Goal: Task Accomplishment & Management: Complete application form

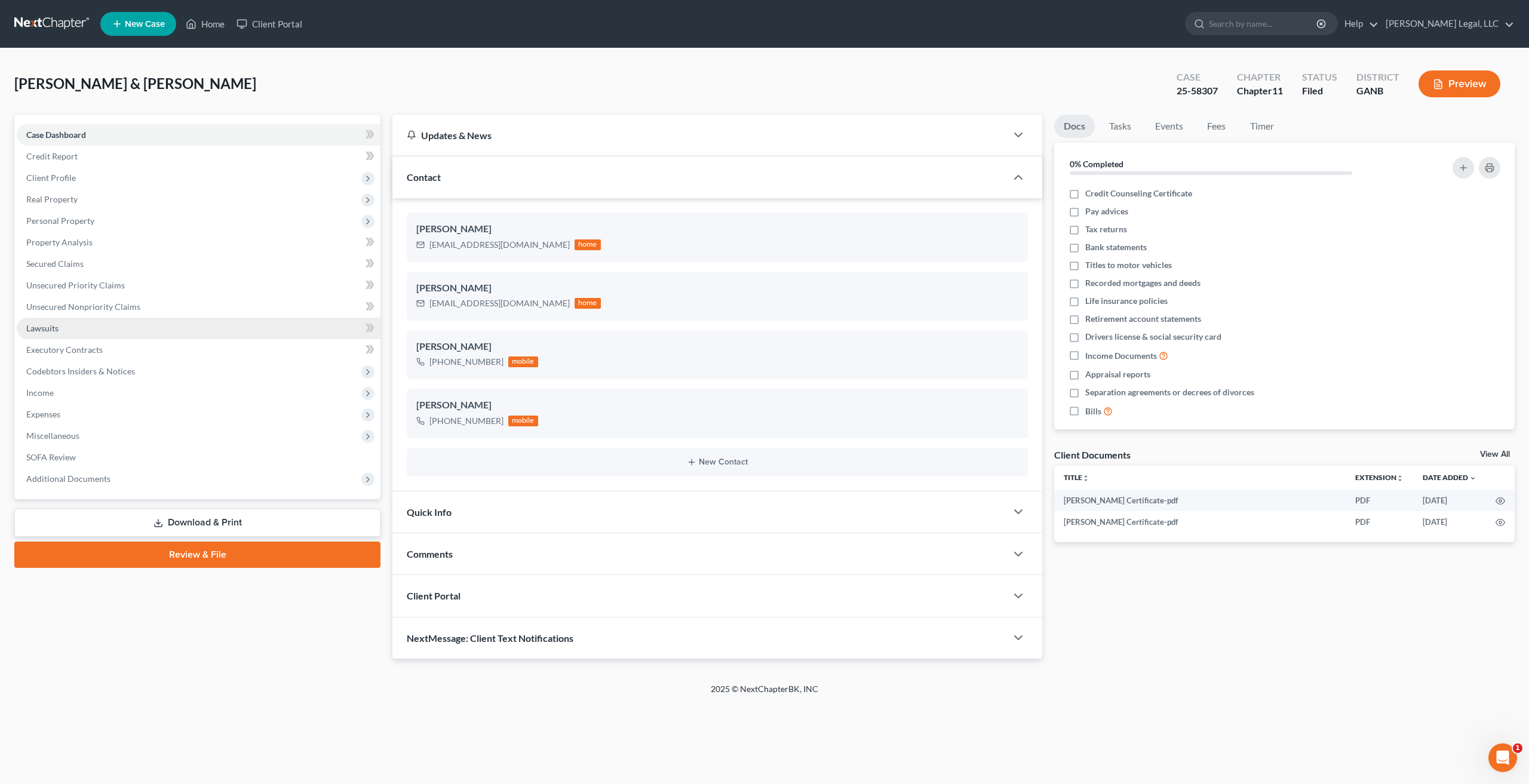
click at [60, 334] on link "Lawsuits" at bounding box center [198, 328] width 364 height 21
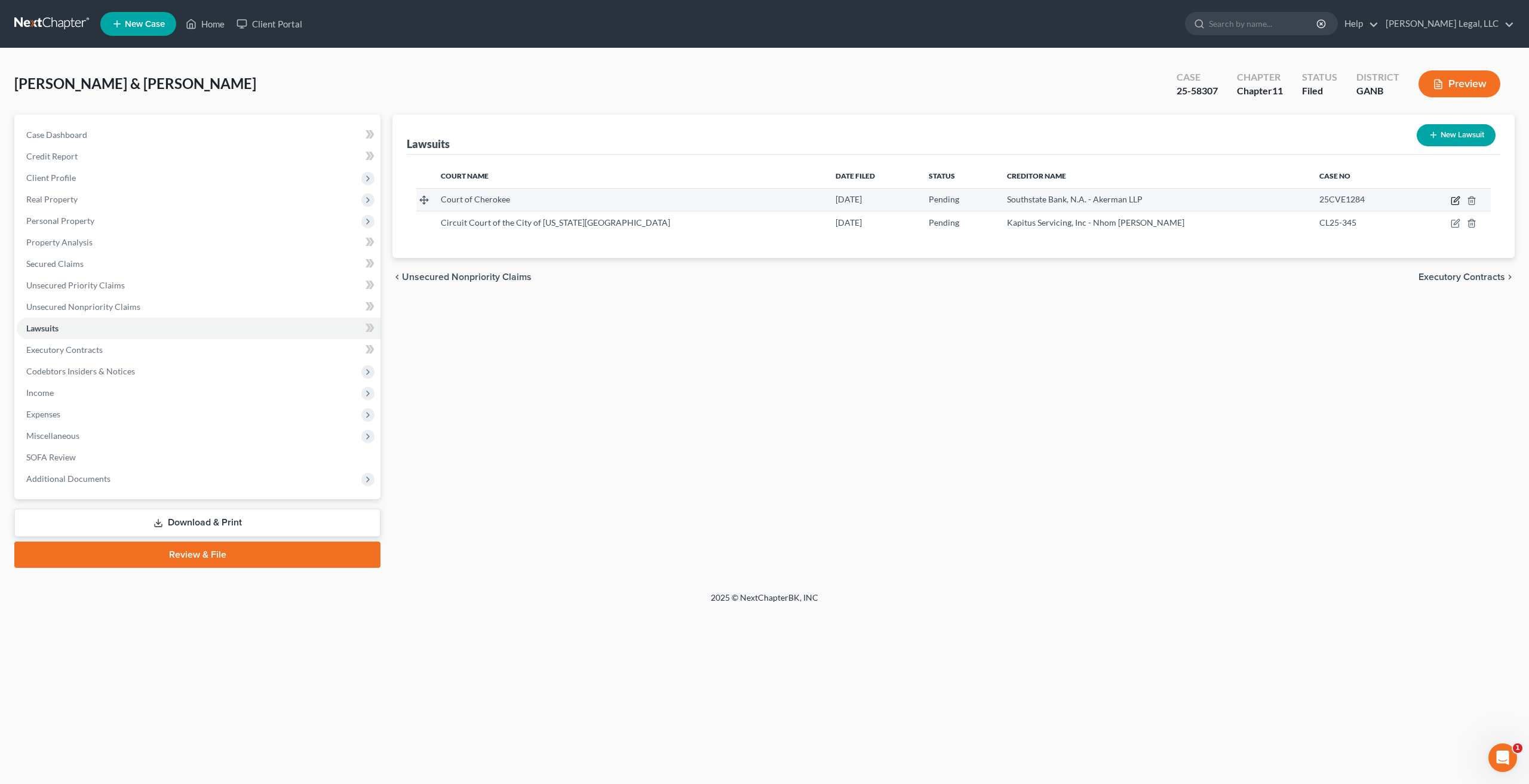
click at [1457, 199] on icon "button" at bounding box center [1455, 201] width 9 height 9
select select "0"
select select "4"
select select "10"
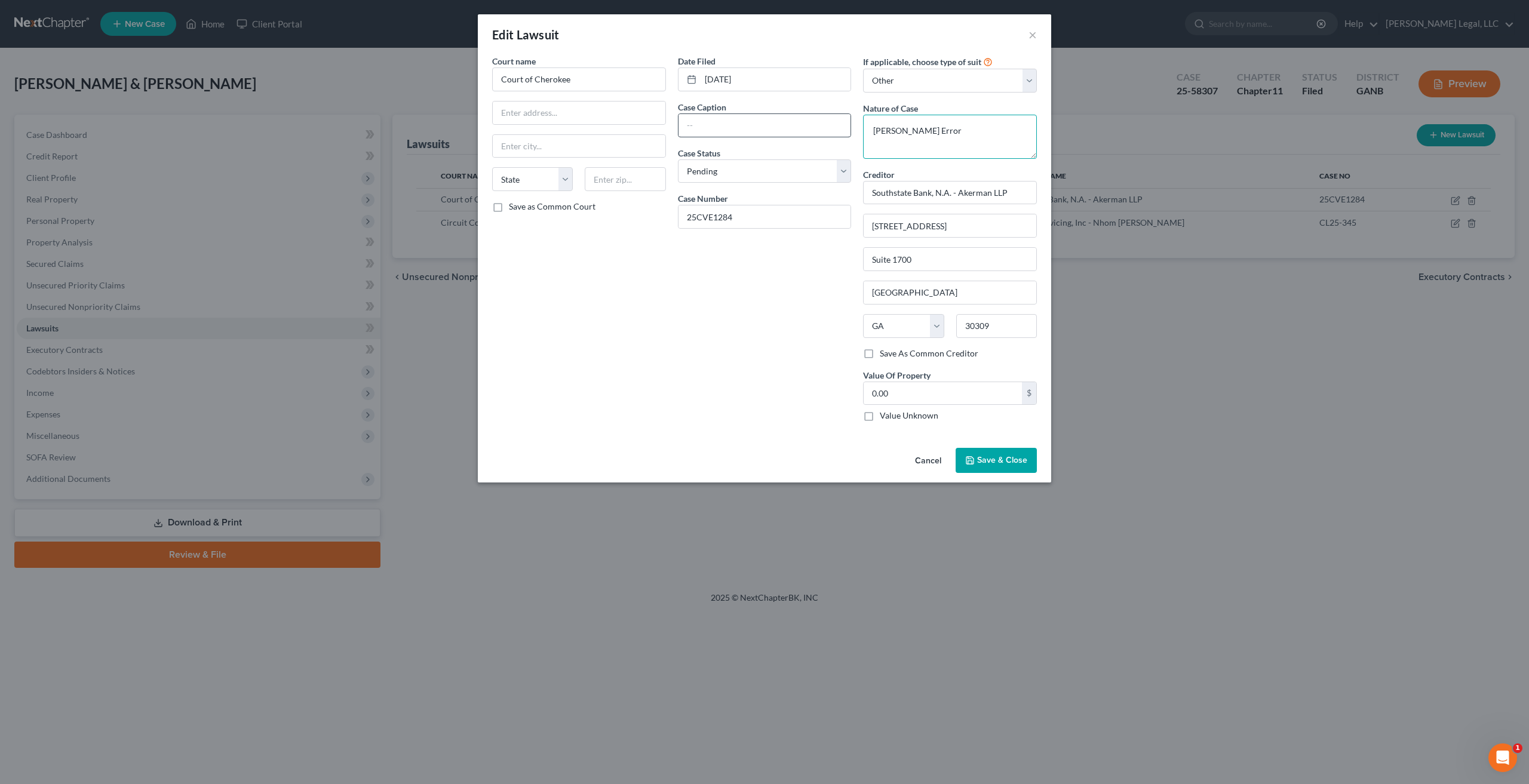
drag, startPoint x: 949, startPoint y: 134, endPoint x: 817, endPoint y: 130, distance: 132.1
click at [817, 130] on div "Court name * Court of Cherokee State [US_STATE] AK AR AZ CA CO CT DE DC [GEOGRA…" at bounding box center [764, 243] width 556 height 376
type textarea "A"
click at [725, 118] on input "text" at bounding box center [764, 125] width 173 height 23
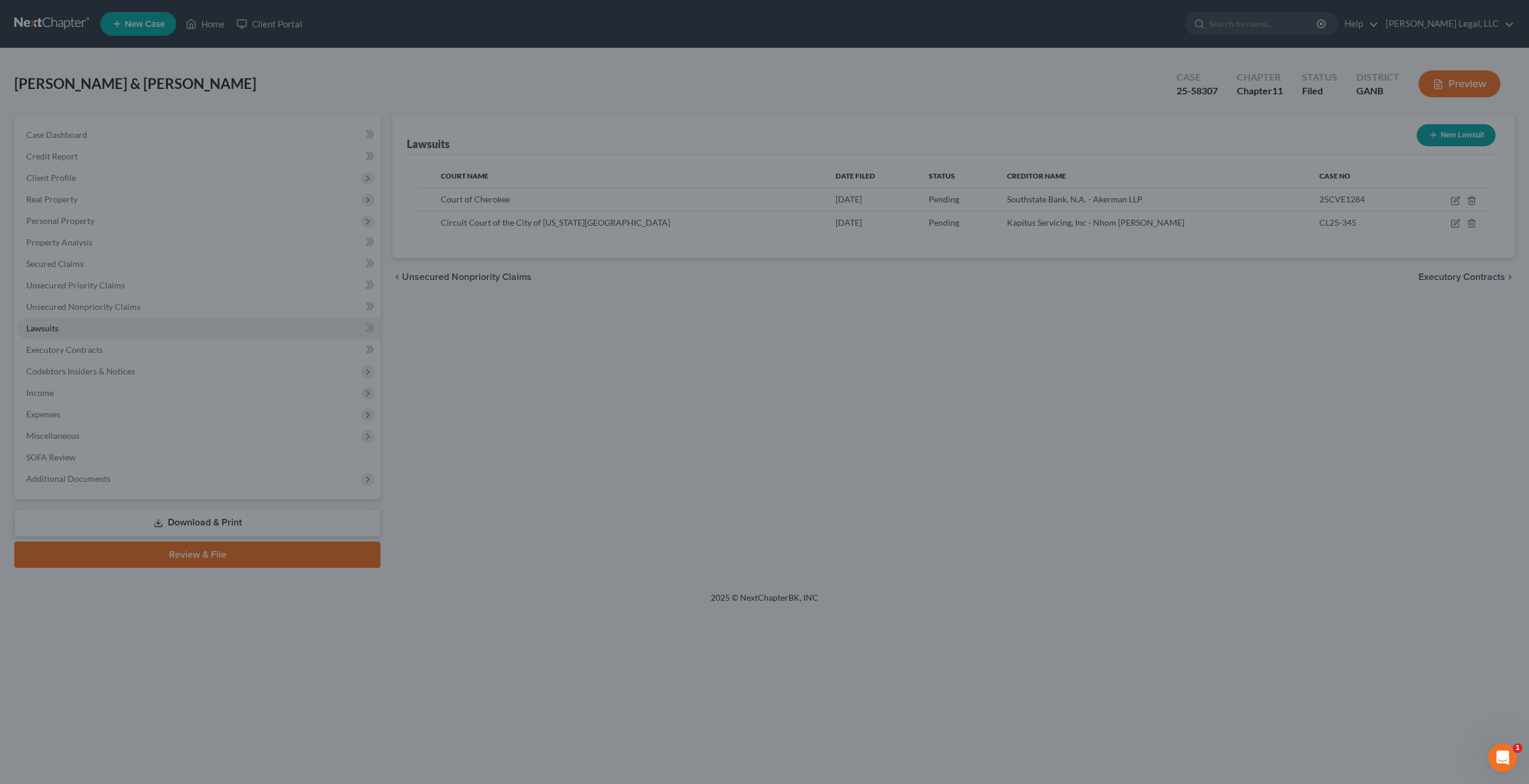
drag, startPoint x: 358, startPoint y: 279, endPoint x: 368, endPoint y: 183, distance: 96.5
click at [368, 183] on div "New Lawsuit × Court name * Court of Cherokee State [US_STATE] AK AR AZ CA CO CT…" at bounding box center [764, 392] width 1529 height 784
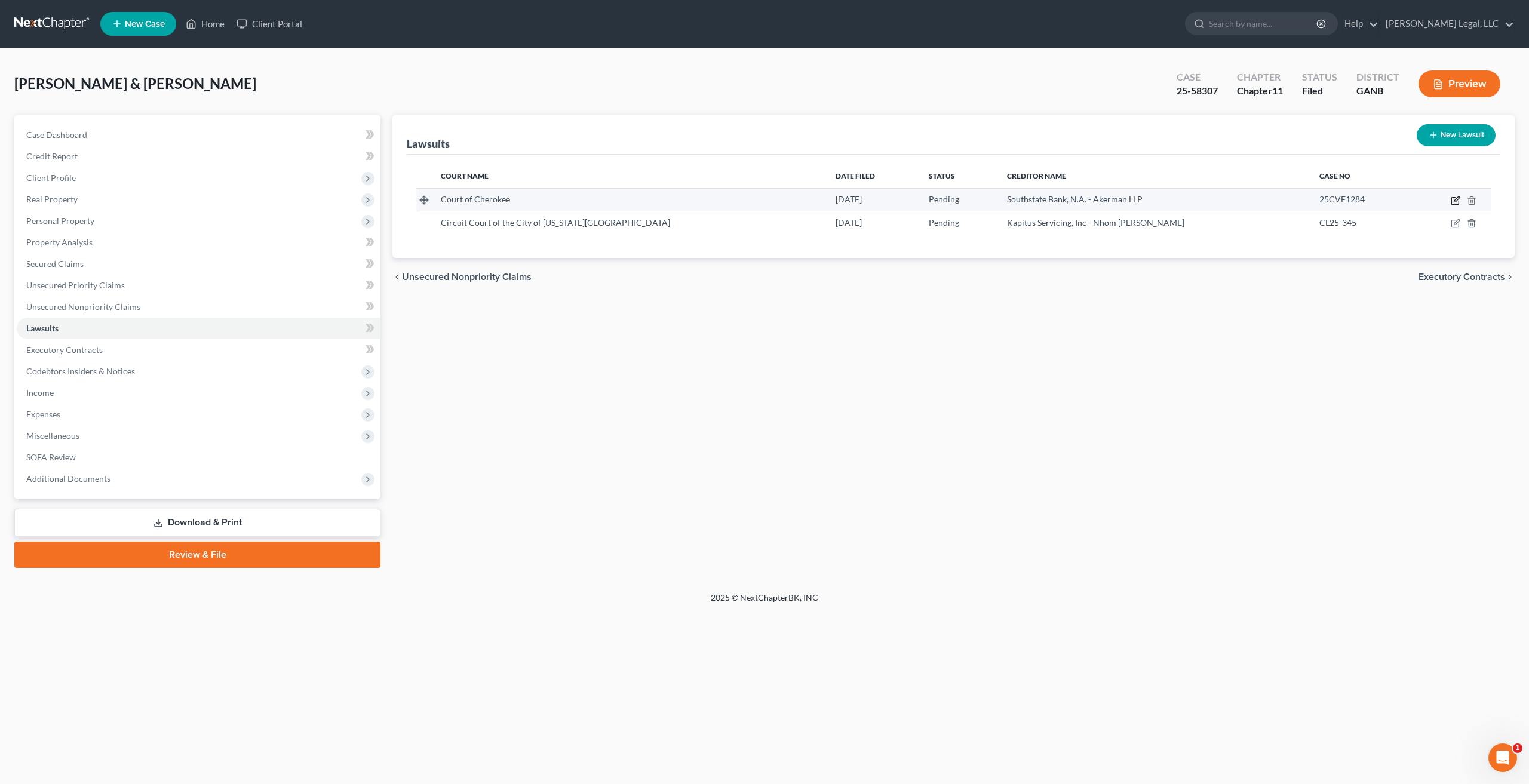
click at [1454, 203] on icon "button" at bounding box center [1455, 201] width 9 height 9
select select "0"
select select "4"
select select "10"
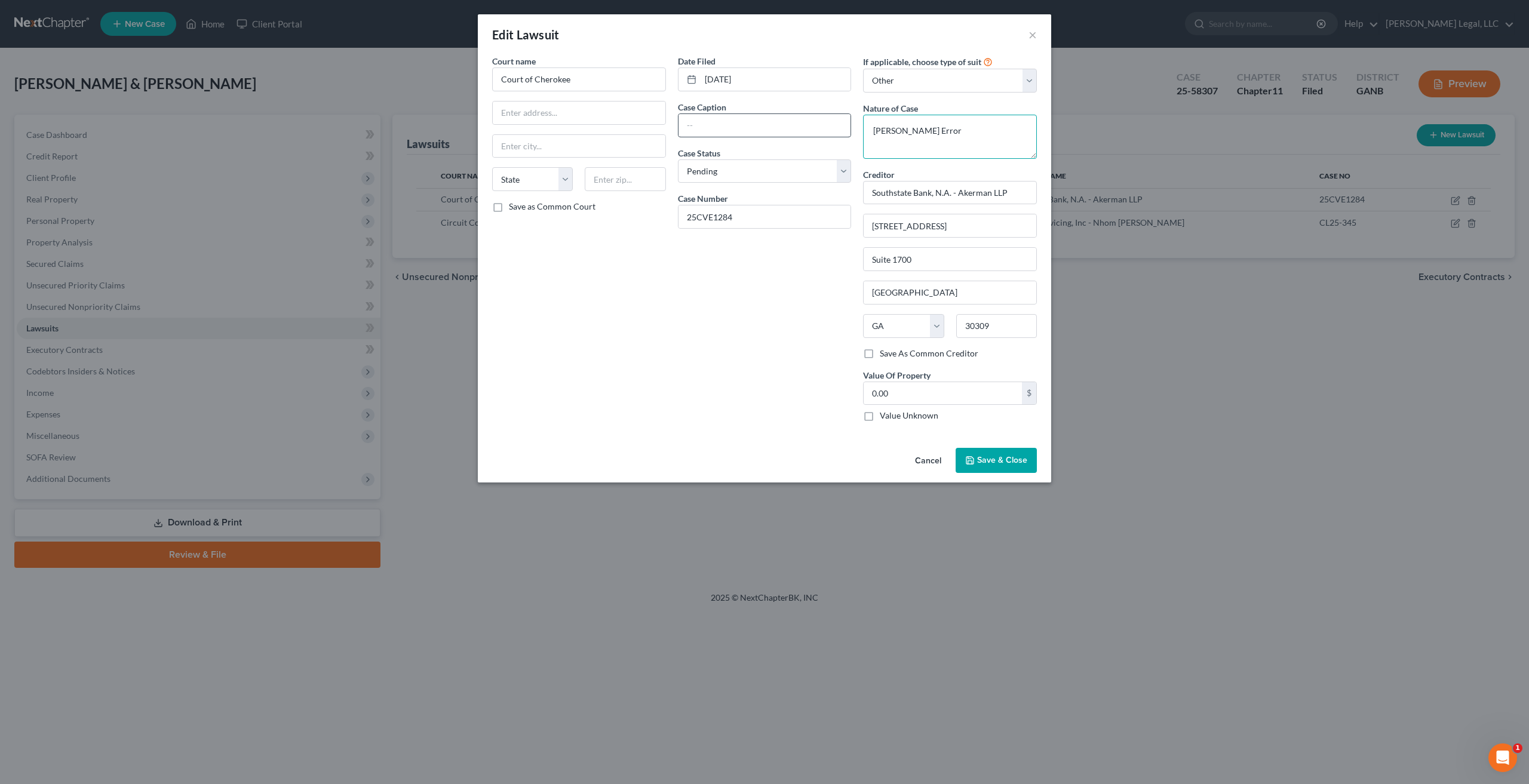
drag, startPoint x: 952, startPoint y: 125, endPoint x: 821, endPoint y: 130, distance: 131.1
click at [821, 130] on div "Court name * Court of Cherokee State [US_STATE] AK AR AZ CA CO CT DE DC [GEOGRA…" at bounding box center [764, 243] width 556 height 376
type textarea "Complaint to Reform Deed"
click at [764, 119] on input "text" at bounding box center [764, 125] width 173 height 23
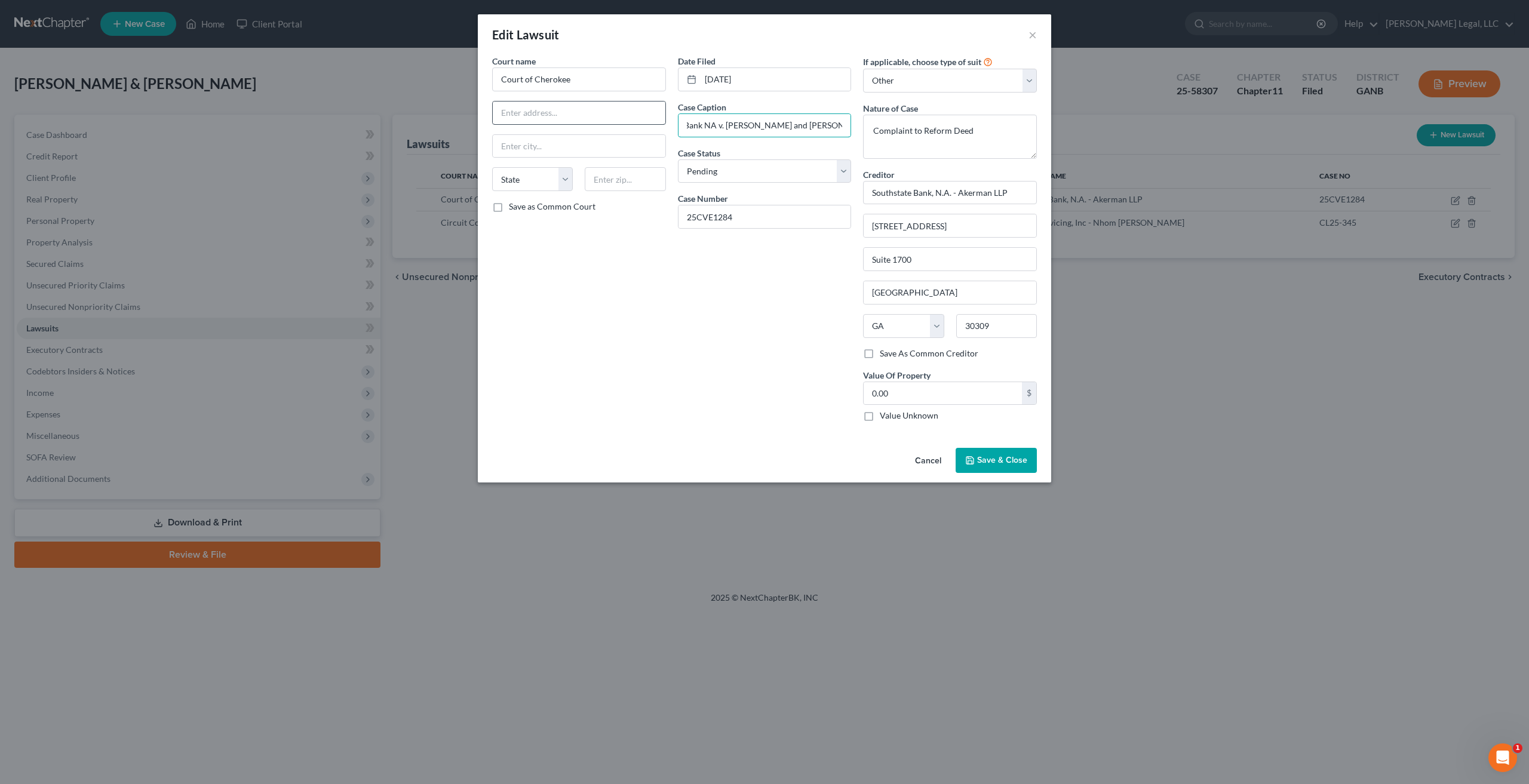
type input "SouthState Bank NA v. [PERSON_NAME] and [PERSON_NAME]"
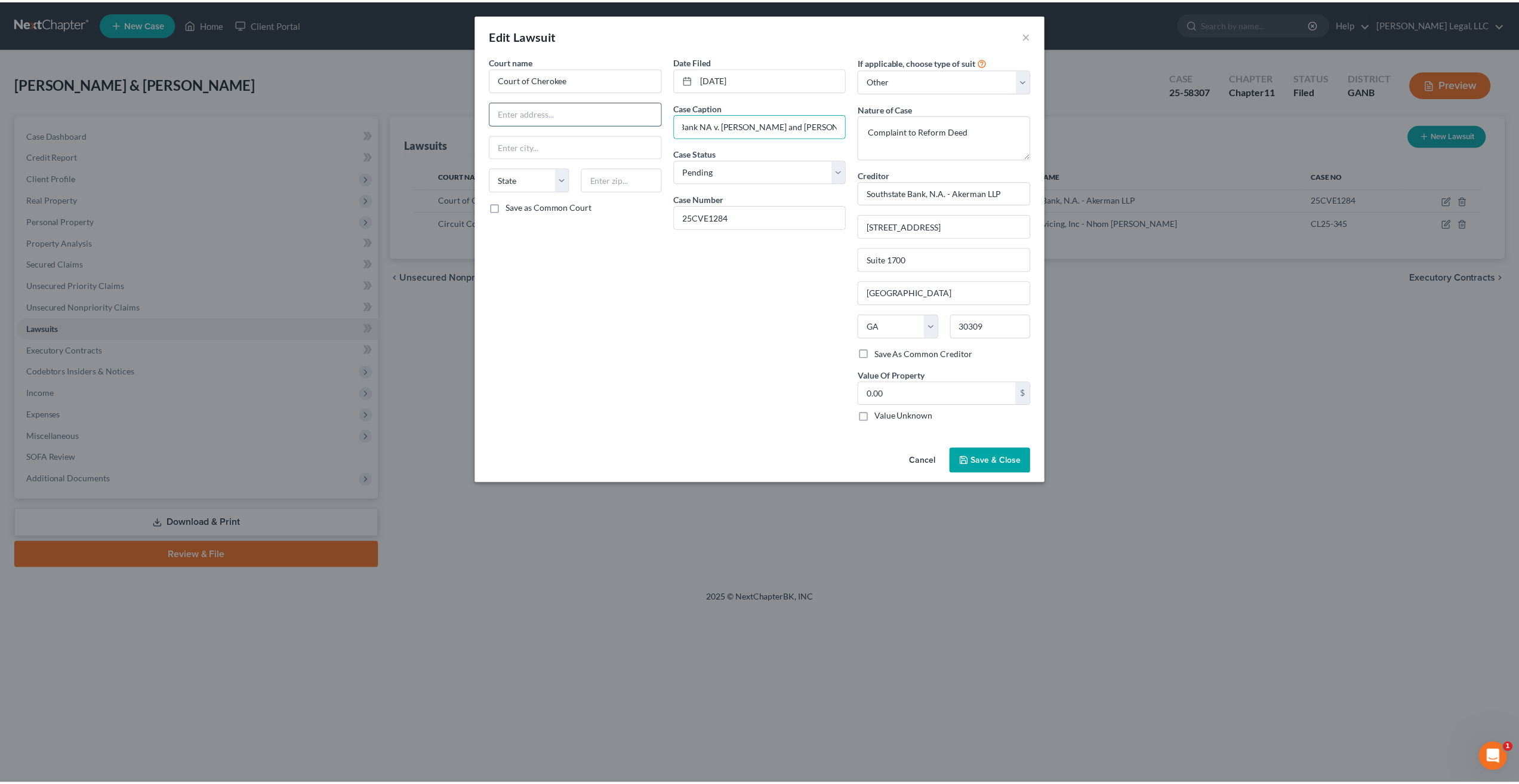
scroll to position [0, 0]
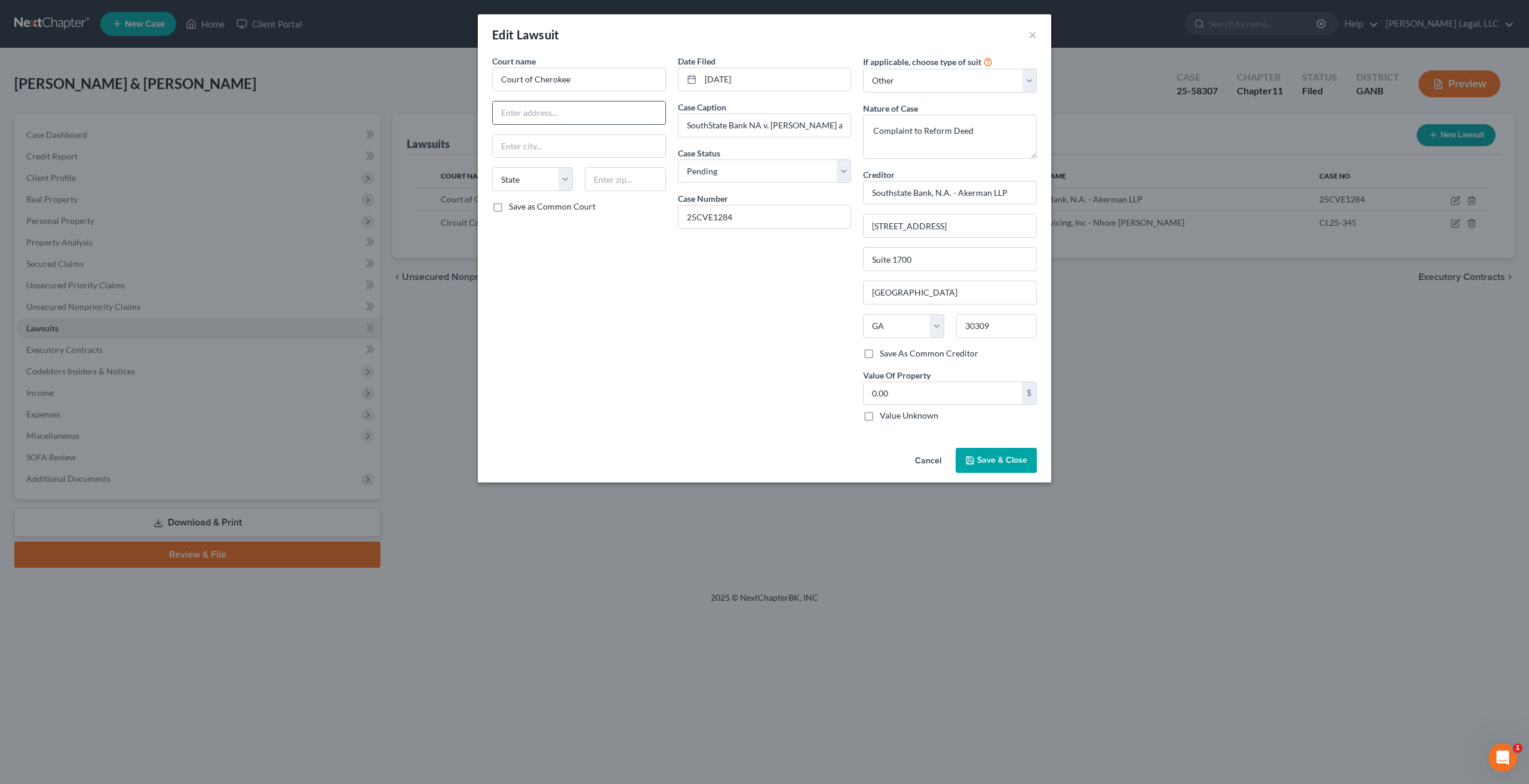
click at [551, 111] on input "text" at bounding box center [579, 113] width 173 height 23
click at [500, 75] on input "Court of Cherokee" at bounding box center [579, 79] width 174 height 24
type input "Superior Court of [GEOGRAPHIC_DATA]"
click at [565, 118] on input "text" at bounding box center [579, 113] width 173 height 23
type input "[STREET_ADDRESS]"
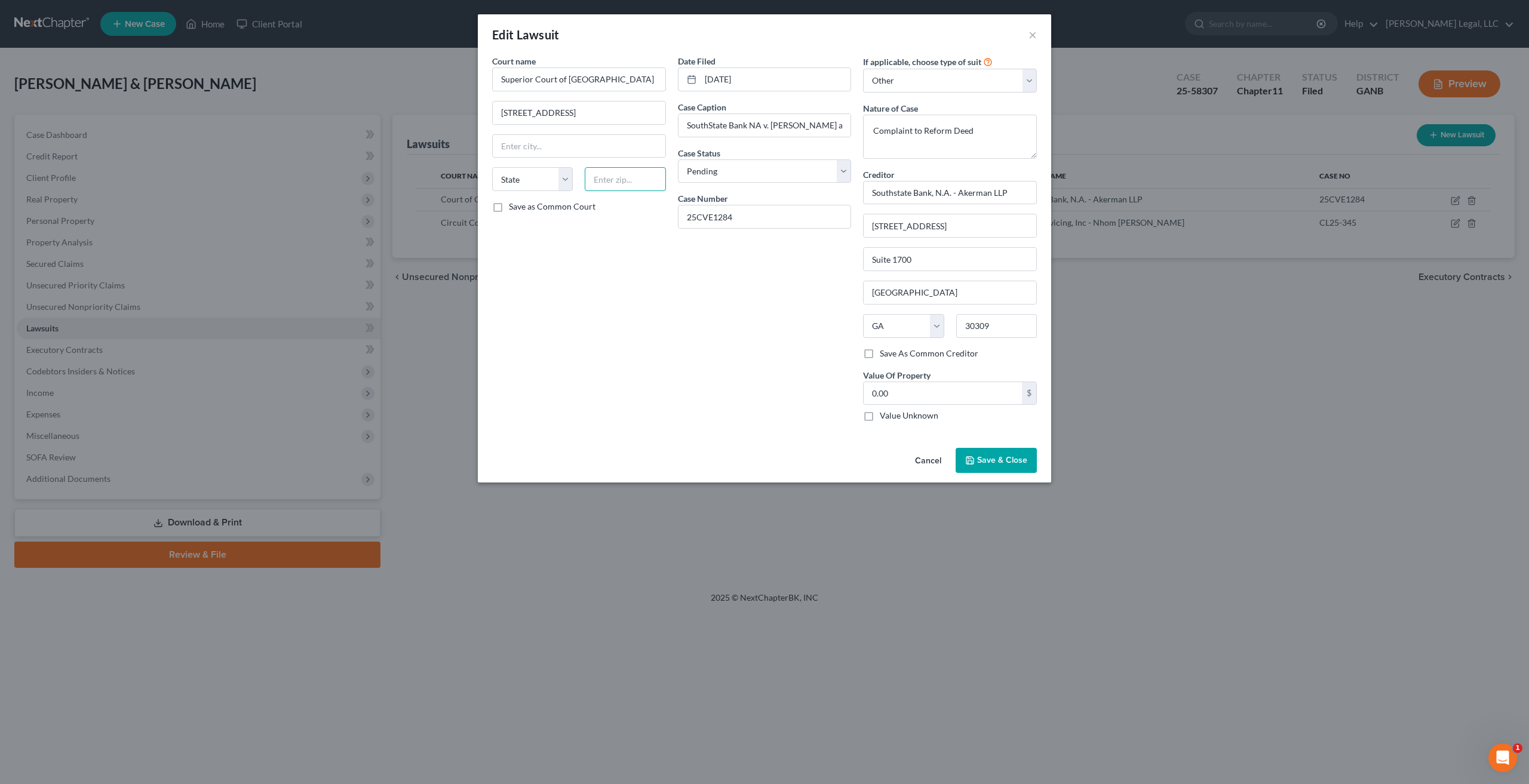
click at [613, 179] on input "text" at bounding box center [625, 179] width 81 height 24
type input "30114"
type input "[GEOGRAPHIC_DATA]"
select select "10"
click at [1002, 451] on button "Save & Close" at bounding box center [996, 460] width 81 height 25
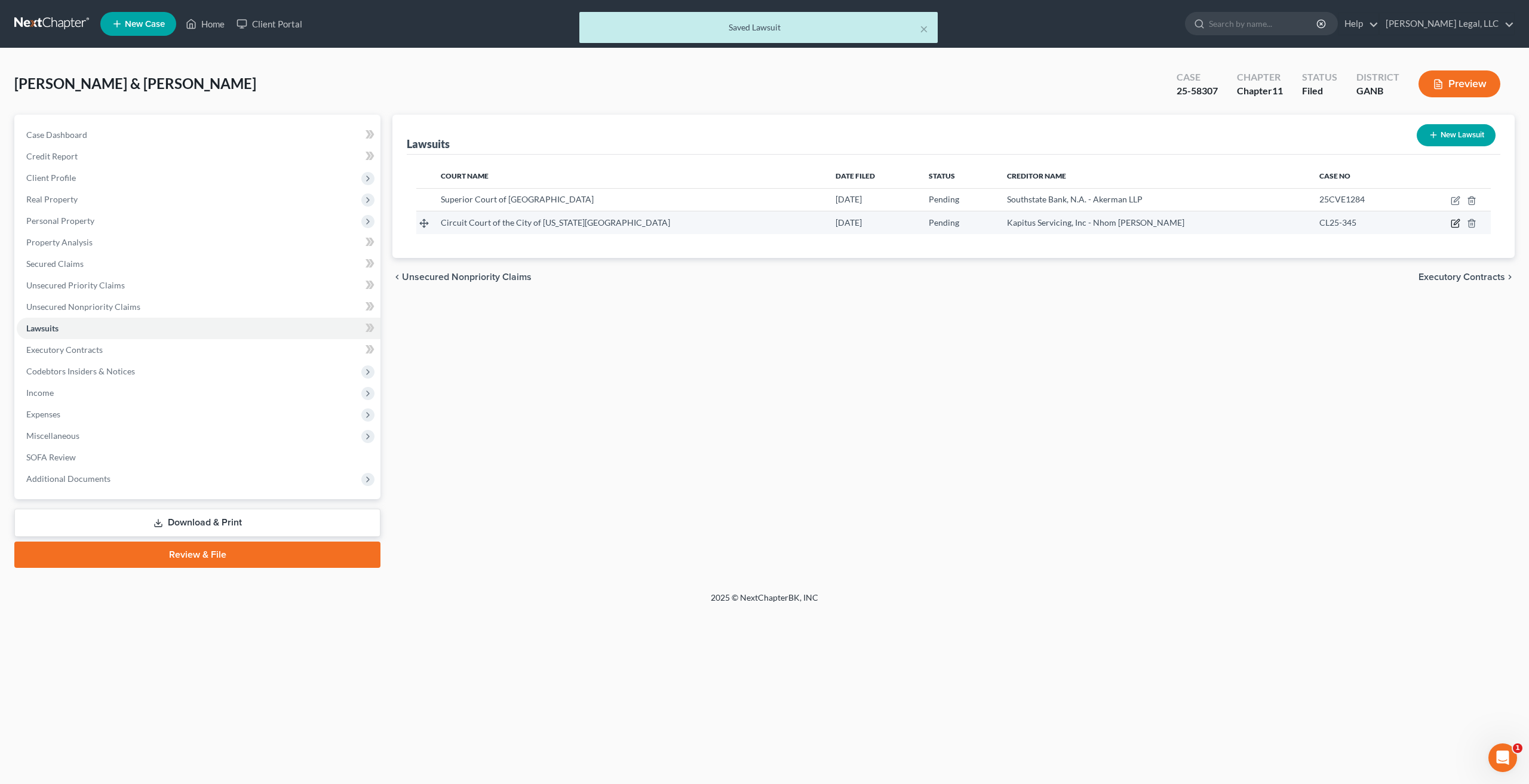
click at [1457, 220] on icon "button" at bounding box center [1455, 223] width 9 height 9
select select "48"
select select "0"
select select "4"
select select "48"
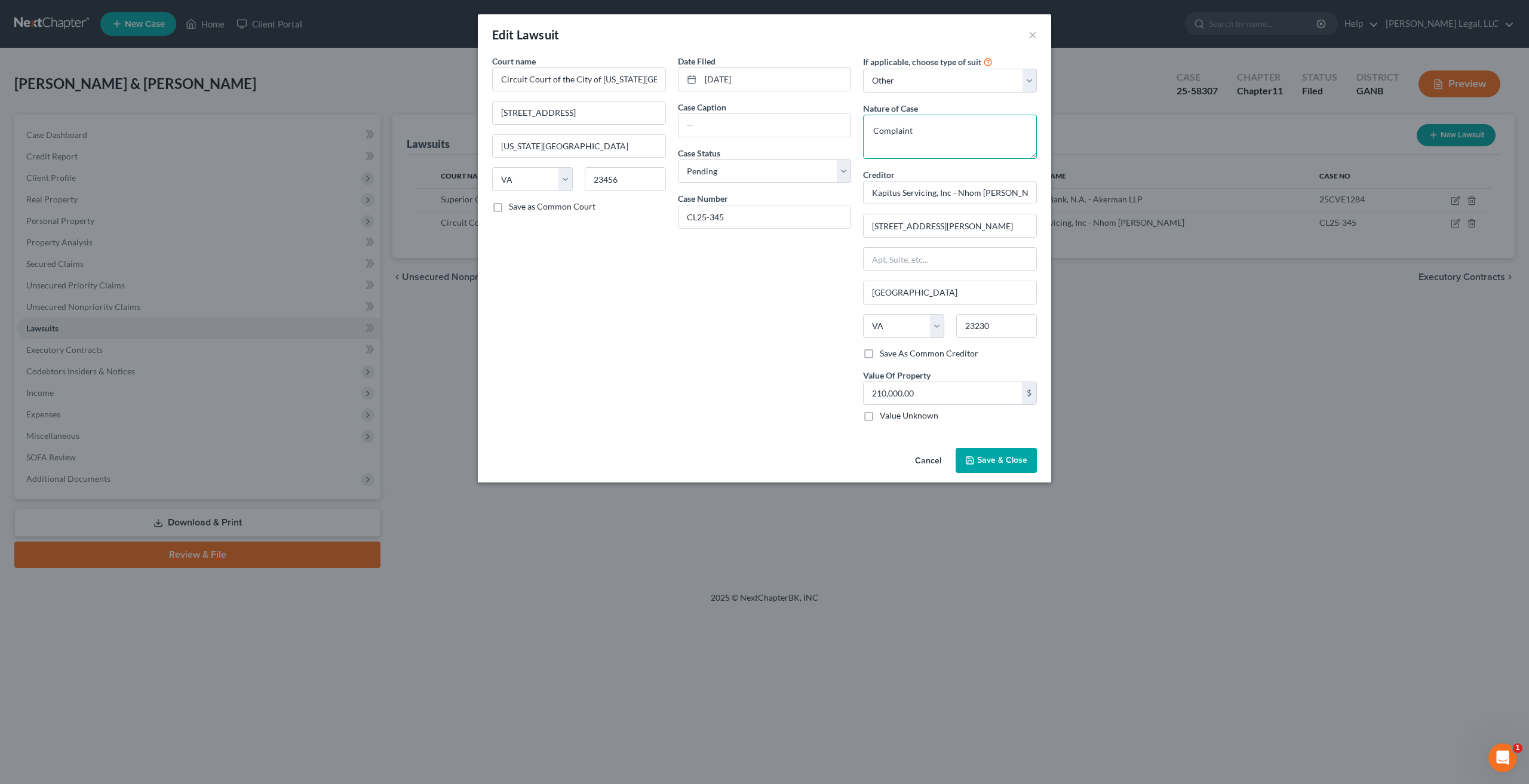
click at [942, 129] on textarea "Complaint" at bounding box center [950, 136] width 174 height 44
click at [891, 137] on textarea "Complaint" at bounding box center [950, 136] width 174 height 44
type textarea "Civil Suit - Breach of Contract"
click at [1001, 450] on button "Save & Close" at bounding box center [996, 460] width 81 height 25
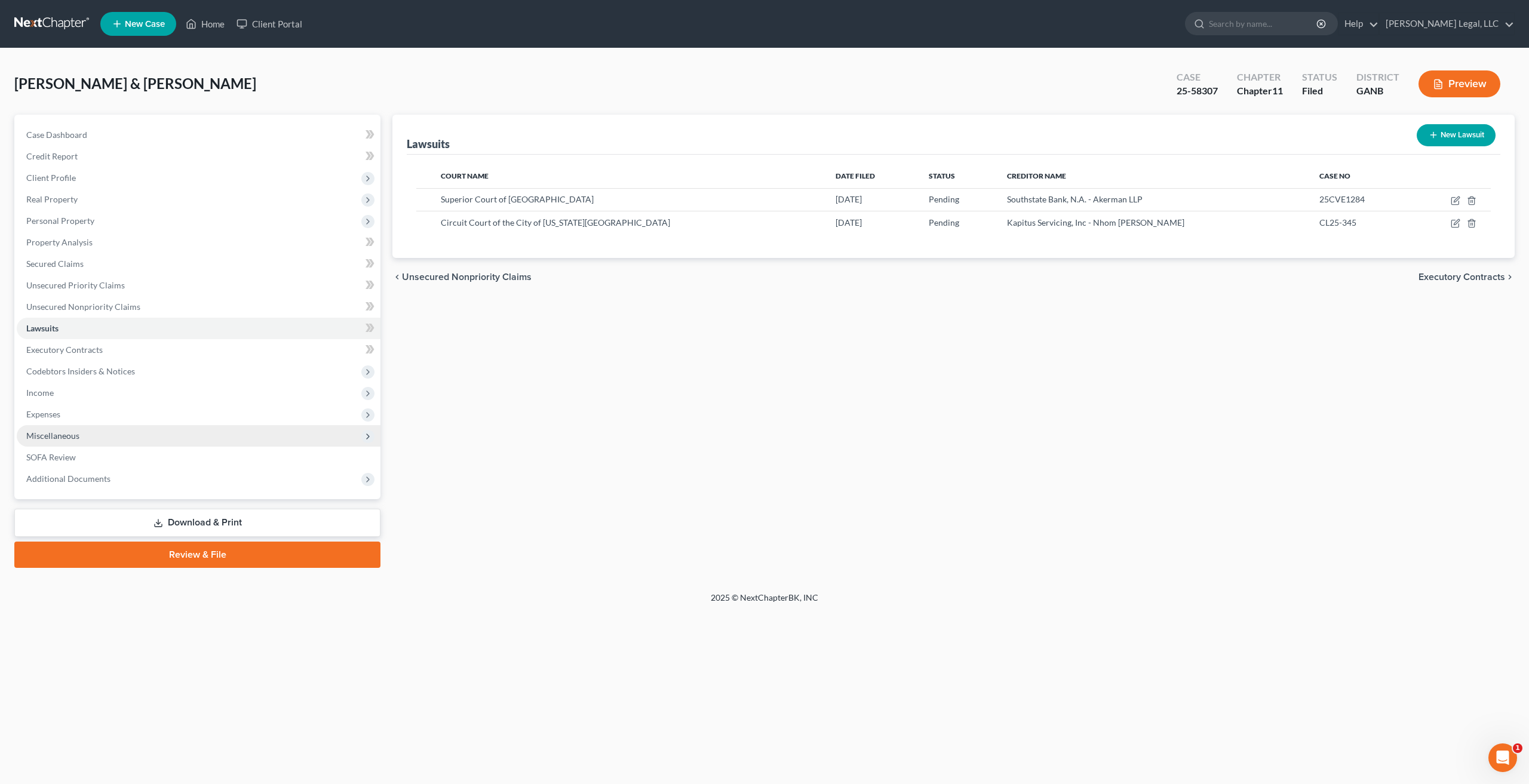
click at [69, 438] on span "Miscellaneous" at bounding box center [53, 435] width 53 height 10
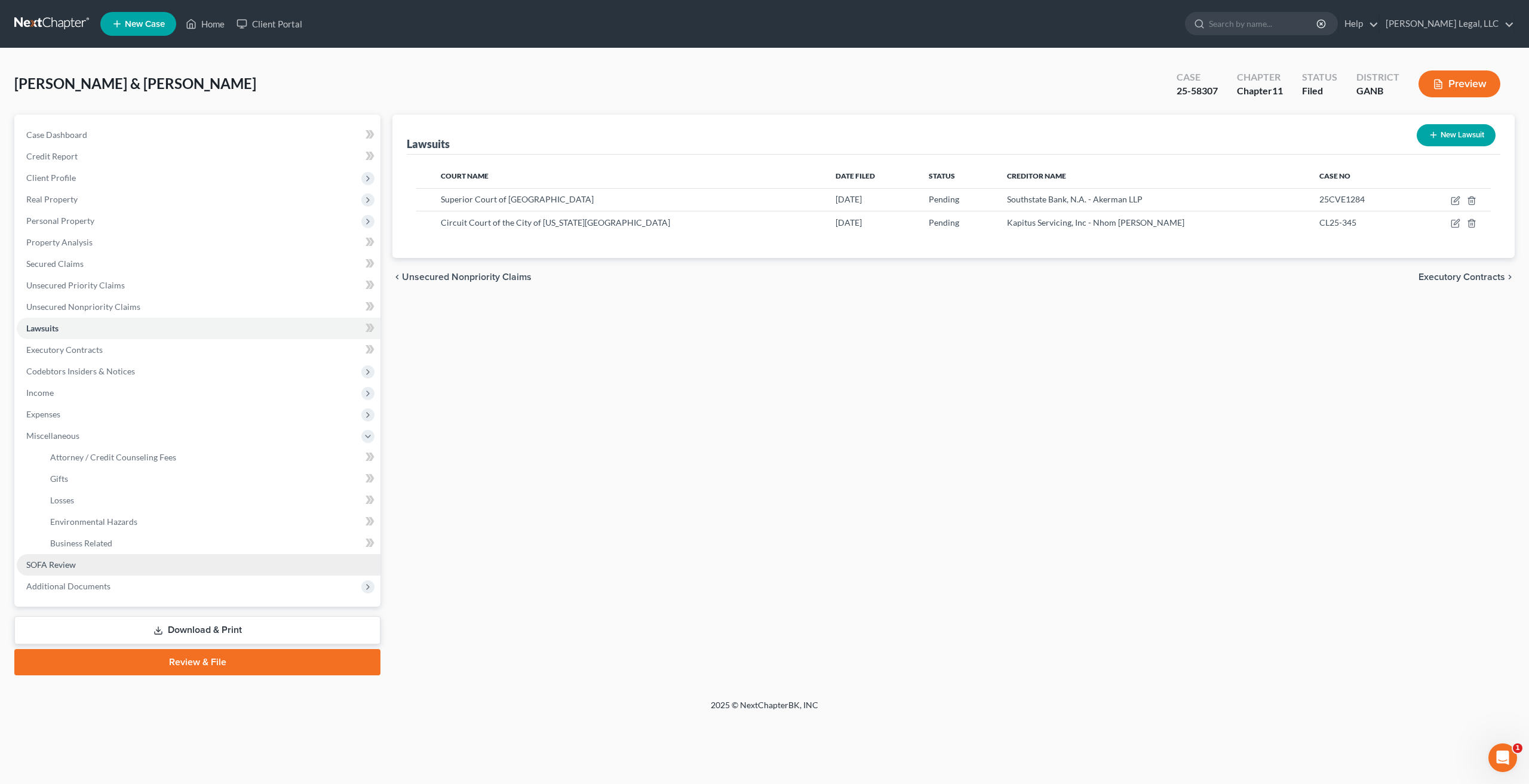
click at [78, 560] on link "SOFA Review" at bounding box center [198, 564] width 364 height 21
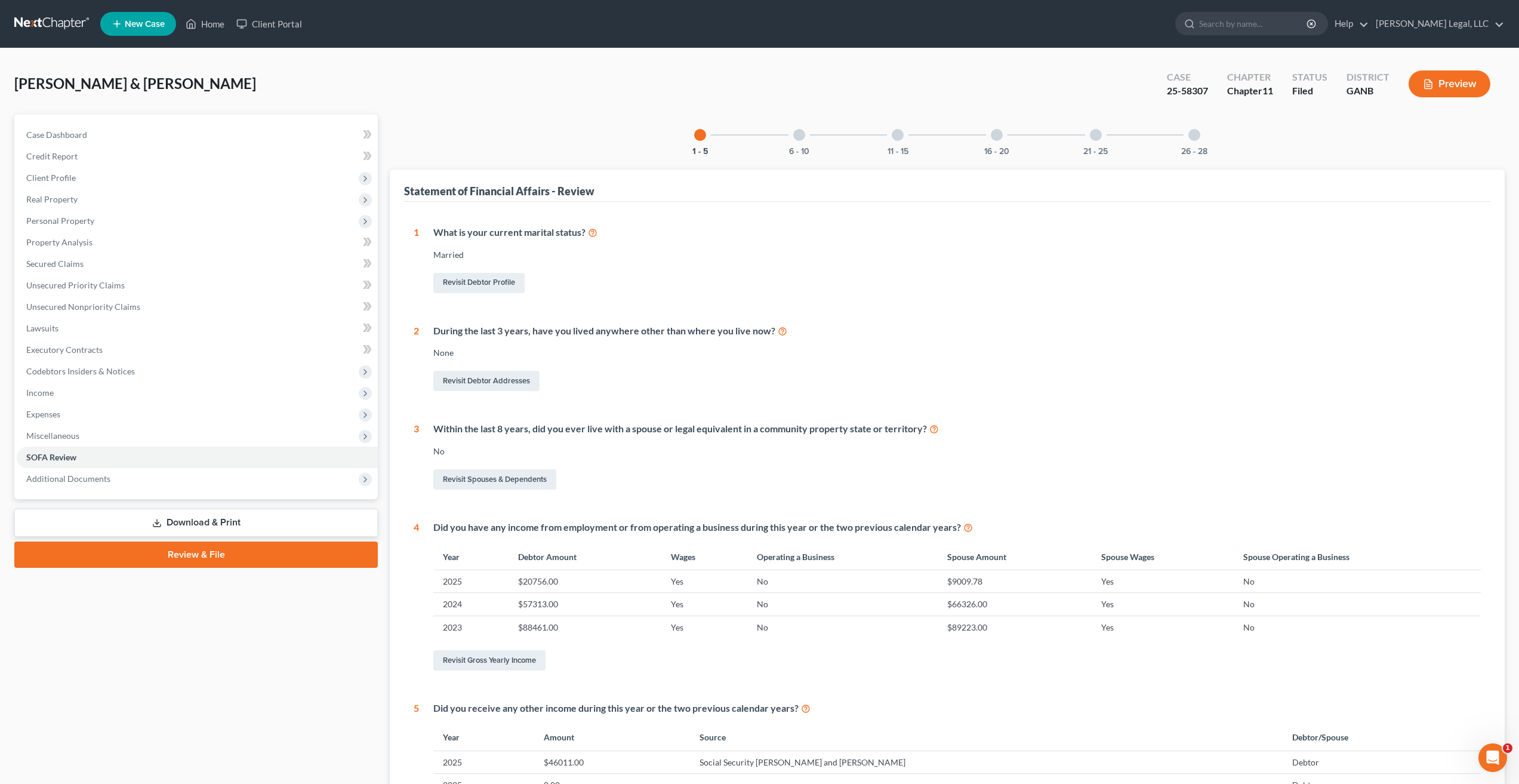
click at [900, 132] on div at bounding box center [898, 135] width 12 height 12
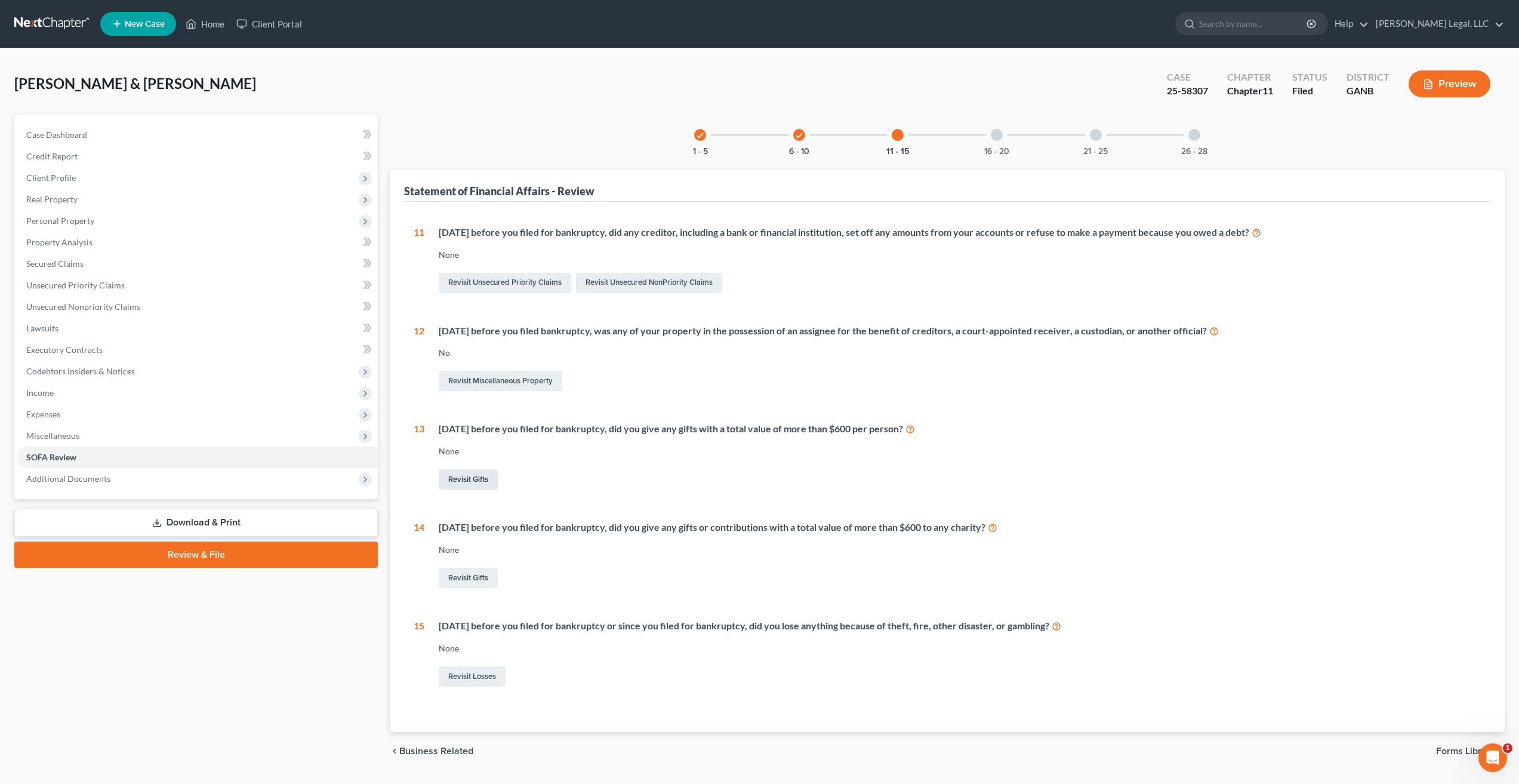
click at [470, 488] on link "Revisit Gifts" at bounding box center [468, 479] width 59 height 21
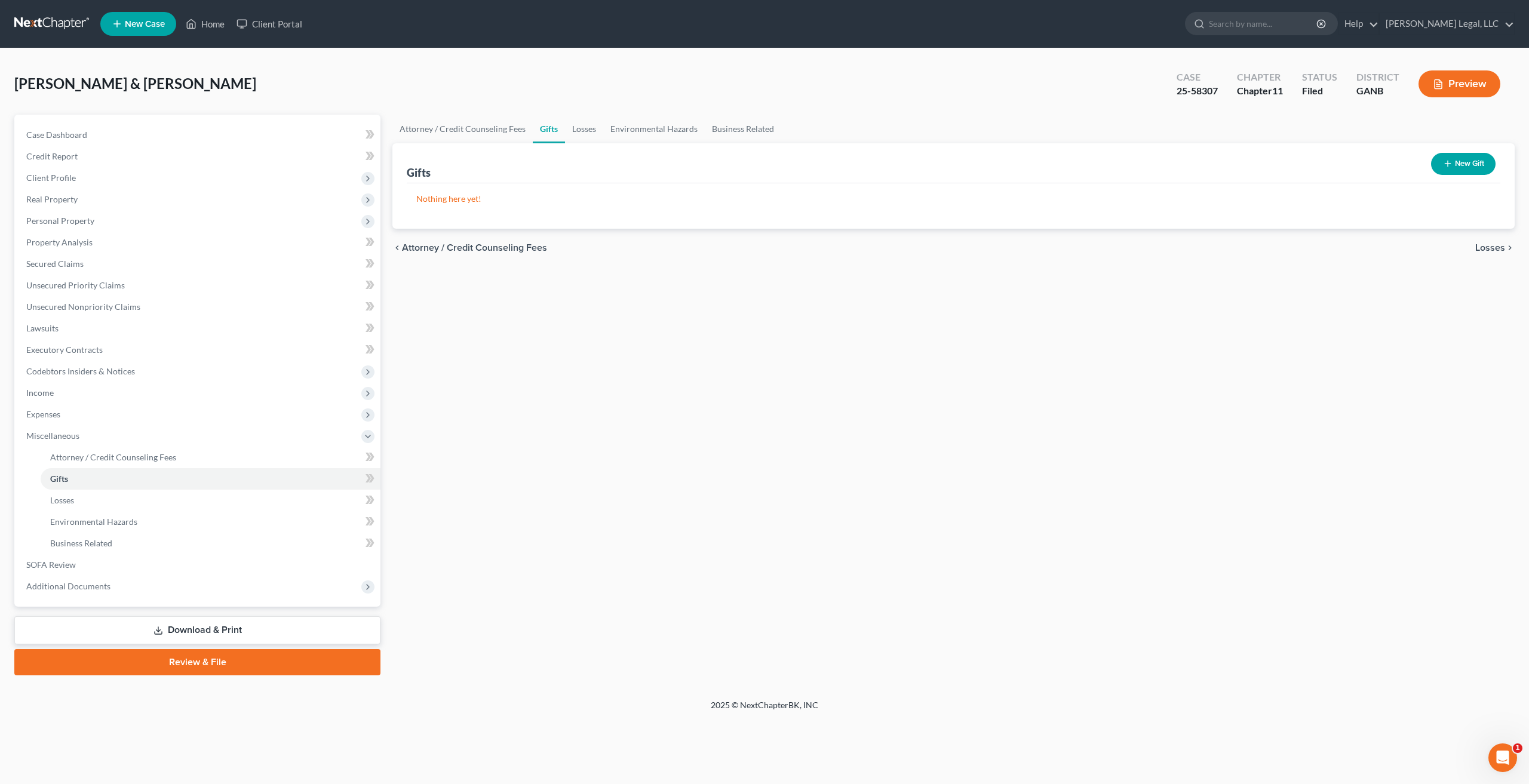
click at [1469, 170] on button "New Gift" at bounding box center [1463, 164] width 64 height 22
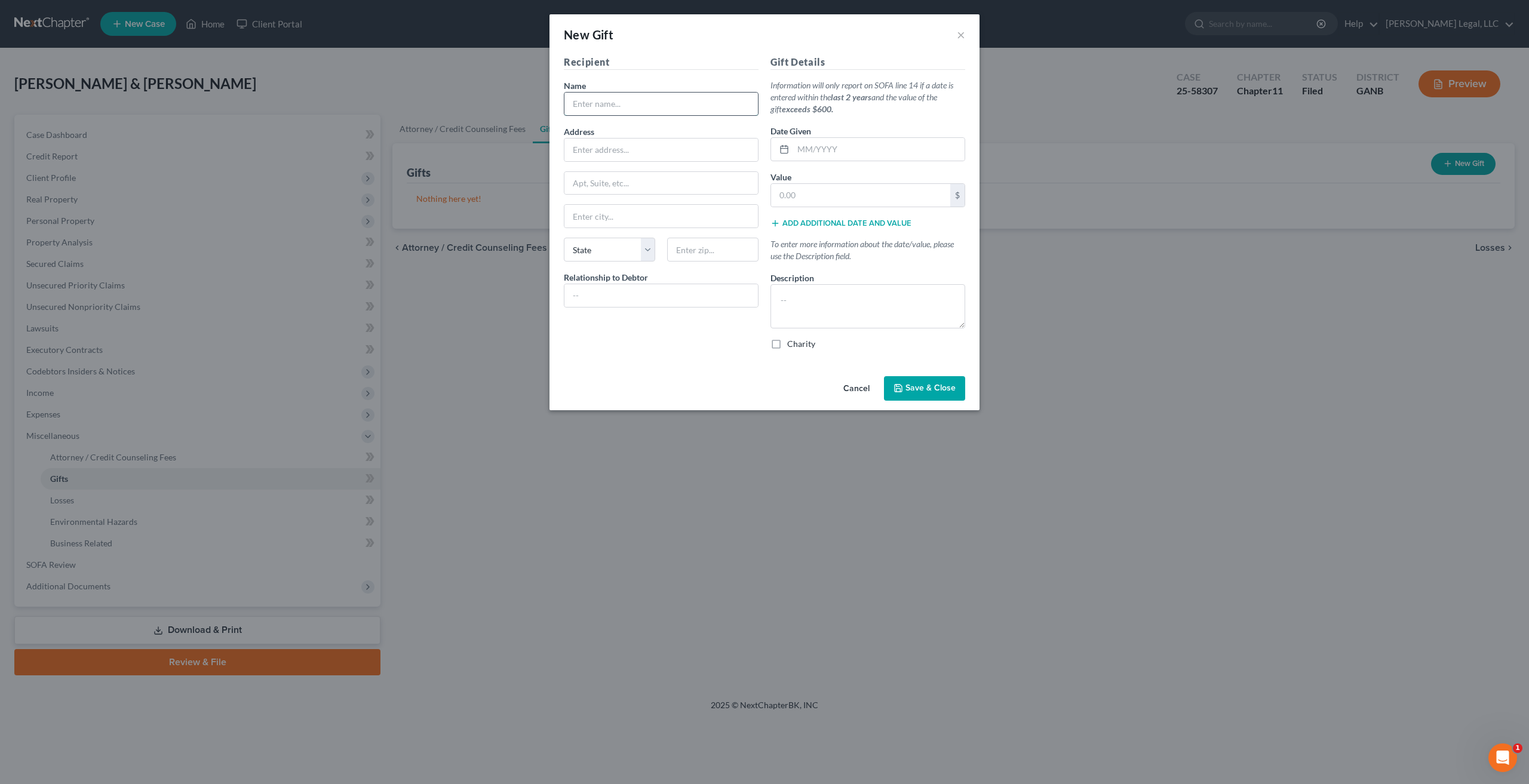
click at [659, 97] on input "text" at bounding box center [661, 104] width 193 height 23
type input "[PERSON_NAME]"
click at [843, 156] on input "text" at bounding box center [878, 149] width 172 height 23
click at [621, 156] on input "text" at bounding box center [661, 150] width 193 height 23
click at [604, 299] on input "text" at bounding box center [661, 295] width 193 height 23
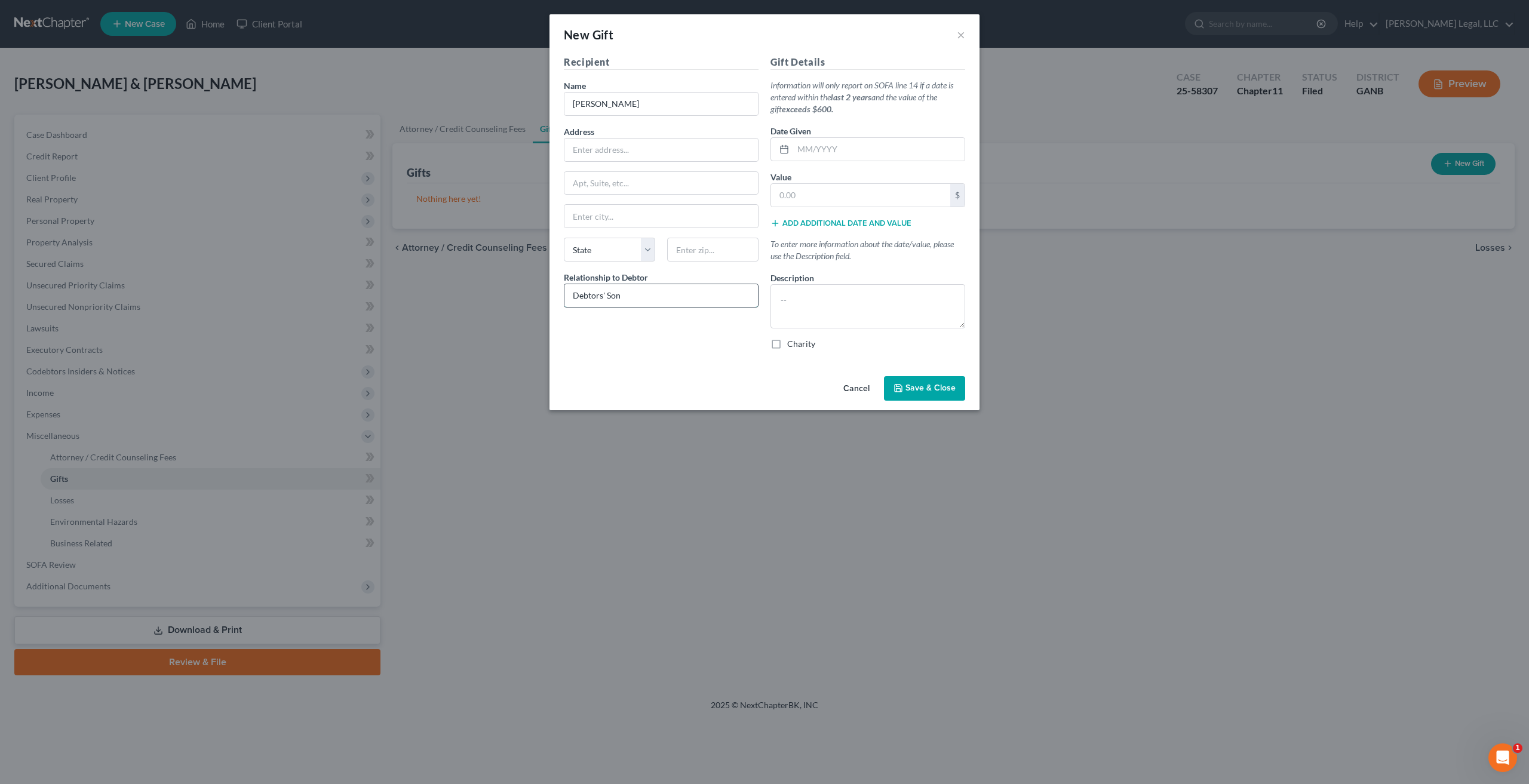
type input "Debtors' Son"
click at [627, 146] on input "text" at bounding box center [661, 150] width 193 height 23
click at [865, 146] on input "text" at bounding box center [878, 149] width 172 height 23
click at [853, 148] on input "text" at bounding box center [878, 149] width 172 height 23
click at [788, 297] on textarea at bounding box center [868, 306] width 195 height 44
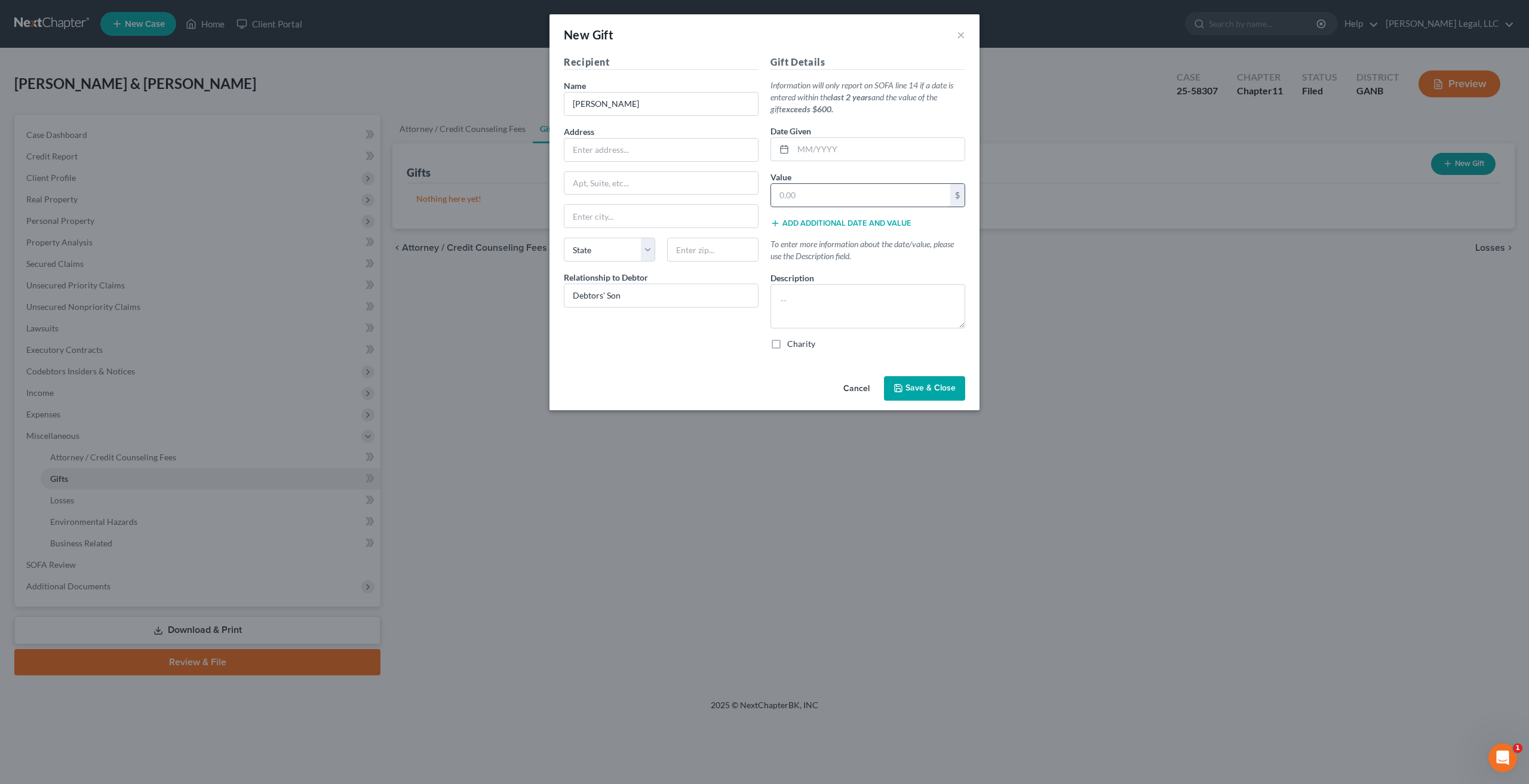
click at [796, 199] on input "text" at bounding box center [861, 195] width 179 height 23
type input "6,500"
click at [806, 300] on textarea at bounding box center [868, 306] width 195 height 44
type textarea "A total of $6,500 was given to Debtors' son in the three years prior to filing …"
click at [934, 385] on span "Save & Close" at bounding box center [931, 388] width 50 height 10
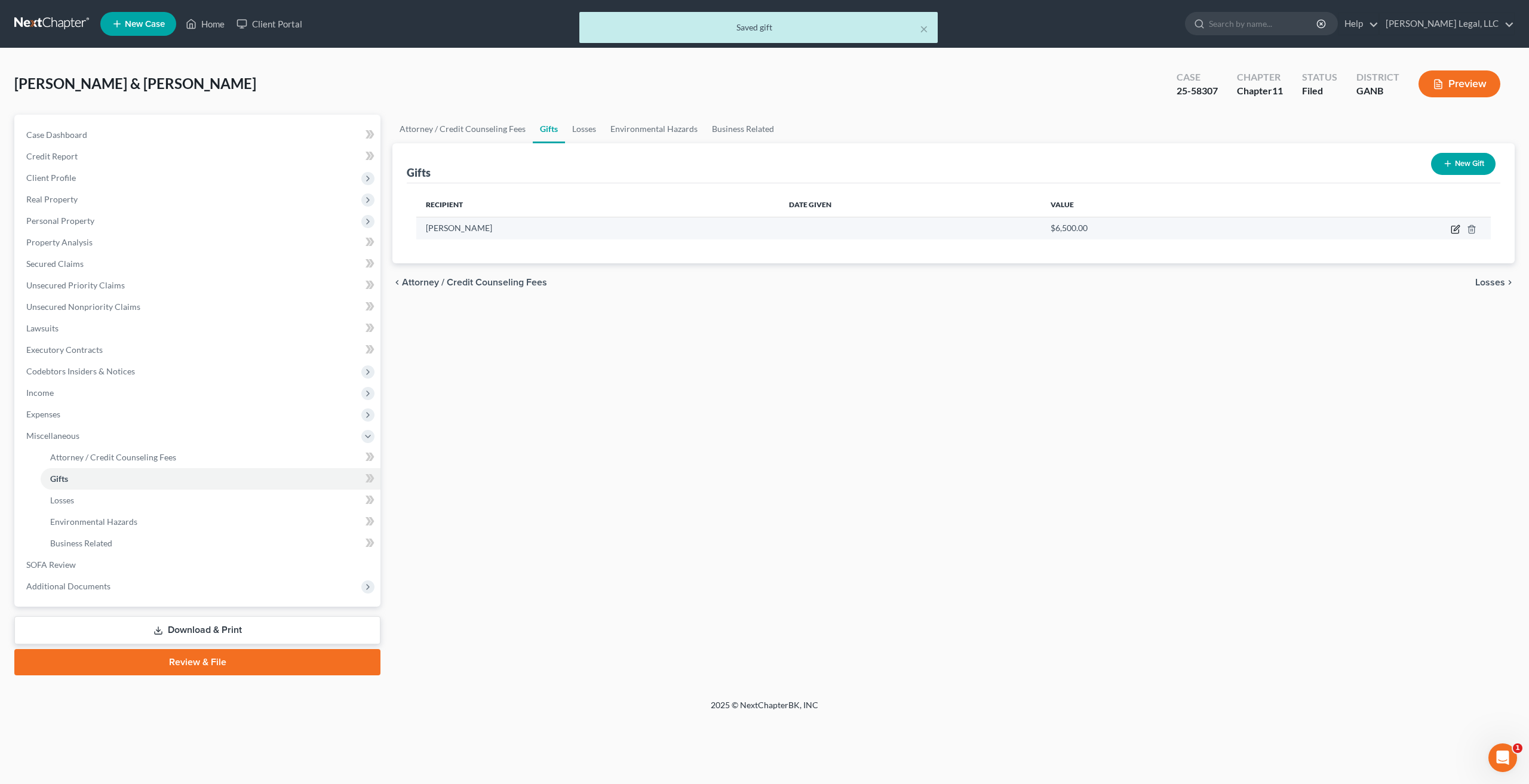
click at [1455, 228] on icon "button" at bounding box center [1456, 228] width 5 height 5
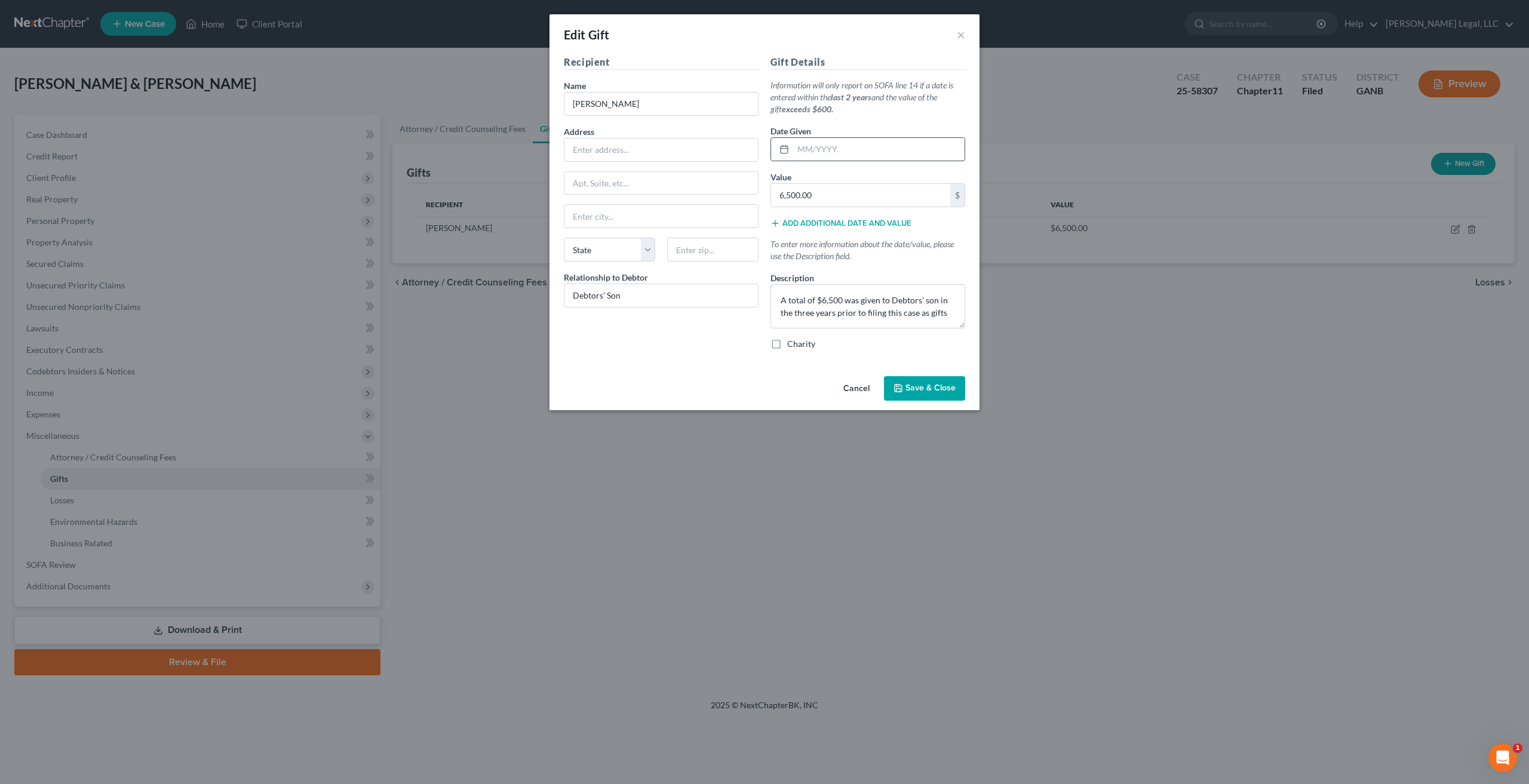
click at [847, 150] on input "text" at bounding box center [878, 149] width 172 height 23
type input "Various"
click at [921, 384] on span "Save & Close" at bounding box center [931, 388] width 50 height 10
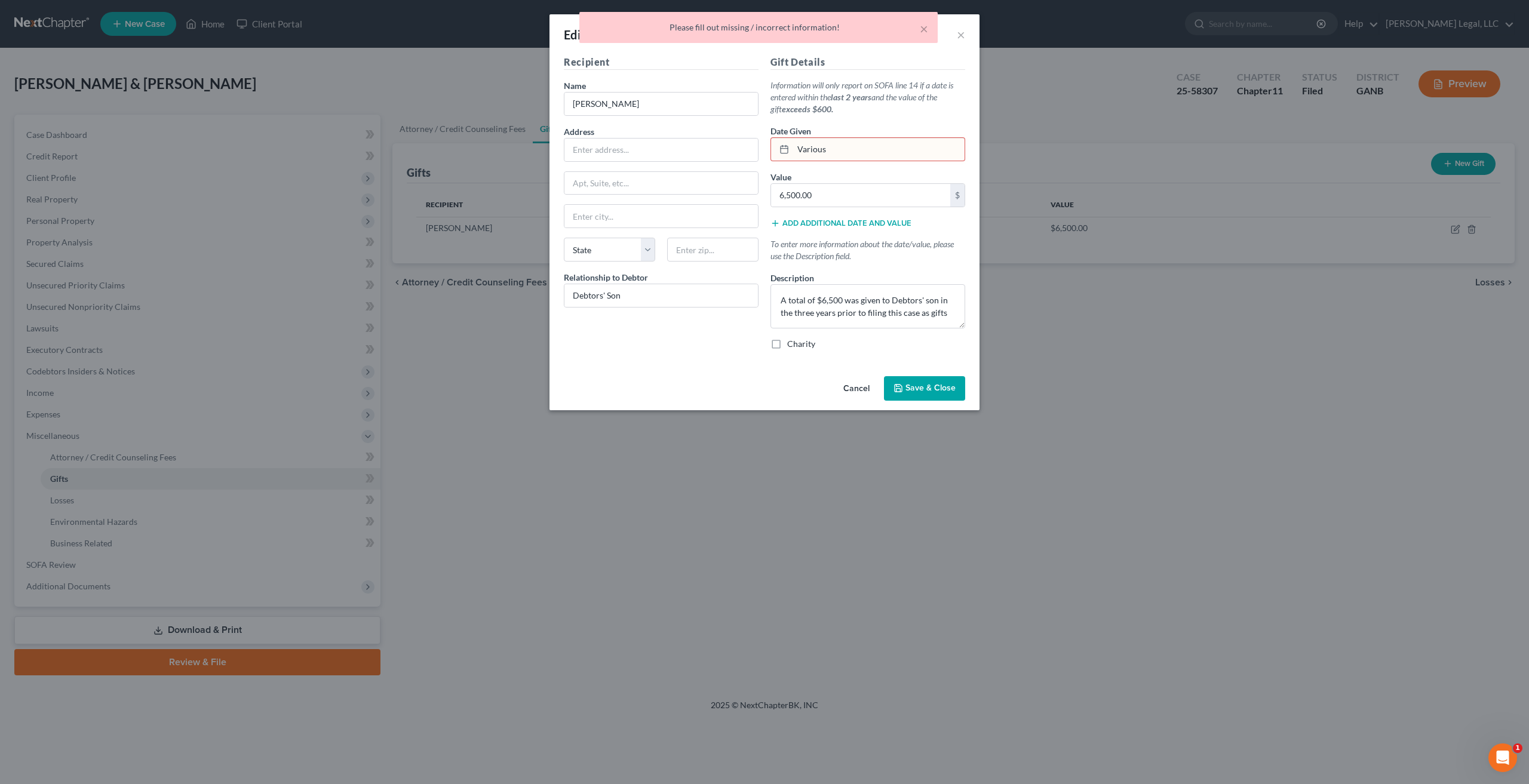
click at [808, 151] on input "Various" at bounding box center [878, 149] width 172 height 23
click at [916, 387] on span "Save & Close" at bounding box center [931, 388] width 50 height 10
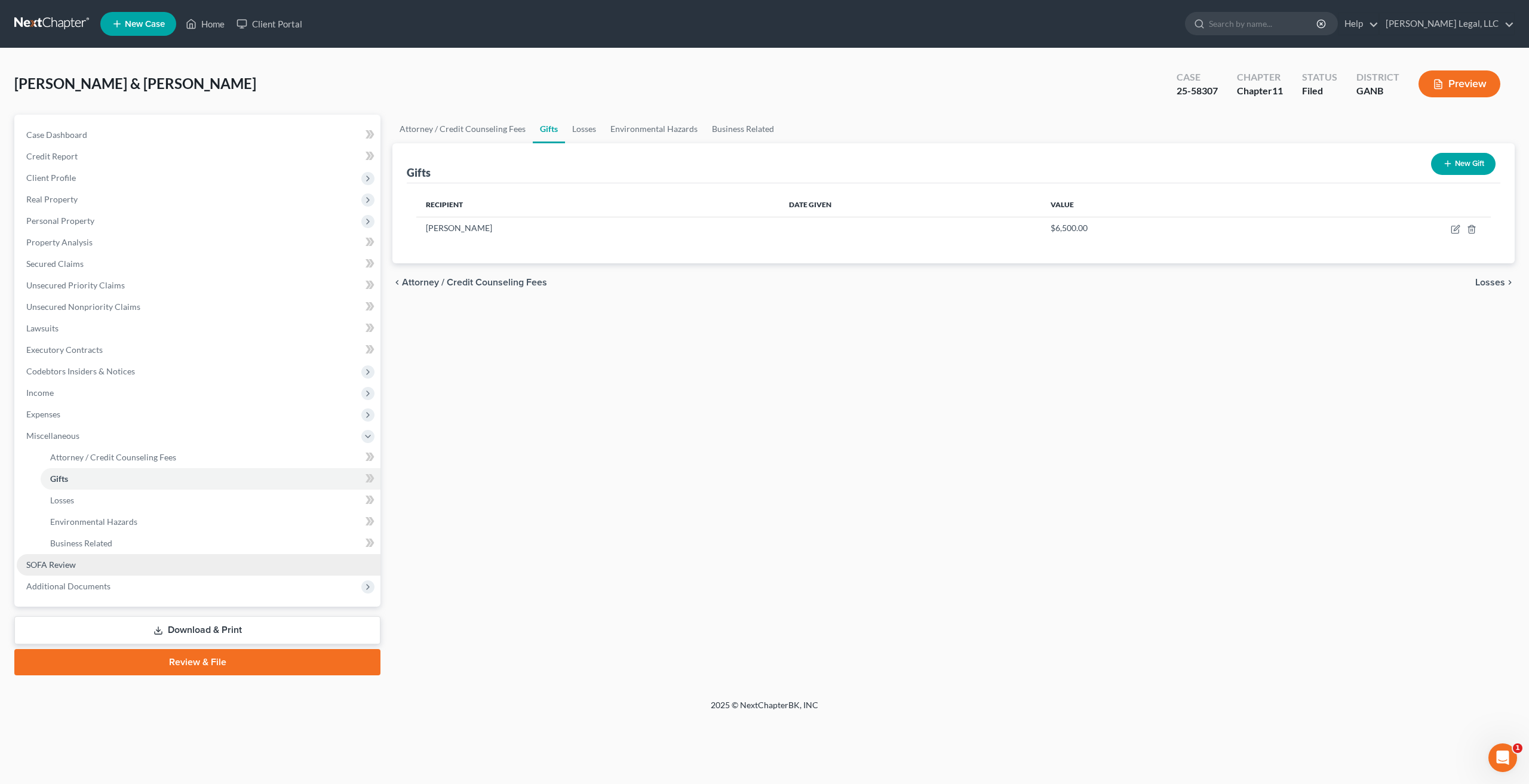
click at [74, 565] on span "SOFA Review" at bounding box center [51, 564] width 50 height 10
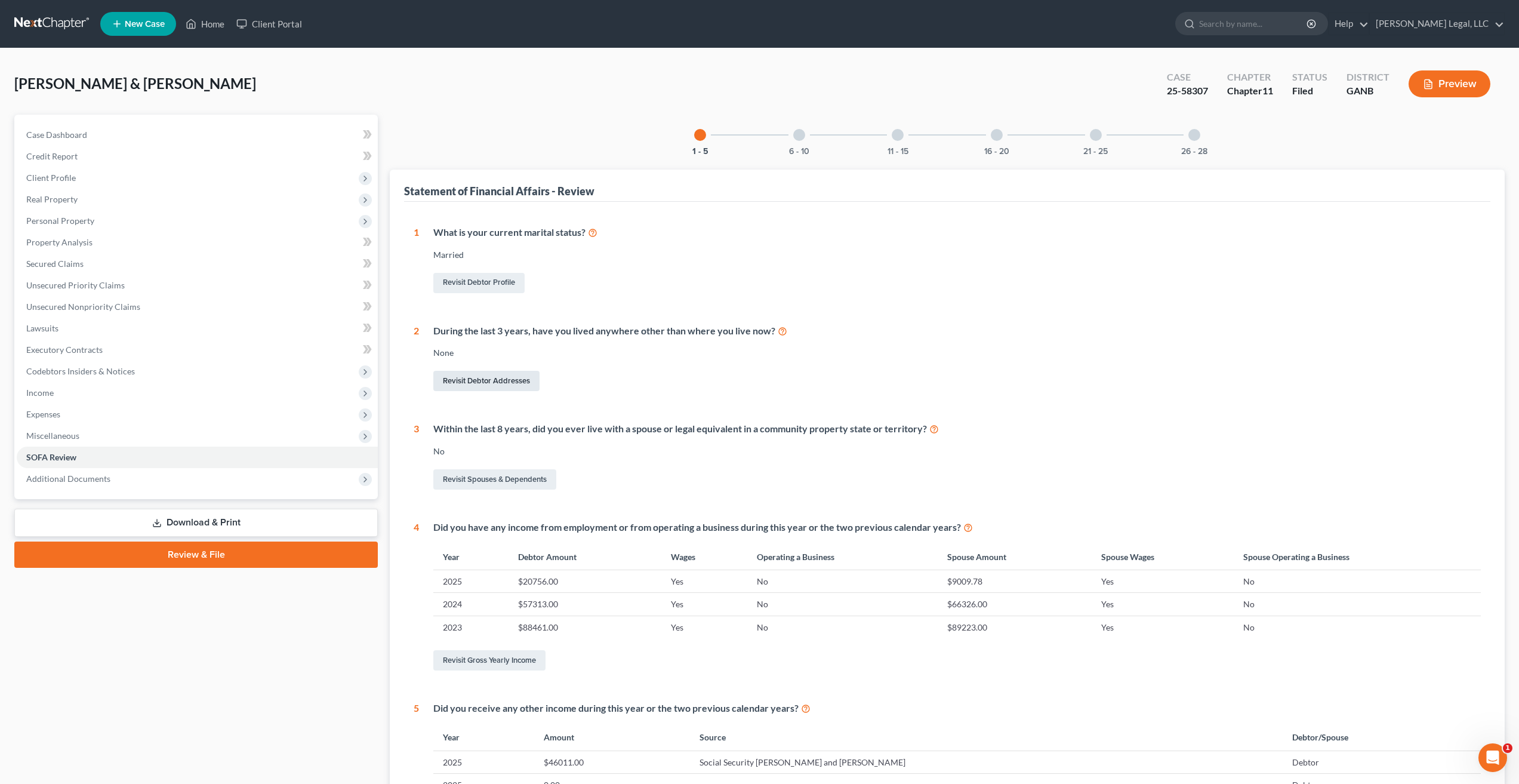
click at [499, 381] on link "Revisit Debtor Addresses" at bounding box center [486, 381] width 106 height 21
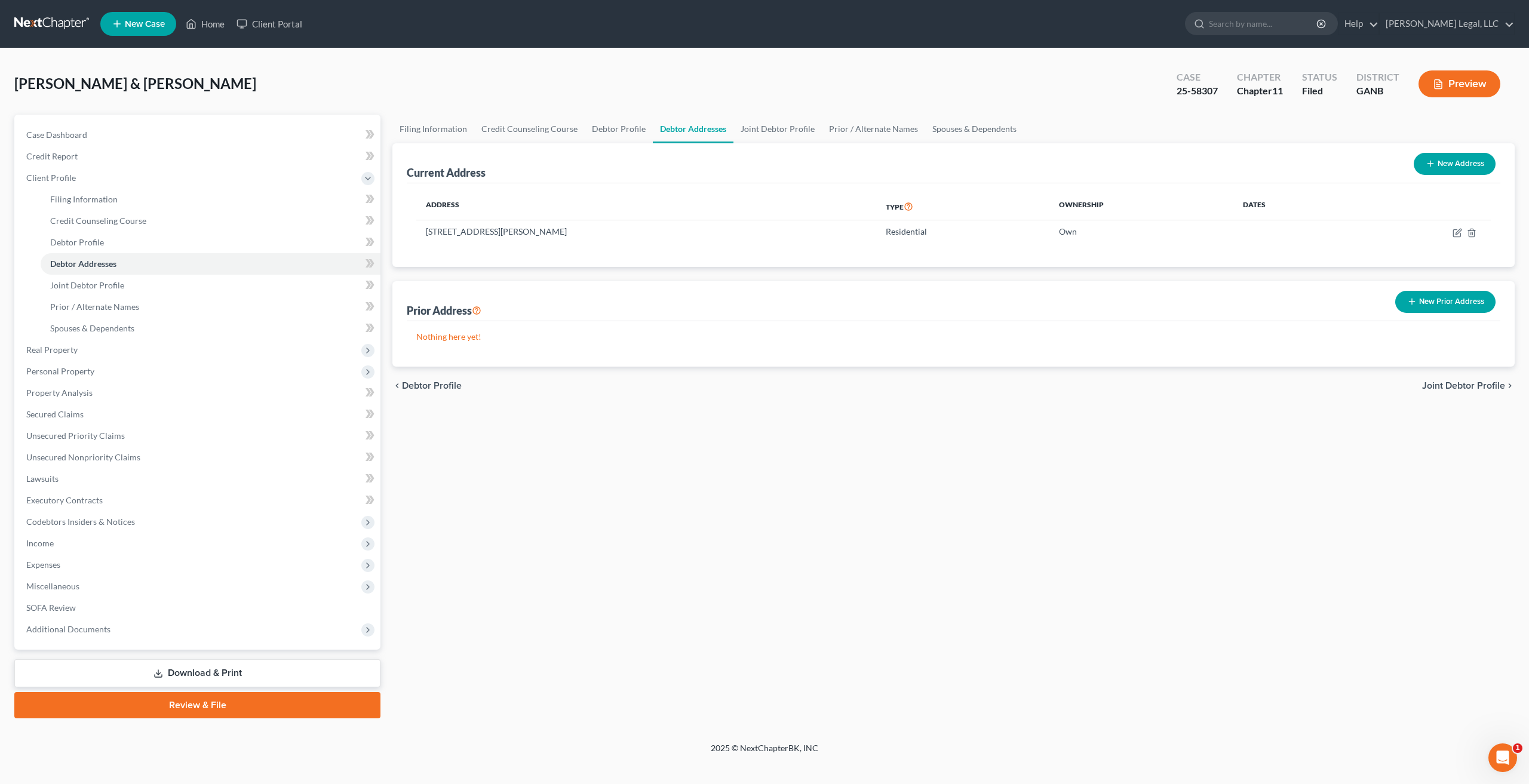
click at [1448, 300] on button "New Prior Address" at bounding box center [1445, 301] width 100 height 22
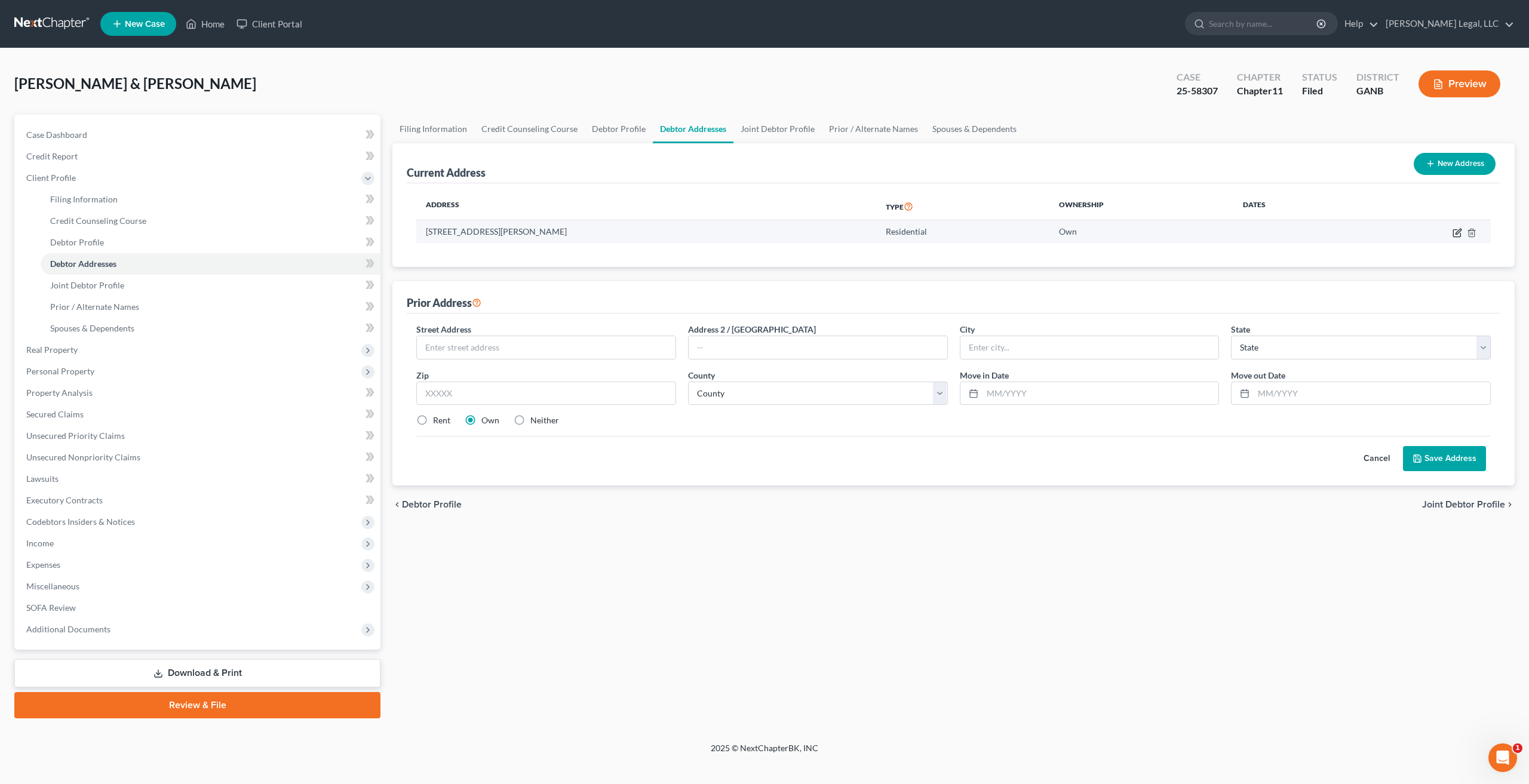
click at [1457, 236] on icon "button" at bounding box center [1457, 232] width 9 height 9
select select "10"
select select "27"
select select "0"
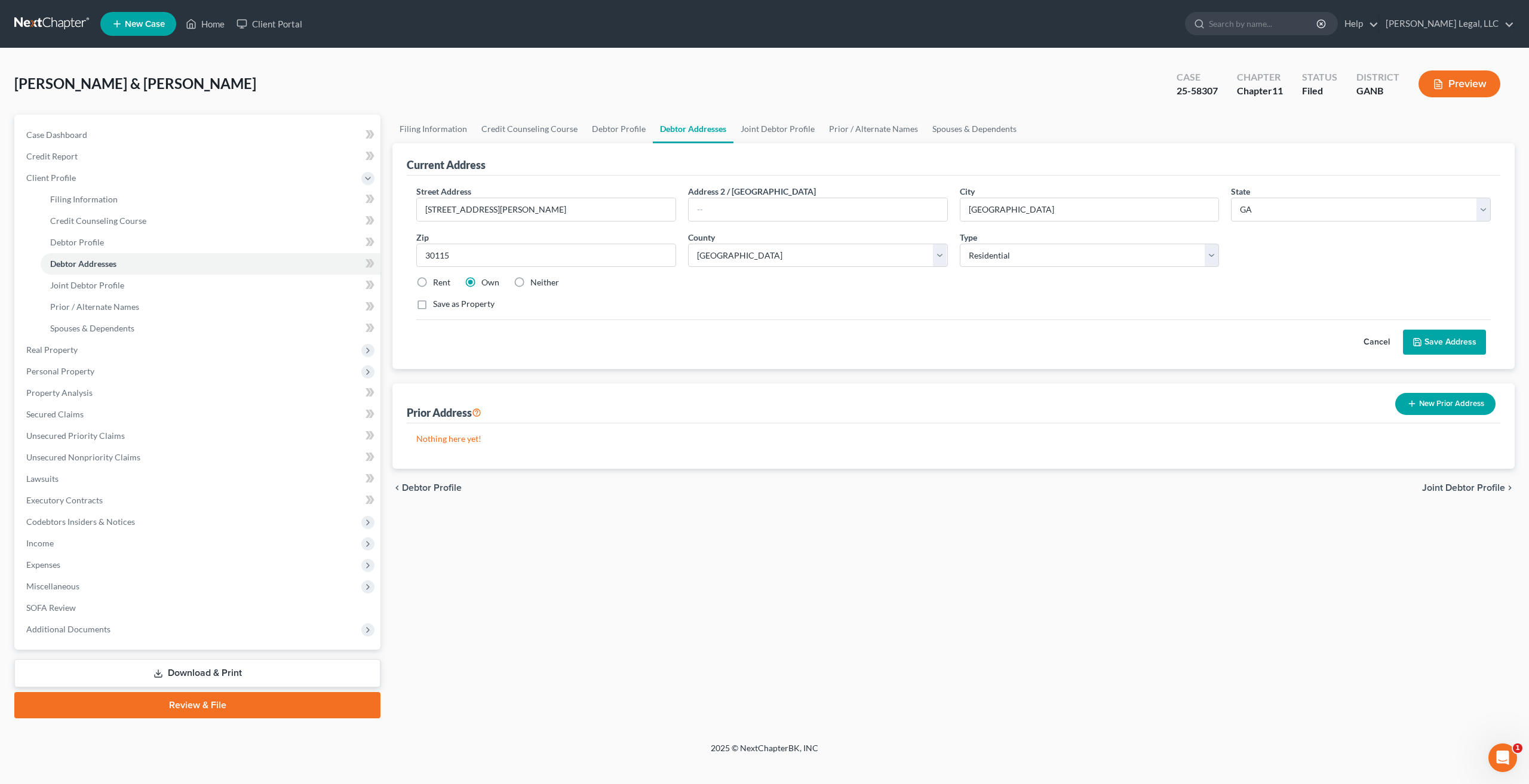
click at [1378, 341] on button "Cancel" at bounding box center [1376, 342] width 52 height 24
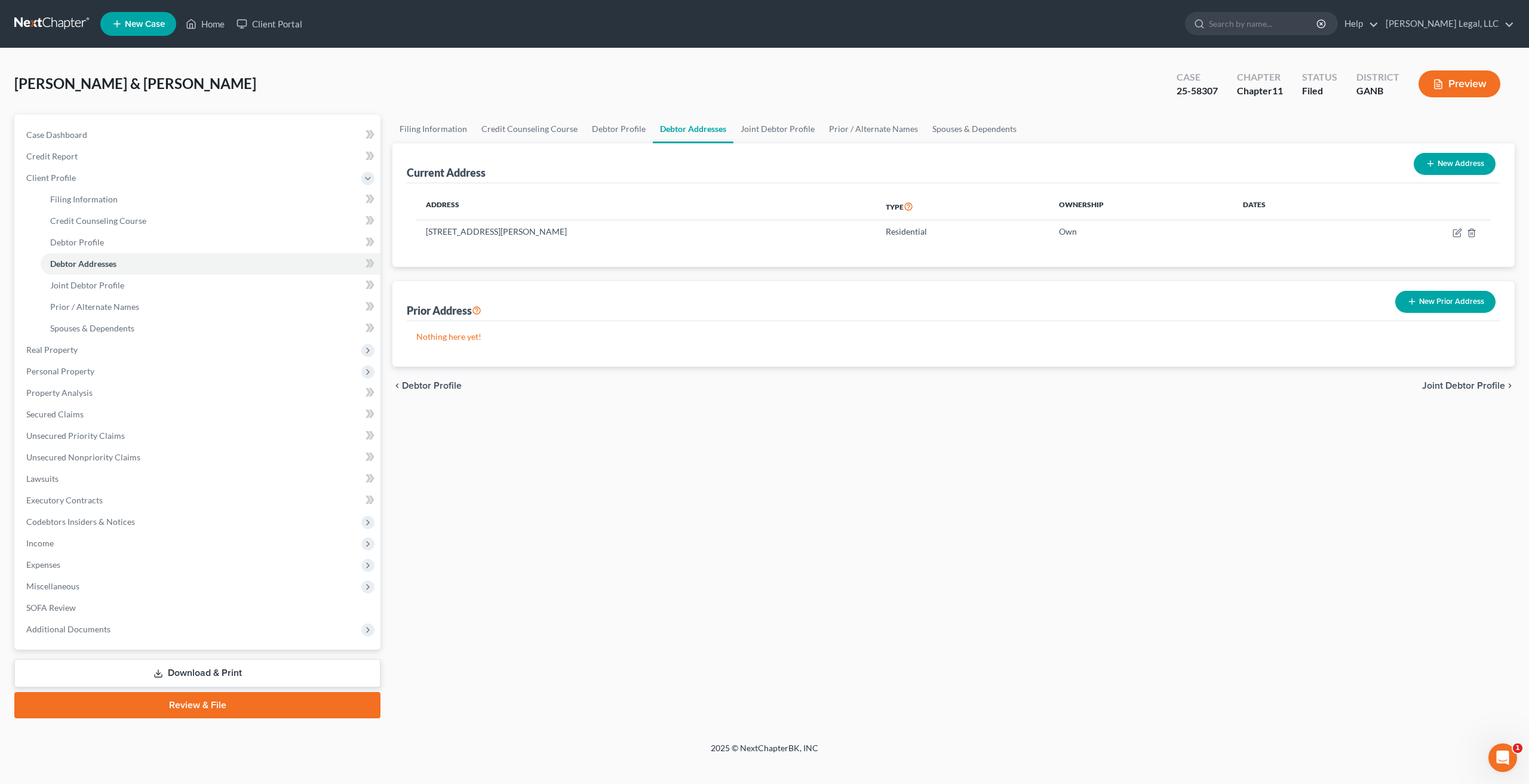
click at [1468, 301] on button "New Prior Address" at bounding box center [1445, 301] width 100 height 22
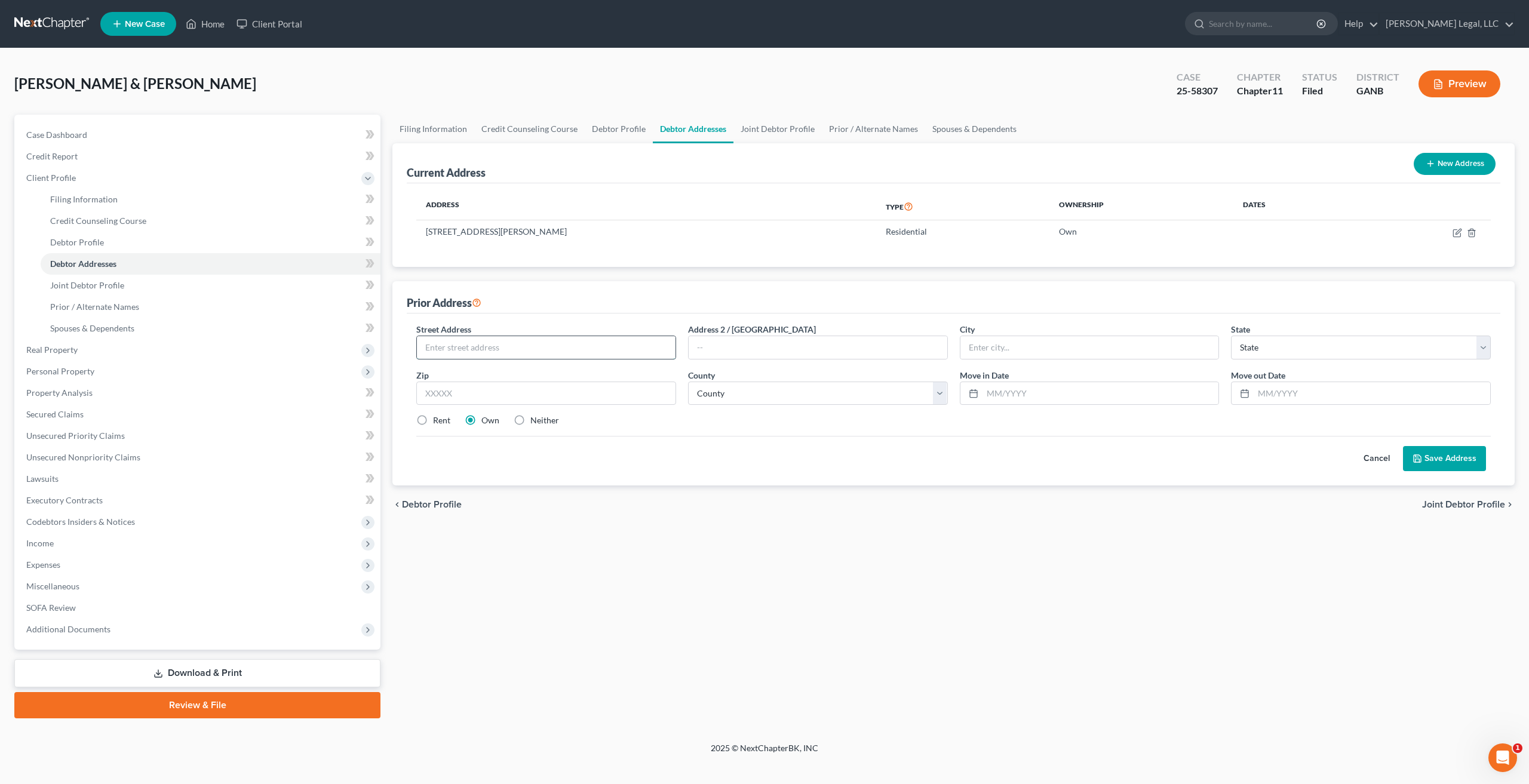
click at [524, 354] on input "text" at bounding box center [546, 347] width 258 height 23
click at [486, 346] on input "text" at bounding box center [546, 347] width 258 height 23
paste input "[STREET_ADDRESS][US_STATE]"
type input "[STREET_ADDRESS][US_STATE]"
click at [539, 398] on input "text" at bounding box center [546, 393] width 260 height 24
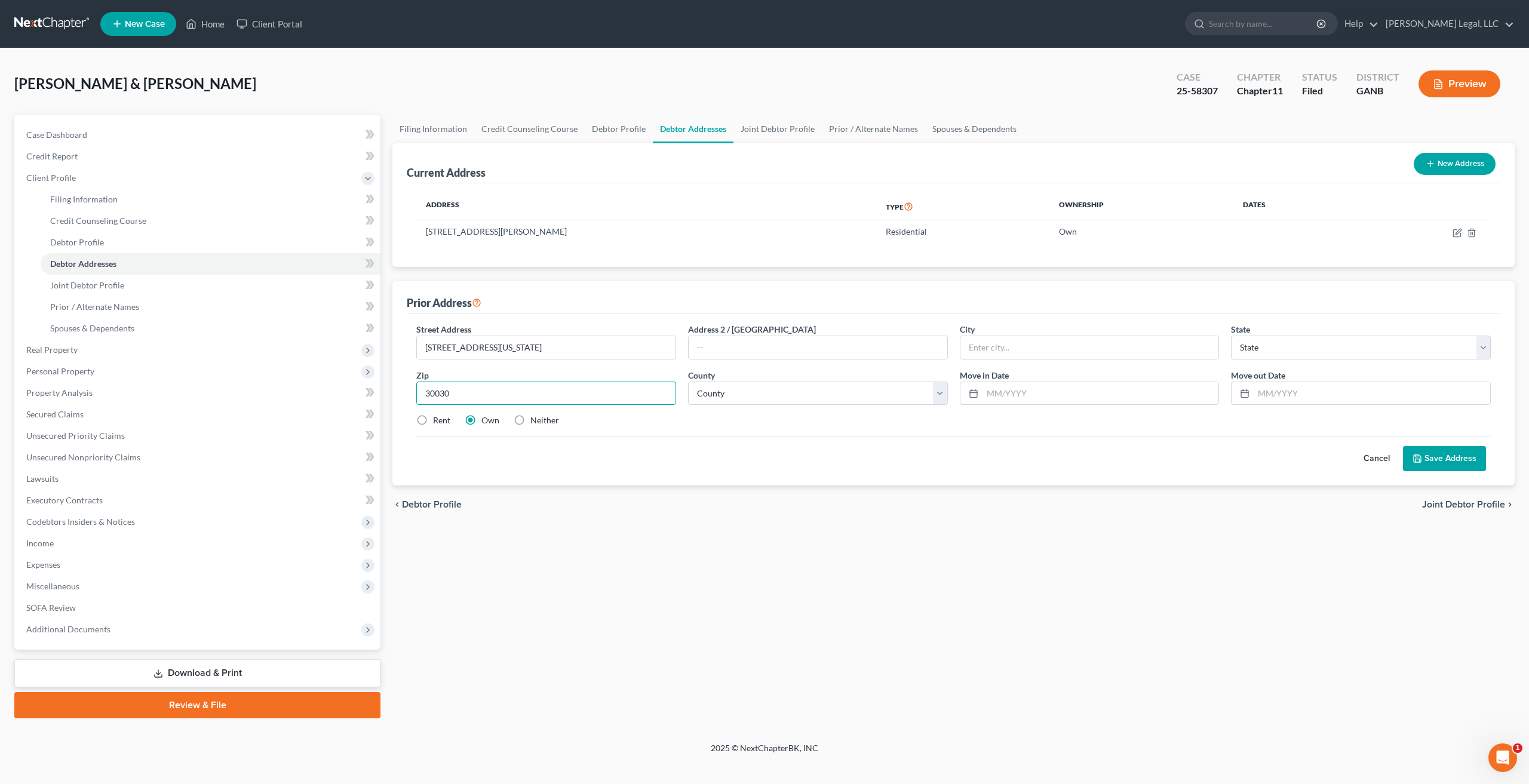
type input "30030"
type input "Decatur"
select select "10"
select select "42"
click at [530, 420] on label "Neither" at bounding box center [544, 420] width 28 height 12
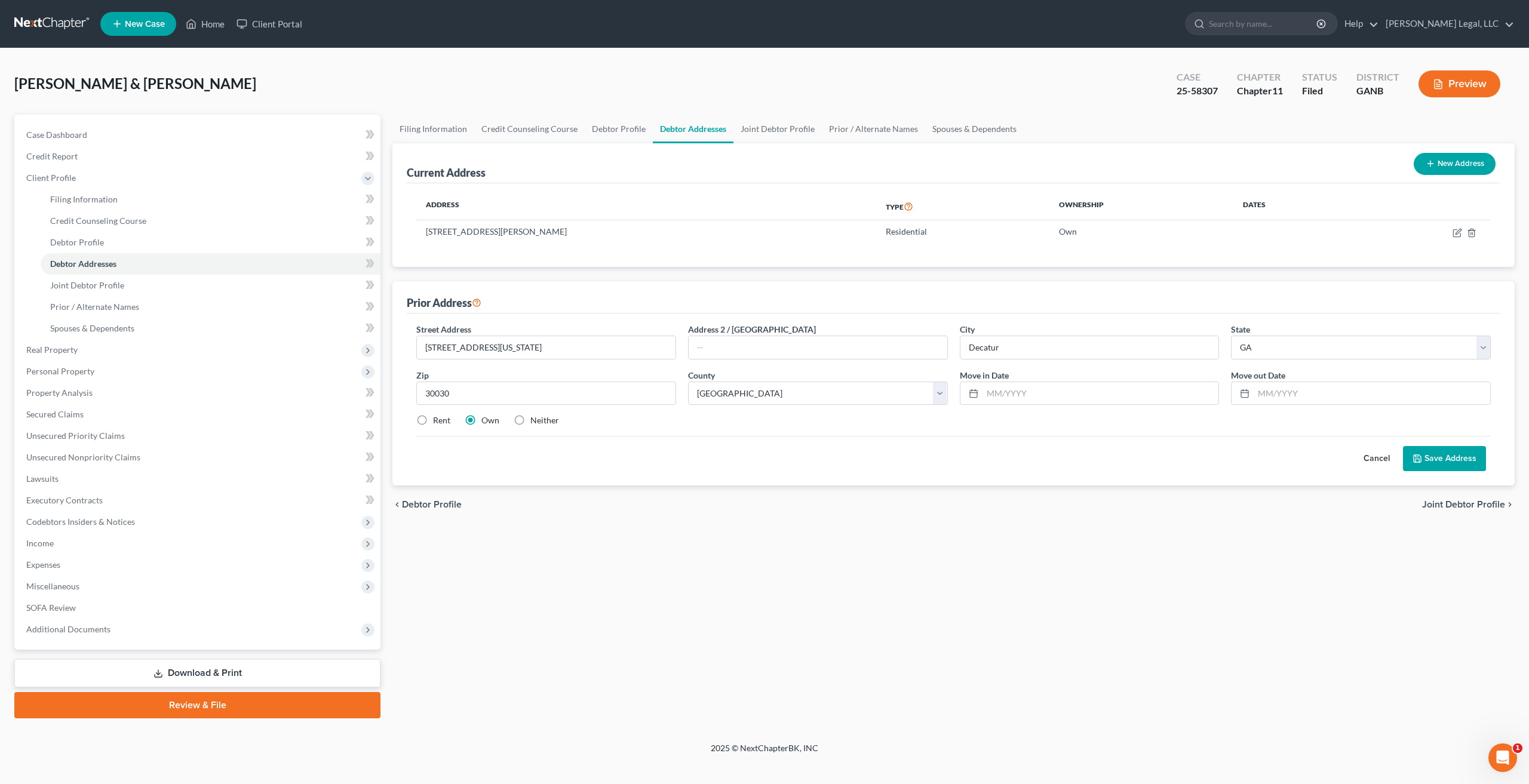
click at [535, 420] on input "Neither" at bounding box center [539, 418] width 8 height 8
radio input "true"
drag, startPoint x: 634, startPoint y: 354, endPoint x: 510, endPoint y: 352, distance: 124.0
click at [510, 352] on input "[STREET_ADDRESS][US_STATE]" at bounding box center [546, 347] width 258 height 23
type input "[STREET_ADDRESS]"
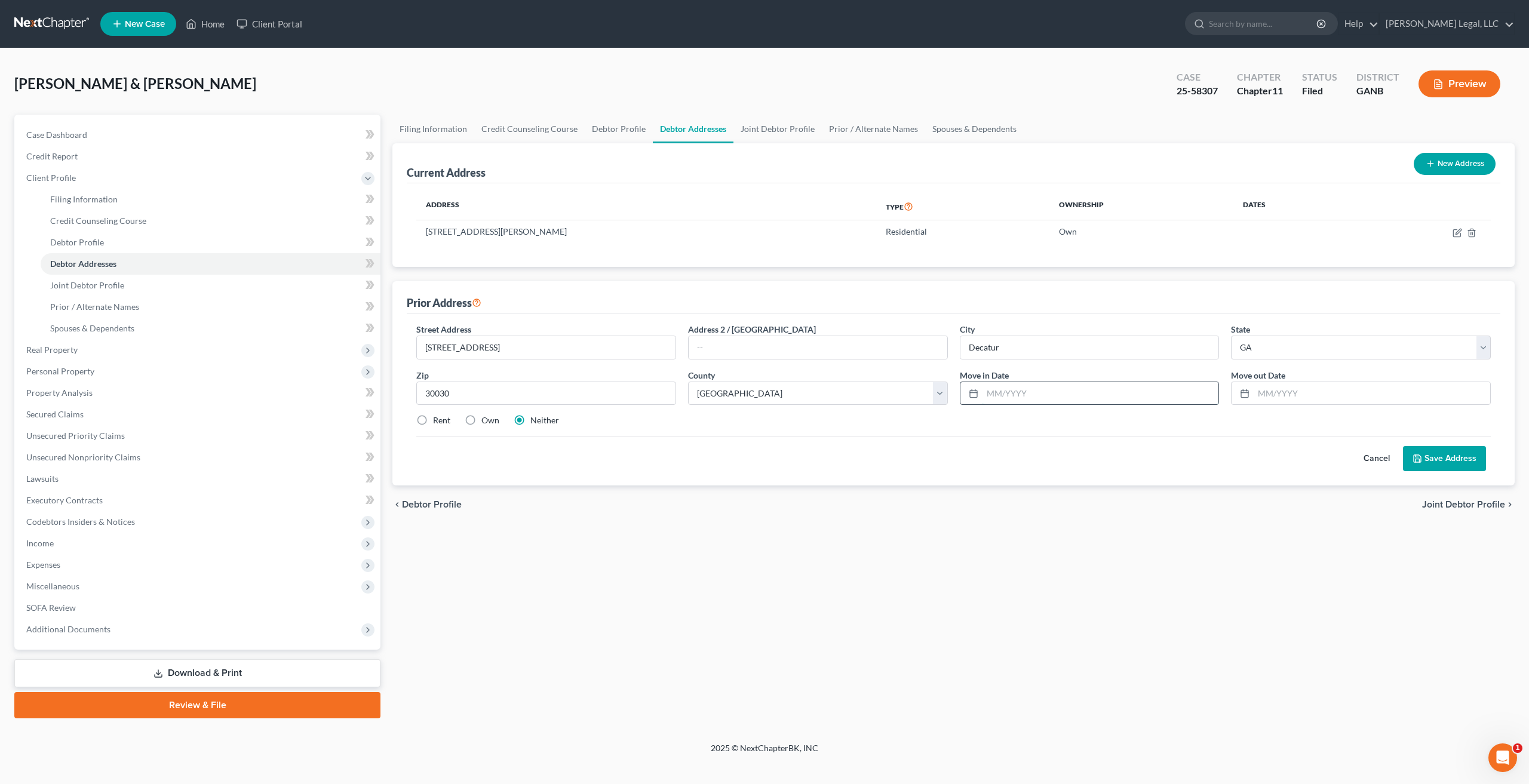
click at [1113, 383] on input "text" at bounding box center [1100, 393] width 237 height 23
type input "10/2022"
type input "11/2022"
click at [1434, 457] on button "Save Address" at bounding box center [1444, 458] width 83 height 25
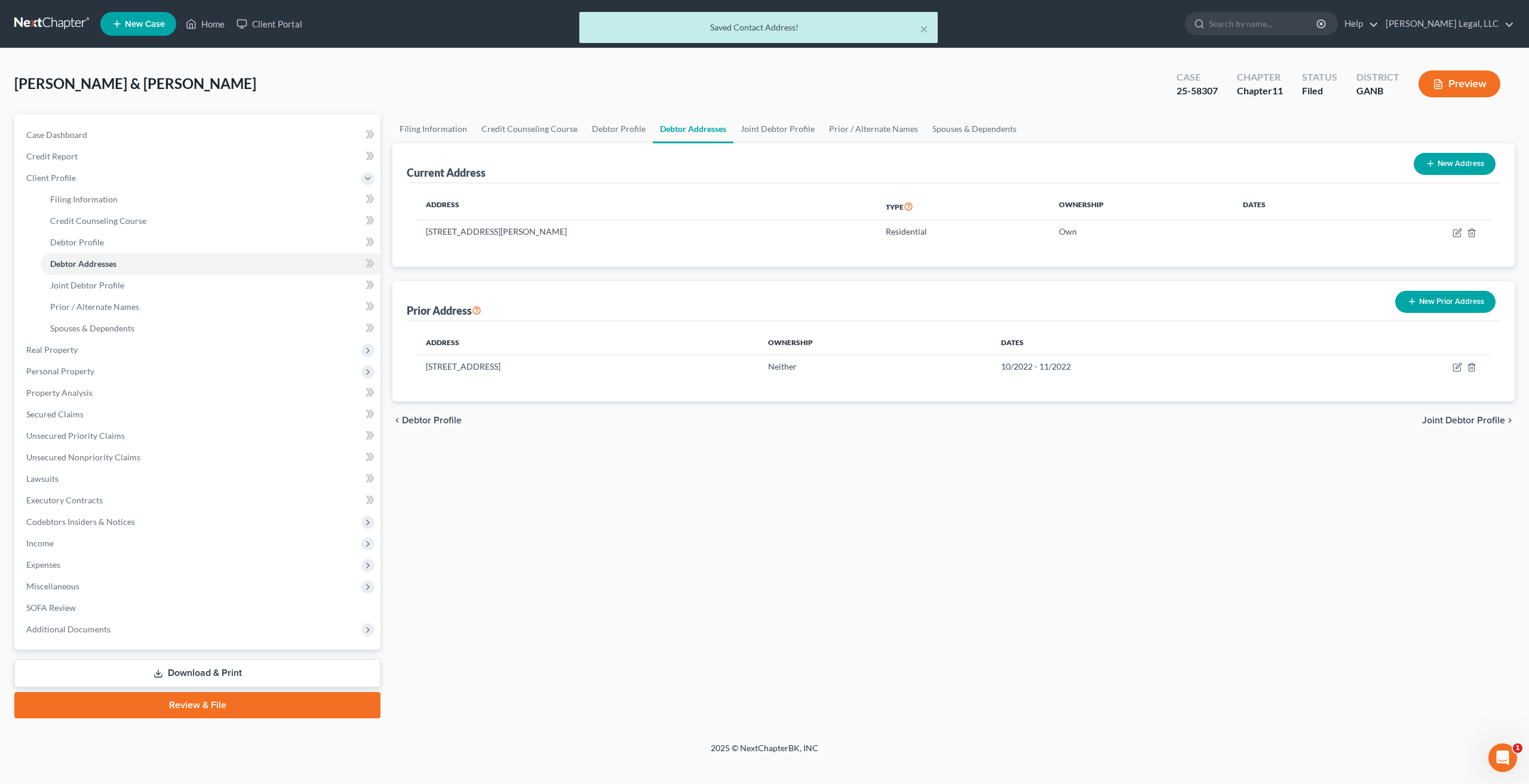
click at [1439, 306] on button "New Prior Address" at bounding box center [1445, 301] width 100 height 22
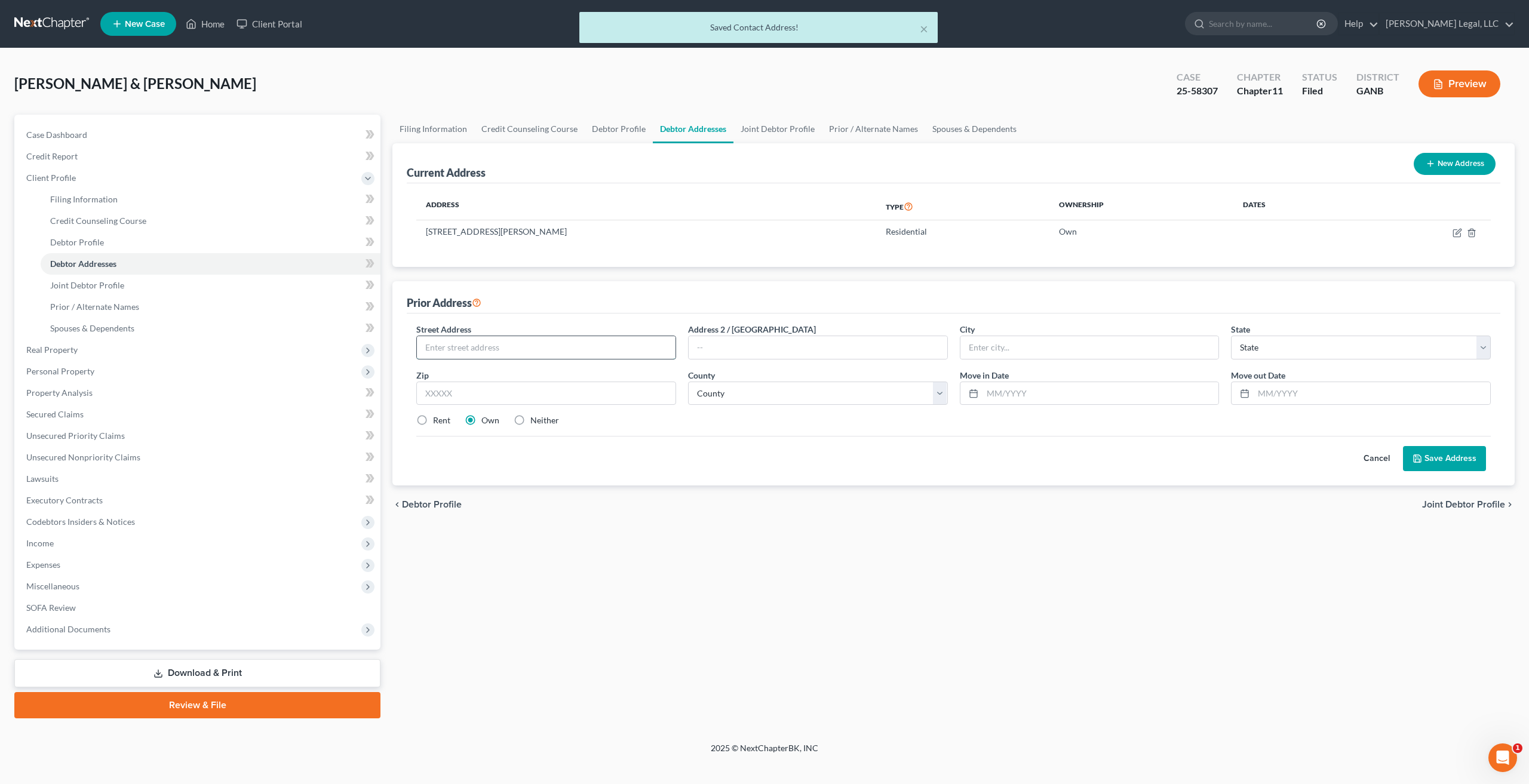
click at [530, 358] on input "text" at bounding box center [546, 347] width 258 height 23
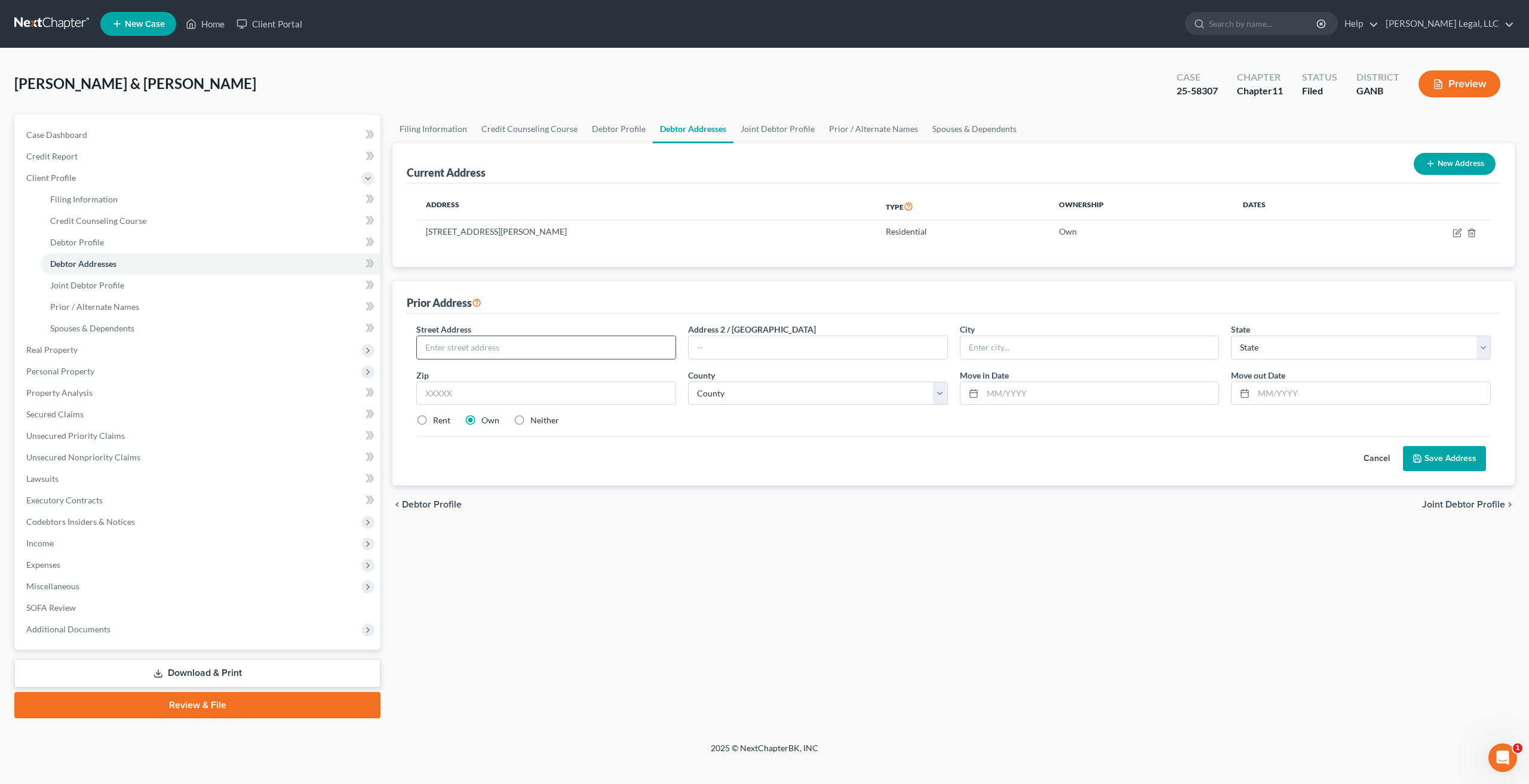
click at [584, 355] on input "text" at bounding box center [546, 347] width 258 height 23
paste input "[STREET_ADDRESS]"
type input "[STREET_ADDRESS]"
click at [503, 395] on input "text" at bounding box center [546, 393] width 260 height 24
type input "32169"
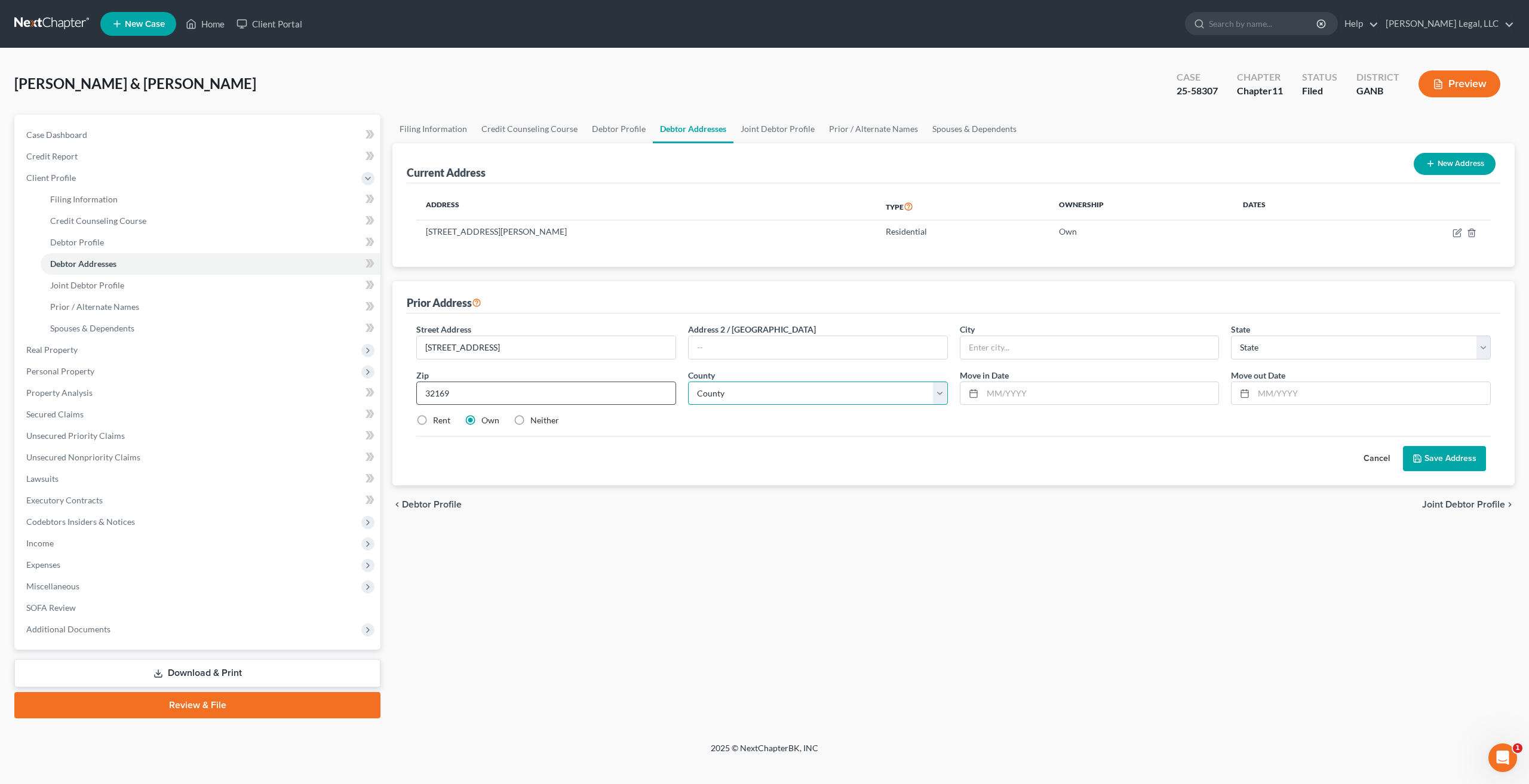
type input "[GEOGRAPHIC_DATA]"
select select "9"
click at [1068, 397] on input "text" at bounding box center [1100, 393] width 237 height 23
type input "07/2022"
type input "09/2022"
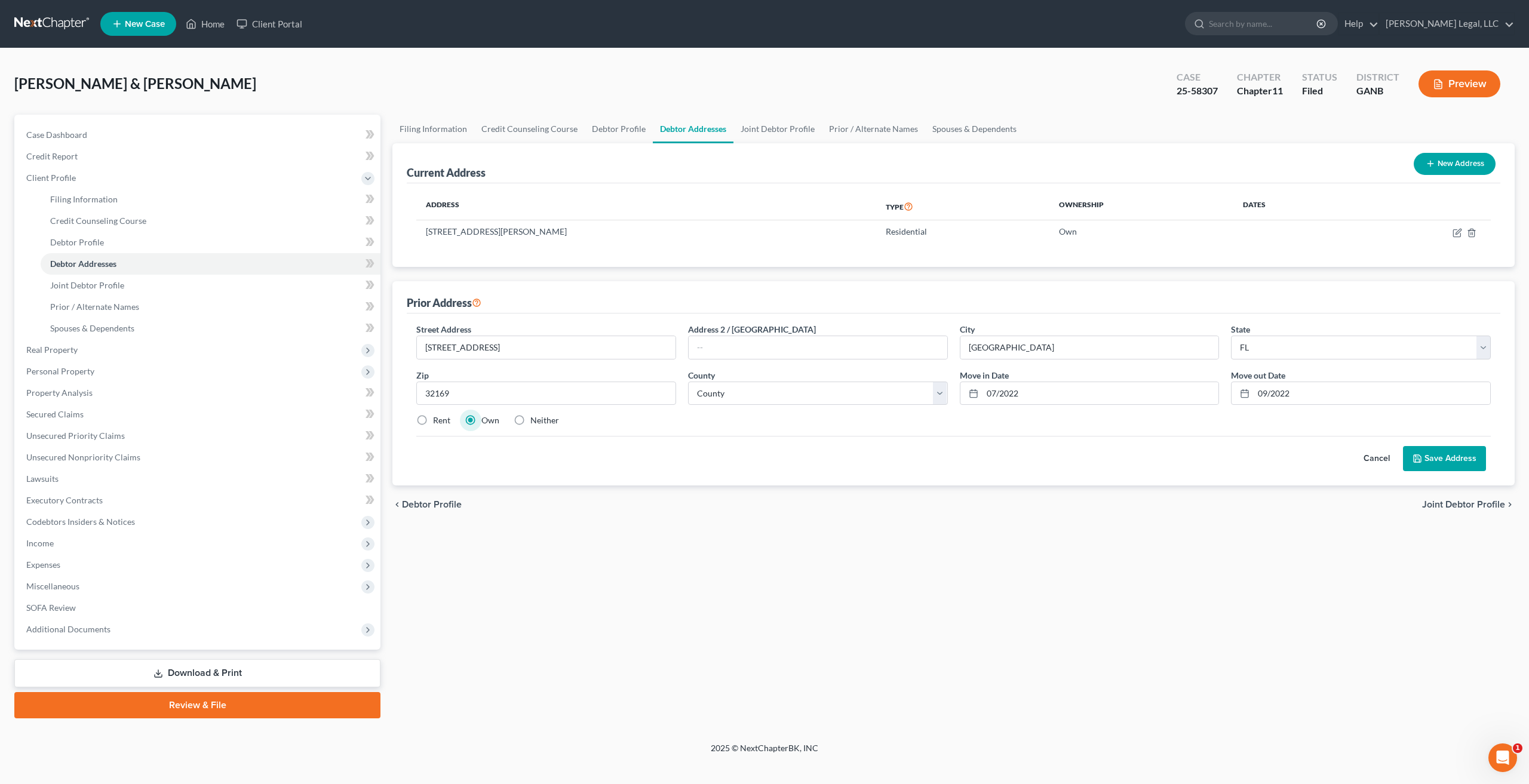
click at [1431, 467] on button "Save Address" at bounding box center [1444, 458] width 83 height 25
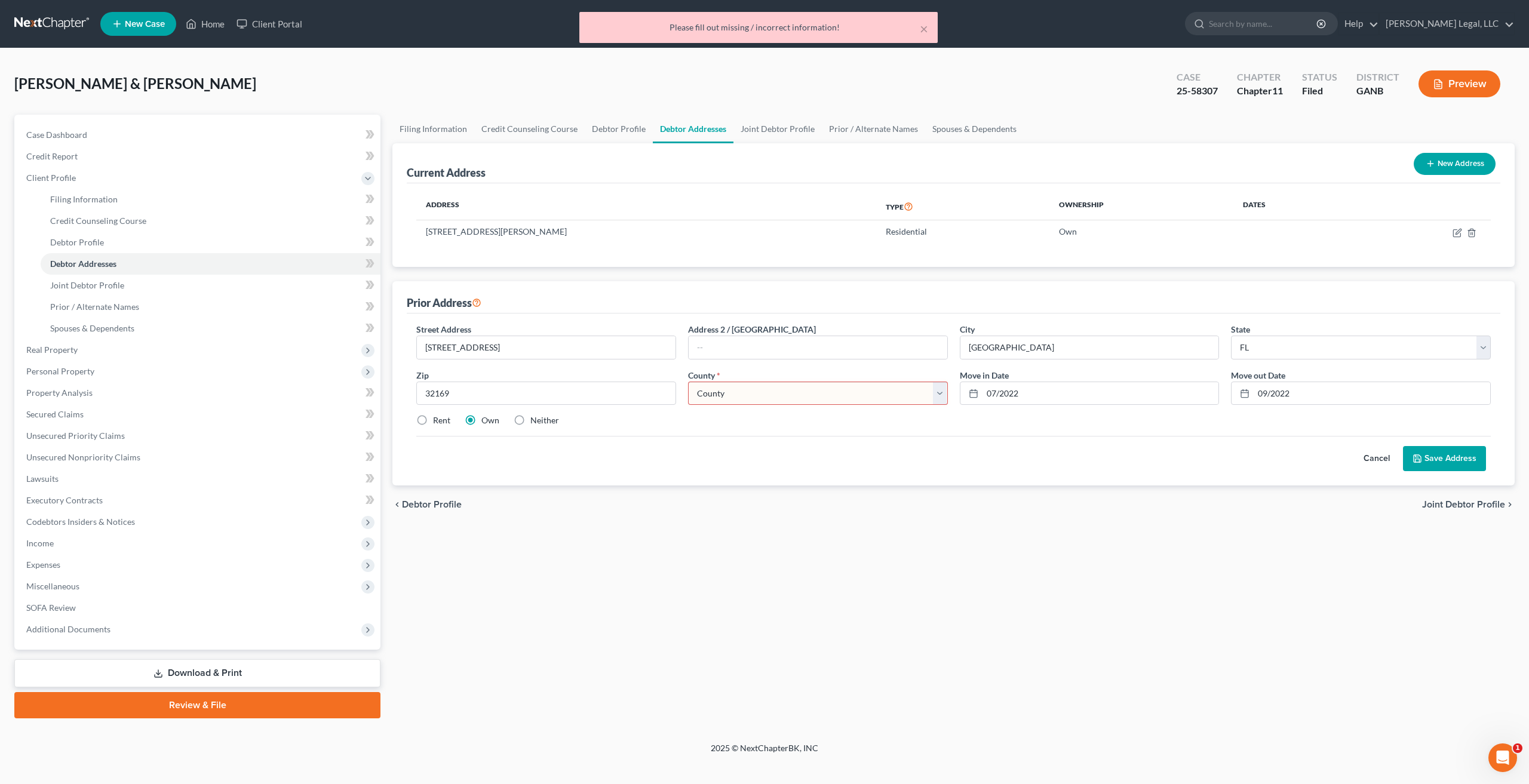
click at [433, 419] on label "Rent" at bounding box center [442, 420] width 17 height 12
click at [438, 419] on input "Rent" at bounding box center [442, 418] width 8 height 8
radio input "true"
click at [850, 386] on select "County [GEOGRAPHIC_DATA] [GEOGRAPHIC_DATA] [GEOGRAPHIC_DATA] [GEOGRAPHIC_DATA] …" at bounding box center [817, 393] width 260 height 24
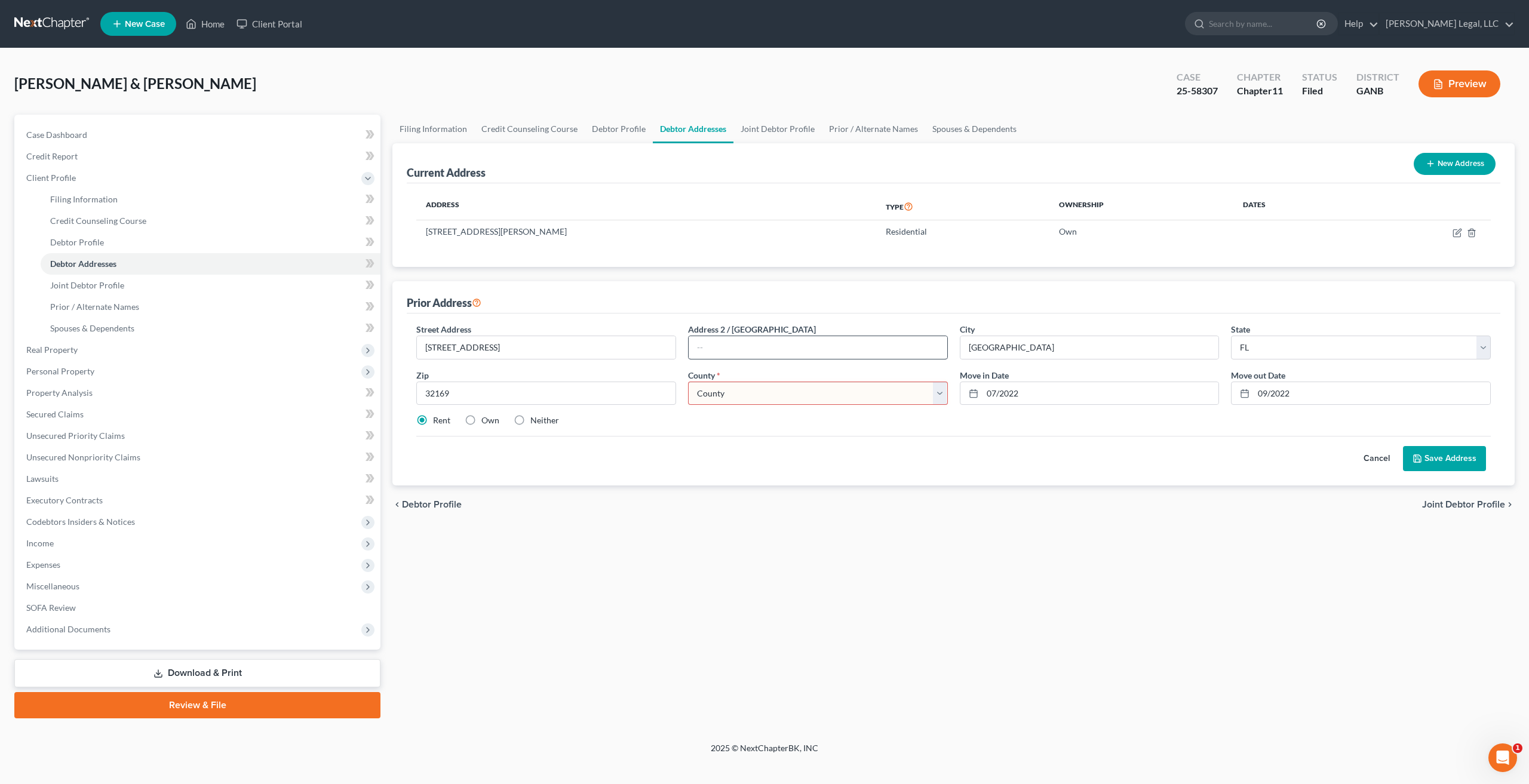
select select "63"
click at [1463, 456] on button "Save Address" at bounding box center [1444, 458] width 83 height 25
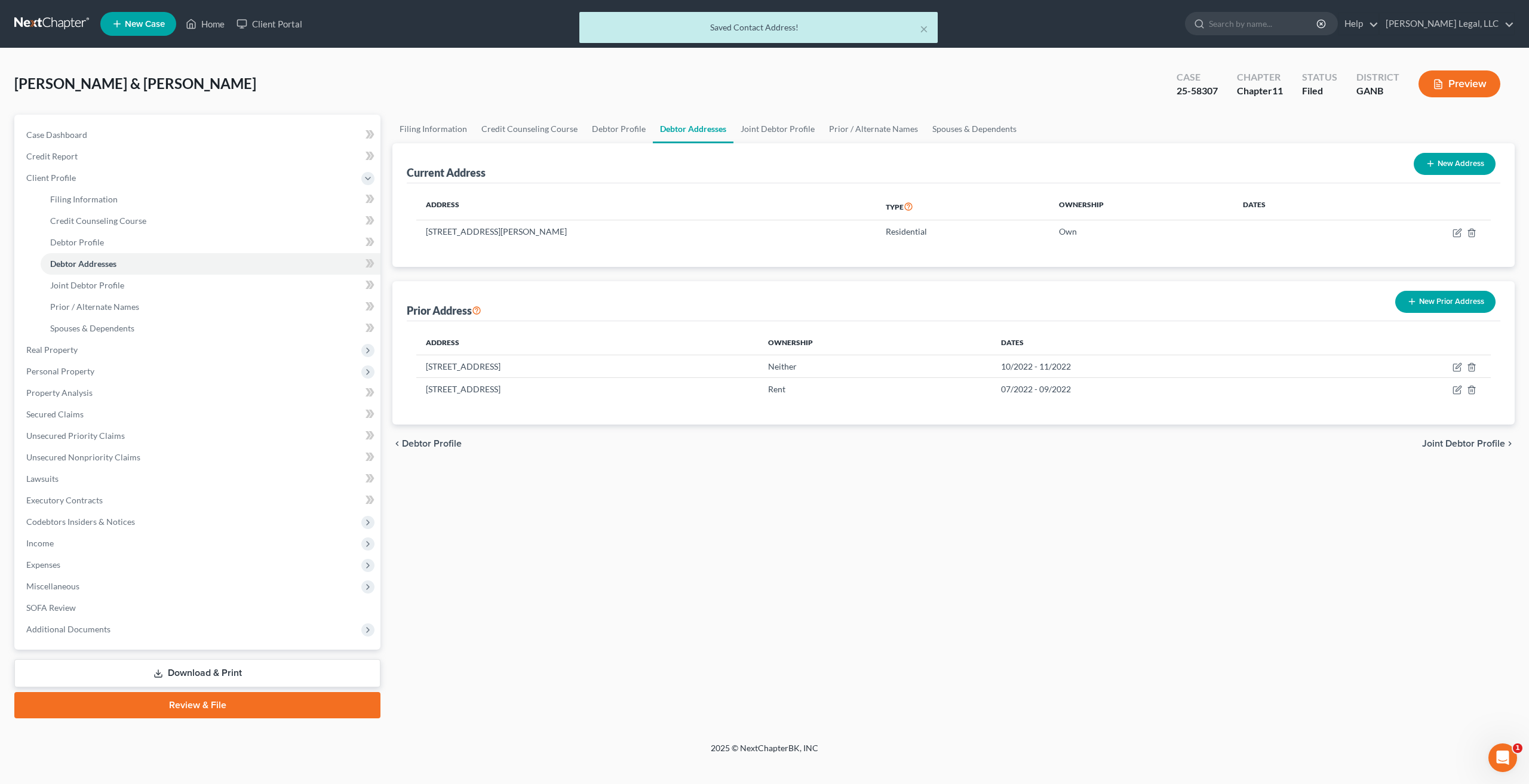
click at [1444, 297] on button "New Prior Address" at bounding box center [1445, 301] width 100 height 22
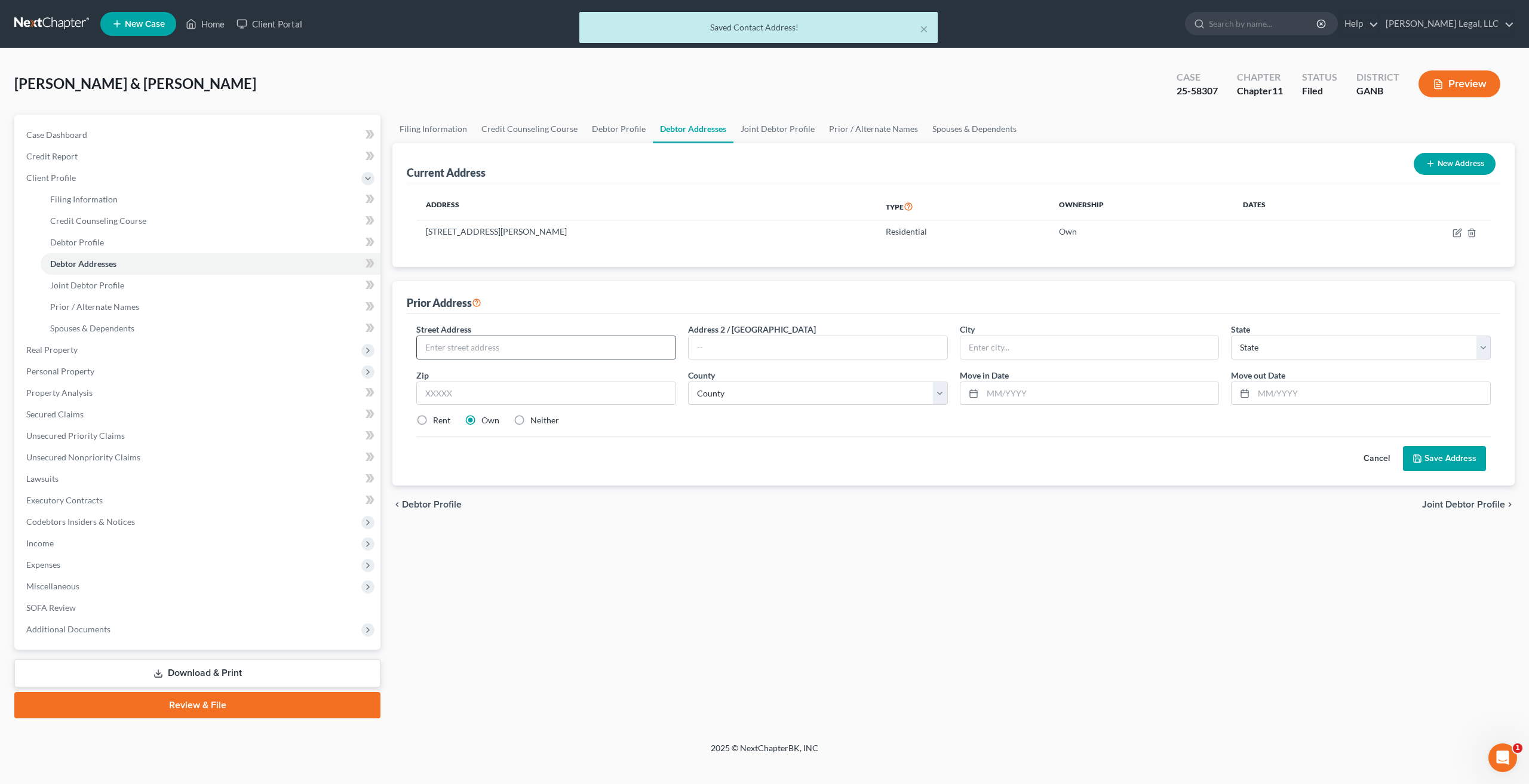
click at [549, 359] on div at bounding box center [546, 348] width 260 height 24
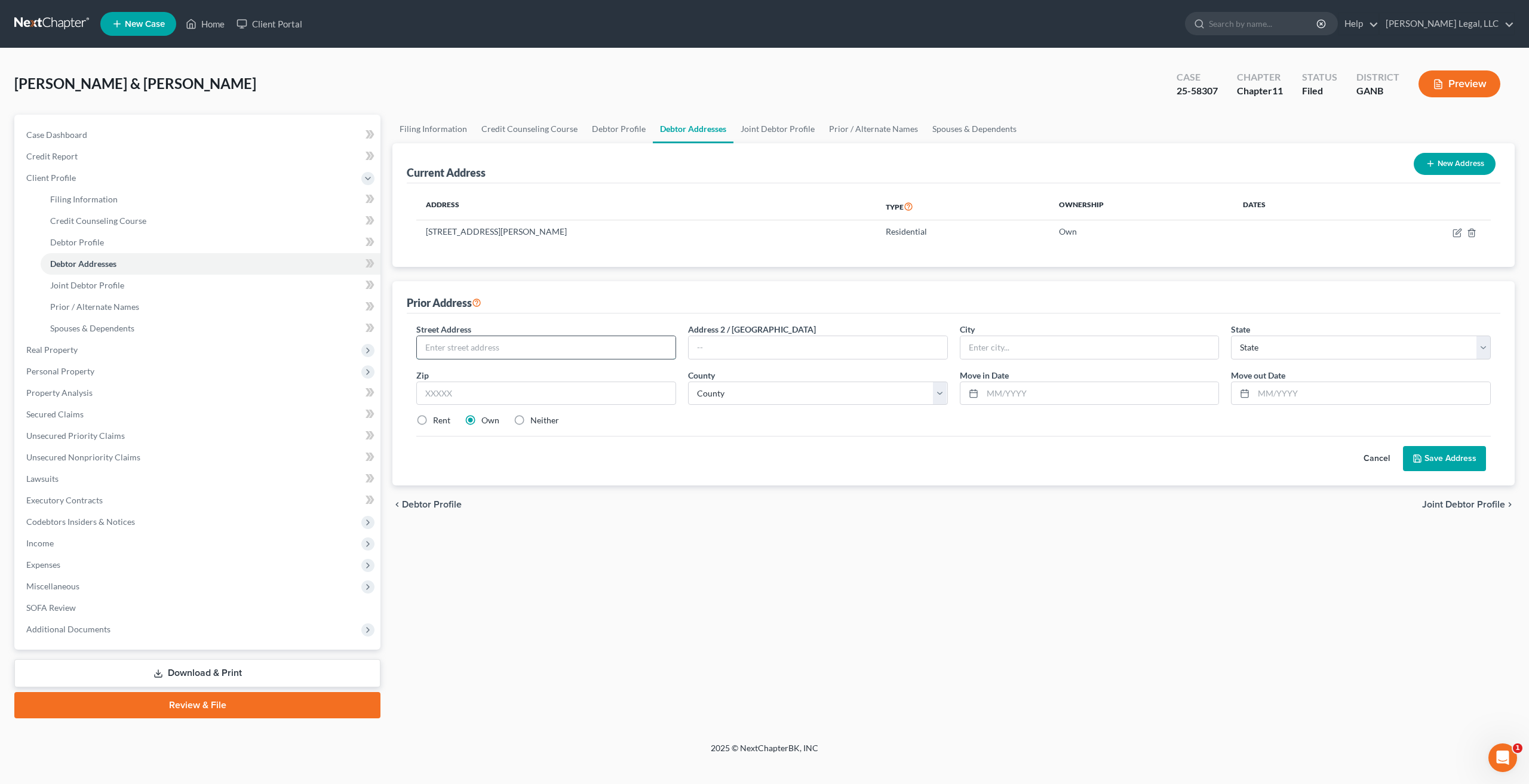
click at [505, 344] on input "text" at bounding box center [546, 347] width 258 height 23
paste input "[STREET_ADDRESS][PERSON_NAME]"
type input "[STREET_ADDRESS][PERSON_NAME]"
click at [608, 392] on input "text" at bounding box center [546, 393] width 260 height 24
type input "30004"
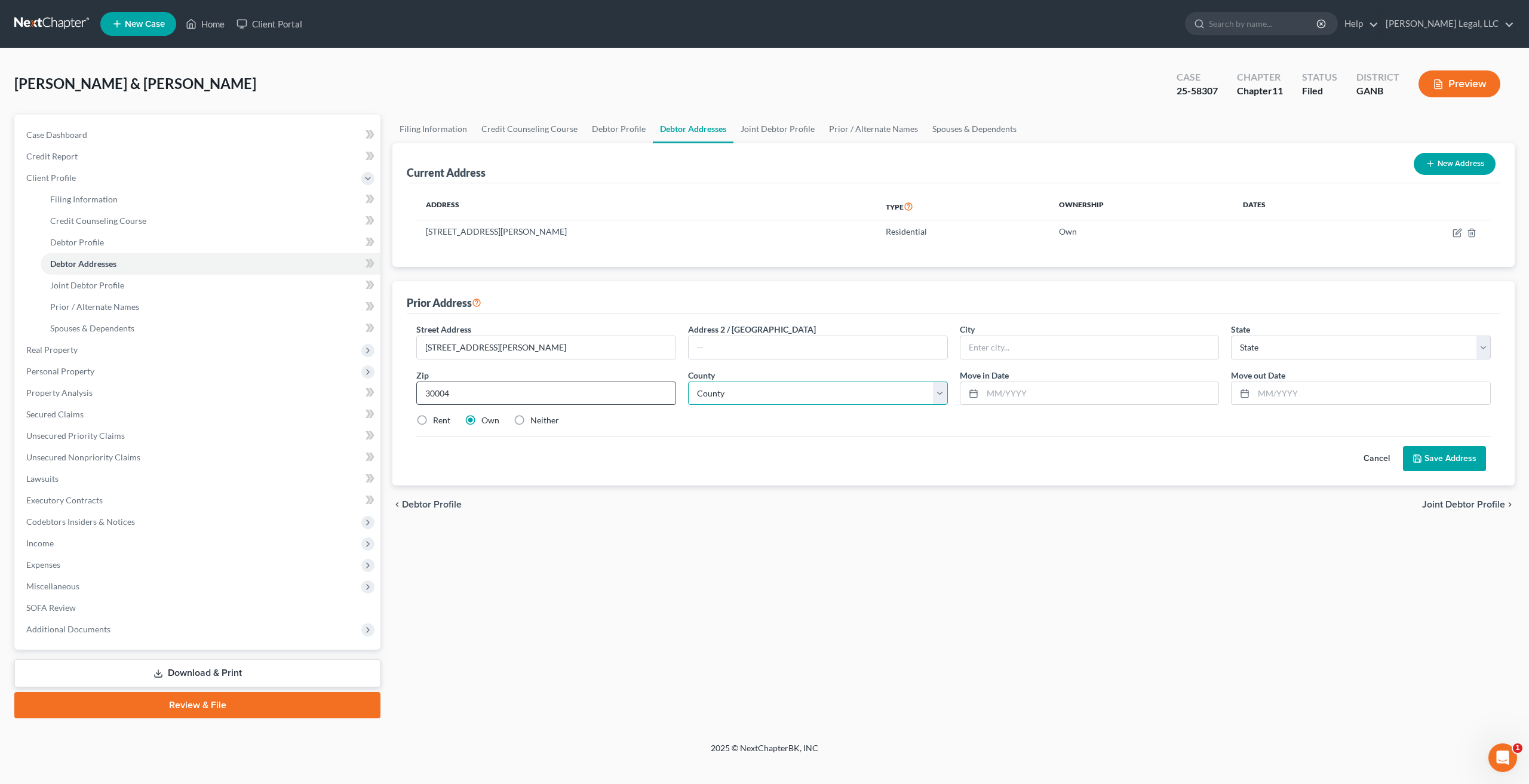
type input "Alpharetta"
select select "10"
select select "59"
click at [1048, 397] on input "text" at bounding box center [1100, 393] width 237 height 23
click at [1330, 403] on input "text" at bounding box center [1371, 393] width 237 height 23
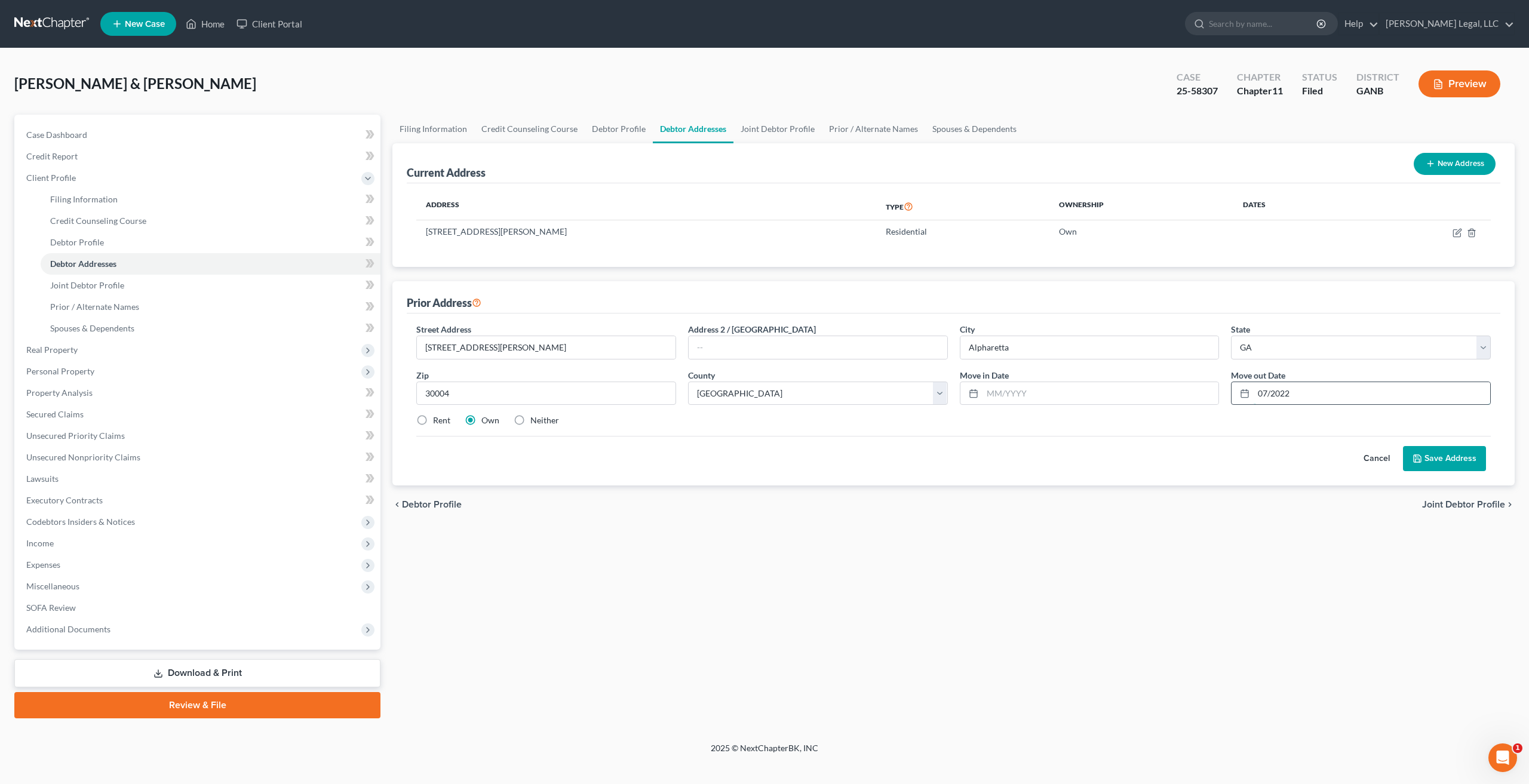
type input "07/2022"
click at [1016, 396] on input "text" at bounding box center [1100, 393] width 237 height 23
type input "10/2004"
click at [1444, 462] on button "Save Address" at bounding box center [1444, 458] width 83 height 25
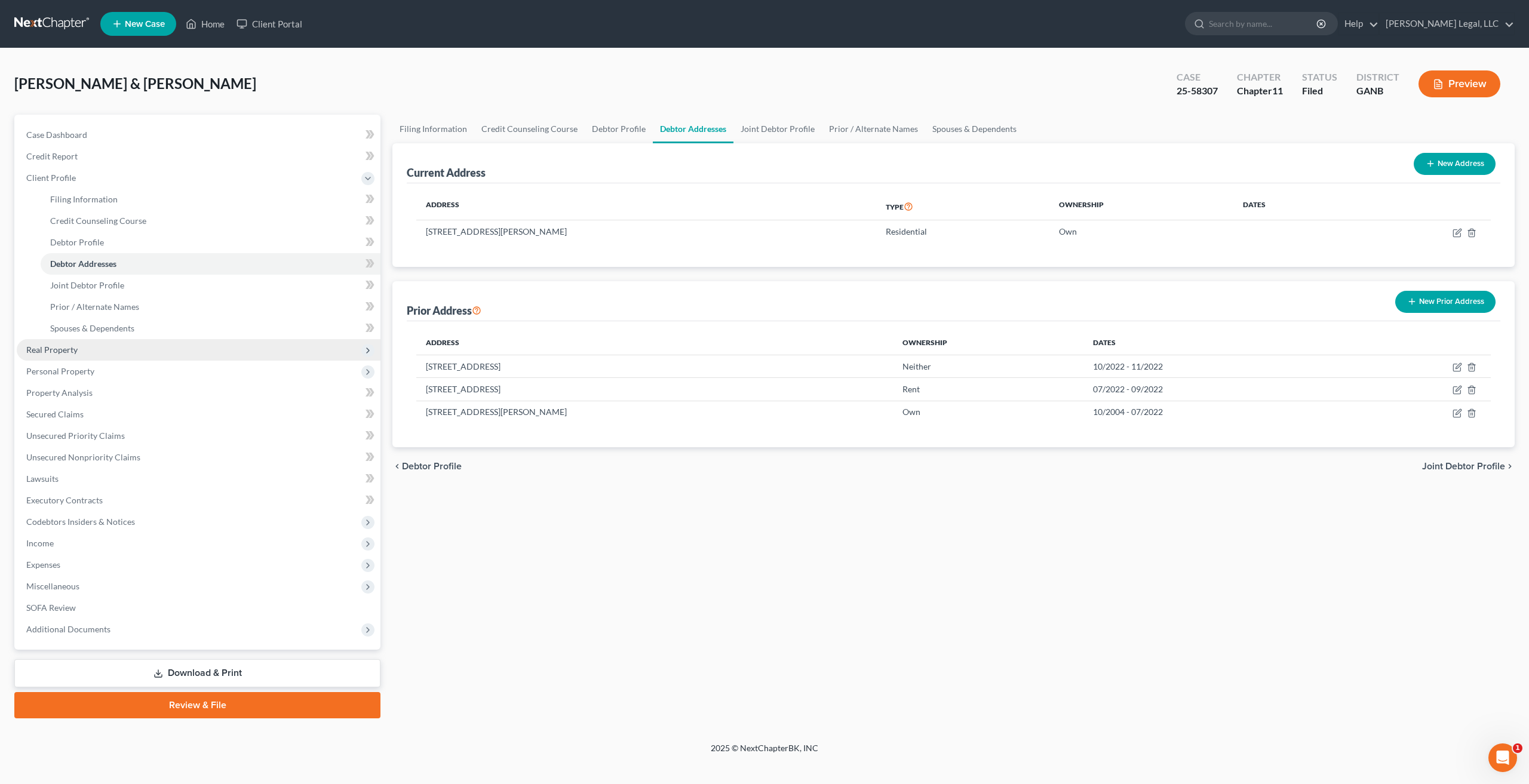
click at [82, 346] on span "Real Property" at bounding box center [198, 350] width 364 height 21
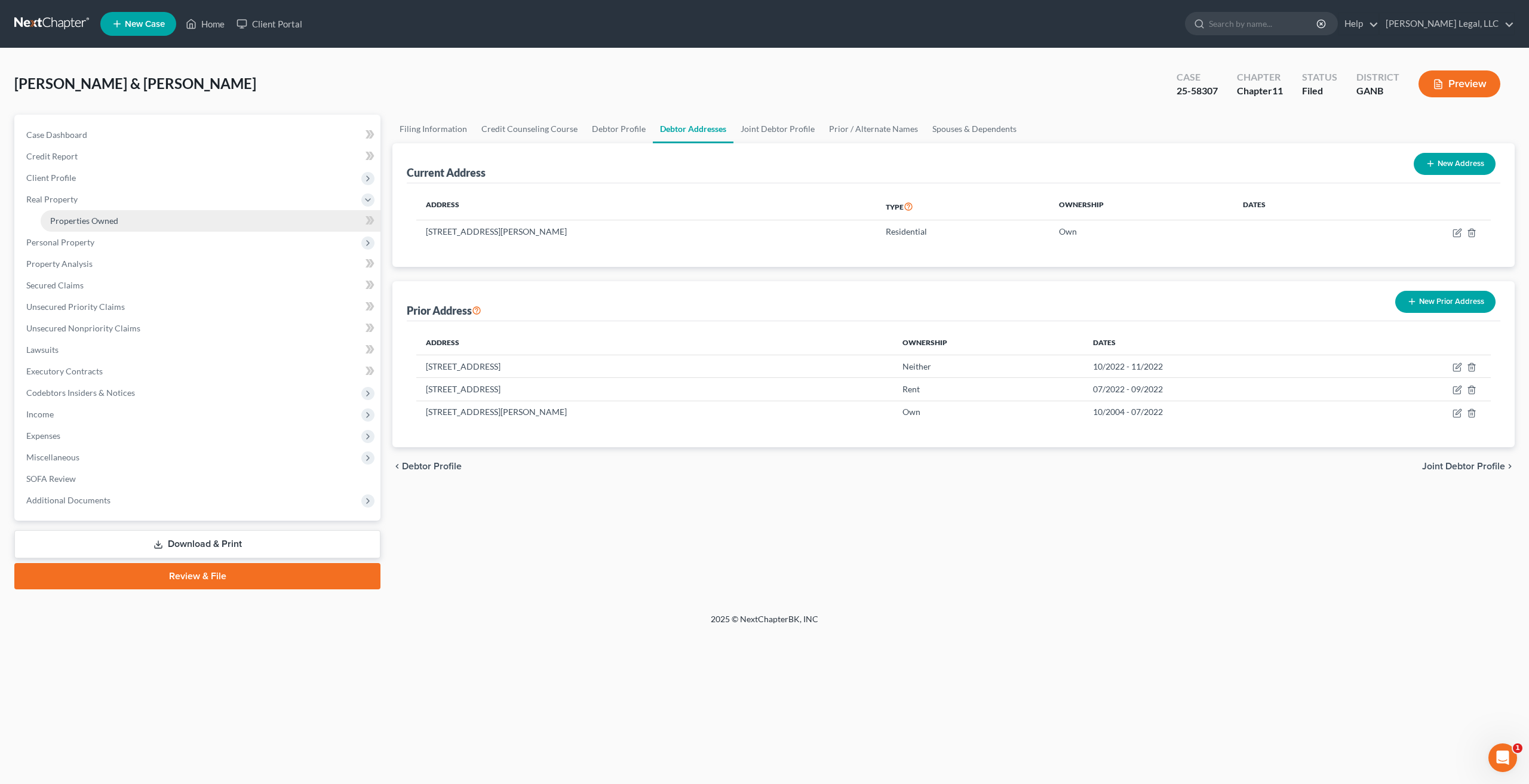
click at [139, 224] on link "Properties Owned" at bounding box center [210, 220] width 340 height 21
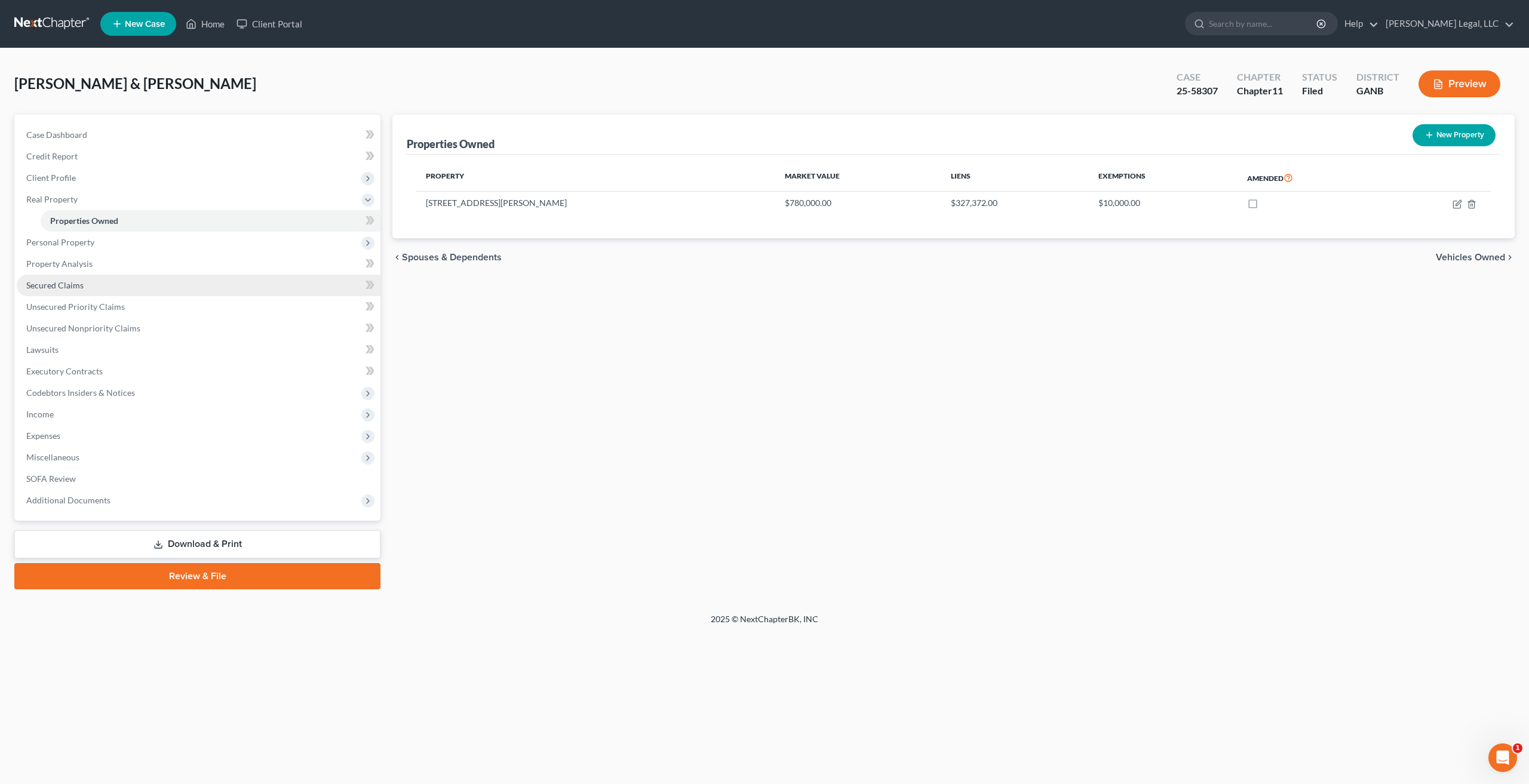
click at [90, 281] on link "Secured Claims" at bounding box center [198, 285] width 364 height 21
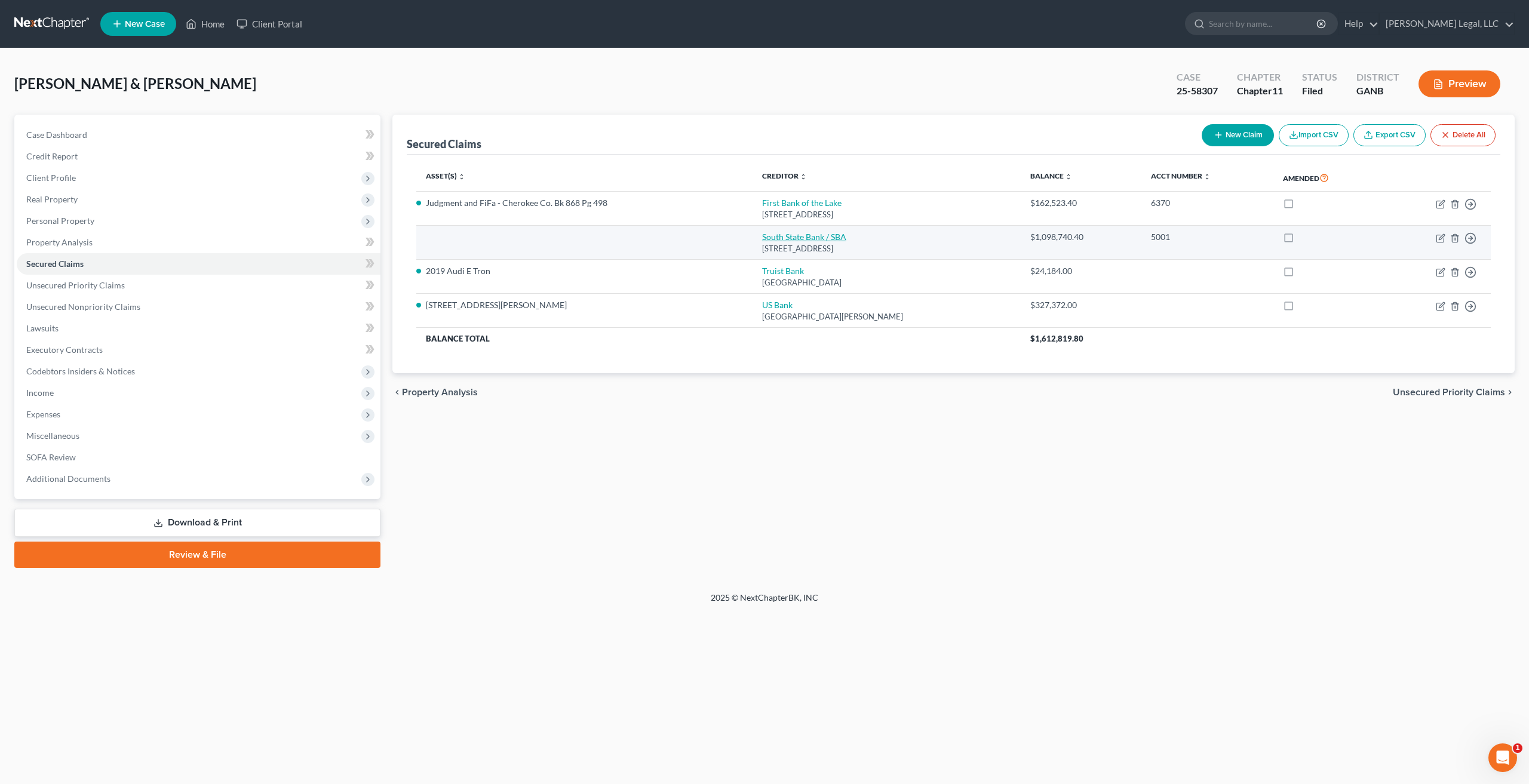
click at [808, 236] on link "South State Bank / SBA" at bounding box center [804, 236] width 84 height 10
select select "9"
select select "3"
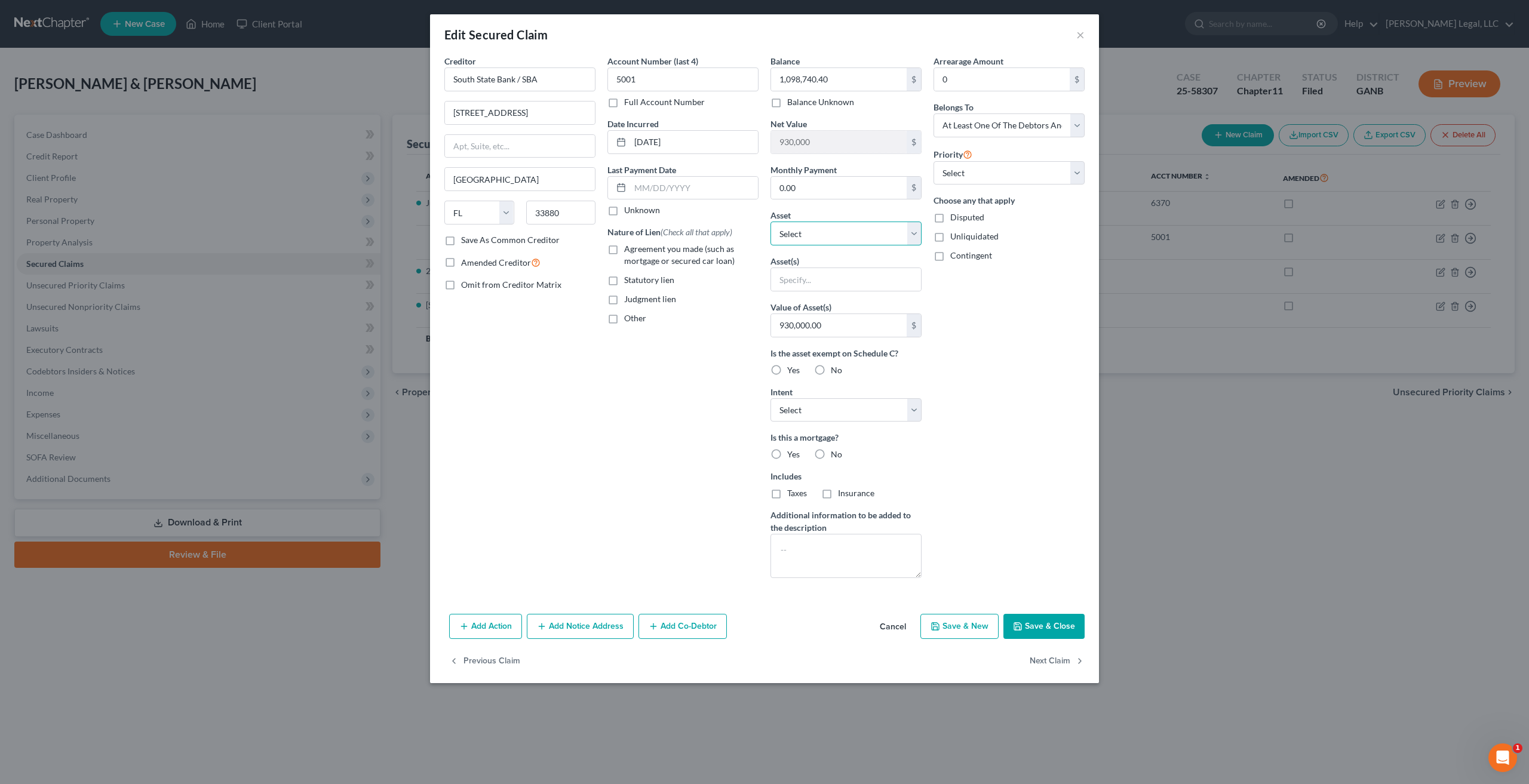
click at [906, 240] on select "Select Other Multiple Assets Individual [PERSON_NAME] - $5782.63 401K. Kayem Fo…" at bounding box center [846, 233] width 151 height 24
select select "6"
click at [770, 221] on select "Select Other Multiple Assets Individual [PERSON_NAME] - $5782.63 401K. Kayem Fo…" at bounding box center [846, 233] width 151 height 24
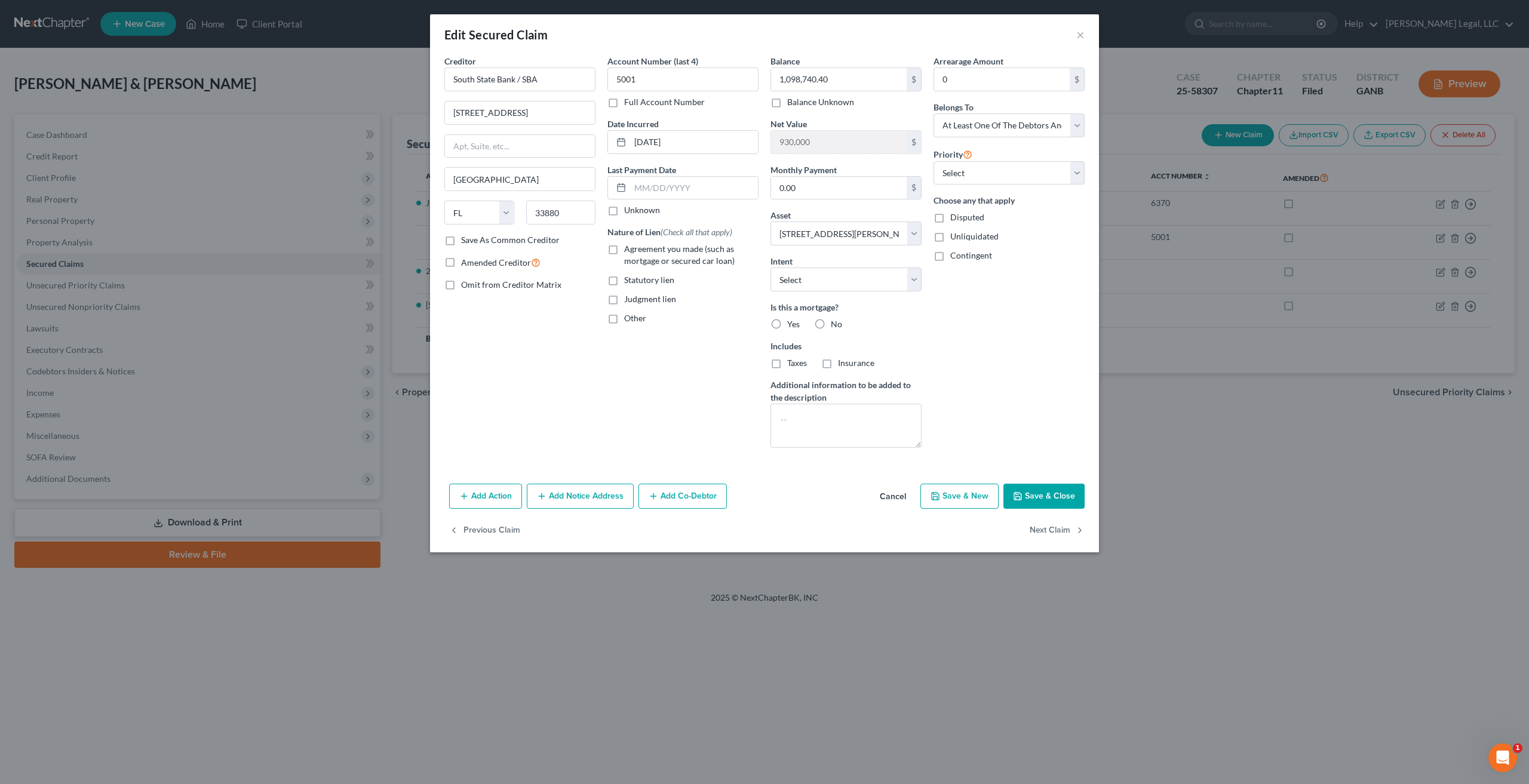
click at [1047, 497] on button "Save & Close" at bounding box center [1043, 496] width 81 height 25
select select
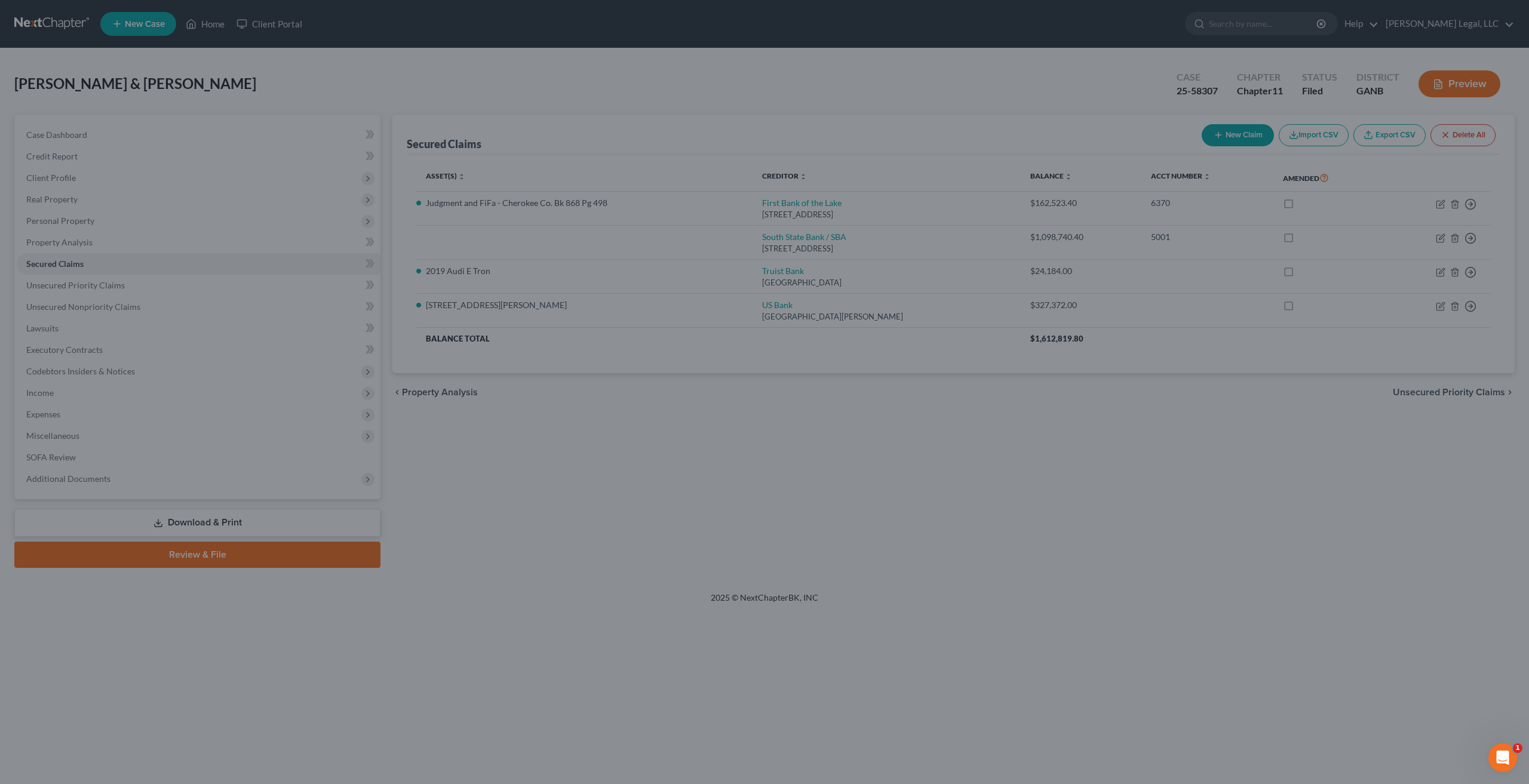
type input "-318,740.40"
select select "6"
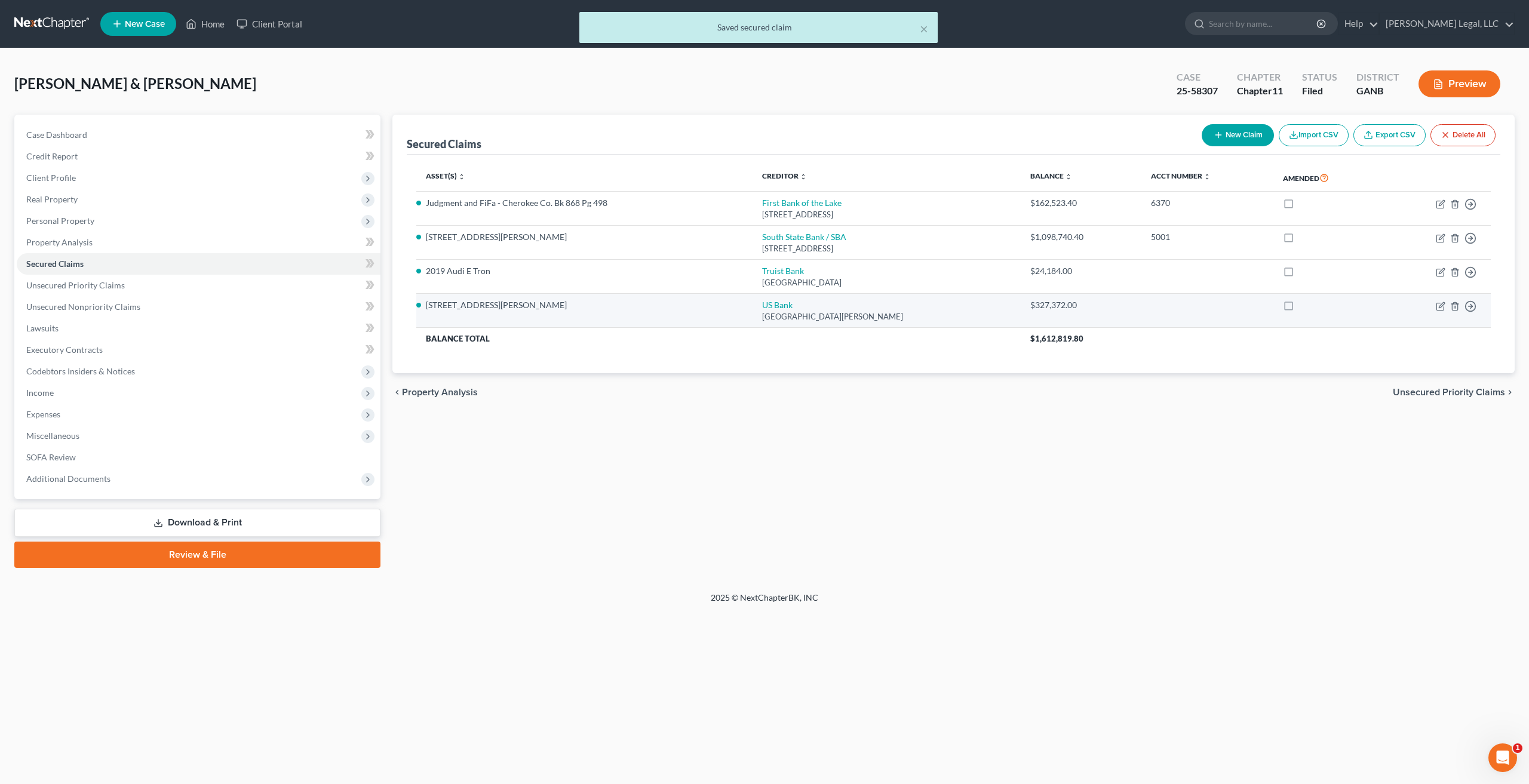
click at [1020, 308] on td "US [GEOGRAPHIC_DATA][PERSON_NAME]" at bounding box center [886, 310] width 268 height 34
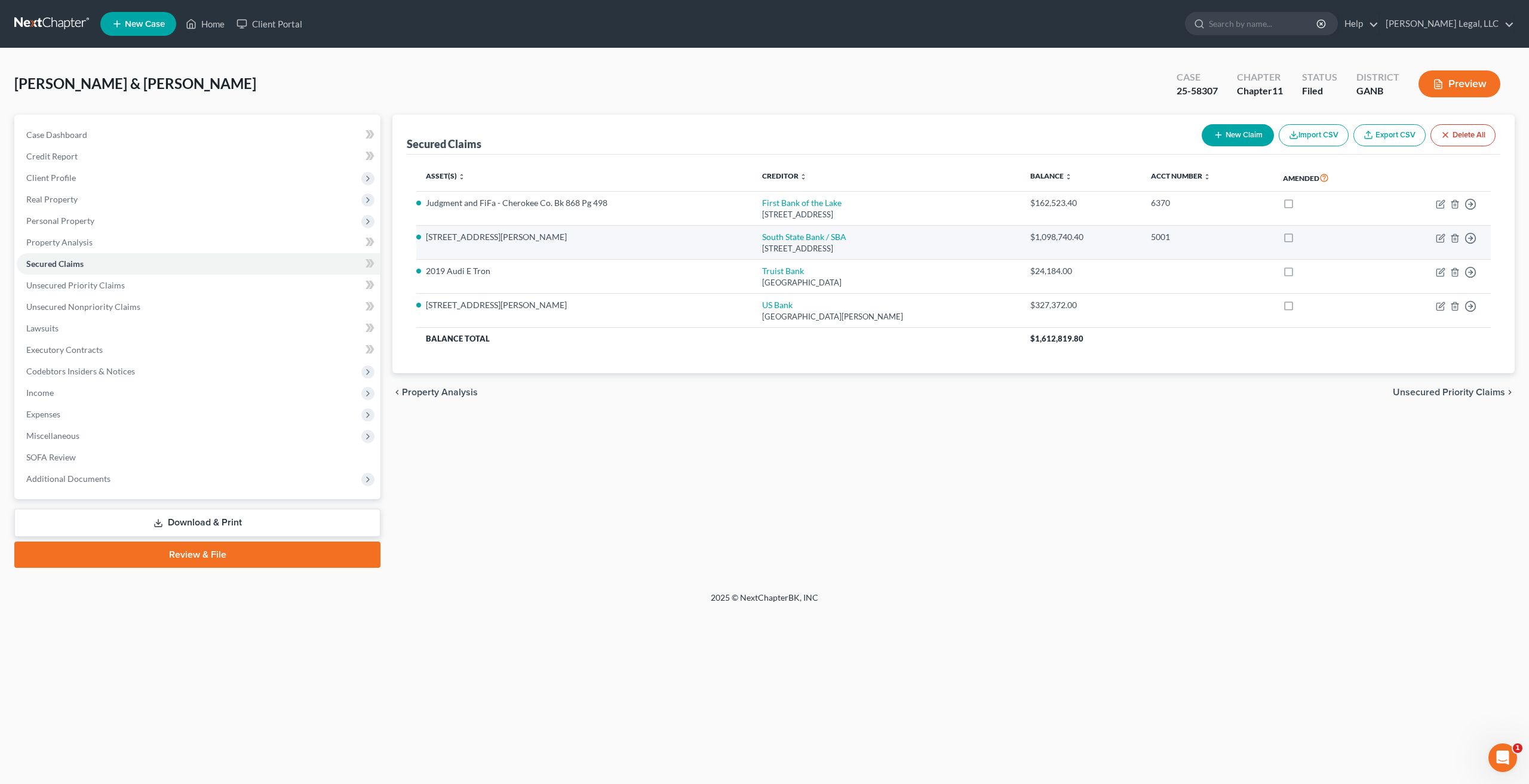
click at [929, 245] on div "[STREET_ADDRESS]" at bounding box center [886, 248] width 249 height 11
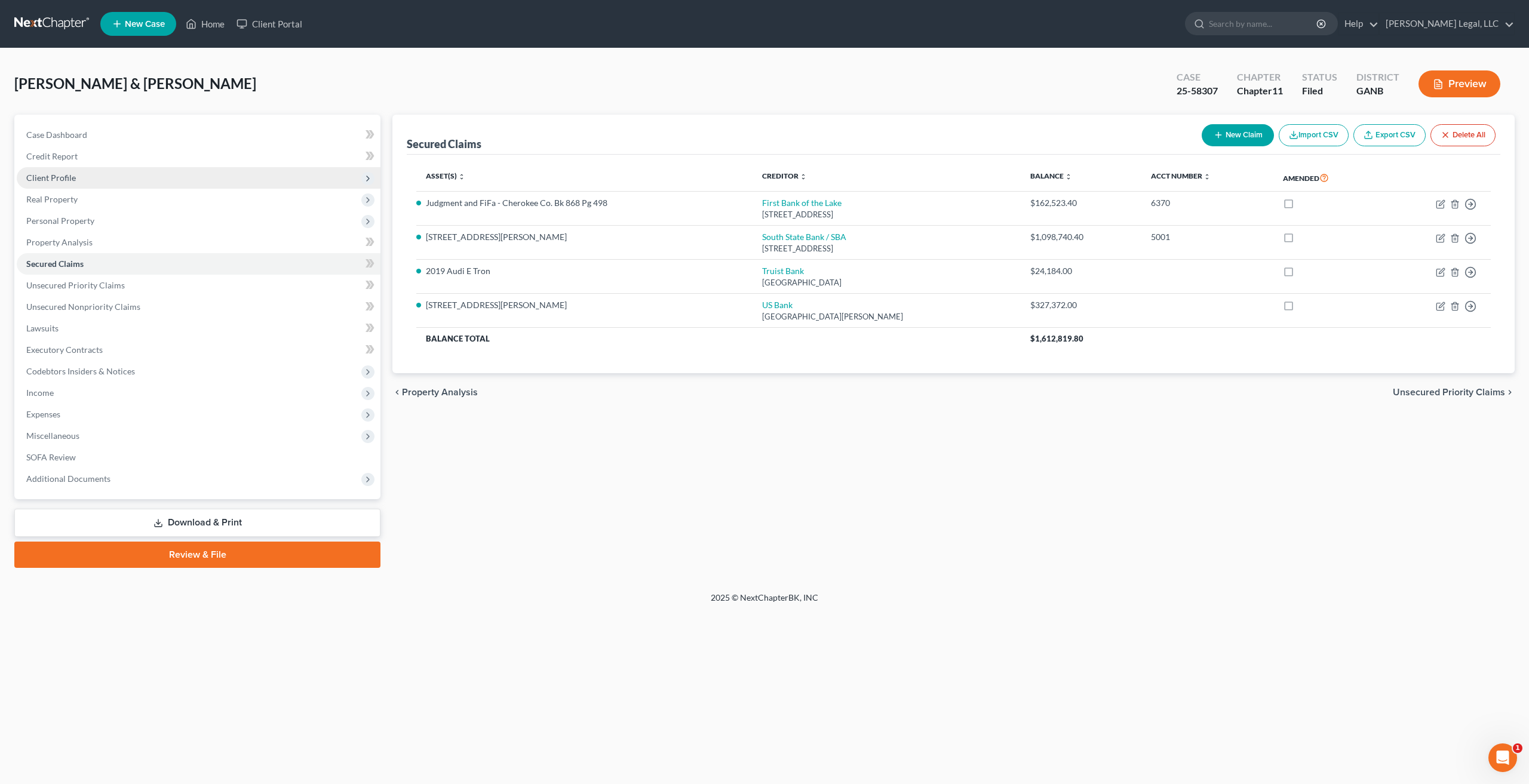
click at [61, 177] on span "Client Profile" at bounding box center [51, 177] width 50 height 10
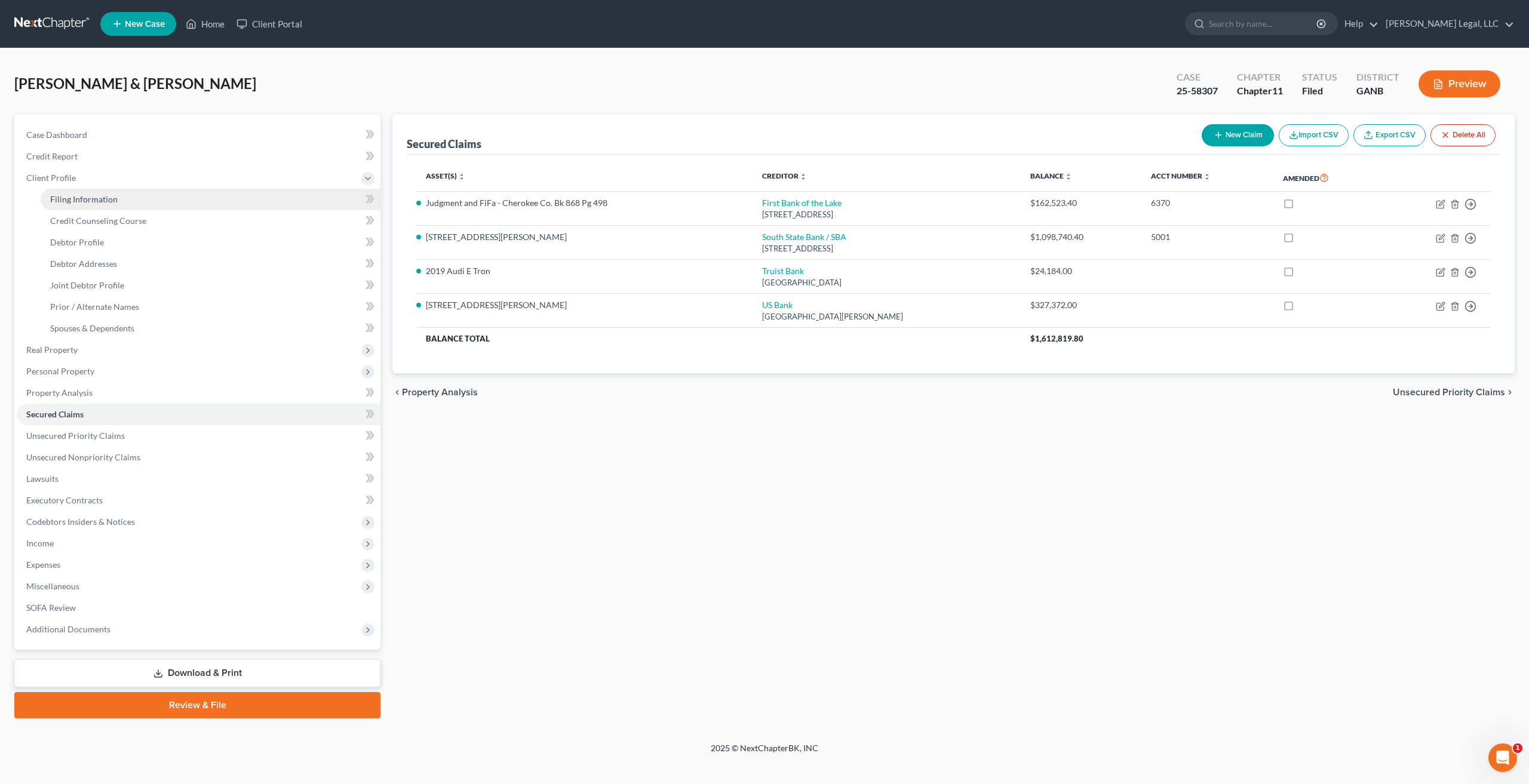
click at [87, 196] on span "Filing Information" at bounding box center [84, 199] width 68 height 10
select select "0"
select select "3"
select select "1"
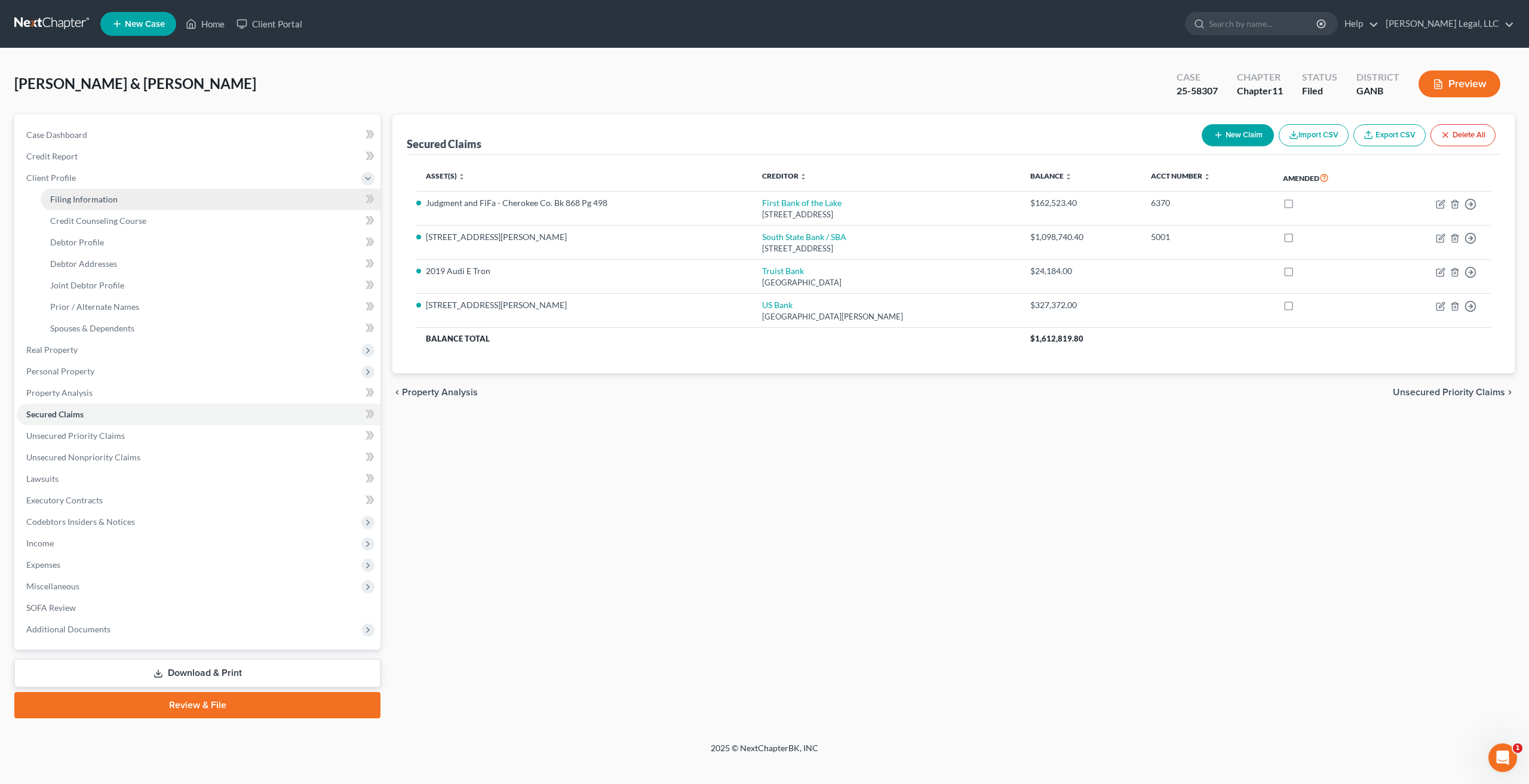
select select "10"
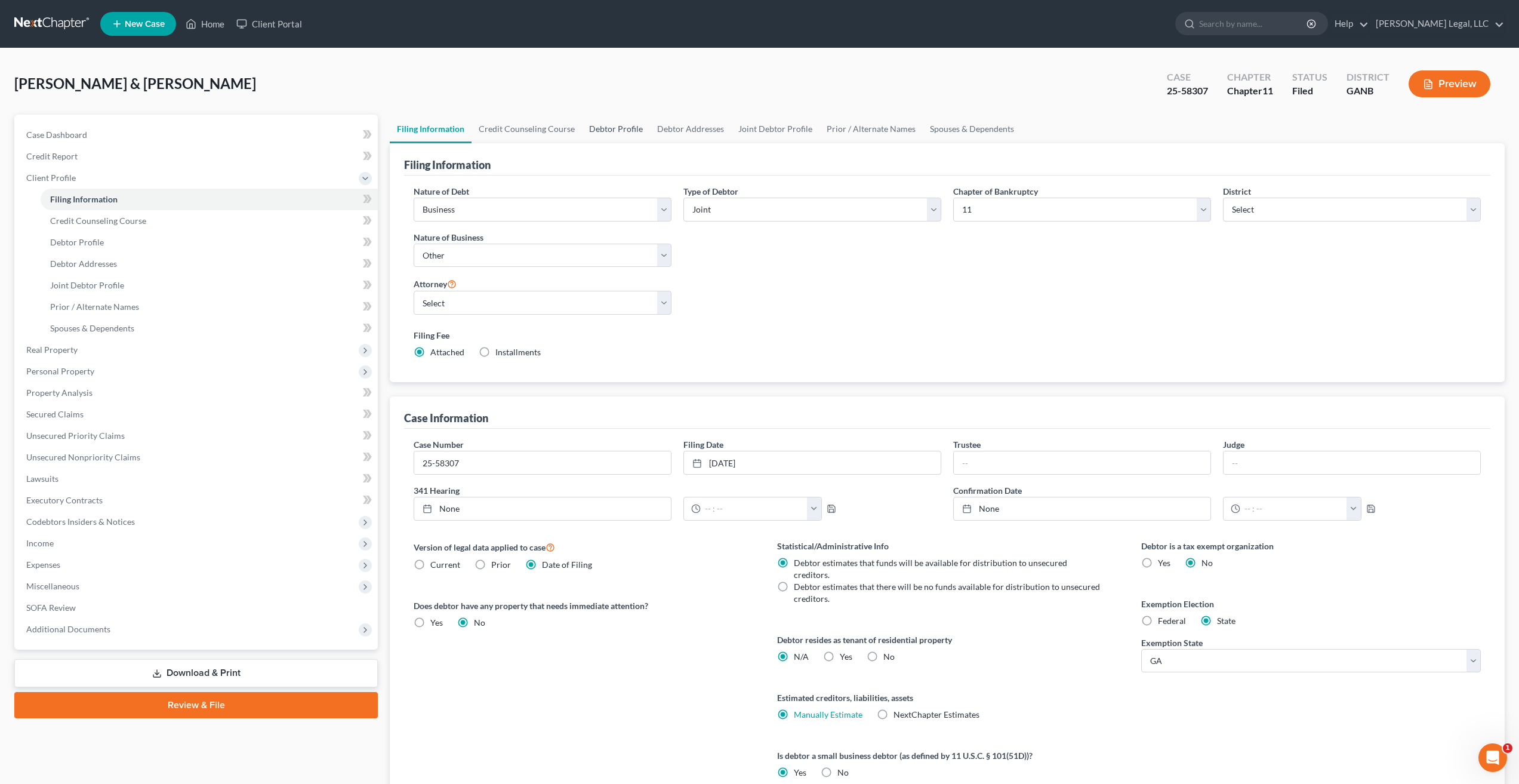
click at [613, 130] on link "Debtor Profile" at bounding box center [616, 128] width 68 height 28
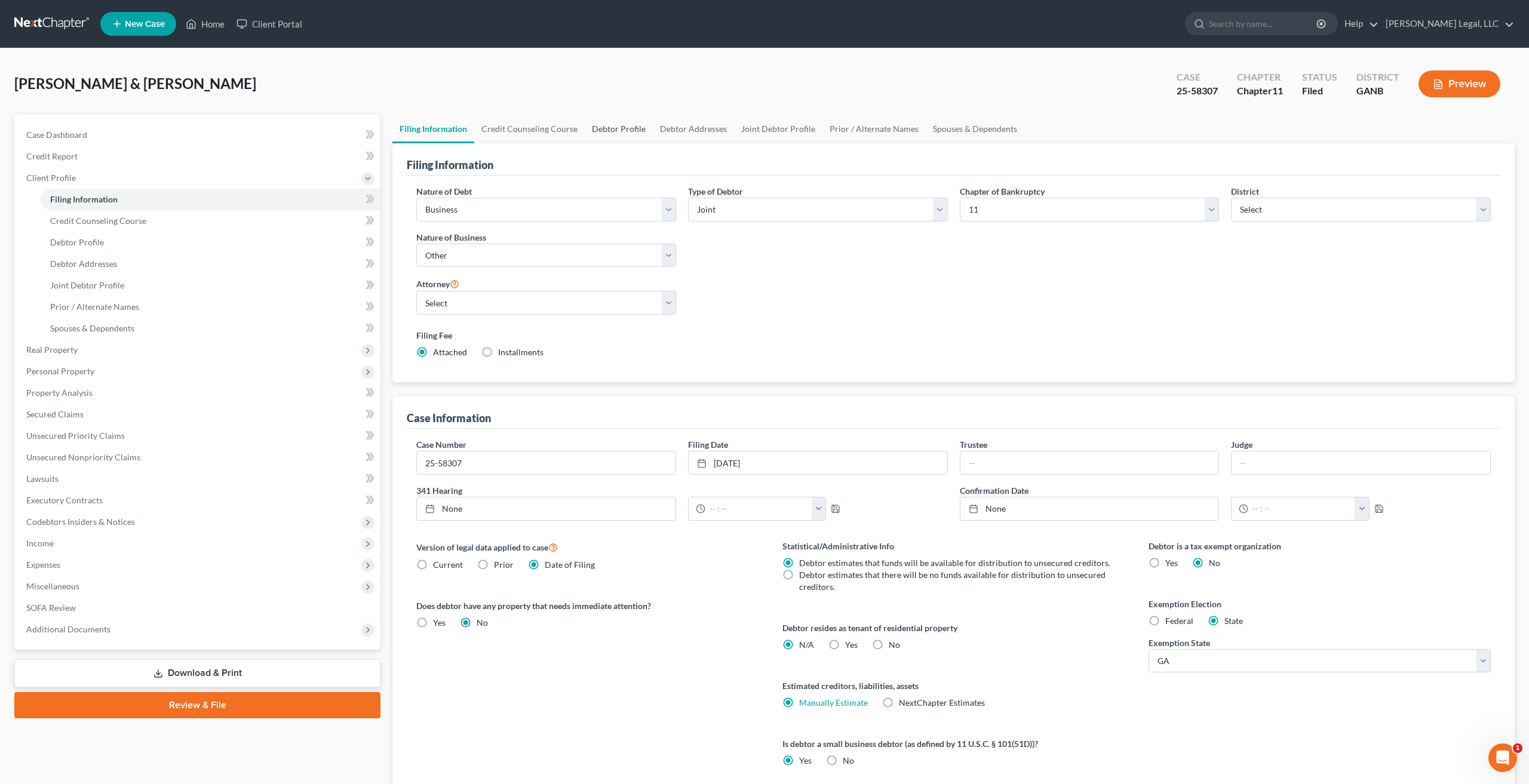
select select "1"
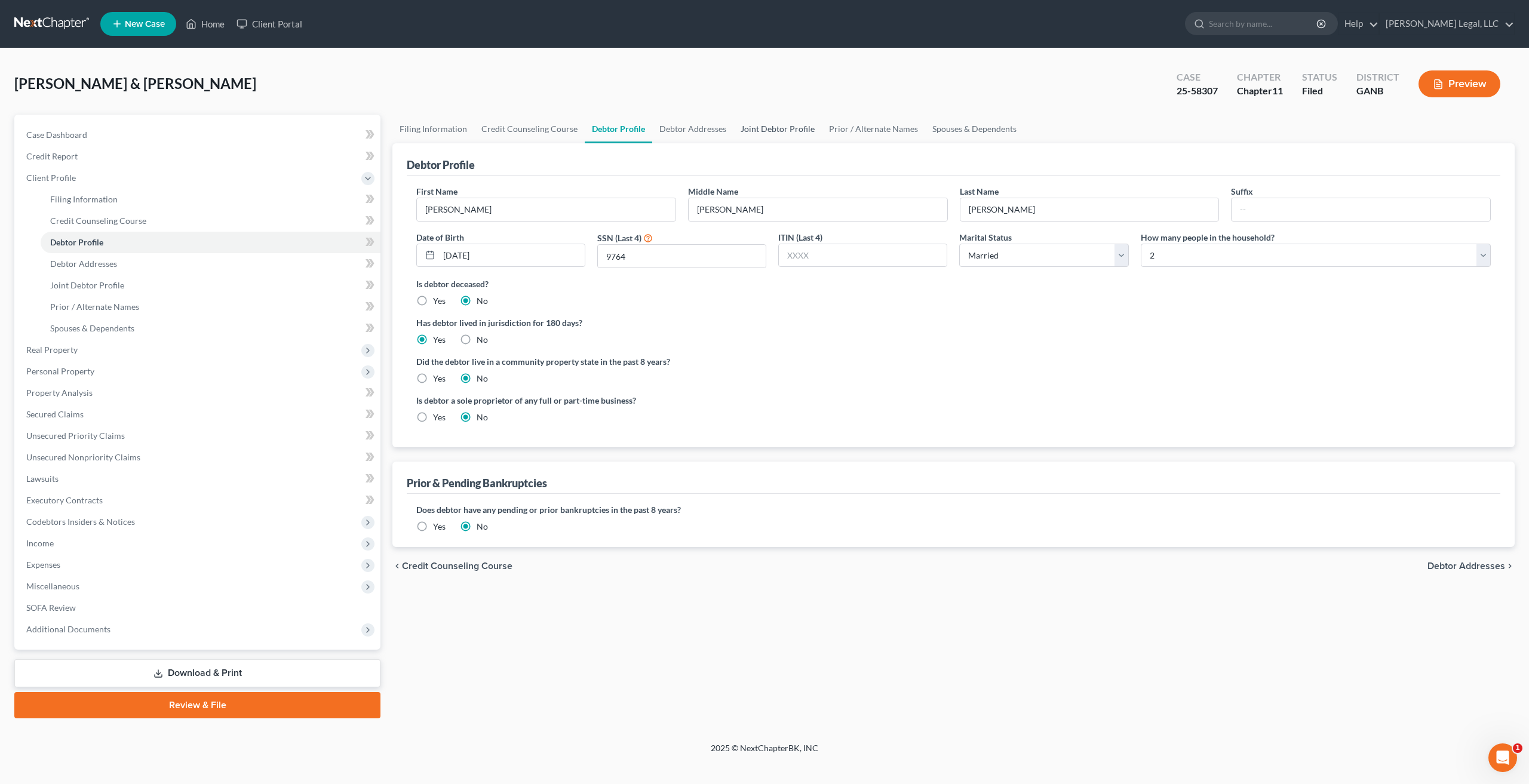
click at [783, 130] on link "Joint Debtor Profile" at bounding box center [777, 128] width 88 height 28
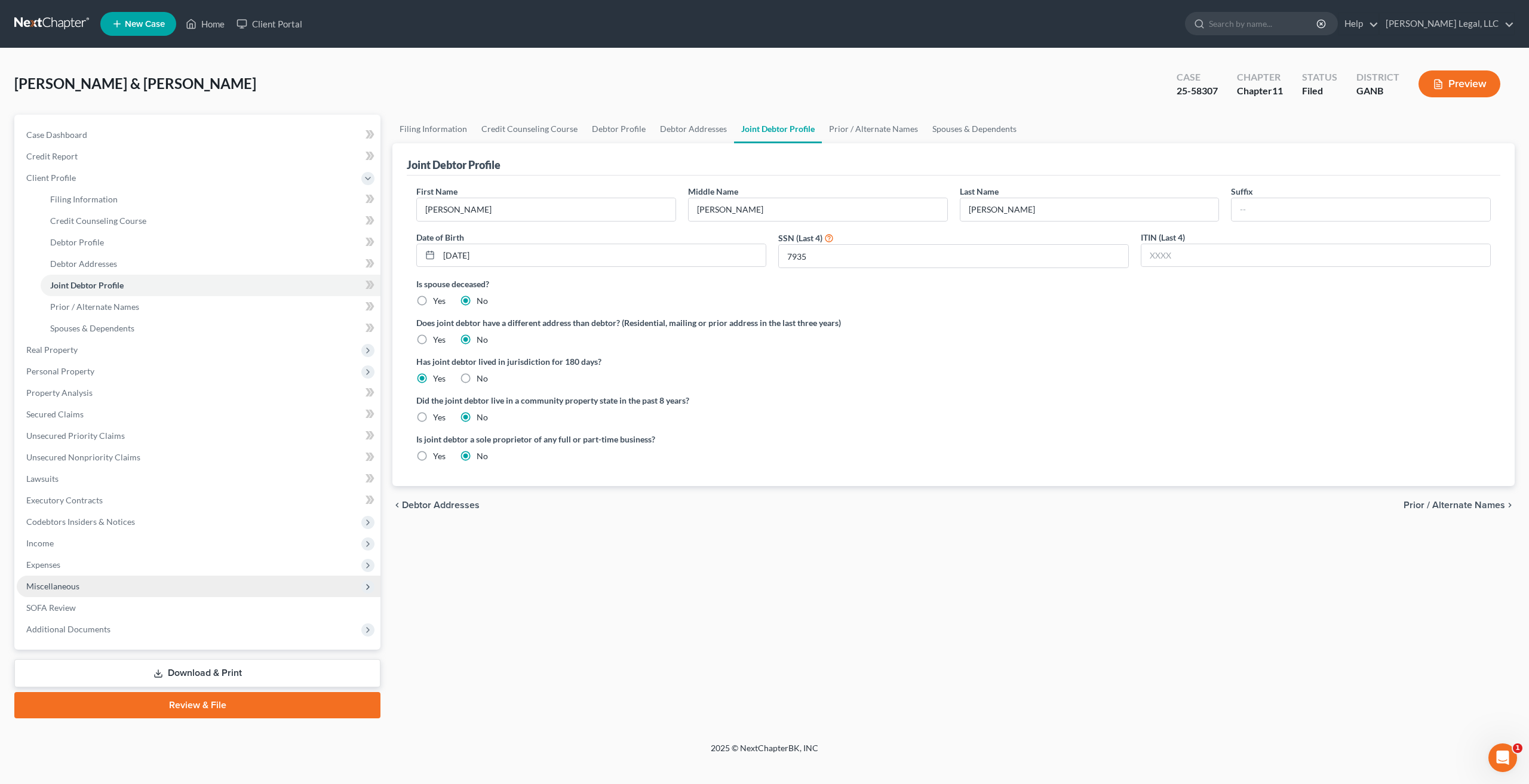
click at [58, 575] on span "Miscellaneous" at bounding box center [198, 586] width 364 height 21
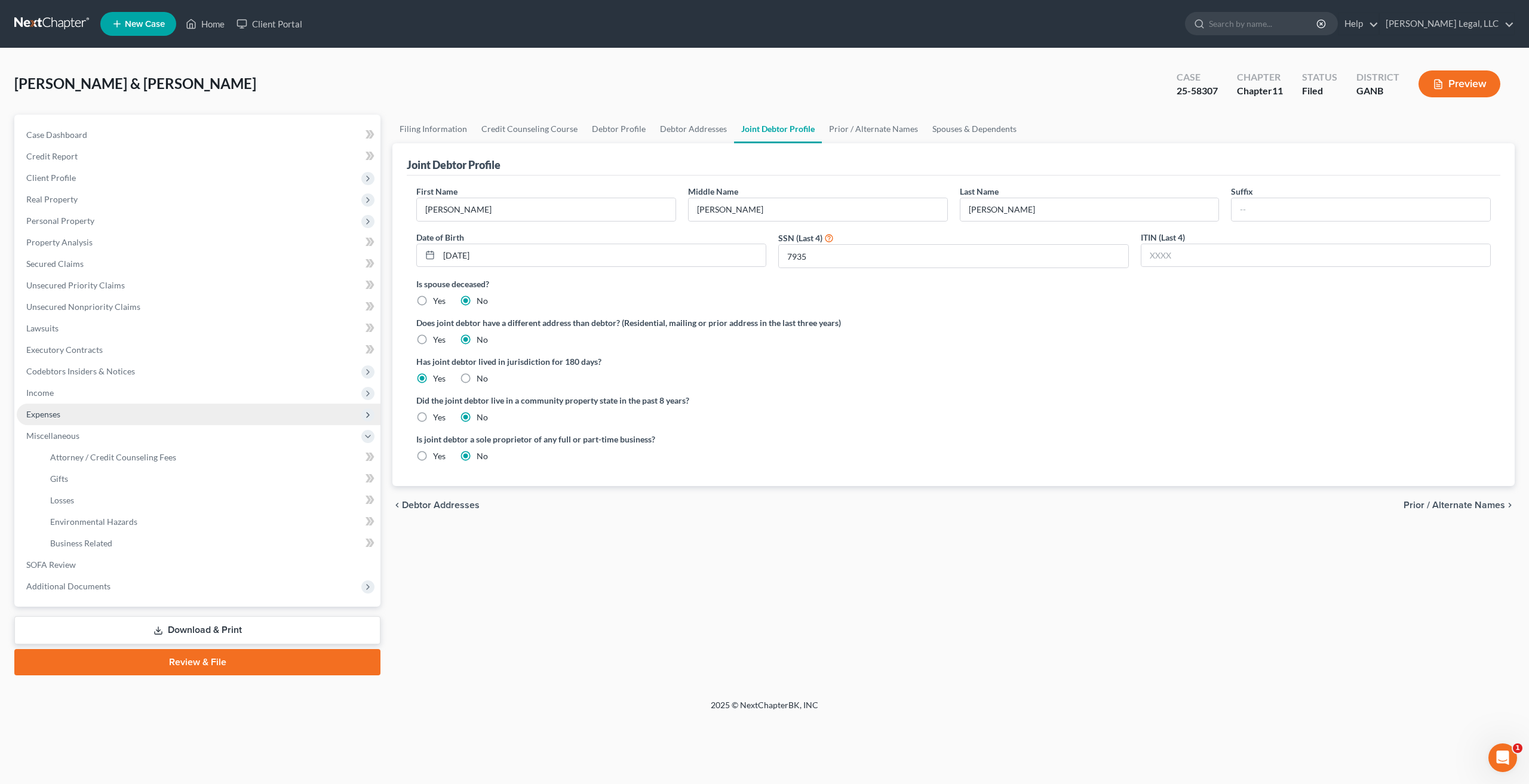
click at [64, 416] on span "Expenses" at bounding box center [198, 414] width 364 height 21
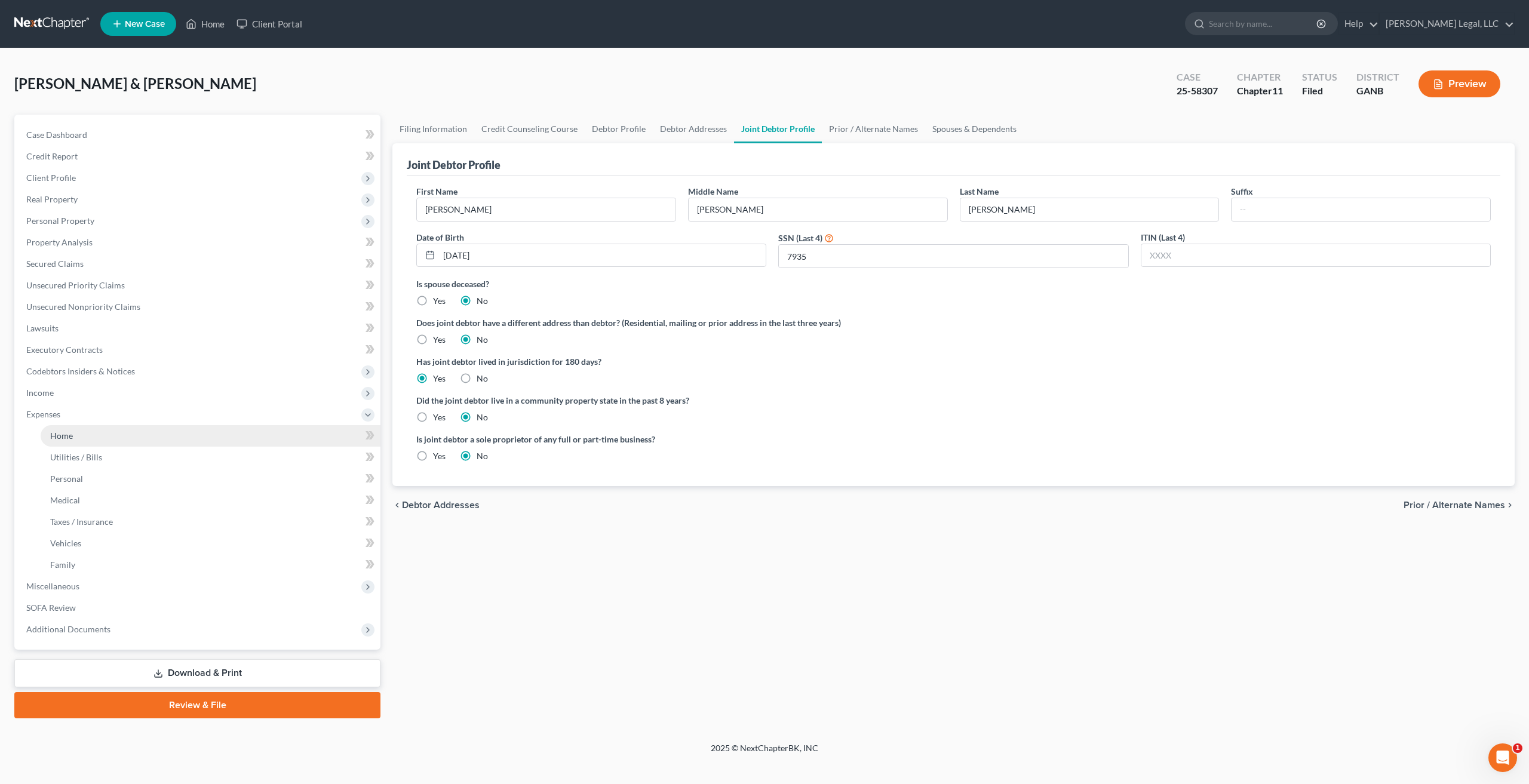
click at [74, 428] on link "Home" at bounding box center [210, 436] width 340 height 21
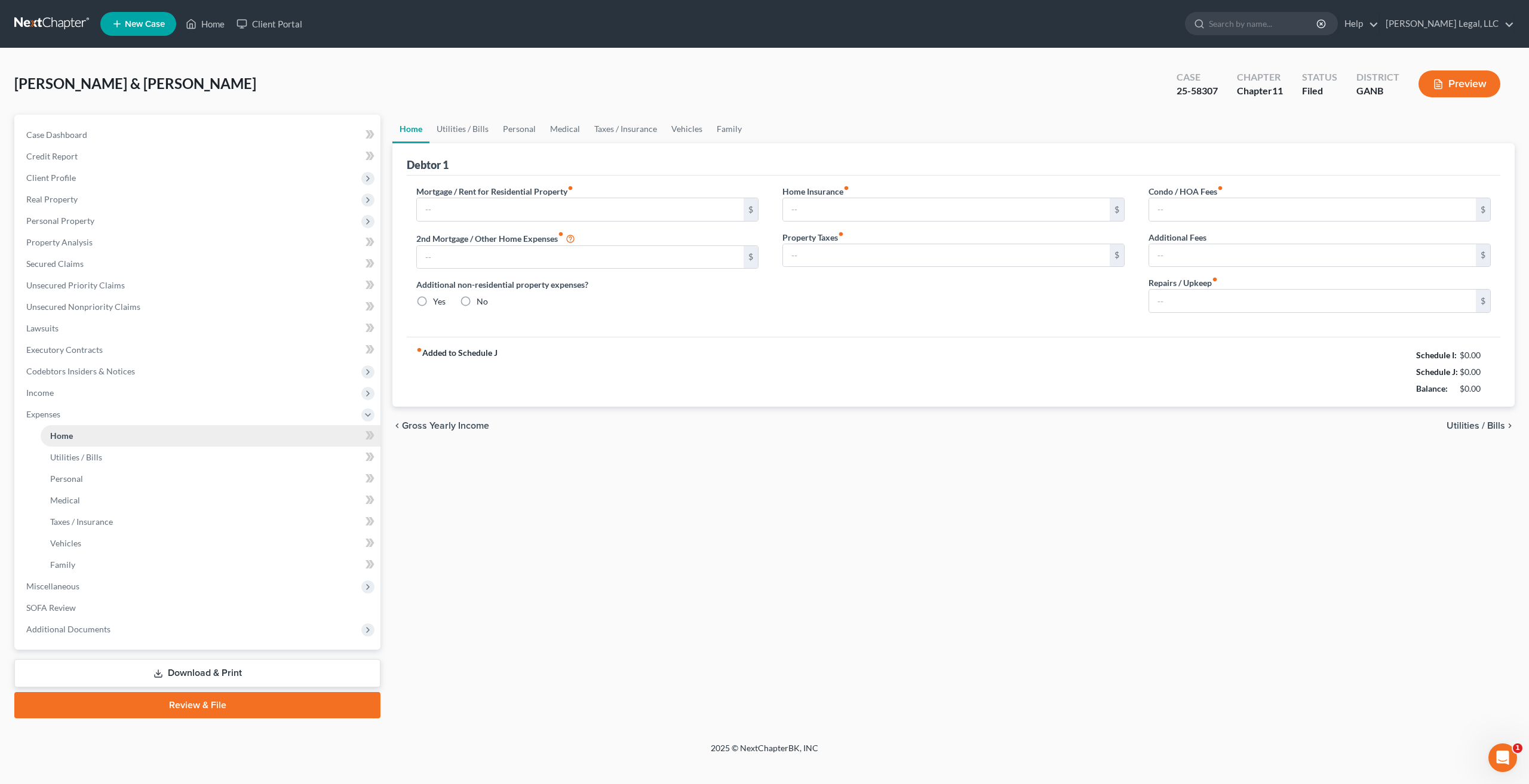
type input "2,200.00"
type input "0.00"
radio input "true"
type input "147.00"
type input "273.00"
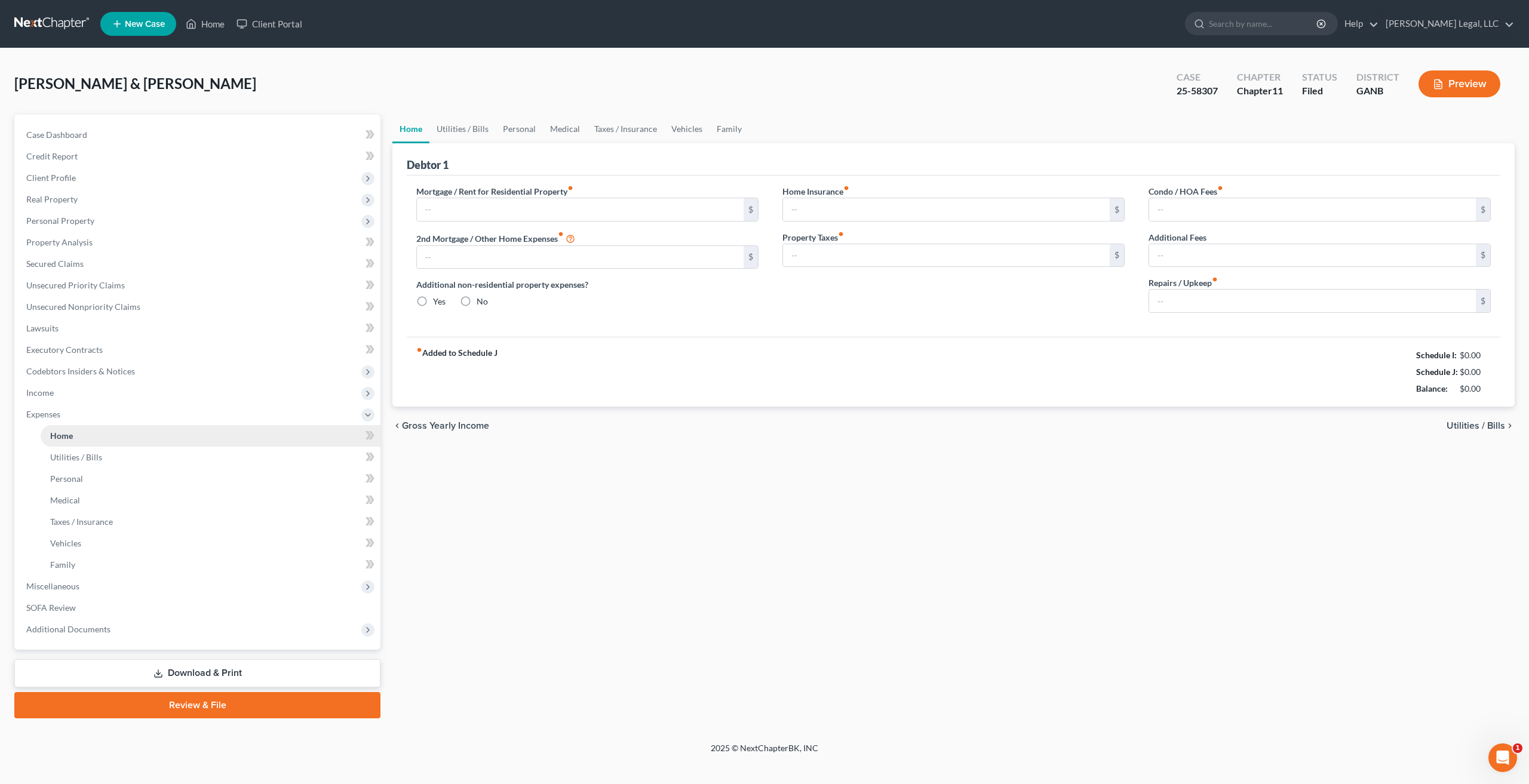
type input "100.00"
type input "0.00"
type input "500.00"
click at [479, 211] on input "2,200.00" at bounding box center [580, 209] width 327 height 23
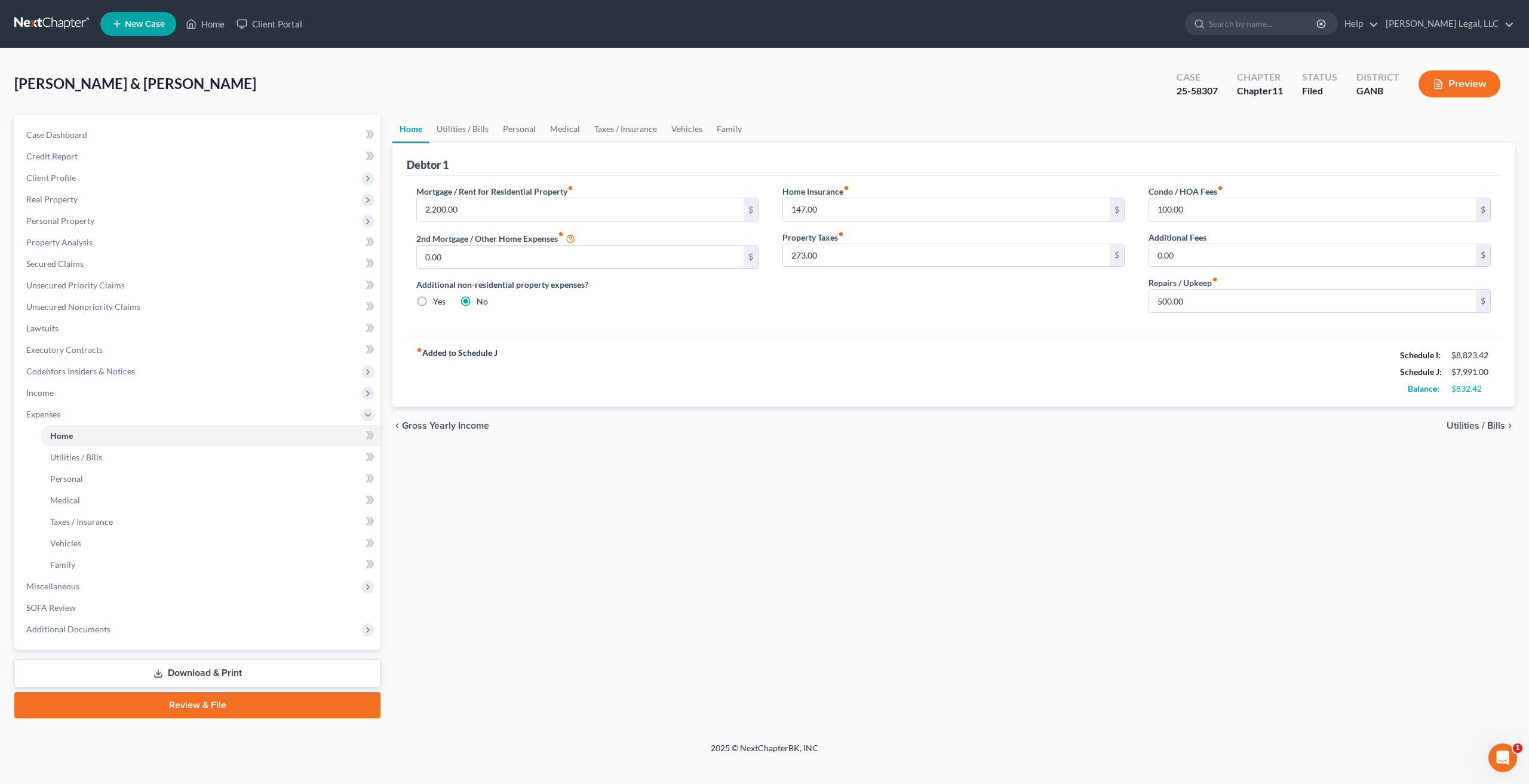
click at [213, 666] on link "Download & Print" at bounding box center [197, 673] width 366 height 28
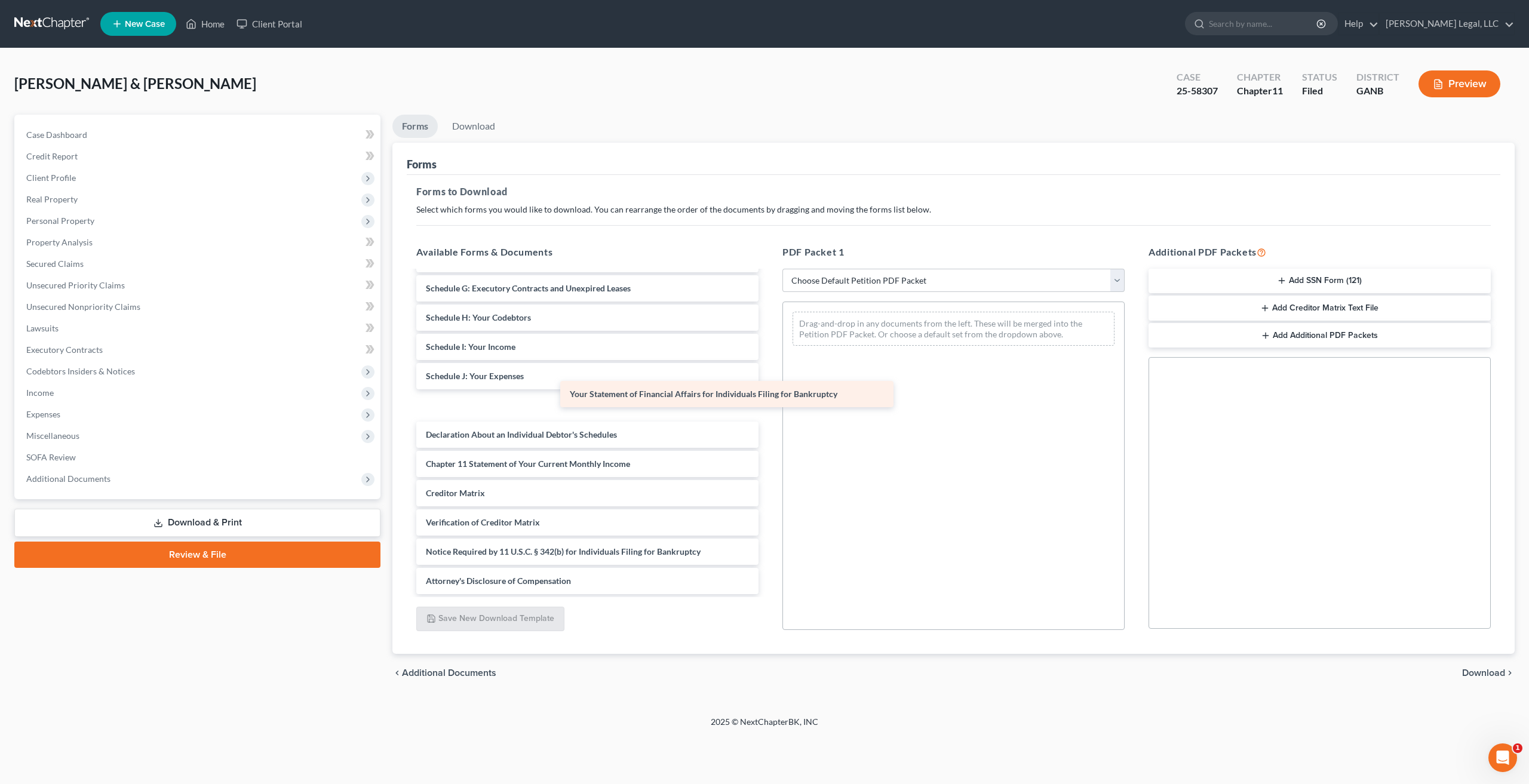
scroll to position [230, 0]
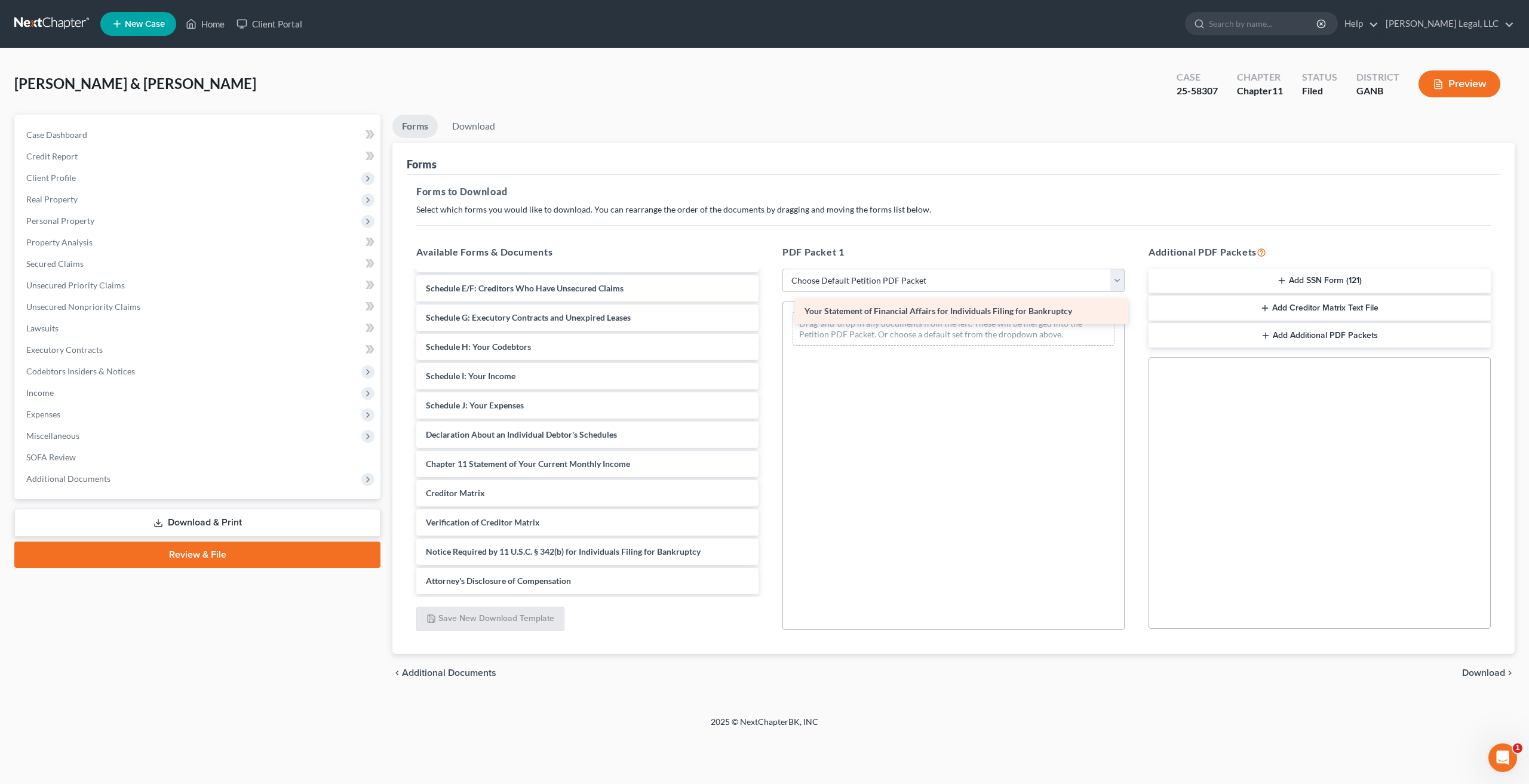
drag, startPoint x: 600, startPoint y: 438, endPoint x: 981, endPoint y: 314, distance: 400.7
click at [768, 314] on div "Your Statement of Financial Affairs for Individuals Filing for Bankruptcy [PERS…" at bounding box center [587, 317] width 361 height 553
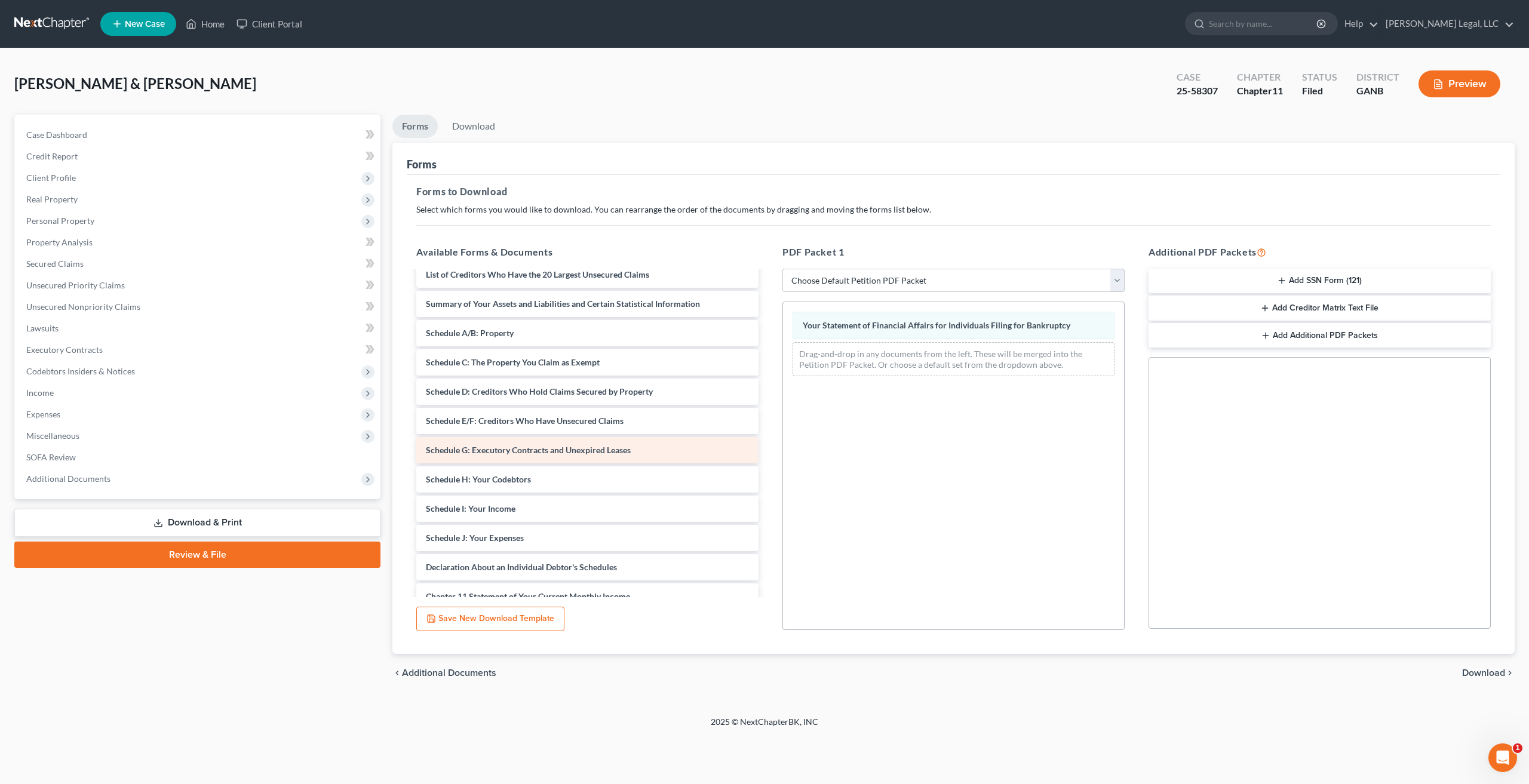
scroll to position [91, 0]
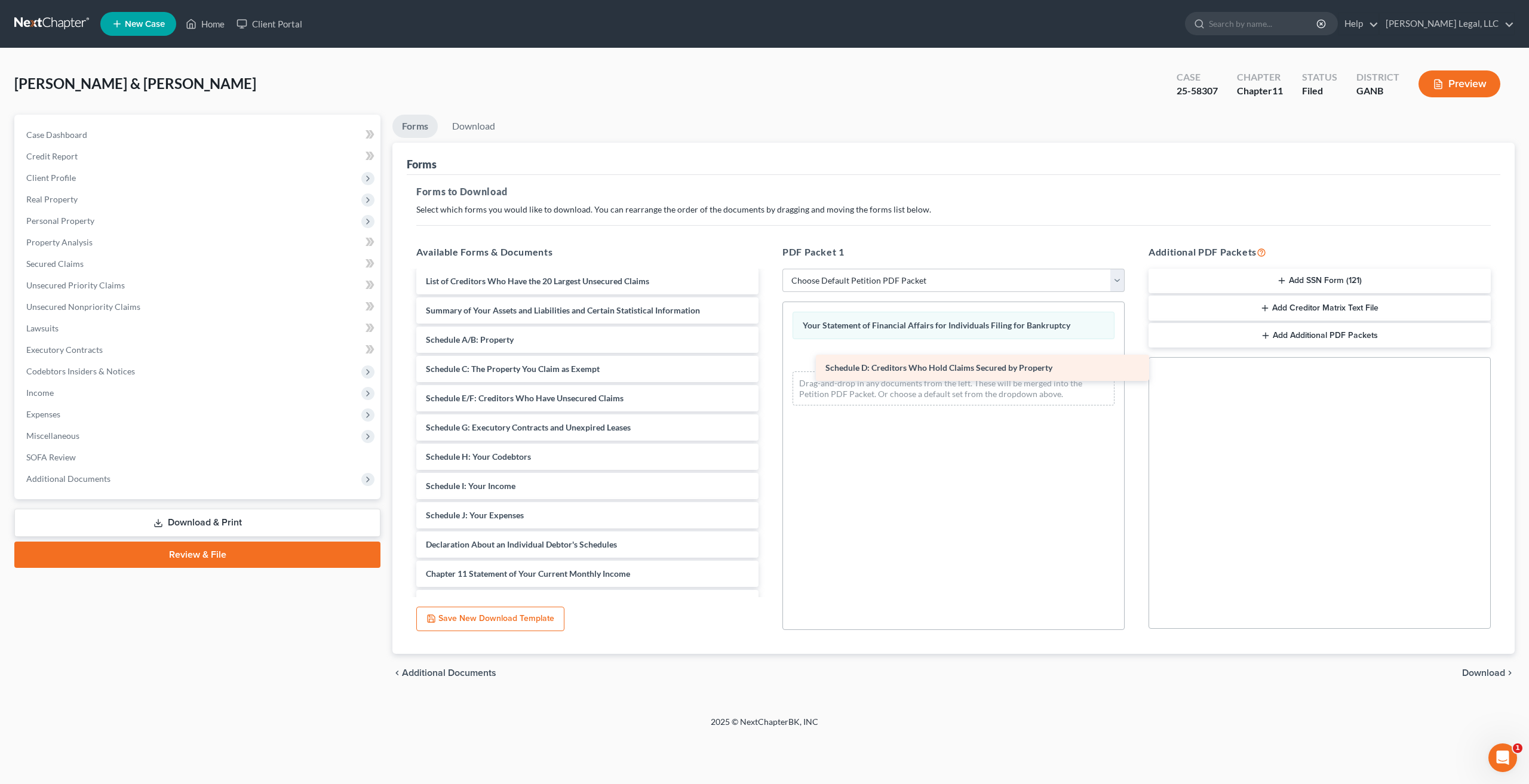
drag, startPoint x: 496, startPoint y: 394, endPoint x: 895, endPoint y: 364, distance: 400.1
click at [768, 364] on div "Schedule D: Creditors Who Hold Claims Secured by Property [PERSON_NAME] Certifi…" at bounding box center [587, 442] width 361 height 524
click at [1488, 675] on span "Download" at bounding box center [1483, 673] width 43 height 9
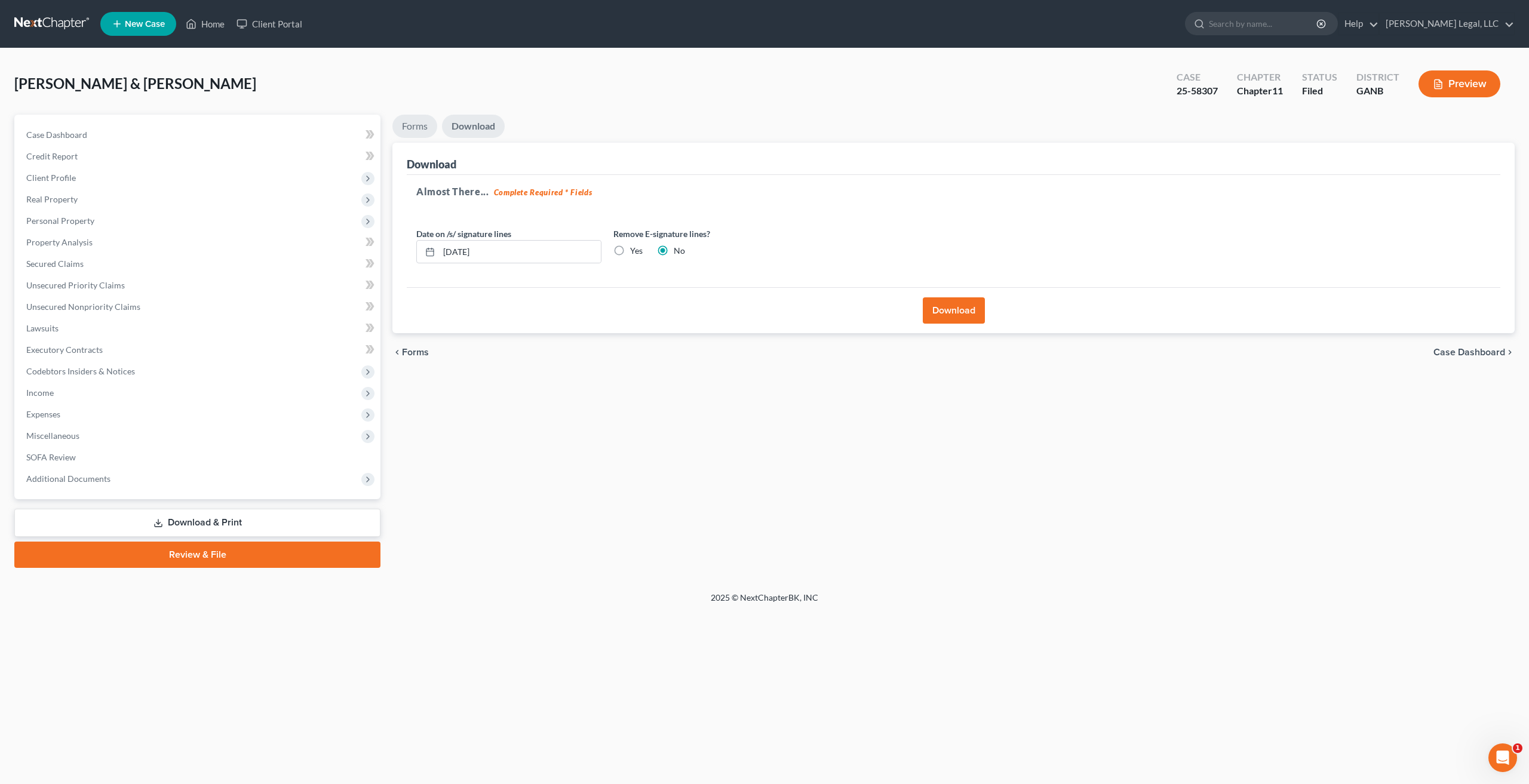
click at [426, 132] on link "Forms" at bounding box center [415, 126] width 45 height 23
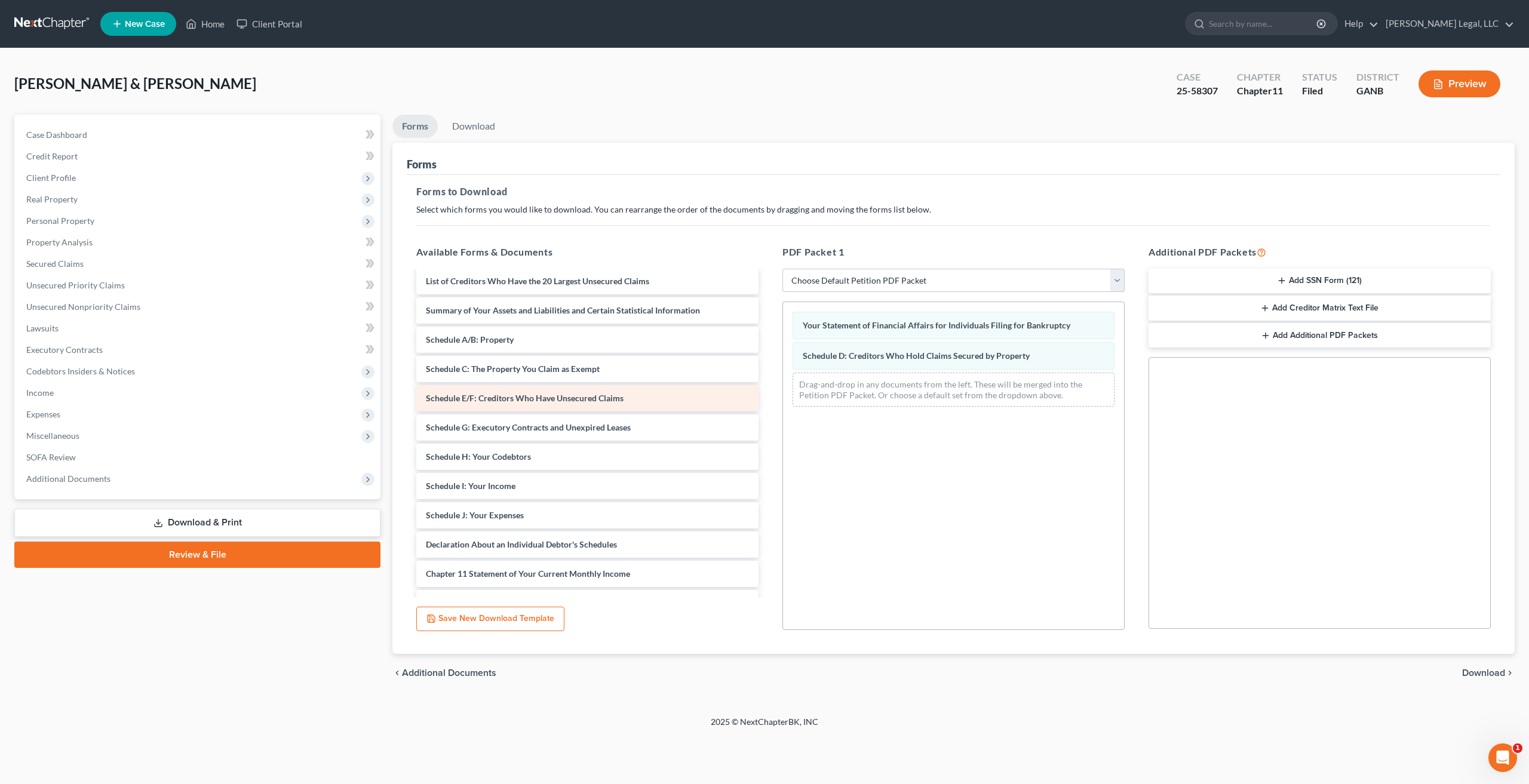
scroll to position [0, 0]
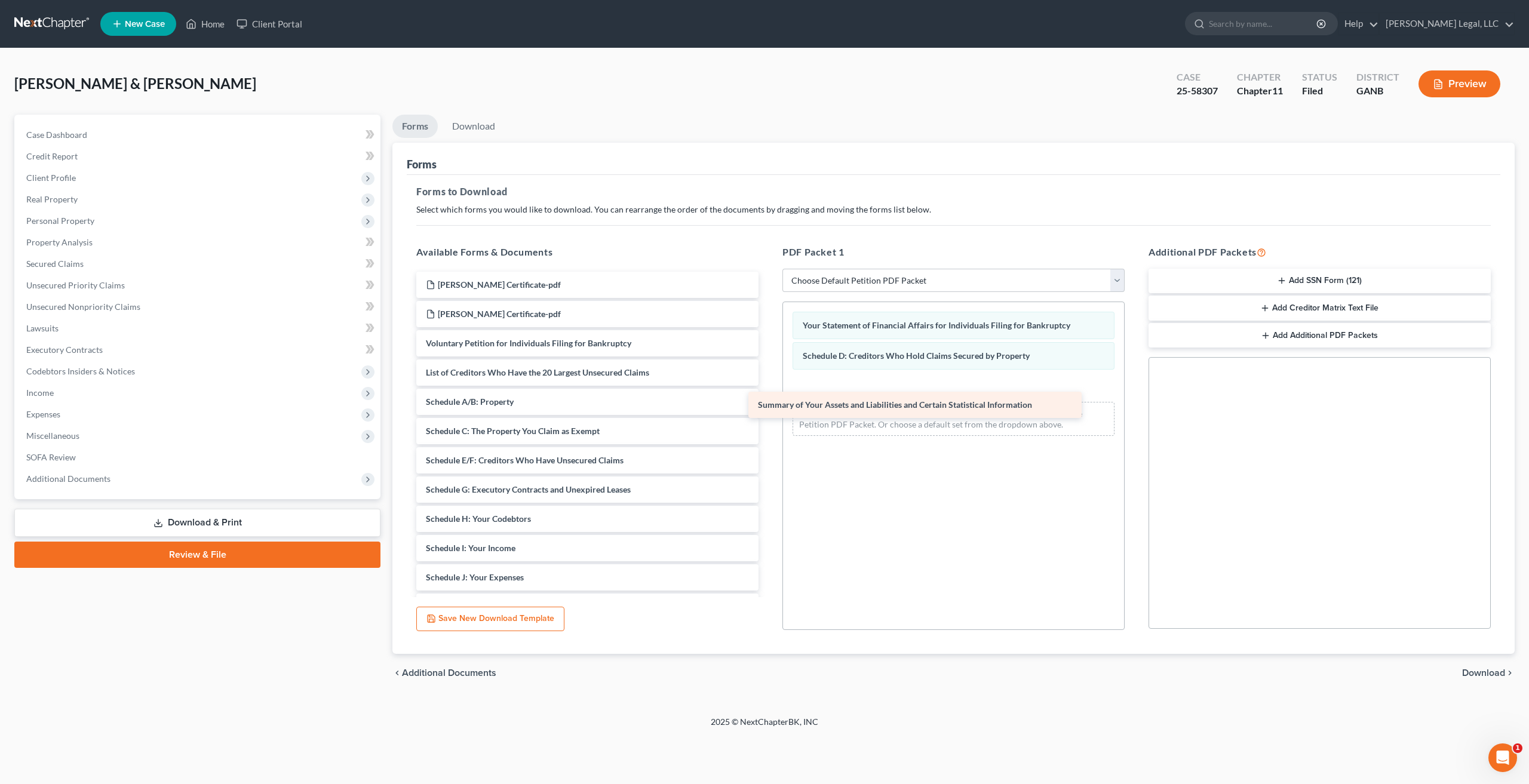
drag, startPoint x: 552, startPoint y: 396, endPoint x: 904, endPoint y: 385, distance: 352.2
click at [768, 385] on div "Summary of Your Assets and Liabilities and Certain Statistical Information [PER…" at bounding box center [587, 518] width 361 height 494
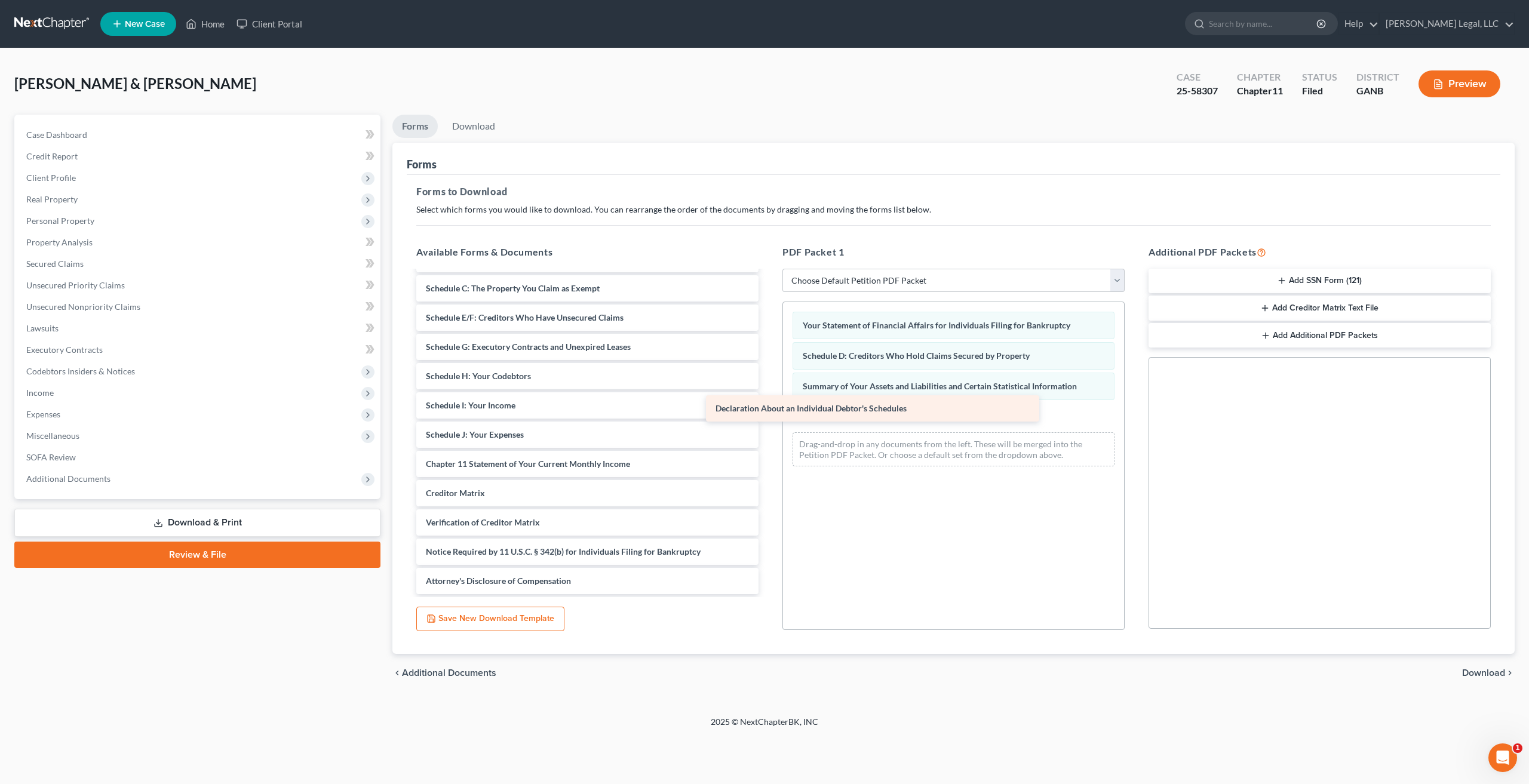
scroll to position [142, 0]
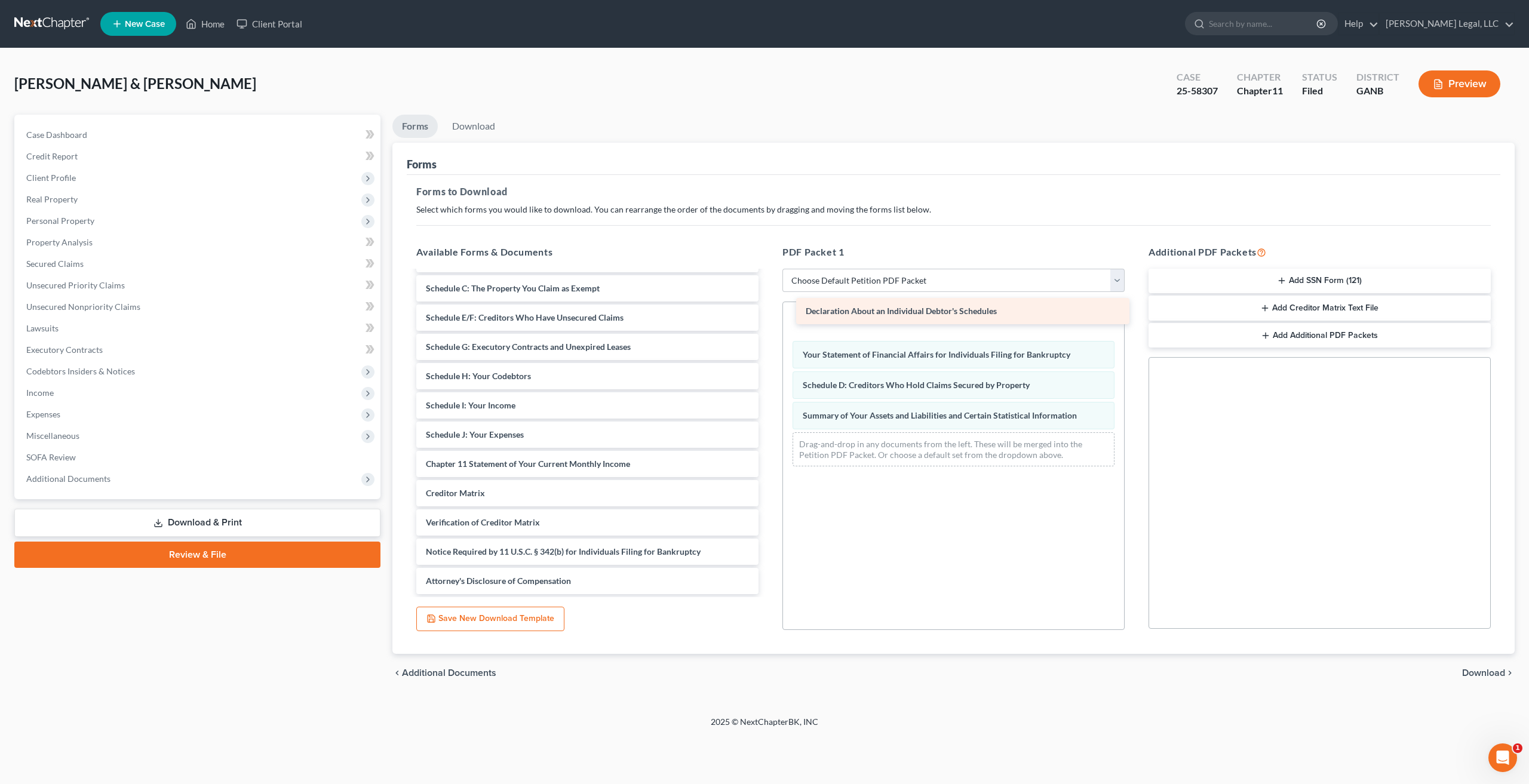
drag, startPoint x: 538, startPoint y: 432, endPoint x: 918, endPoint y: 309, distance: 399.4
click at [768, 309] on div "Declaration About an Individual Debtor's Schedules [PERSON_NAME] Certificate-pd…" at bounding box center [587, 362] width 361 height 465
click at [1488, 676] on span "Download" at bounding box center [1483, 673] width 43 height 9
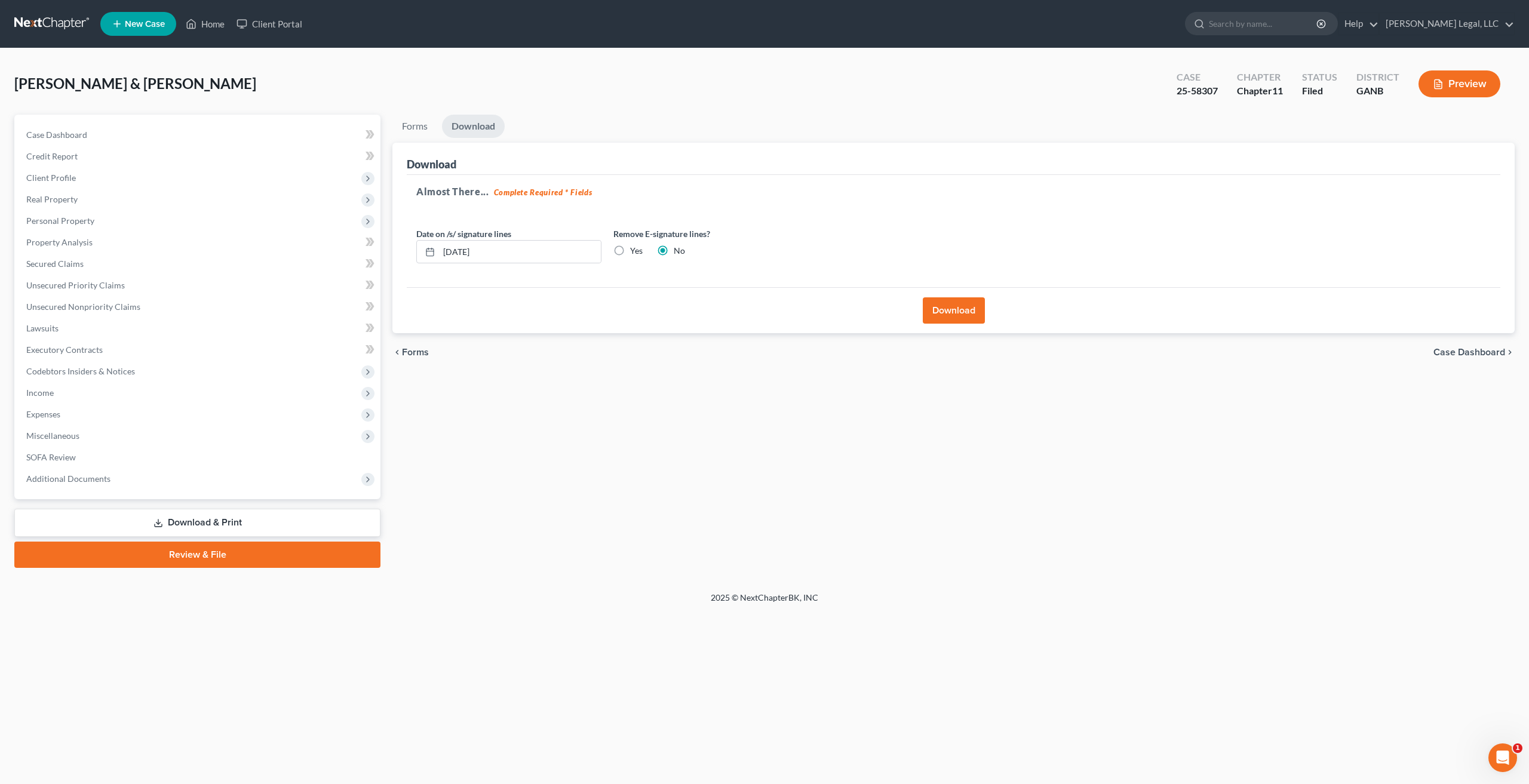
click at [937, 312] on button "Download" at bounding box center [954, 311] width 62 height 26
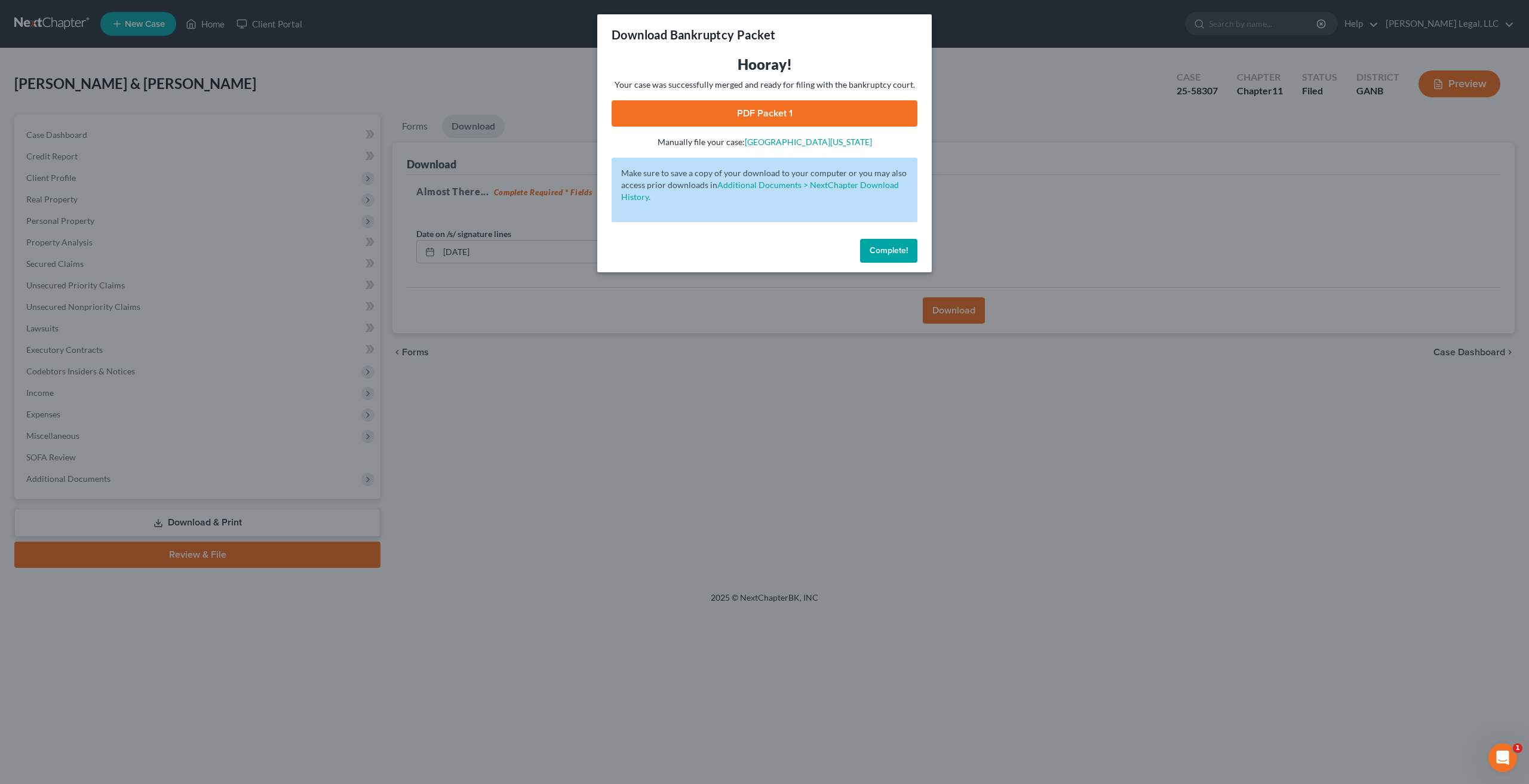
click at [817, 114] on link "PDF Packet 1" at bounding box center [764, 113] width 306 height 26
click at [876, 249] on span "Complete!" at bounding box center [888, 250] width 38 height 10
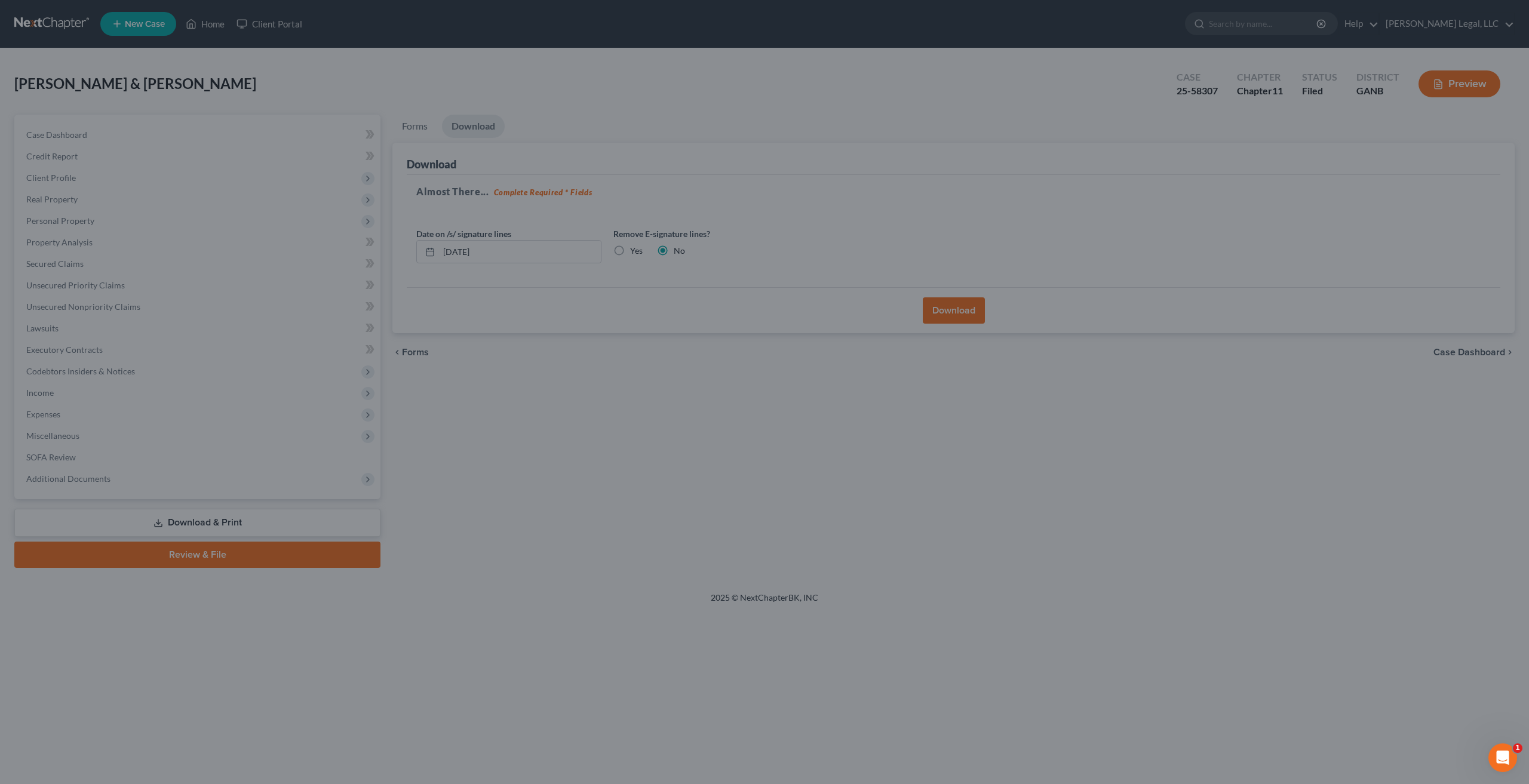
click at [876, 249] on div "Complete!" at bounding box center [764, 238] width 291 height 33
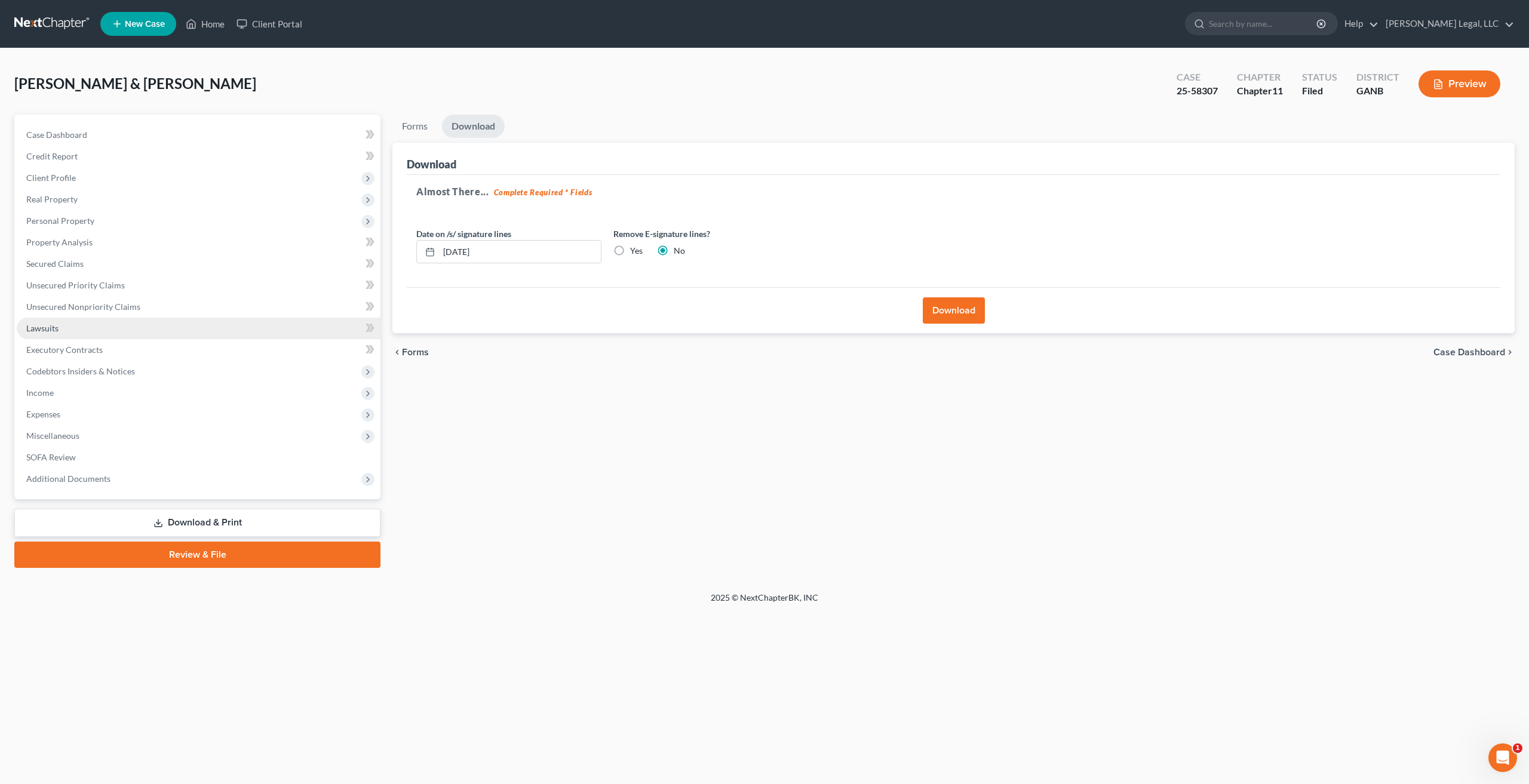
click at [46, 329] on span "Lawsuits" at bounding box center [42, 328] width 32 height 10
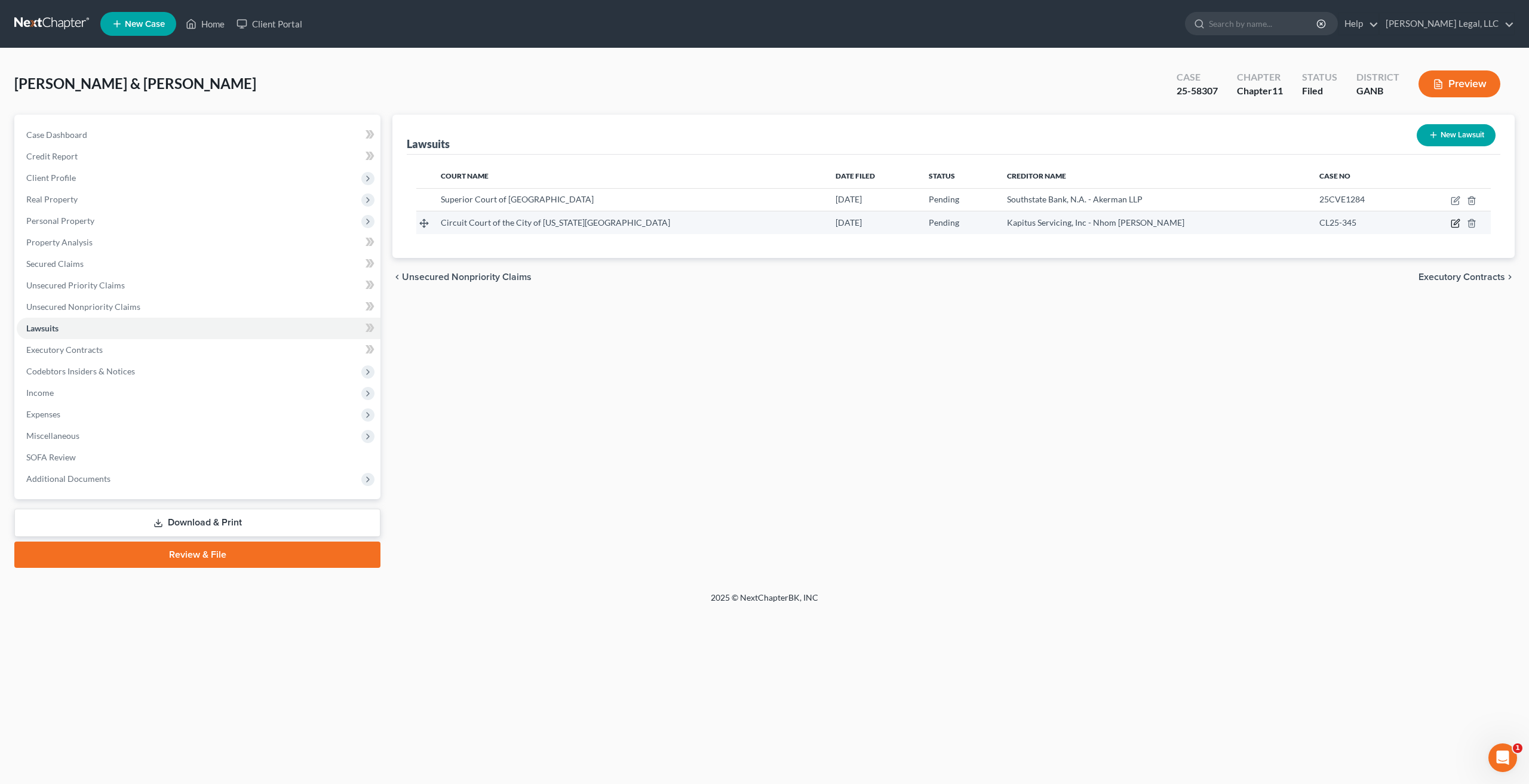
click at [1452, 226] on icon "button" at bounding box center [1455, 223] width 9 height 9
select select "48"
select select "0"
select select "4"
select select "48"
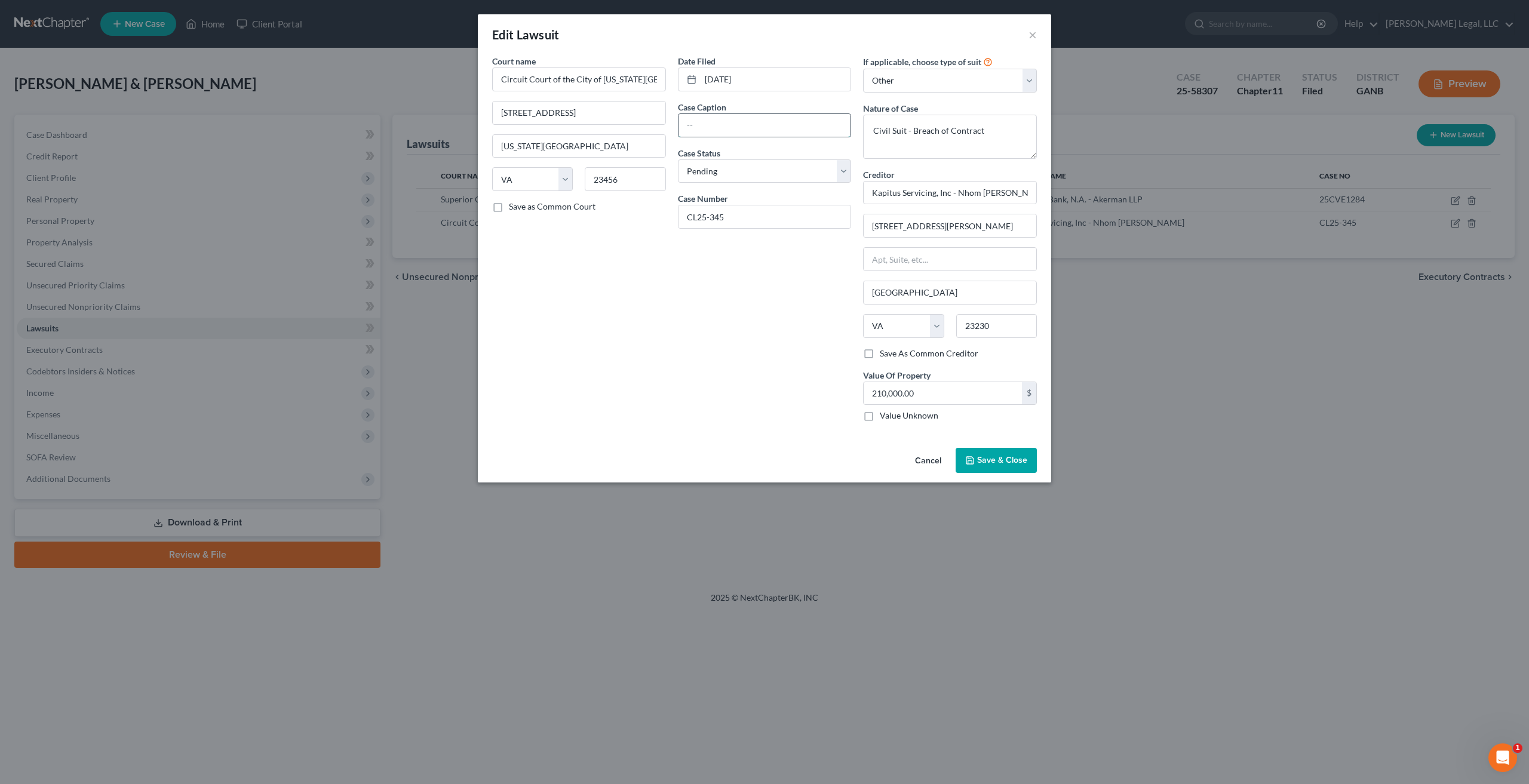
click at [724, 130] on input "text" at bounding box center [764, 125] width 173 height 23
type input "Kapitus Servicing, Inc. v. Pizza Bakers on [PERSON_NAME] & [PERSON_NAME]"
click at [1020, 454] on button "Save & Close" at bounding box center [996, 460] width 81 height 25
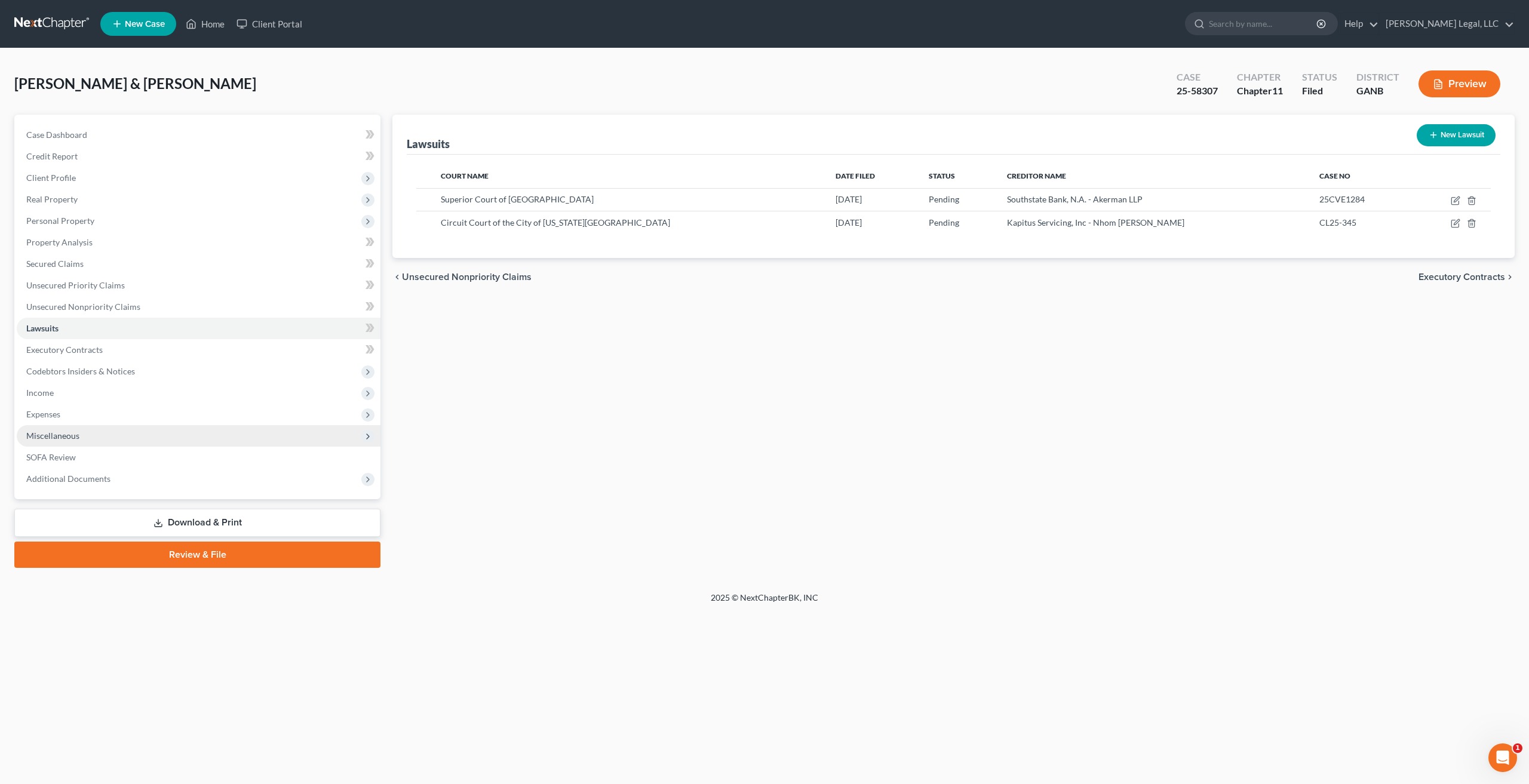
click at [70, 438] on span "Miscellaneous" at bounding box center [53, 435] width 53 height 10
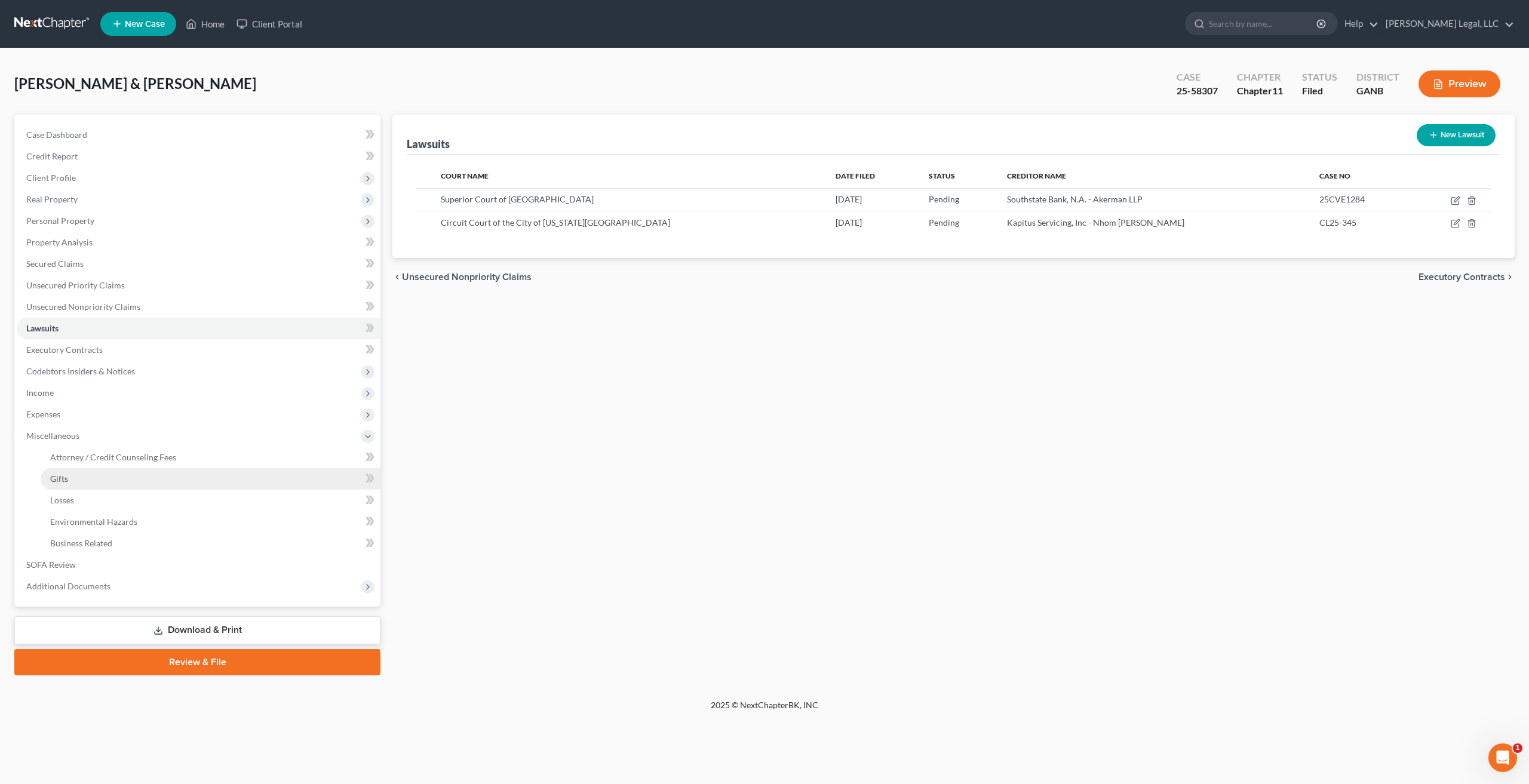
click at [92, 481] on link "Gifts" at bounding box center [210, 479] width 340 height 21
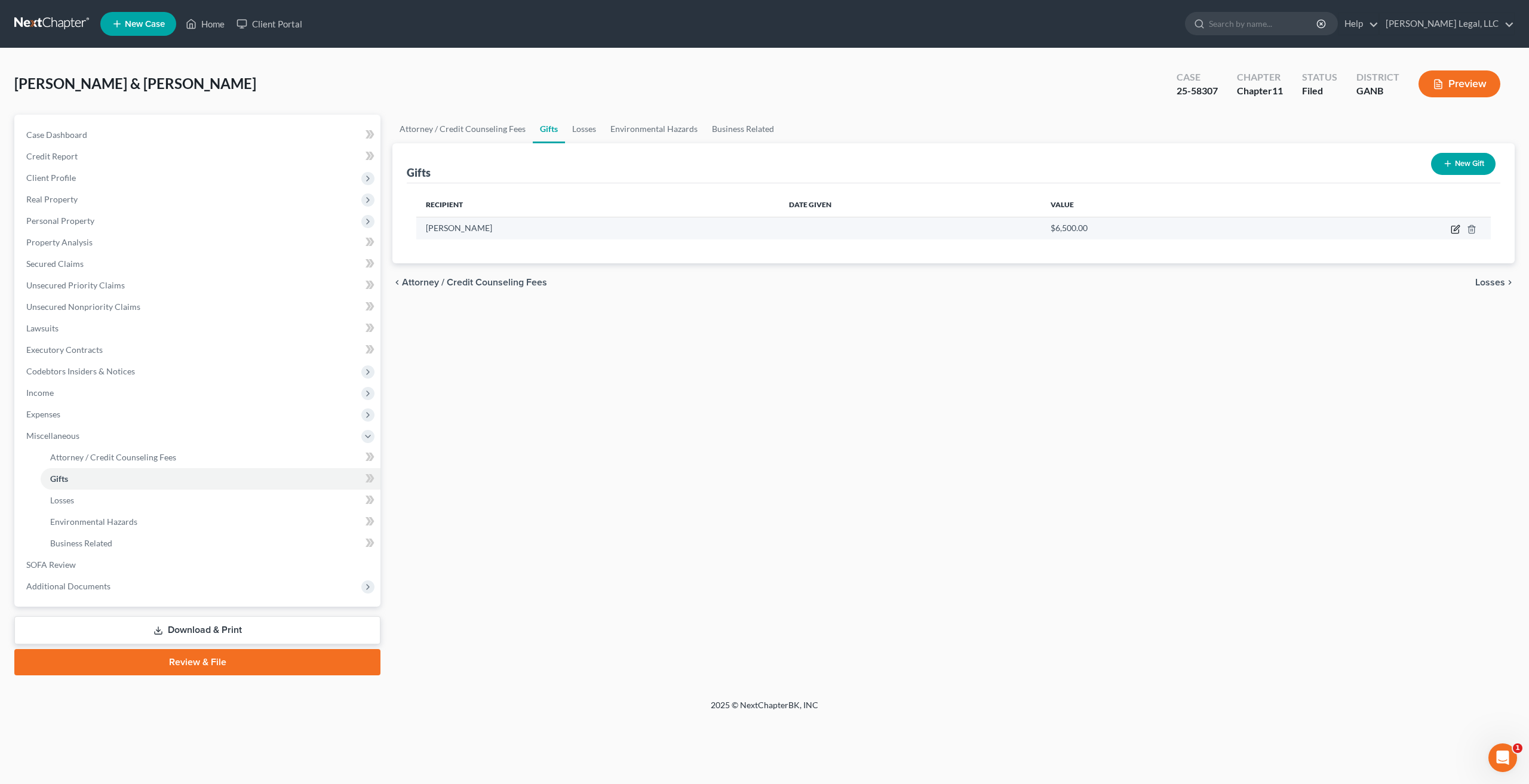
click at [1457, 230] on icon "button" at bounding box center [1456, 228] width 5 height 5
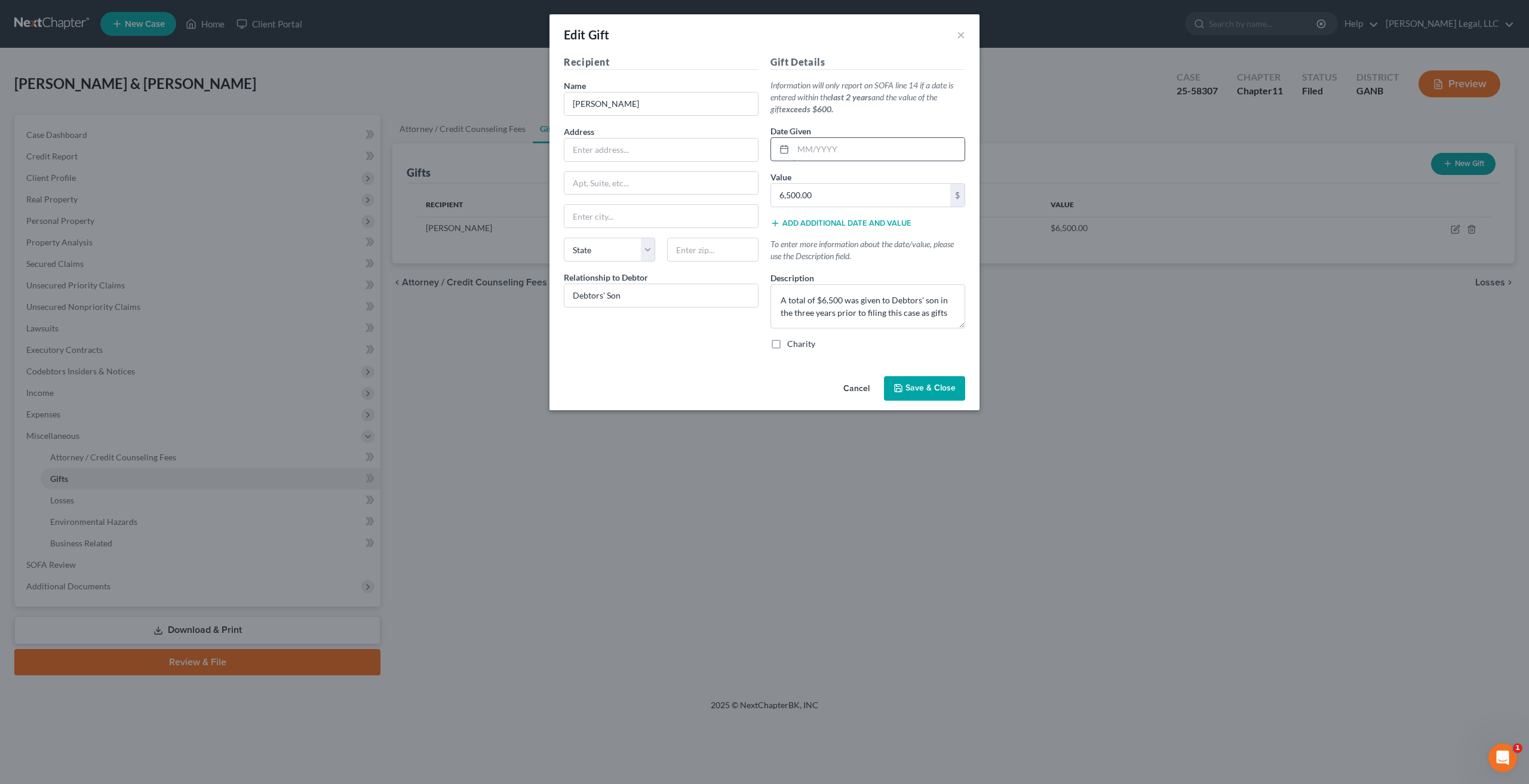
click at [829, 148] on input "text" at bounding box center [878, 149] width 172 height 23
drag, startPoint x: 813, startPoint y: 151, endPoint x: 901, endPoint y: 122, distance: 92.7
click at [901, 122] on div "Gift Details Information will only report on SOFA line 14 if a date is entered …" at bounding box center [868, 207] width 207 height 305
type input "12/2024"
click at [927, 381] on button "Save & Close" at bounding box center [924, 389] width 81 height 25
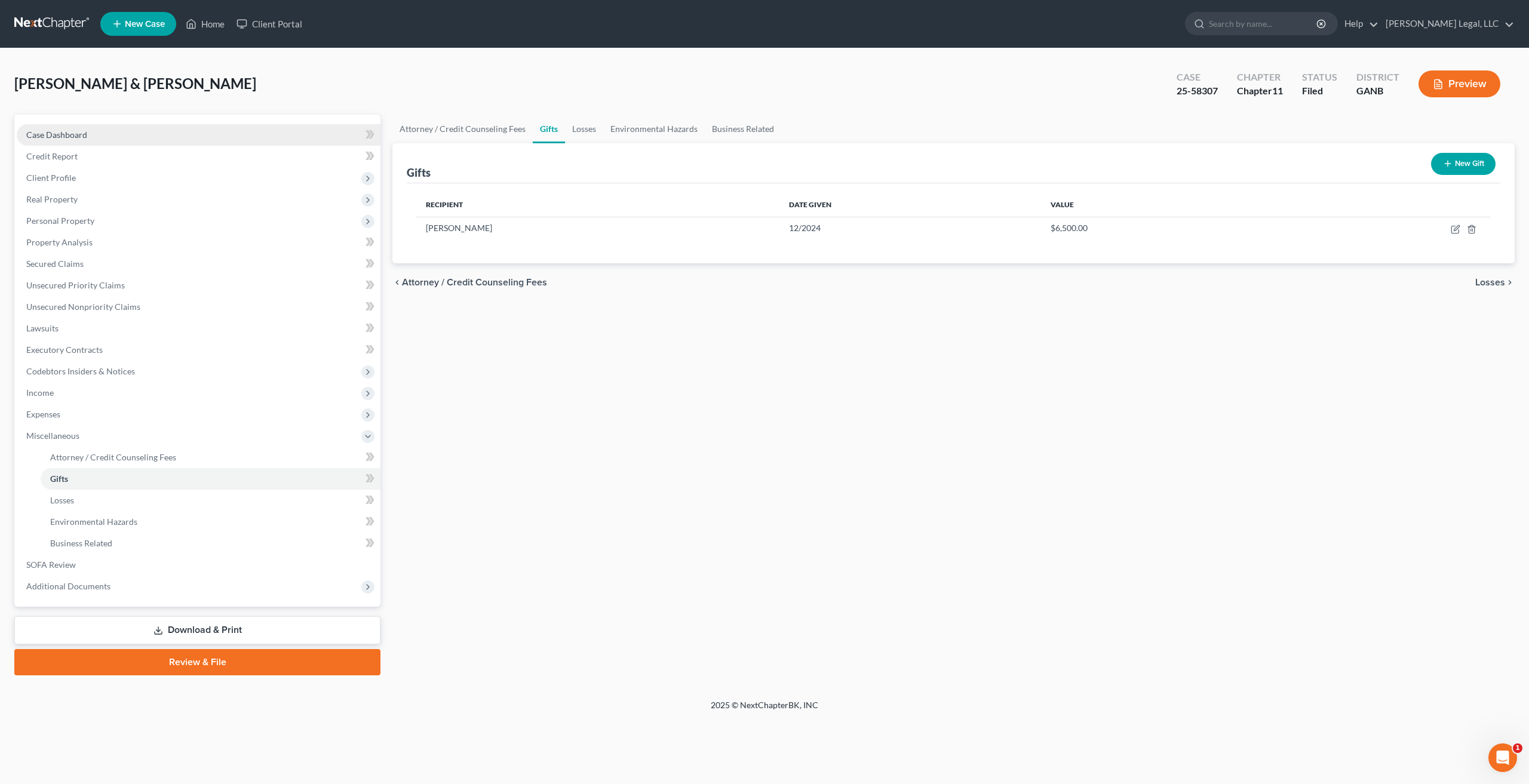
click at [73, 130] on span "Case Dashboard" at bounding box center [57, 134] width 61 height 10
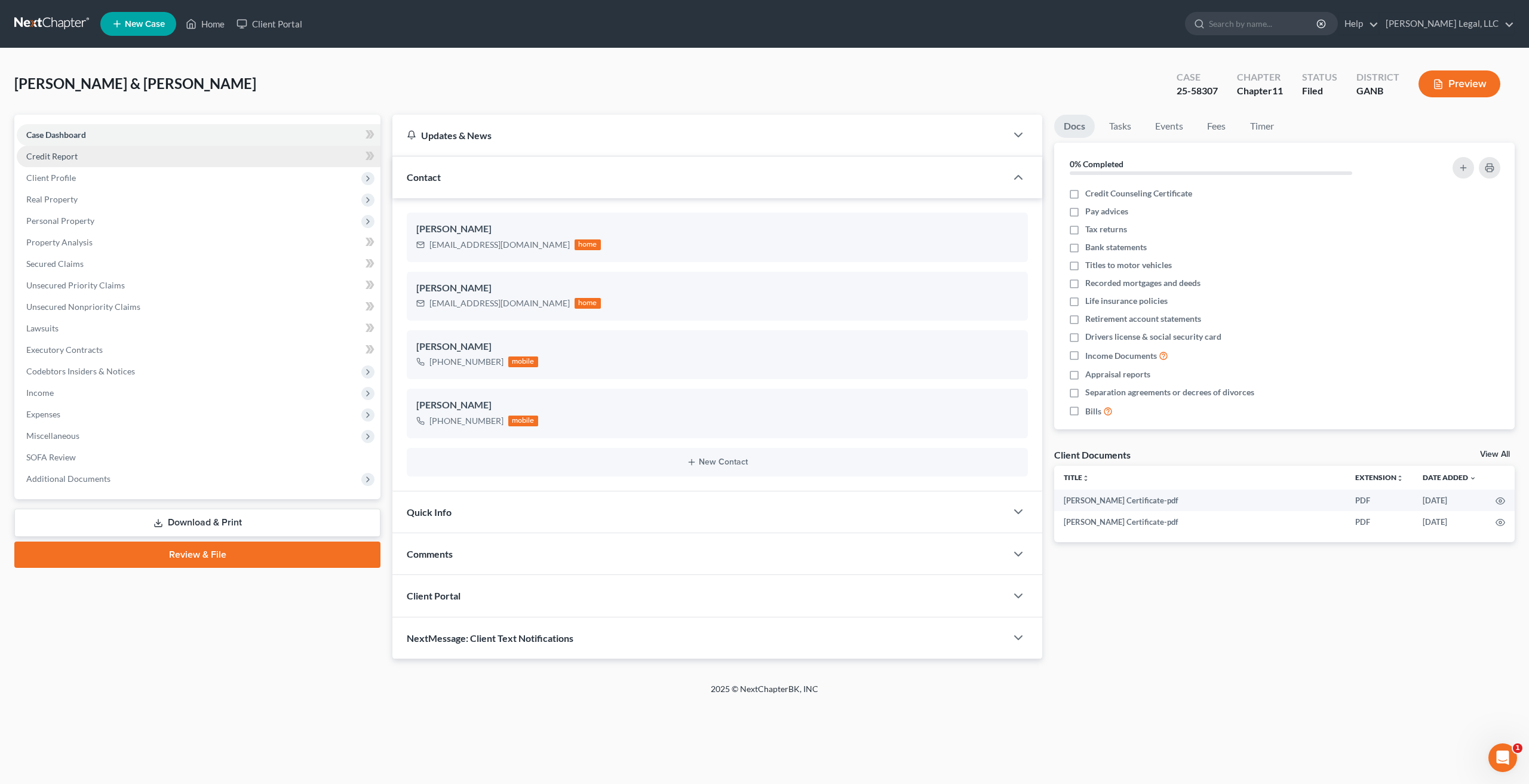
click at [68, 159] on span "Credit Report" at bounding box center [52, 156] width 52 height 10
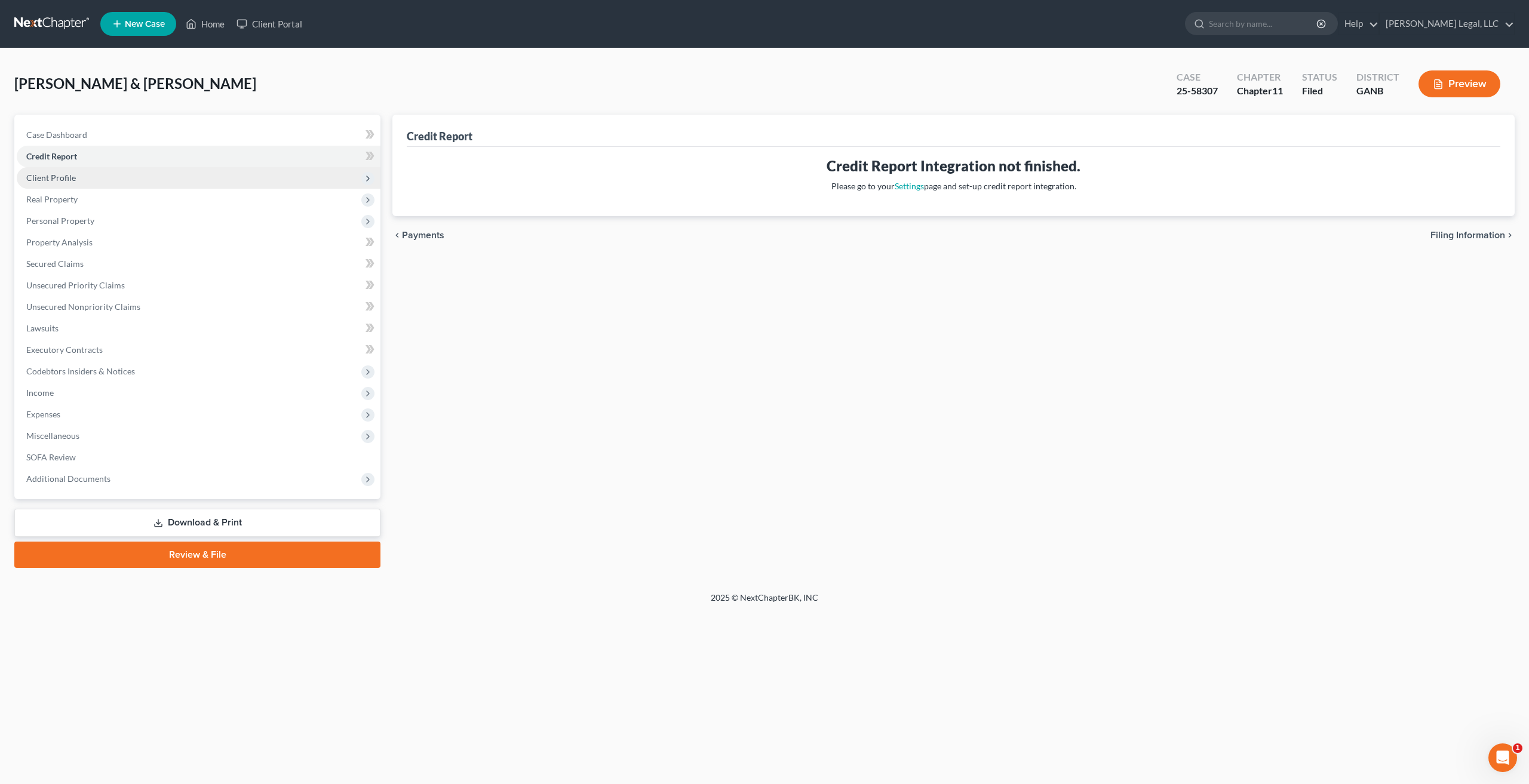
click at [68, 178] on span "Client Profile" at bounding box center [51, 177] width 50 height 10
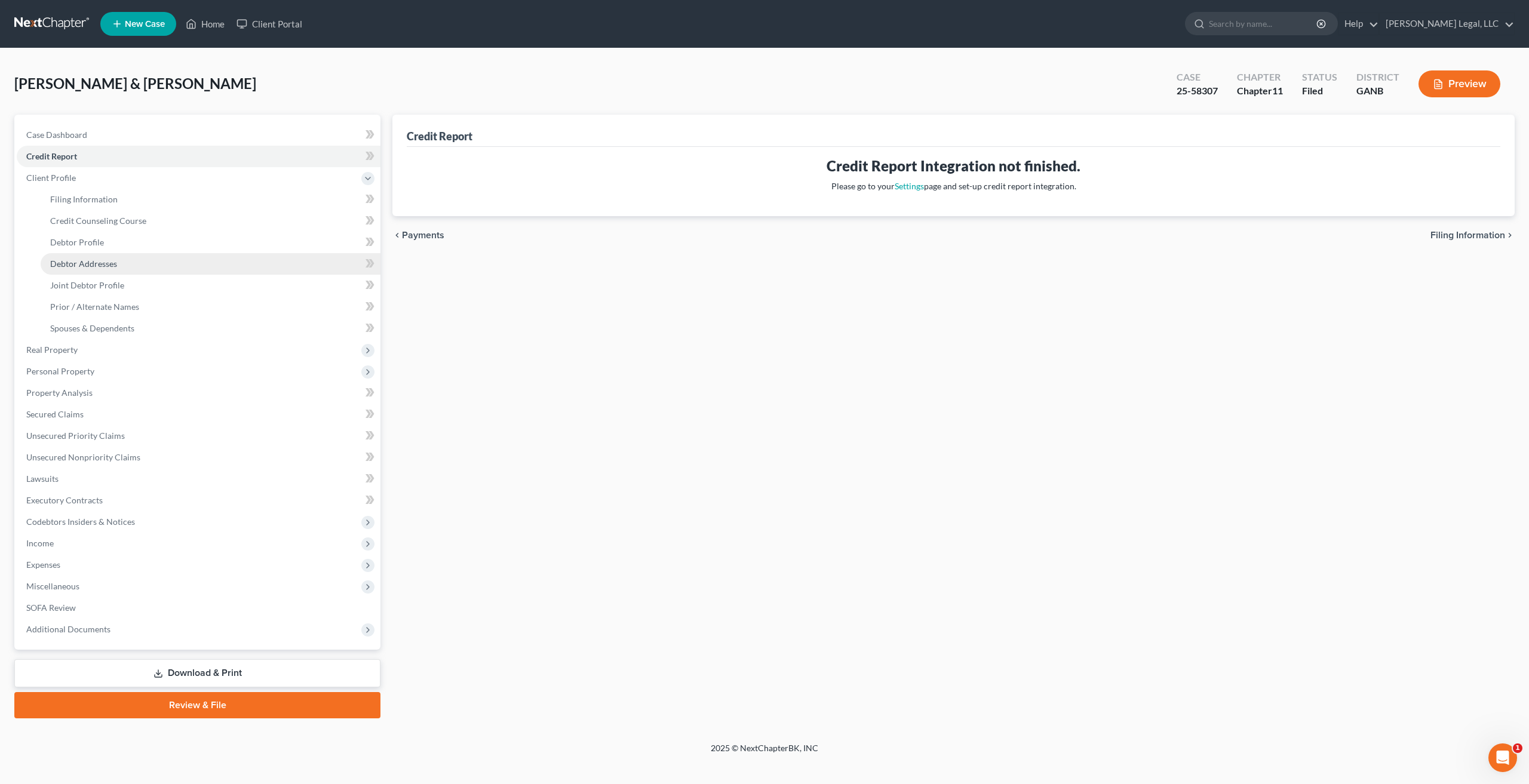
click at [94, 263] on span "Debtor Addresses" at bounding box center [83, 263] width 67 height 10
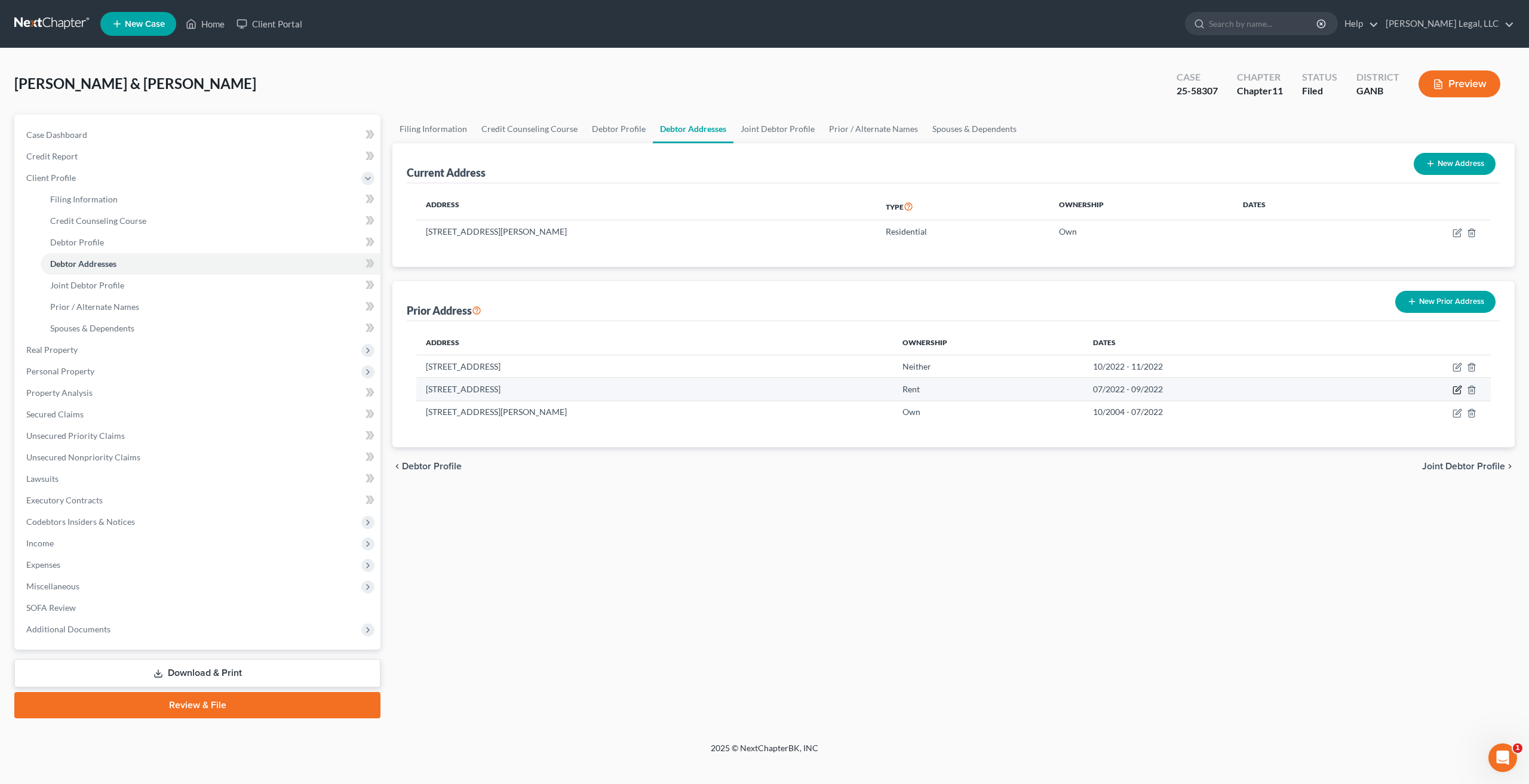
click at [1457, 391] on icon "button" at bounding box center [1458, 389] width 5 height 5
select select "9"
select select "63"
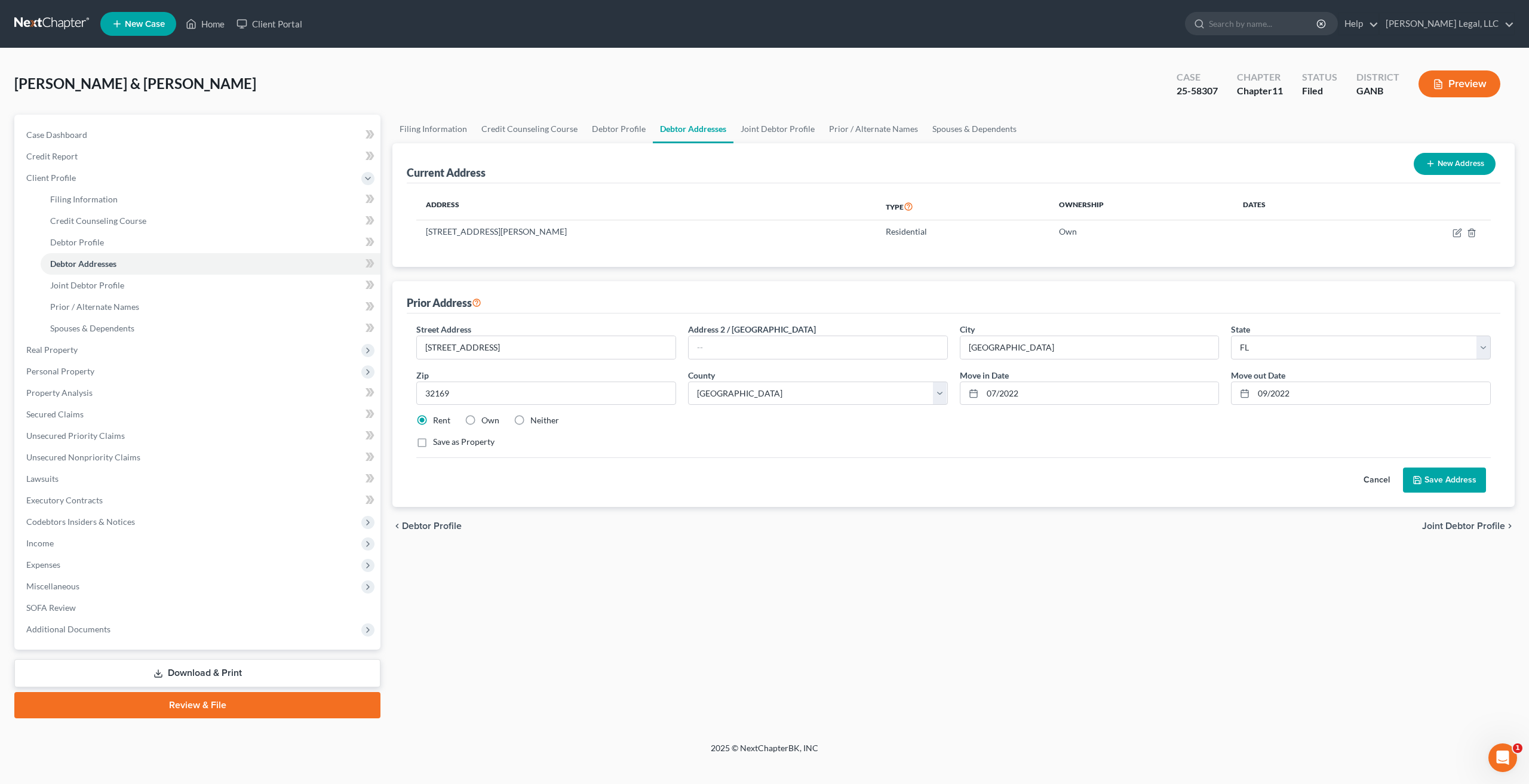
click at [433, 446] on label "Save as Property" at bounding box center [464, 442] width 62 height 12
click at [438, 444] on input "Save as Property" at bounding box center [442, 440] width 8 height 8
checkbox input "true"
click at [1467, 483] on button "Save Address" at bounding box center [1444, 480] width 83 height 25
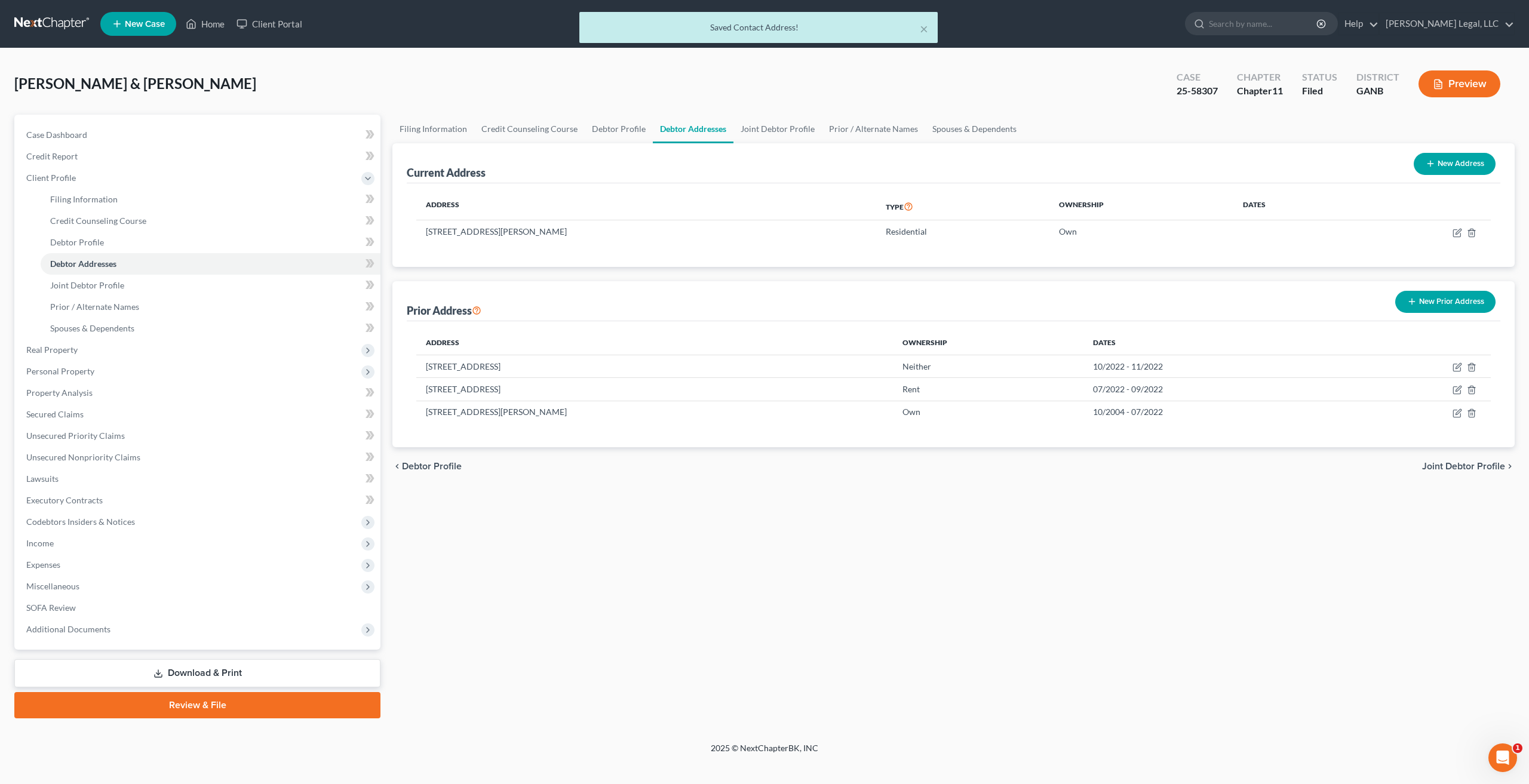
click at [224, 665] on link "Download & Print" at bounding box center [197, 673] width 366 height 28
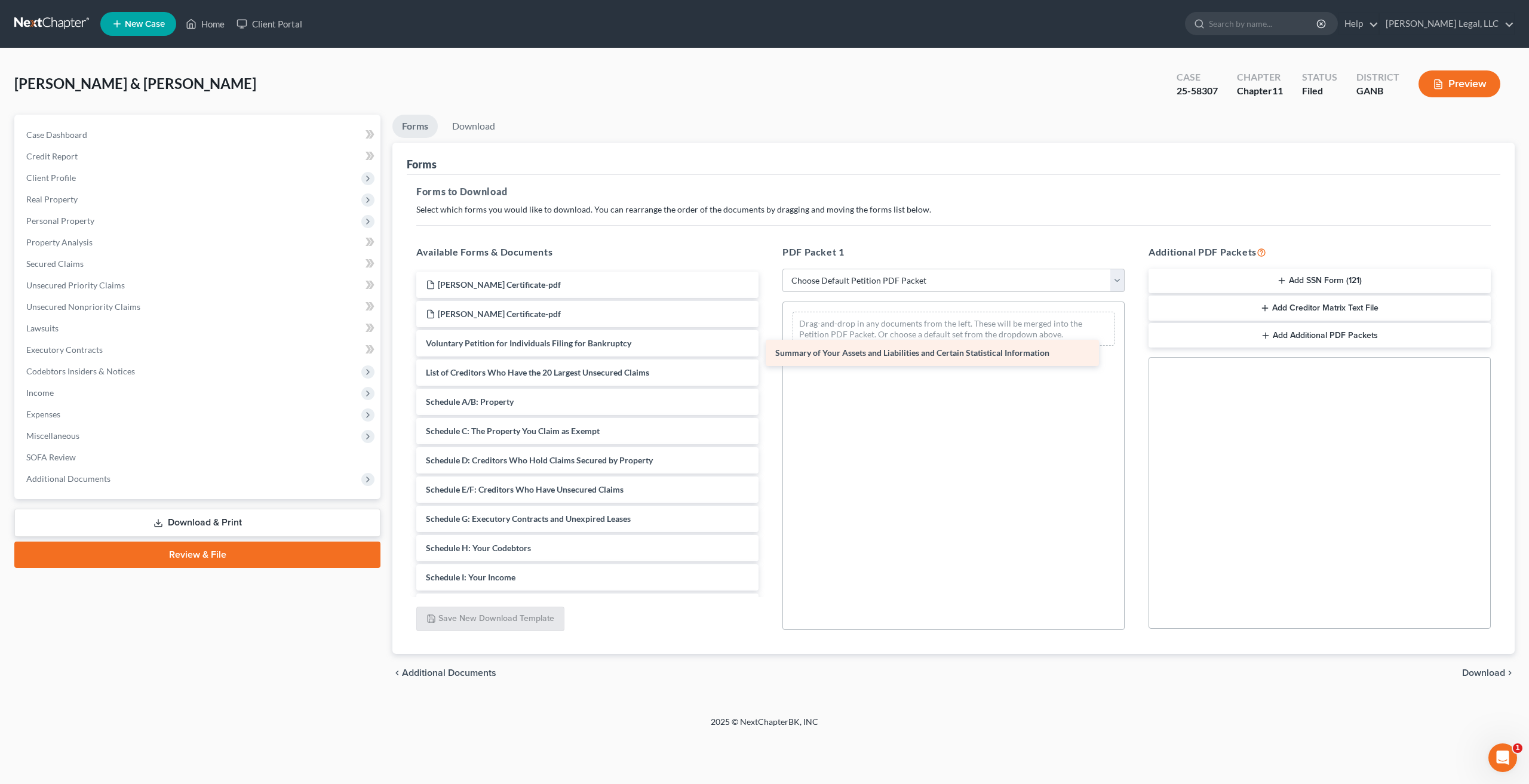
drag, startPoint x: 592, startPoint y: 392, endPoint x: 961, endPoint y: 330, distance: 374.2
click at [768, 330] on div "Summary of Your Assets and Liabilities and Certain Statistical Information [PER…" at bounding box center [587, 548] width 361 height 553
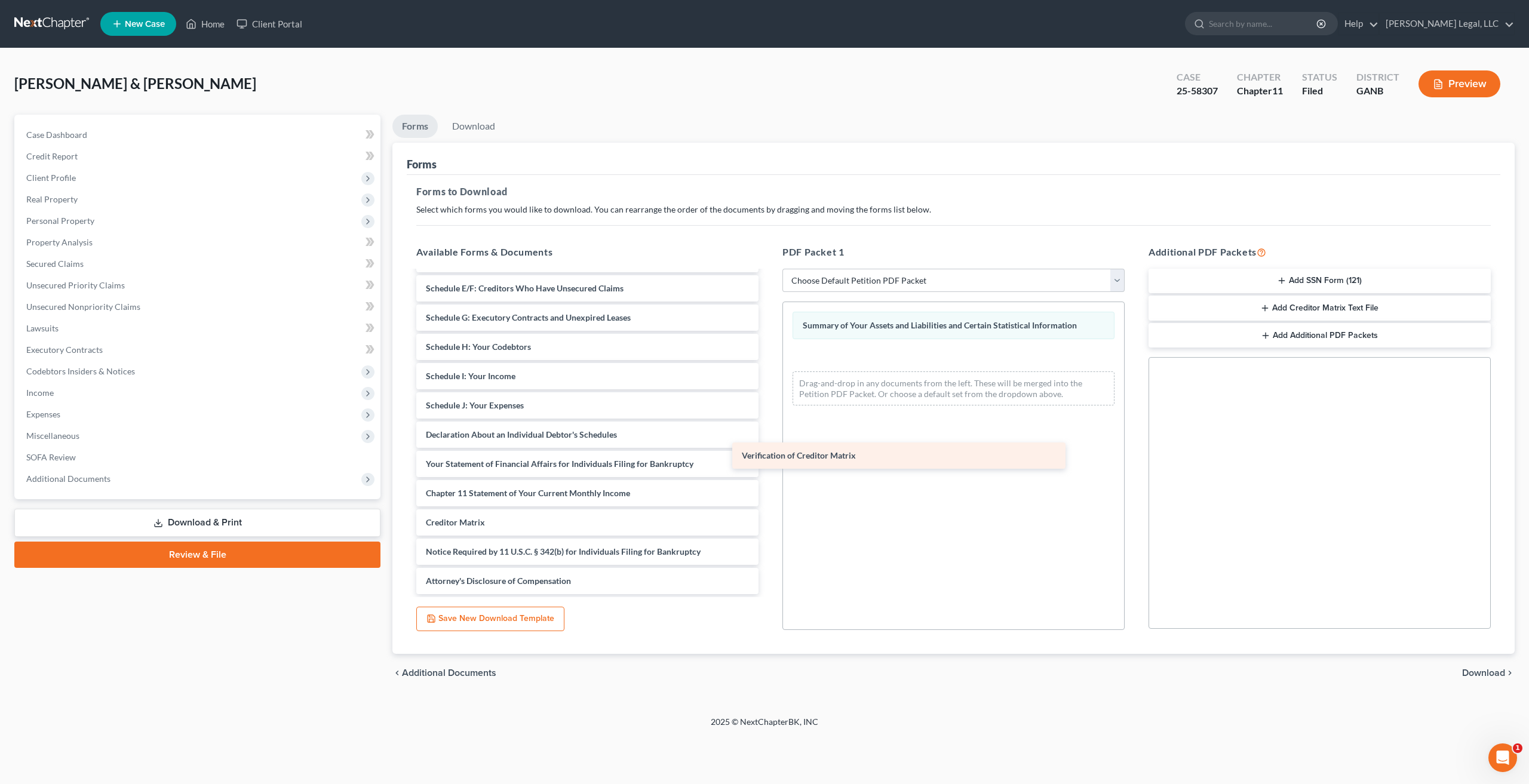
scroll to position [201, 0]
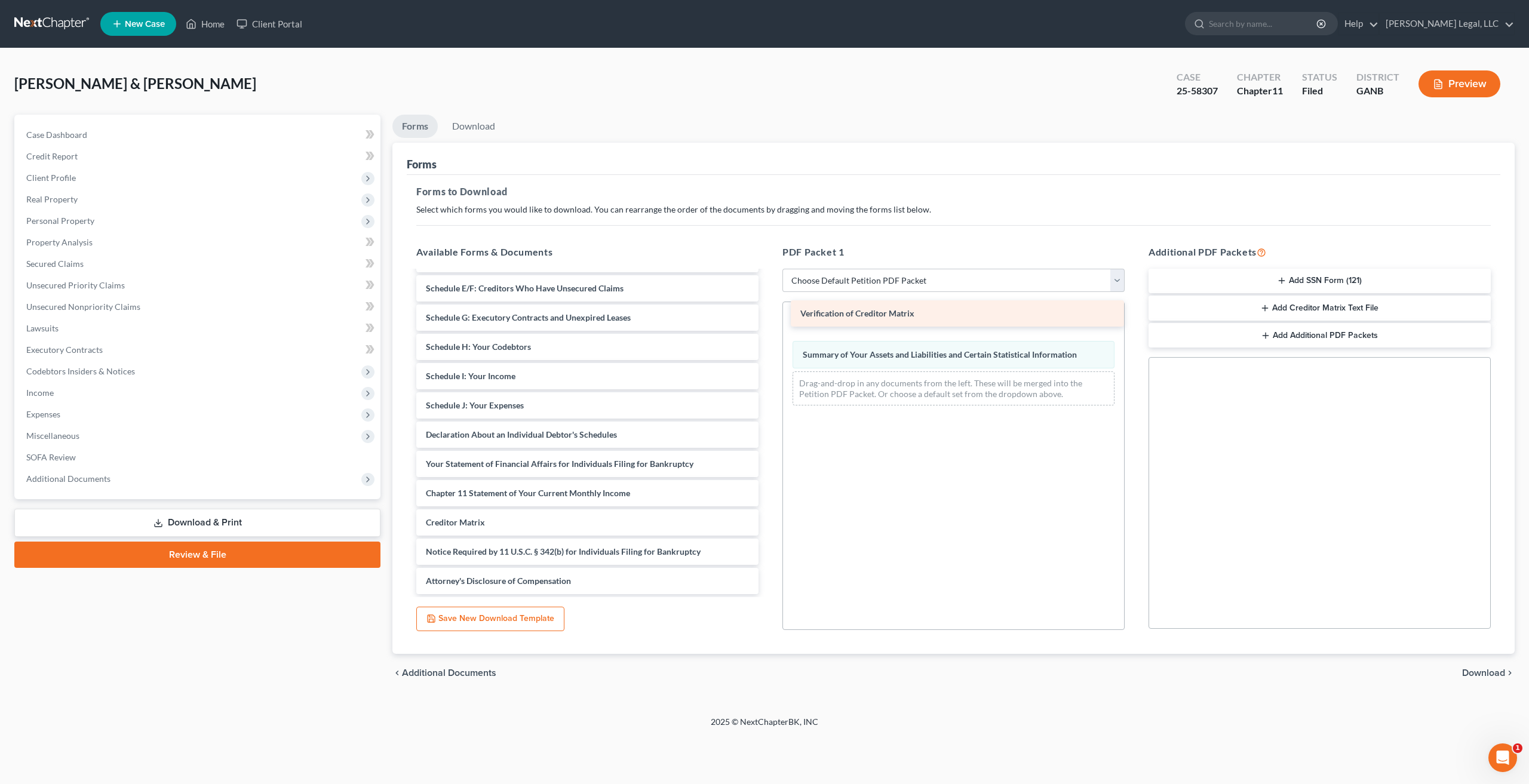
drag, startPoint x: 525, startPoint y: 533, endPoint x: 900, endPoint y: 324, distance: 429.3
click at [768, 324] on div "Verification of Creditor Matrix [PERSON_NAME] Certificate-pdf [PERSON_NAME] Cer…" at bounding box center [587, 332] width 361 height 524
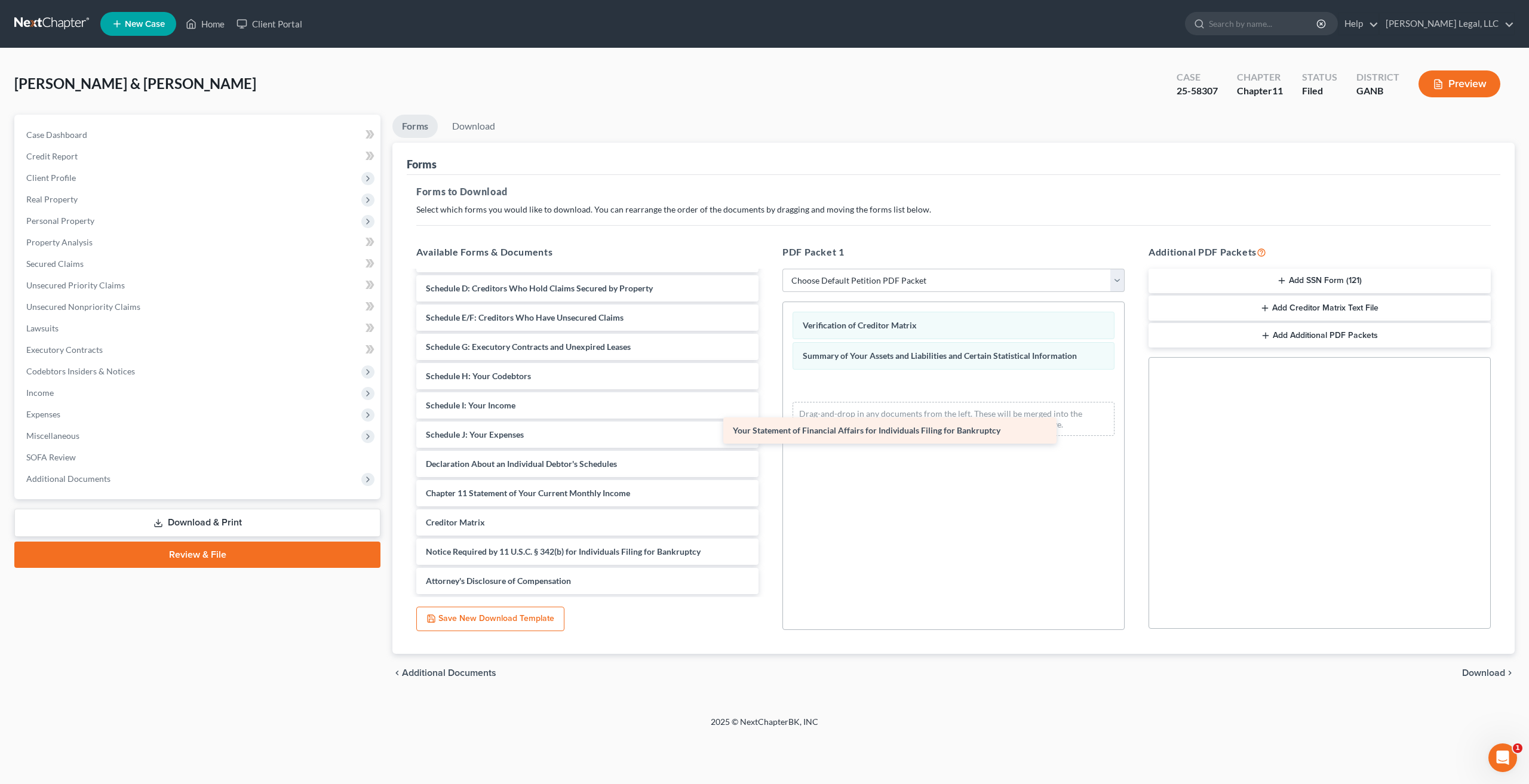
scroll to position [172, 0]
drag, startPoint x: 559, startPoint y: 467, endPoint x: 916, endPoint y: 395, distance: 364.2
click at [768, 395] on div "Your Statement of Financial Affairs for Individuals Filing for Bankruptcy [PERS…" at bounding box center [587, 347] width 361 height 494
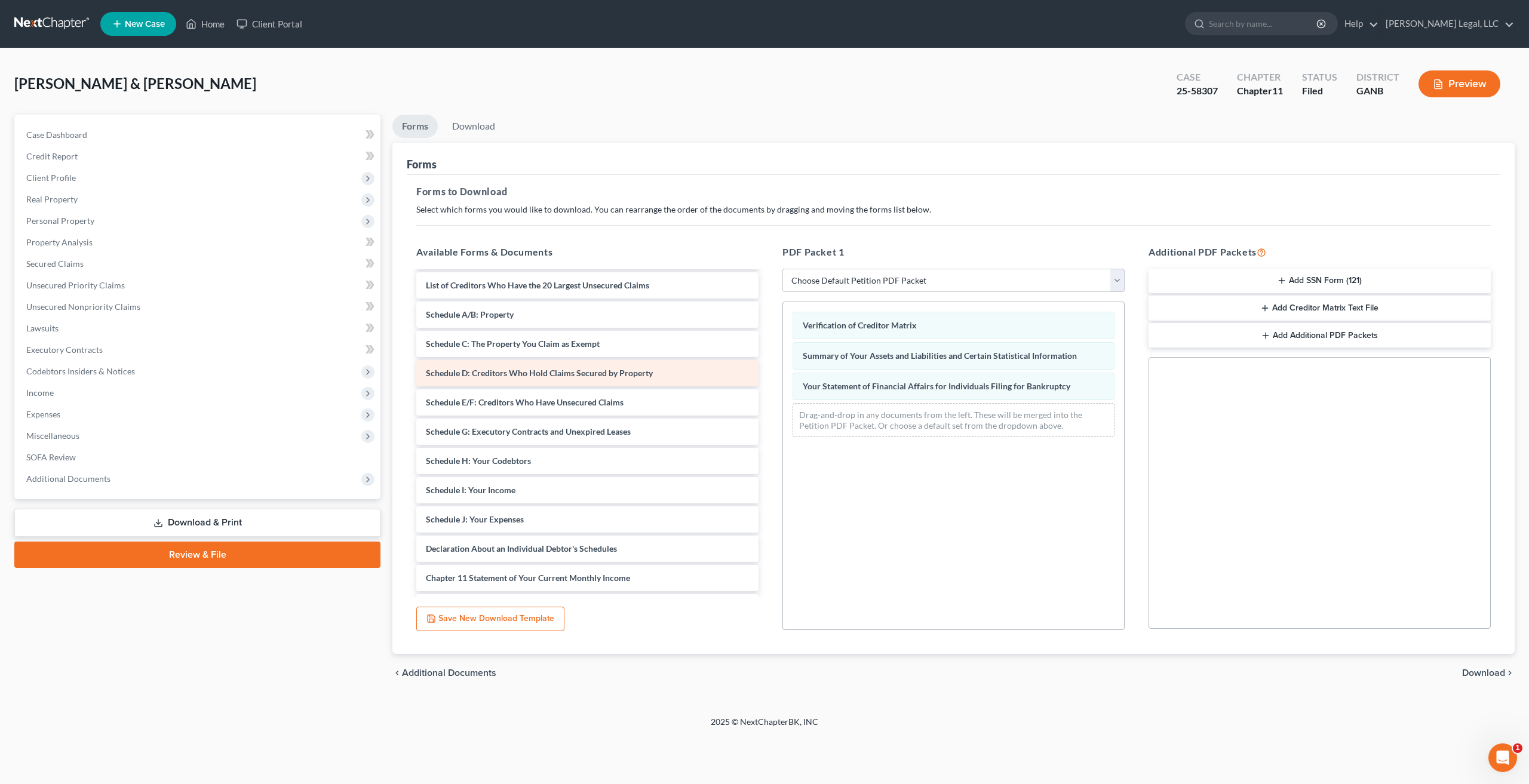
scroll to position [87, 0]
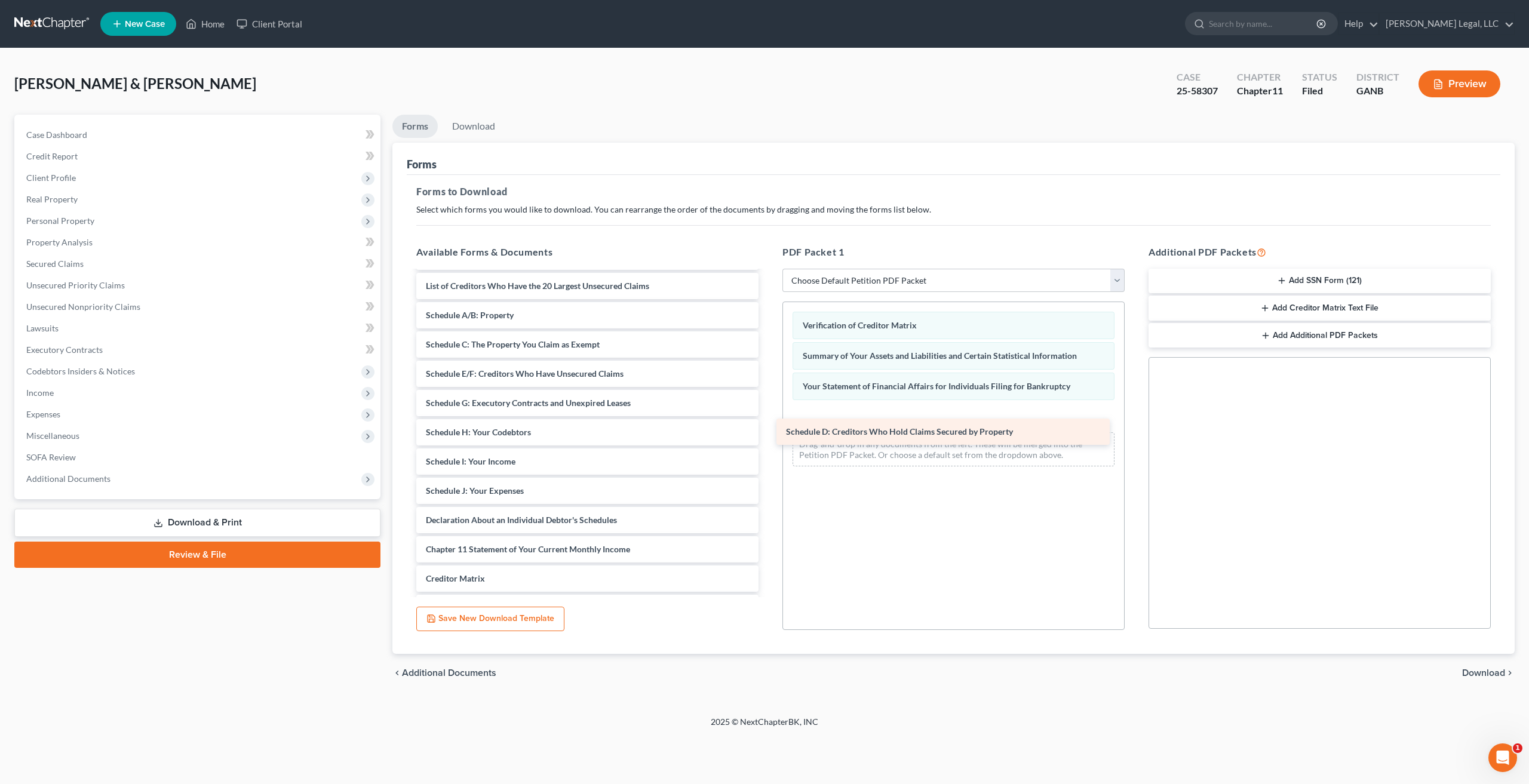
drag, startPoint x: 504, startPoint y: 379, endPoint x: 864, endPoint y: 438, distance: 364.8
click at [768, 438] on div "Schedule D: Creditors Who Hold Claims Secured by Property [PERSON_NAME] Certifi…" at bounding box center [587, 417] width 361 height 465
click at [1473, 670] on span "Download" at bounding box center [1483, 673] width 43 height 9
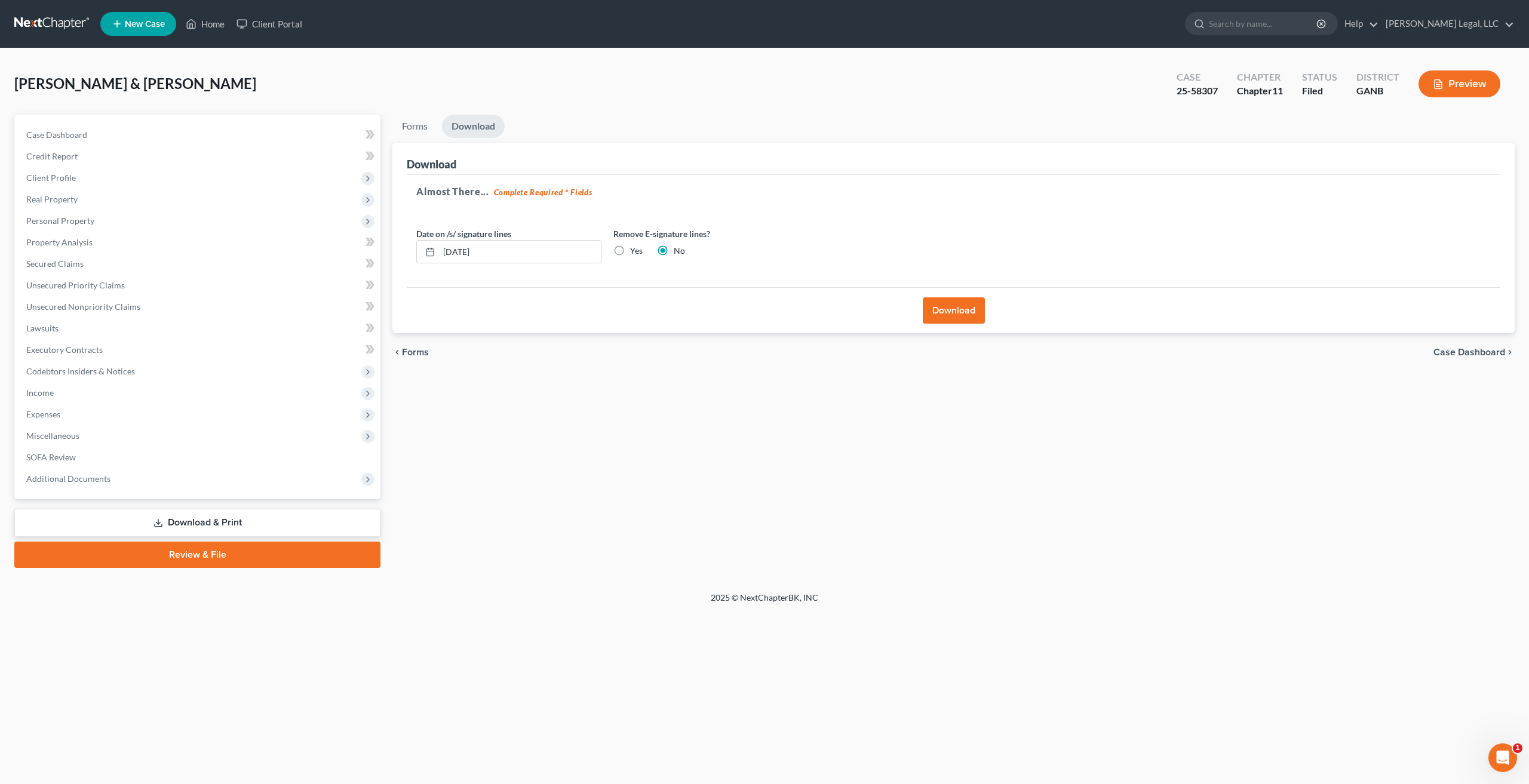
click at [952, 309] on button "Download" at bounding box center [954, 311] width 62 height 26
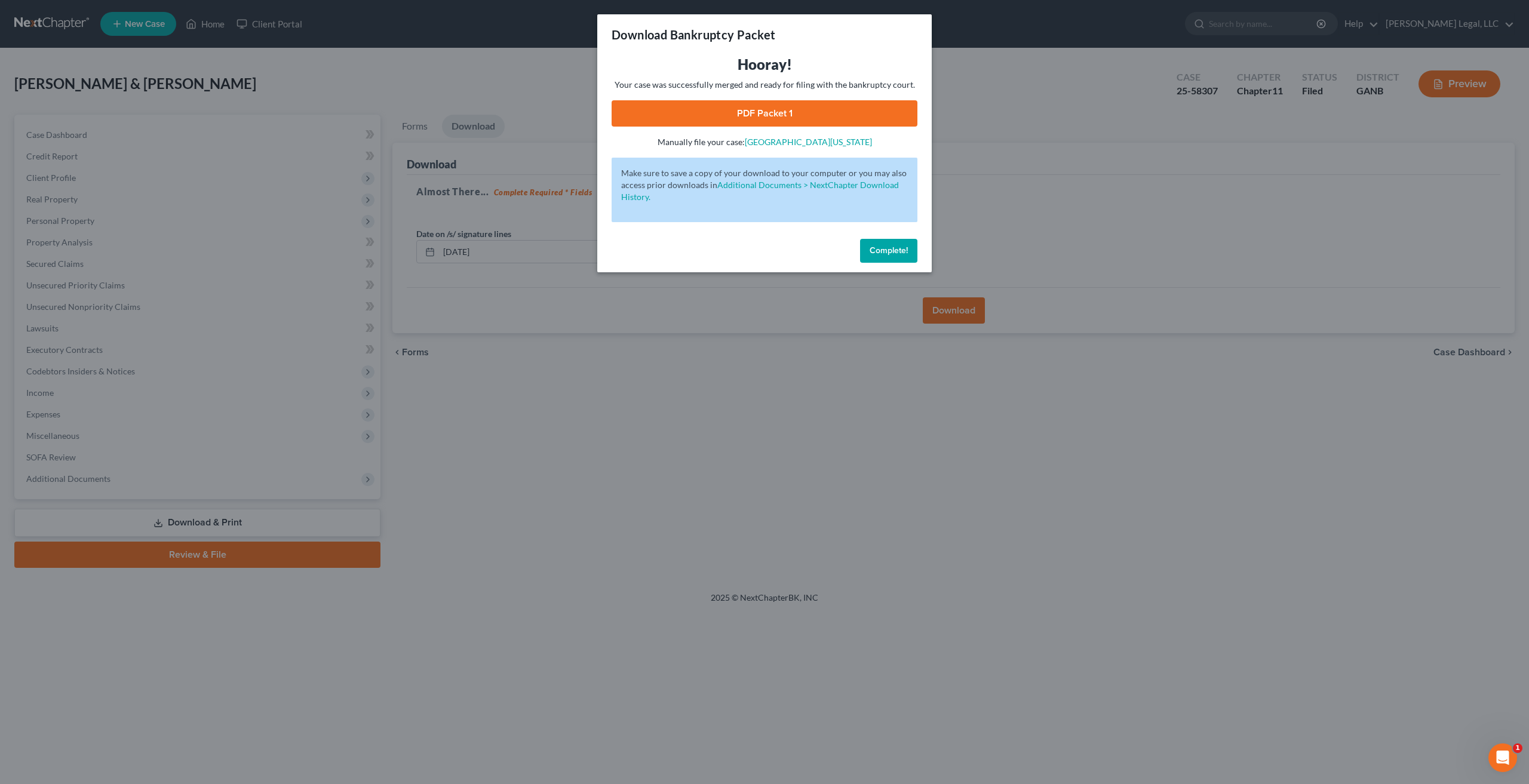
click at [793, 104] on link "PDF Packet 1" at bounding box center [764, 113] width 306 height 26
click at [892, 253] on span "Complete!" at bounding box center [888, 250] width 38 height 10
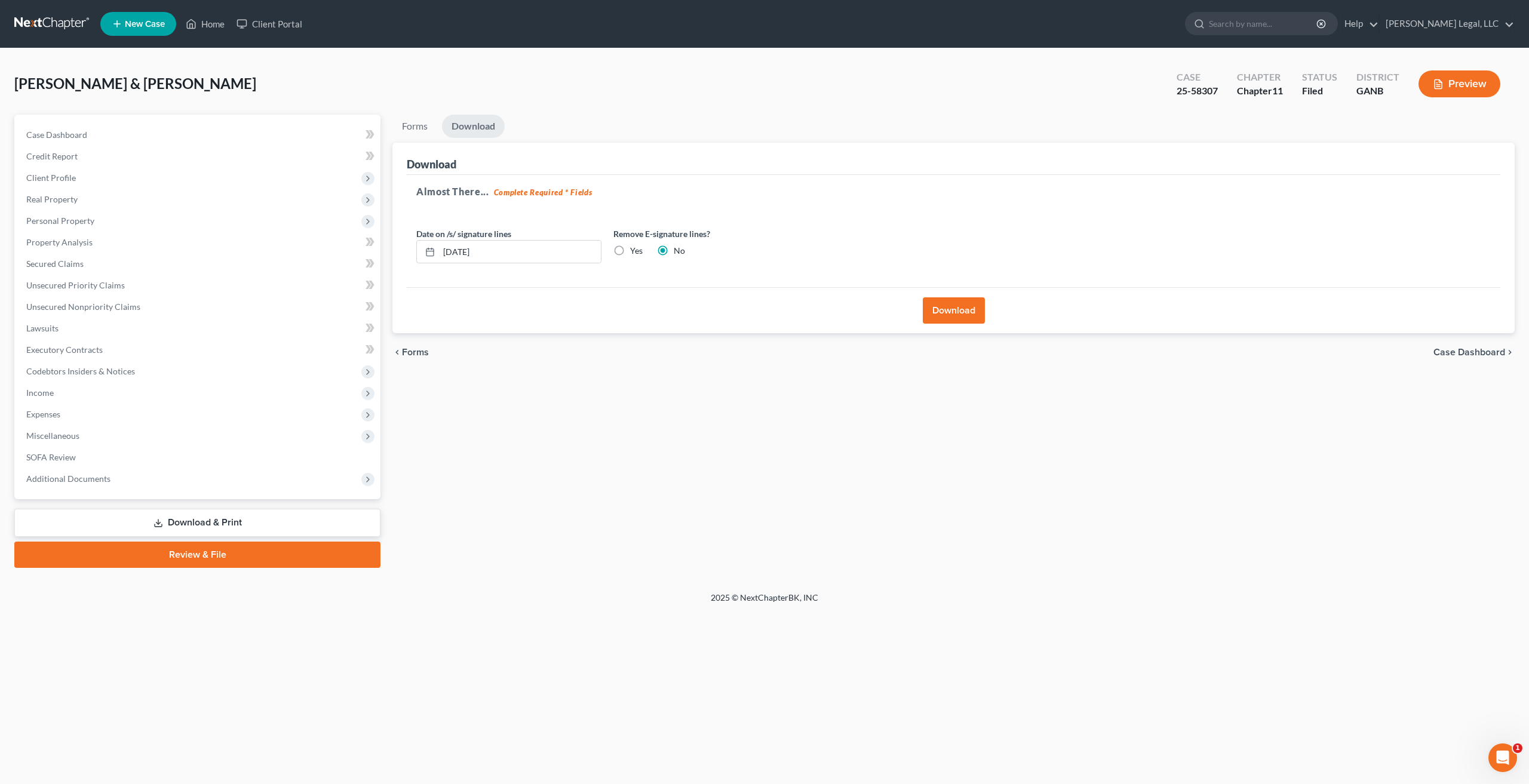
click at [227, 521] on link "Download & Print" at bounding box center [197, 522] width 366 height 28
click at [417, 131] on link "Forms" at bounding box center [415, 126] width 45 height 23
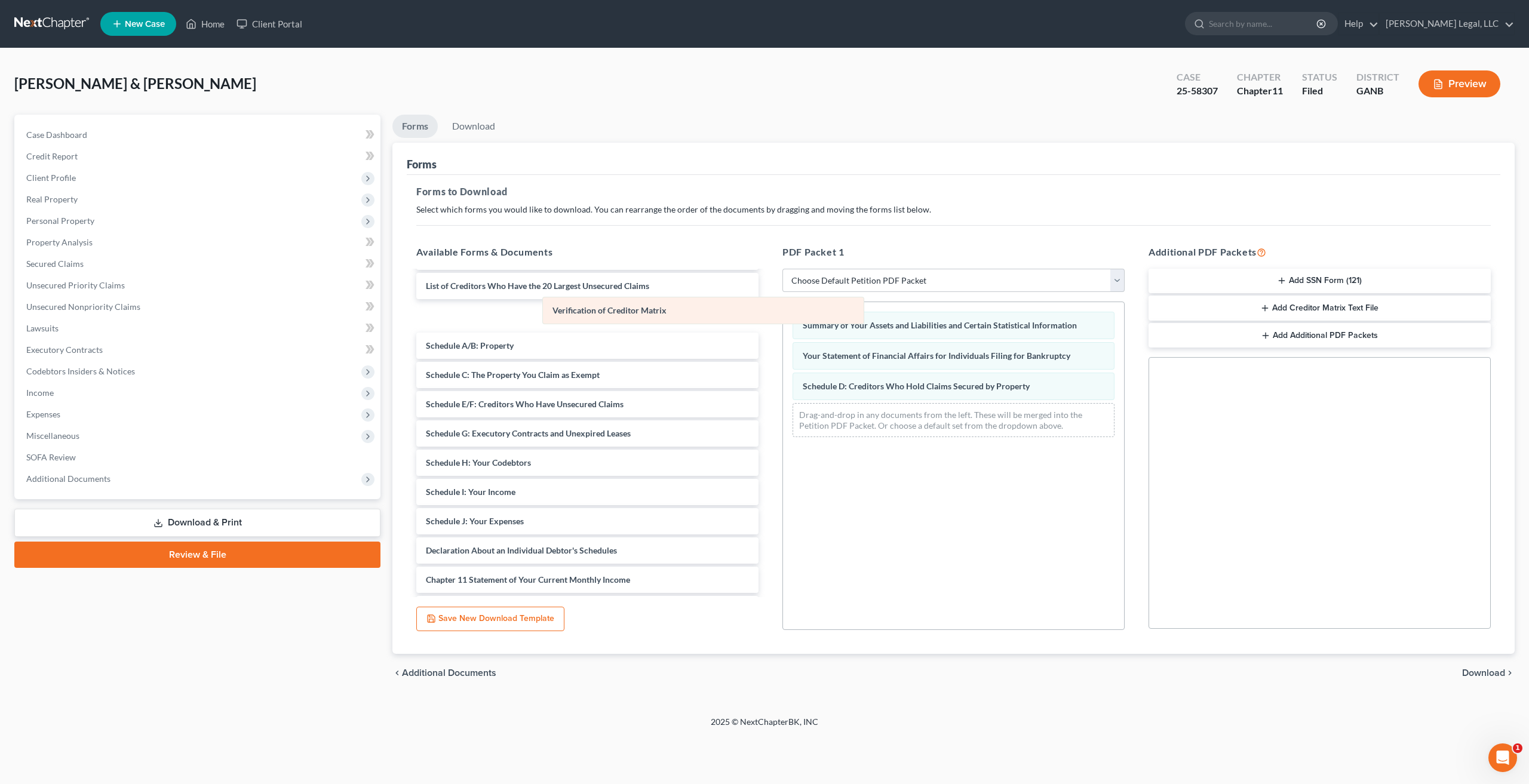
drag, startPoint x: 954, startPoint y: 324, endPoint x: 582, endPoint y: 326, distance: 372.0
click at [783, 326] on div "Verification of Creditor Matrix Verification of Creditor Matrix Summary of Your…" at bounding box center [953, 374] width 341 height 144
click at [768, 395] on div "[PERSON_NAME] Certificate-pdf [PERSON_NAME] Certificate-pdf Voluntary Petition …" at bounding box center [587, 432] width 361 height 494
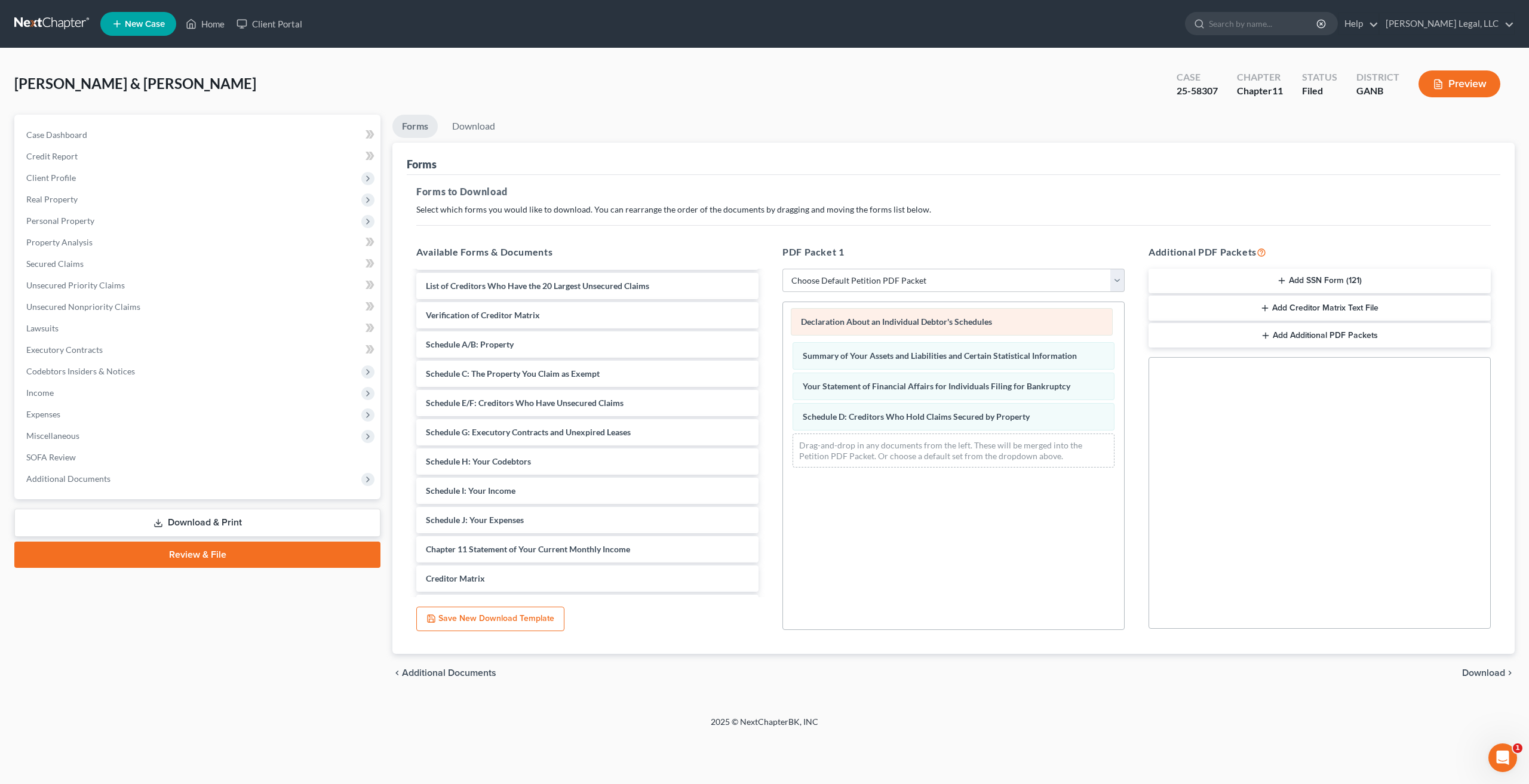
drag, startPoint x: 972, startPoint y: 418, endPoint x: 971, endPoint y: 323, distance: 95.0
click at [971, 323] on div "Declaration About an Individual Debtor's Schedules Declaration About an Individ…" at bounding box center [953, 389] width 341 height 175
click at [1481, 671] on span "Download" at bounding box center [1483, 673] width 43 height 9
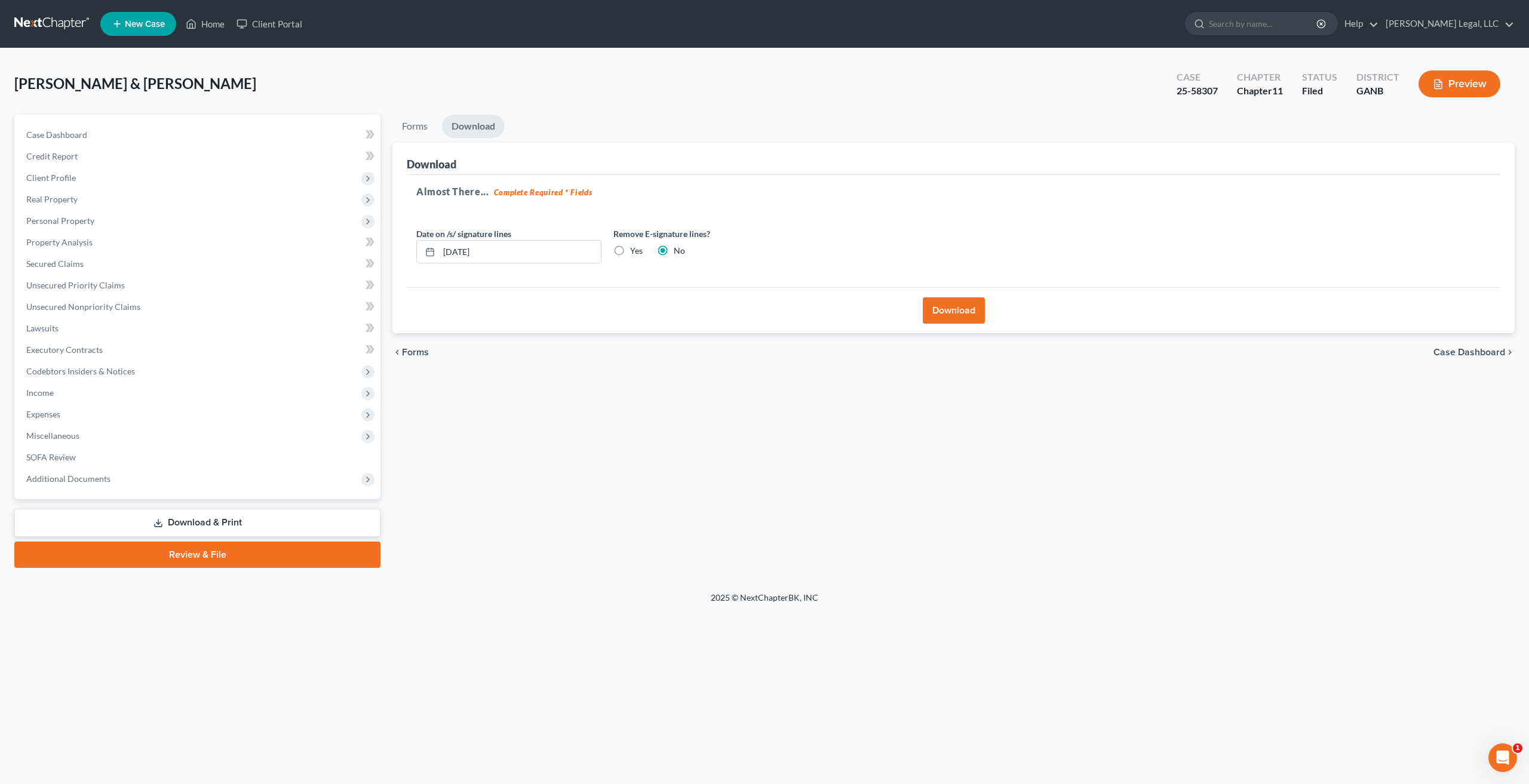
click at [953, 311] on button "Download" at bounding box center [954, 311] width 62 height 26
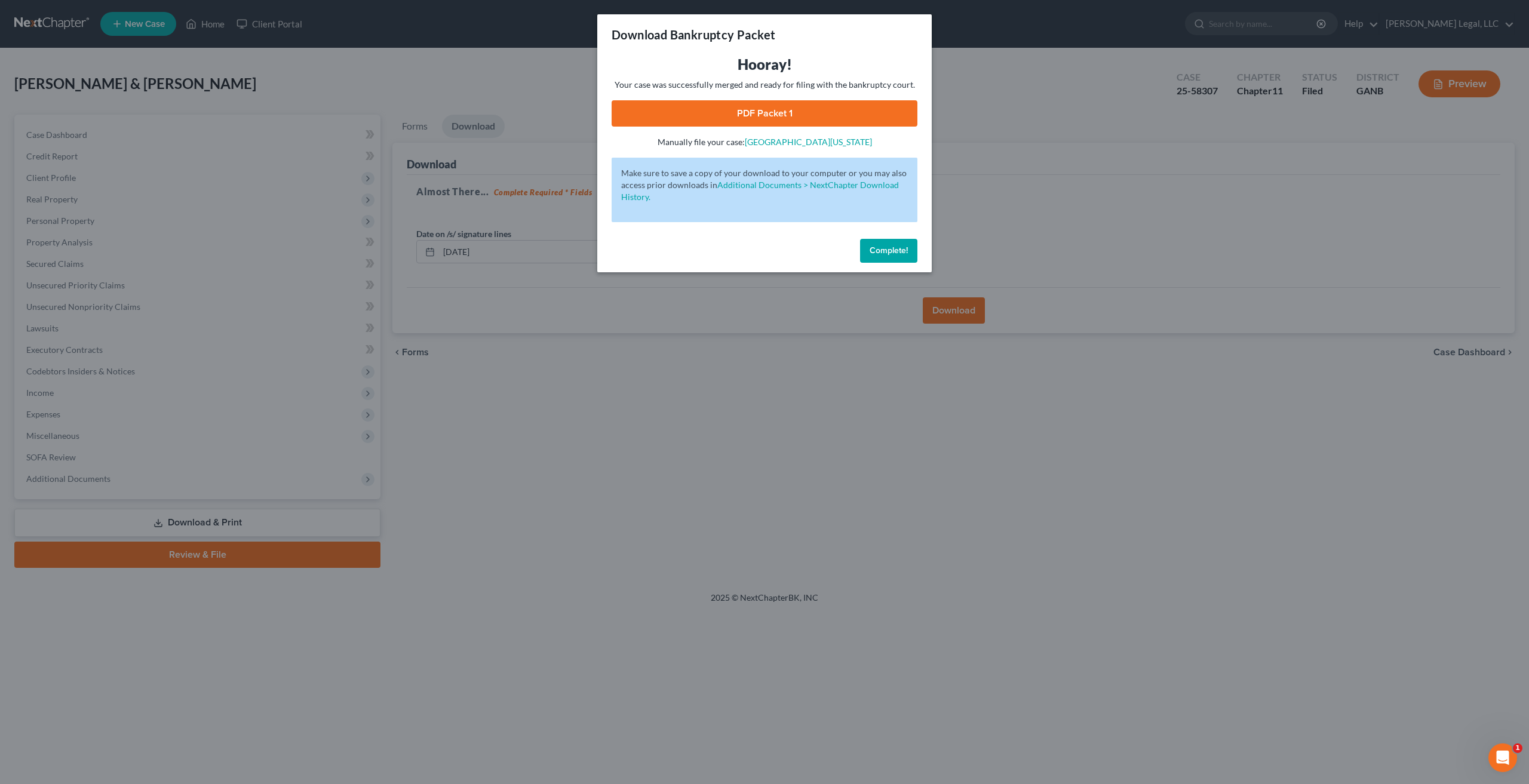
click at [790, 112] on link "PDF Packet 1" at bounding box center [764, 113] width 306 height 26
click at [894, 238] on div "Complete!" at bounding box center [764, 253] width 335 height 38
click at [888, 253] on span "Complete!" at bounding box center [888, 250] width 38 height 10
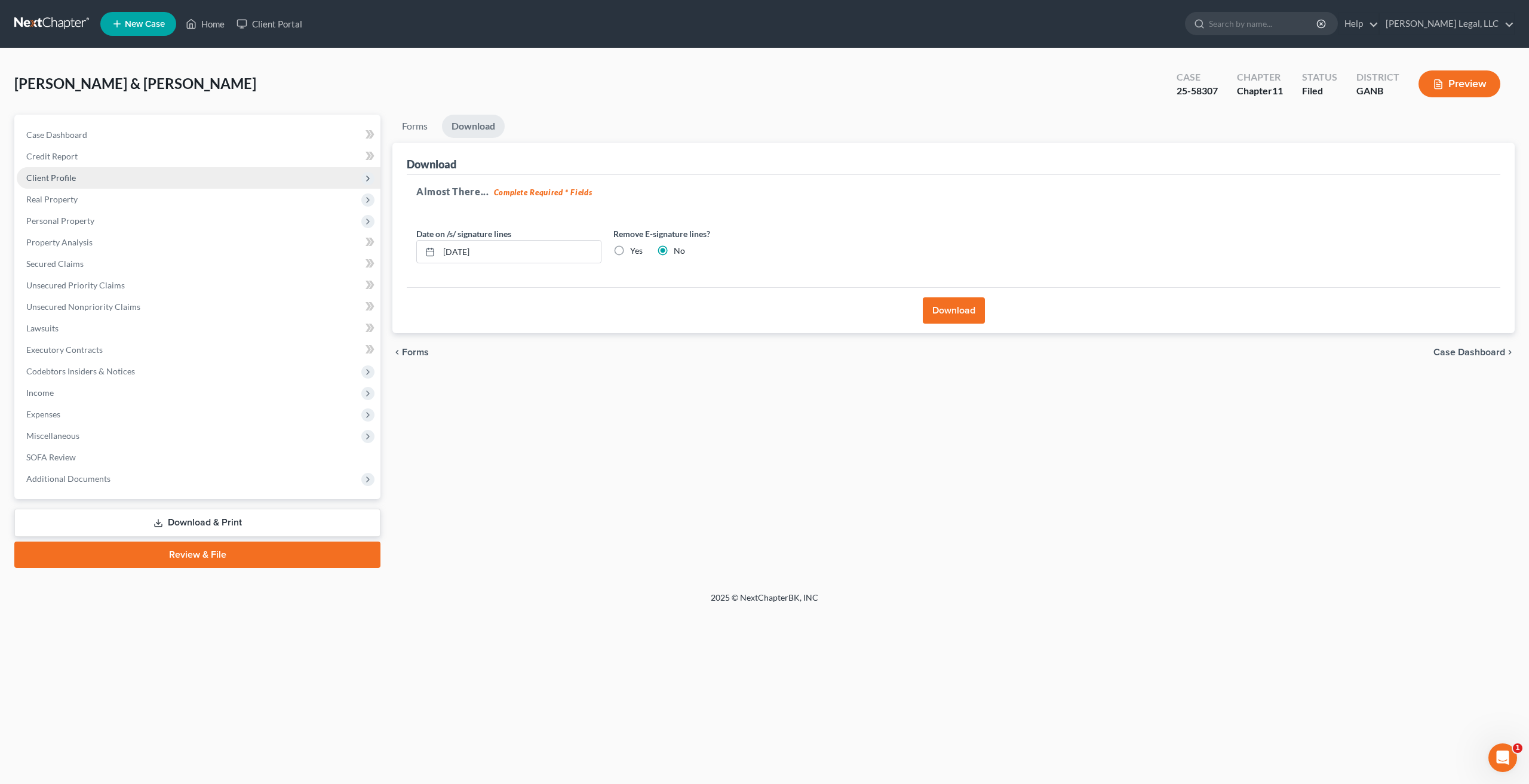
click at [62, 176] on span "Client Profile" at bounding box center [51, 177] width 50 height 10
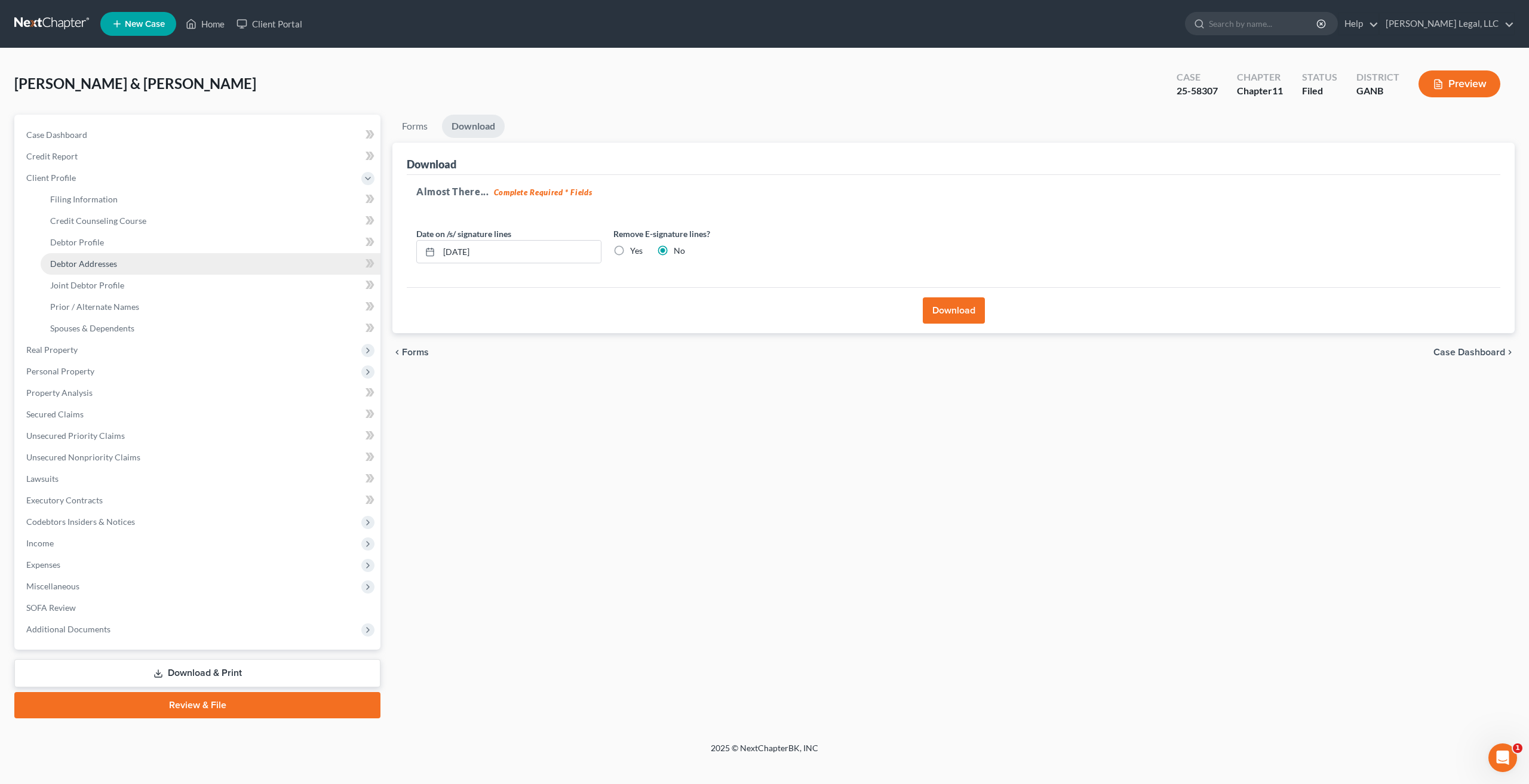
click at [115, 264] on span "Debtor Addresses" at bounding box center [83, 263] width 67 height 10
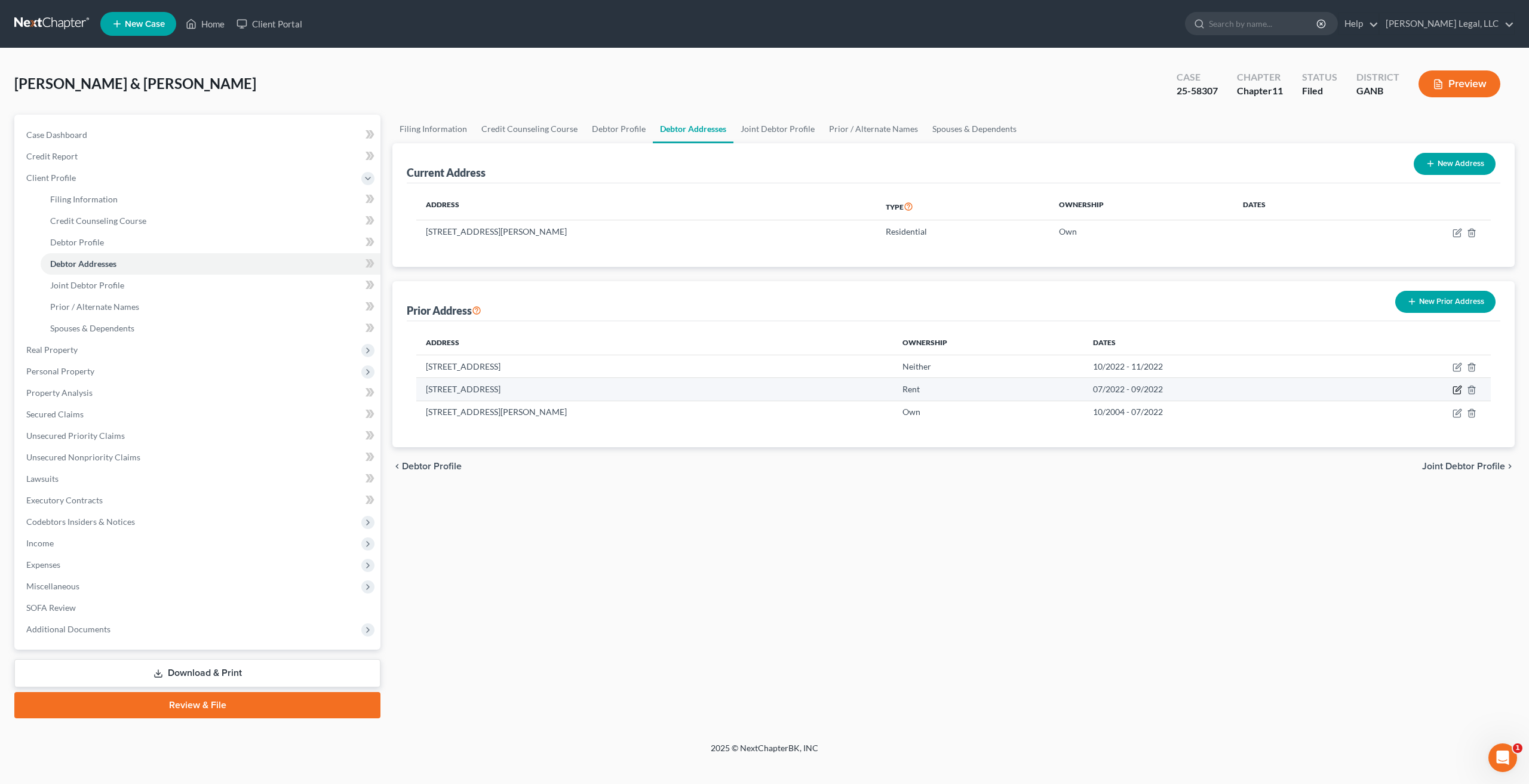
click at [1457, 391] on icon "button" at bounding box center [1458, 389] width 5 height 5
select select "9"
select select "63"
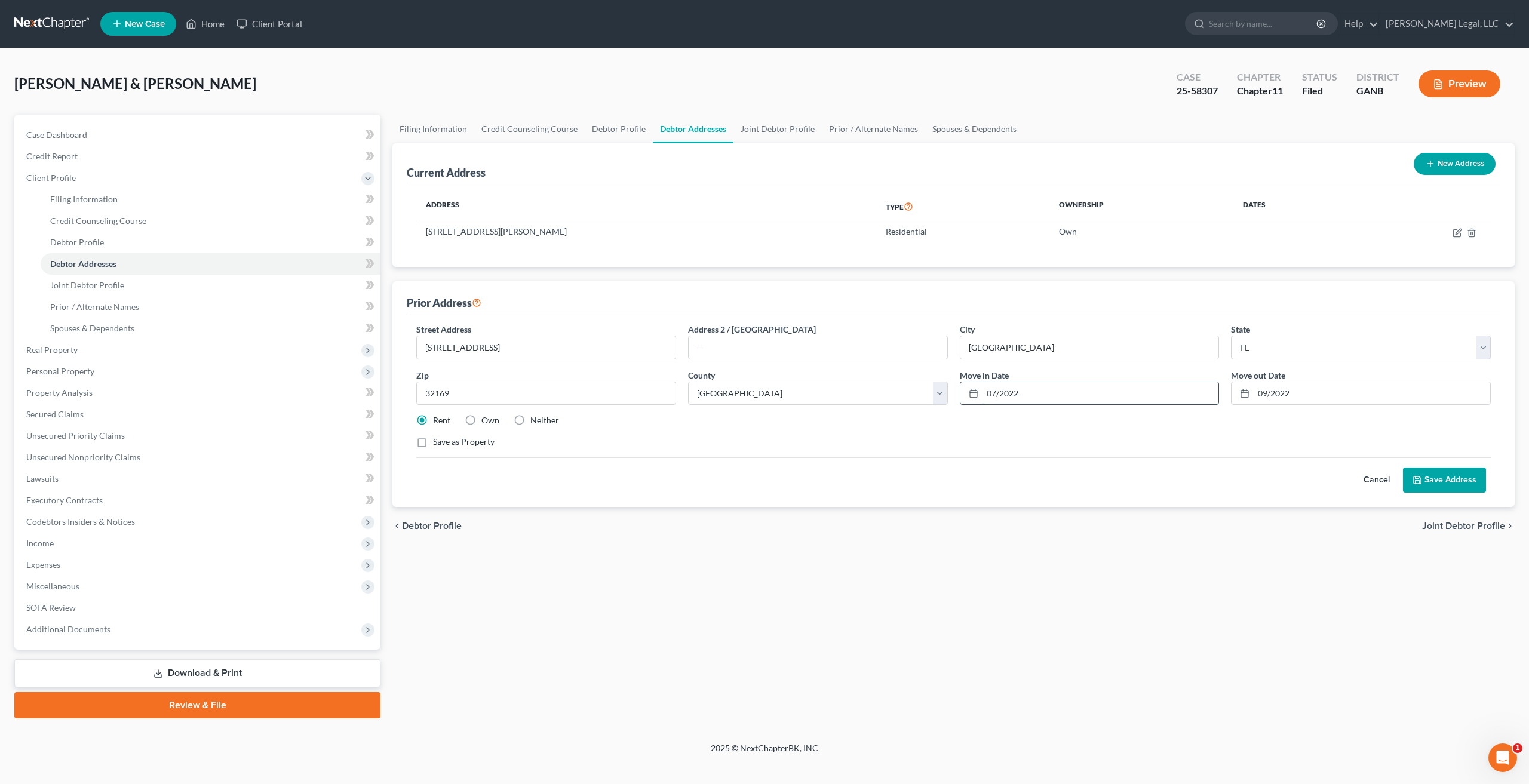
click at [1058, 398] on input "07/2022" at bounding box center [1100, 393] width 237 height 23
type input "[DATE]"
click at [1446, 483] on button "Save Address" at bounding box center [1444, 480] width 83 height 25
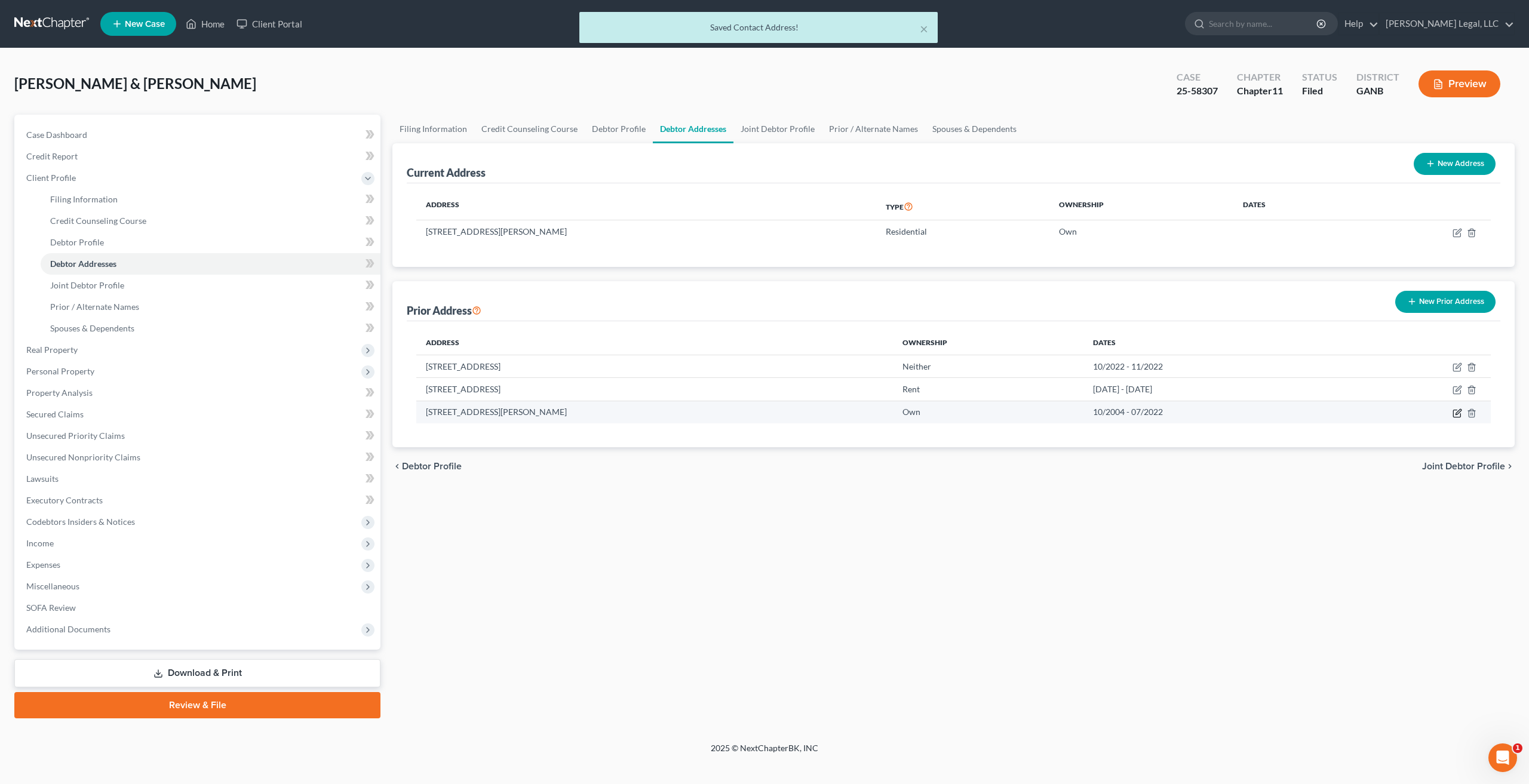
click at [1453, 415] on icon "button" at bounding box center [1456, 413] width 7 height 7
select select "10"
select select "59"
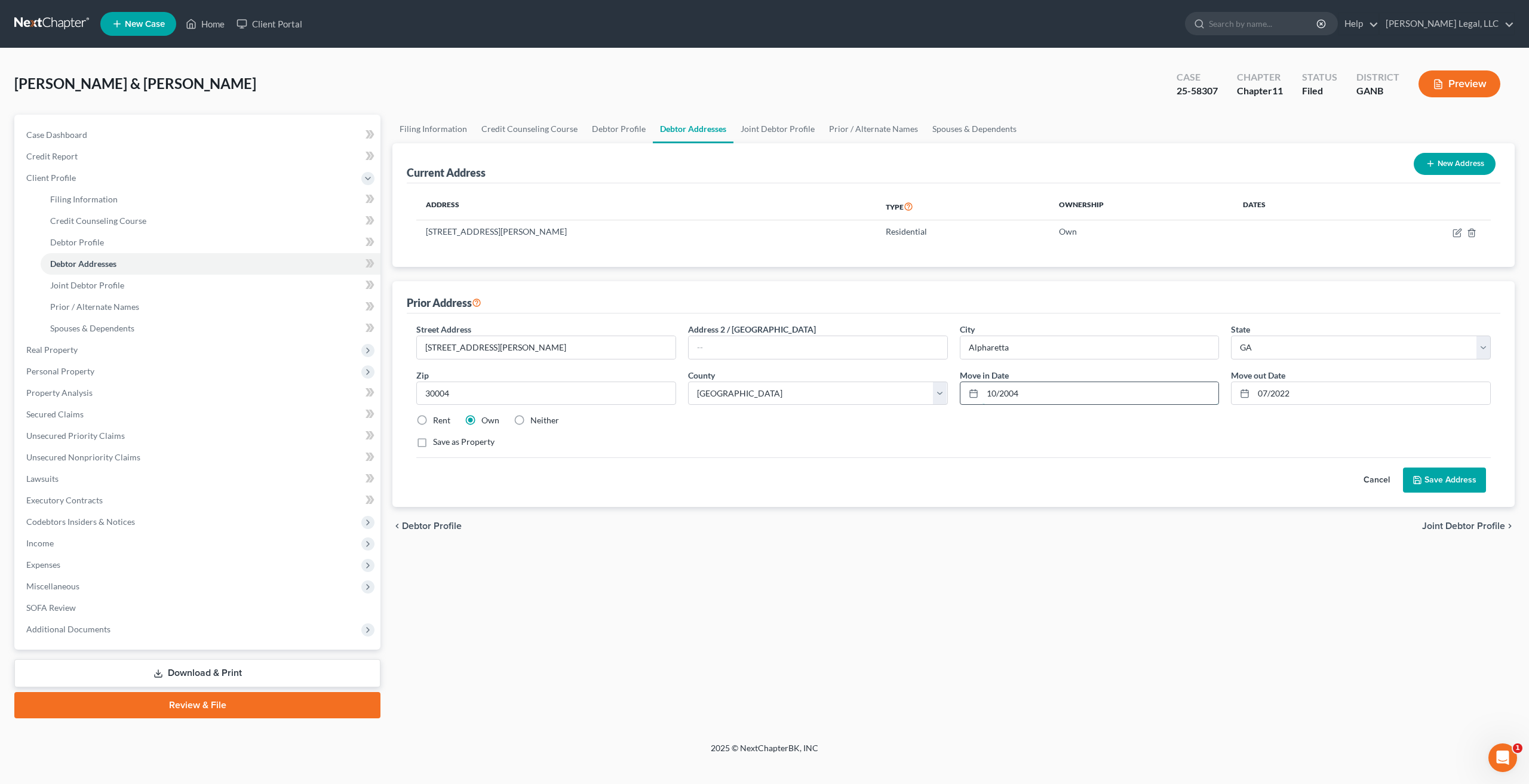
click at [1002, 391] on input "10/2004" at bounding box center [1100, 393] width 237 height 23
click at [973, 391] on icon at bounding box center [973, 393] width 9 height 9
click at [998, 391] on input "10/2004" at bounding box center [1100, 393] width 237 height 23
type input "[DATE]"
click at [1267, 391] on input "07/2022" at bounding box center [1371, 393] width 237 height 23
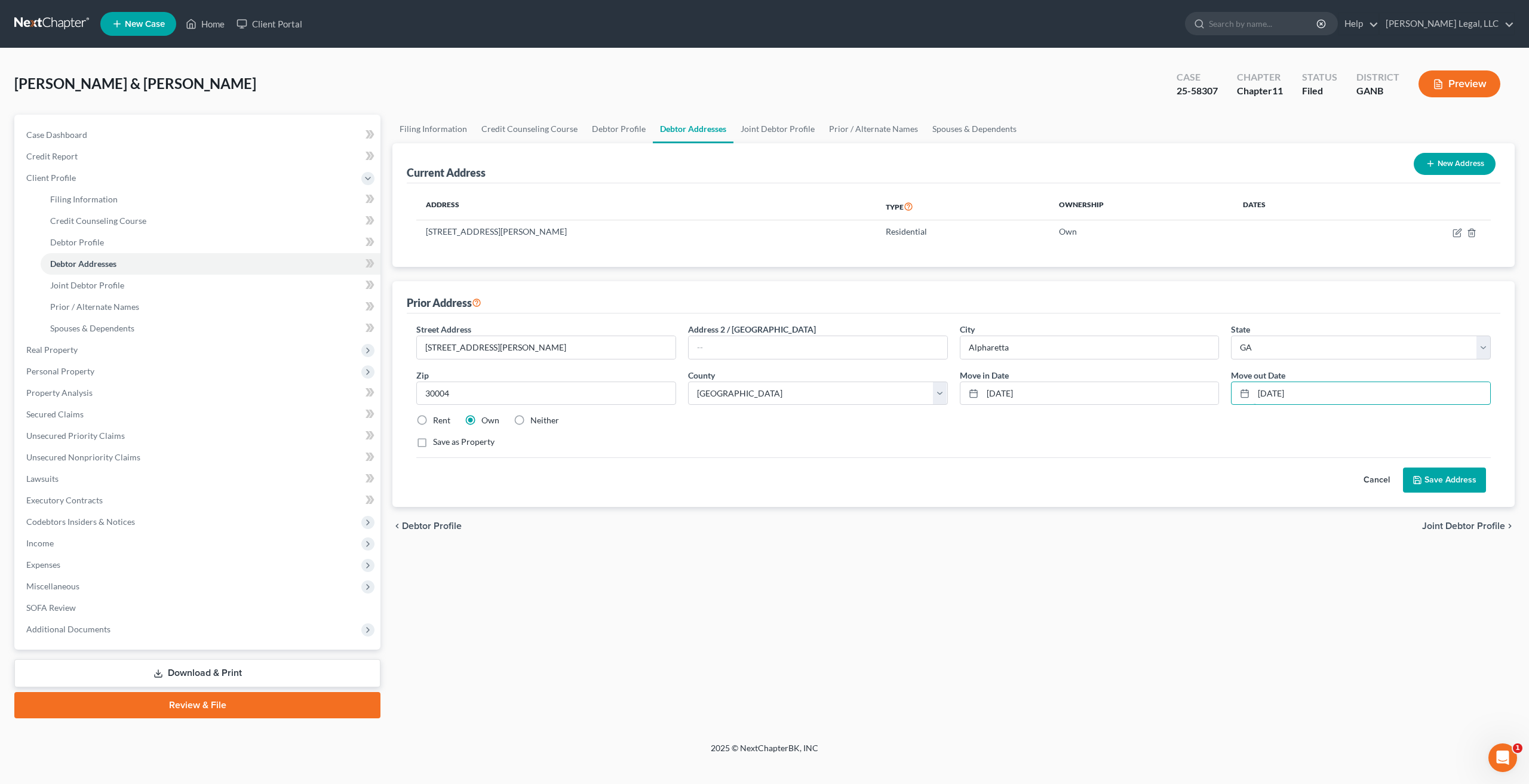
type input "[DATE]"
click at [1446, 485] on button "Save Address" at bounding box center [1444, 480] width 83 height 25
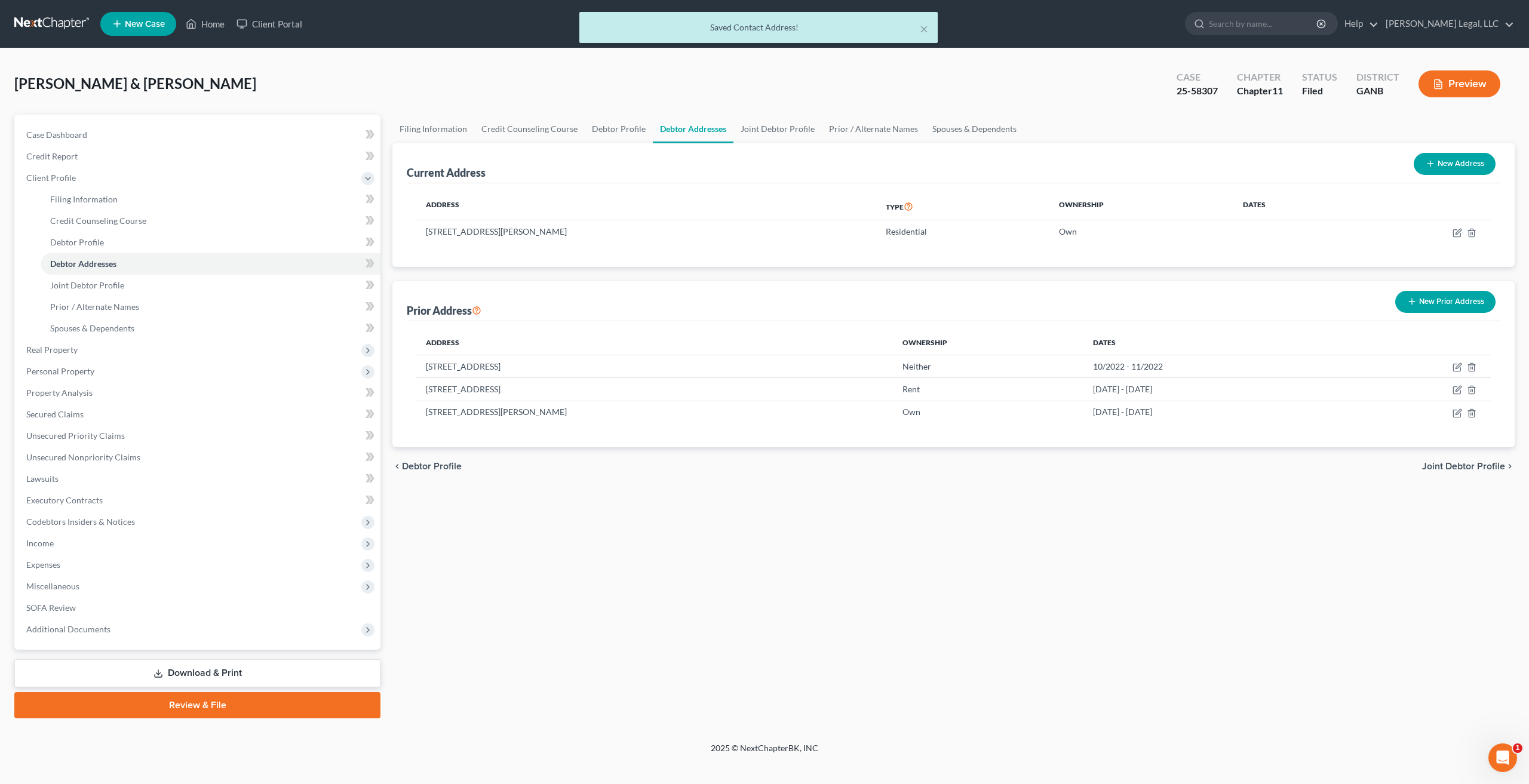
click at [203, 676] on link "Download & Print" at bounding box center [197, 673] width 366 height 28
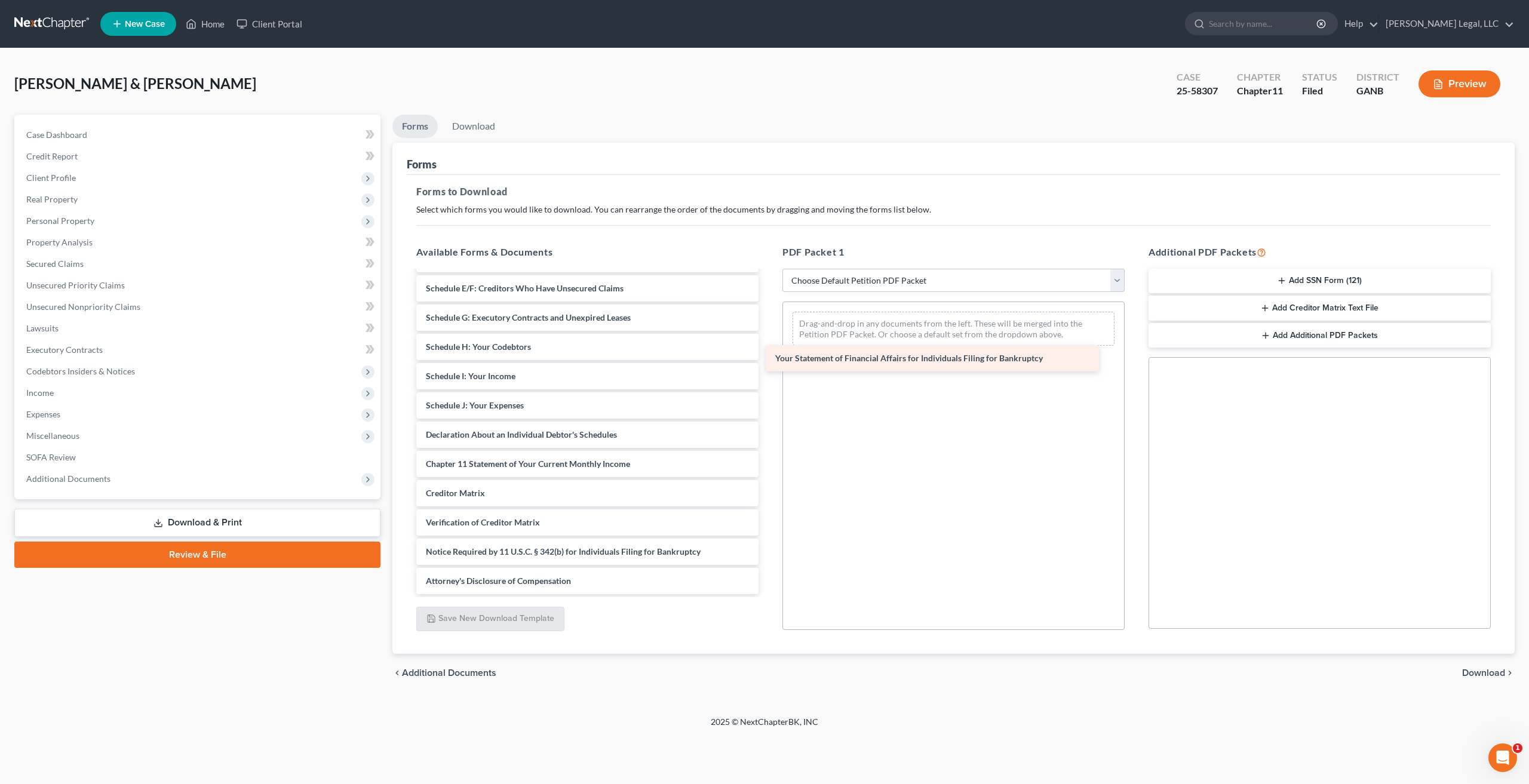
scroll to position [230, 0]
drag, startPoint x: 541, startPoint y: 430, endPoint x: 919, endPoint y: 320, distance: 393.7
click at [768, 320] on div "Your Statement of Financial Affairs for Individuals Filing for Bankruptcy [PERS…" at bounding box center [587, 317] width 361 height 553
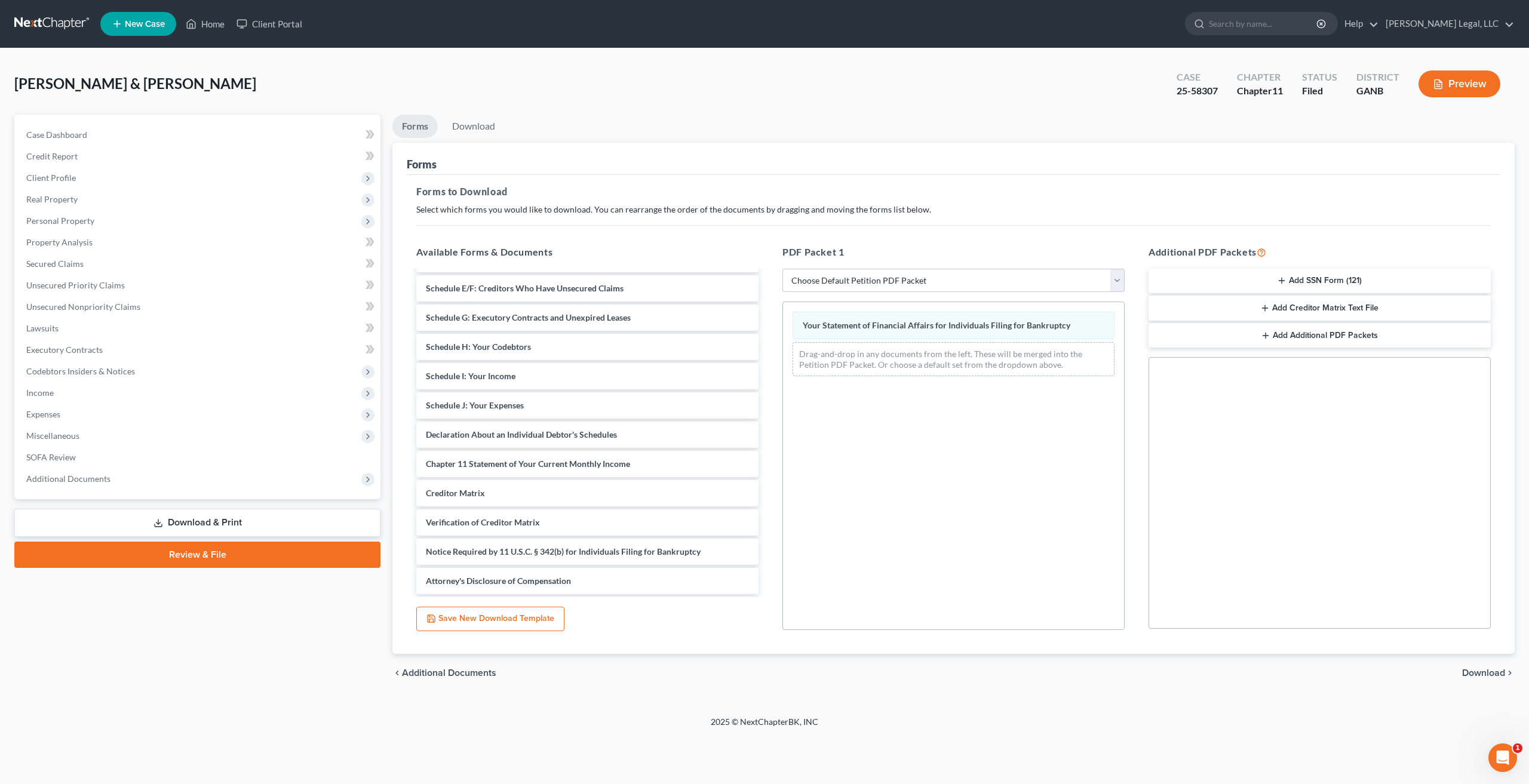
click at [1475, 675] on span "Download" at bounding box center [1483, 673] width 43 height 9
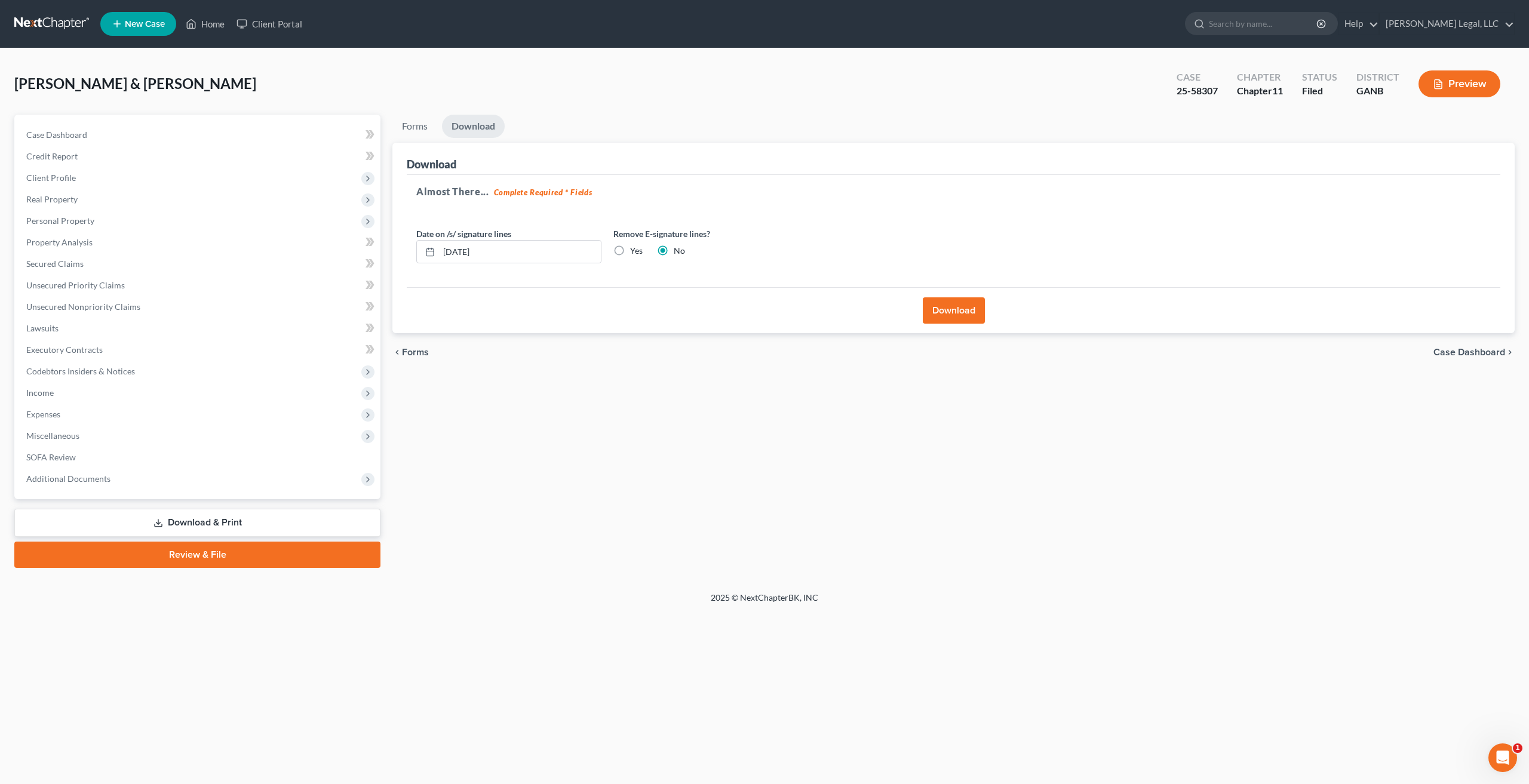
click at [955, 309] on button "Download" at bounding box center [954, 311] width 62 height 26
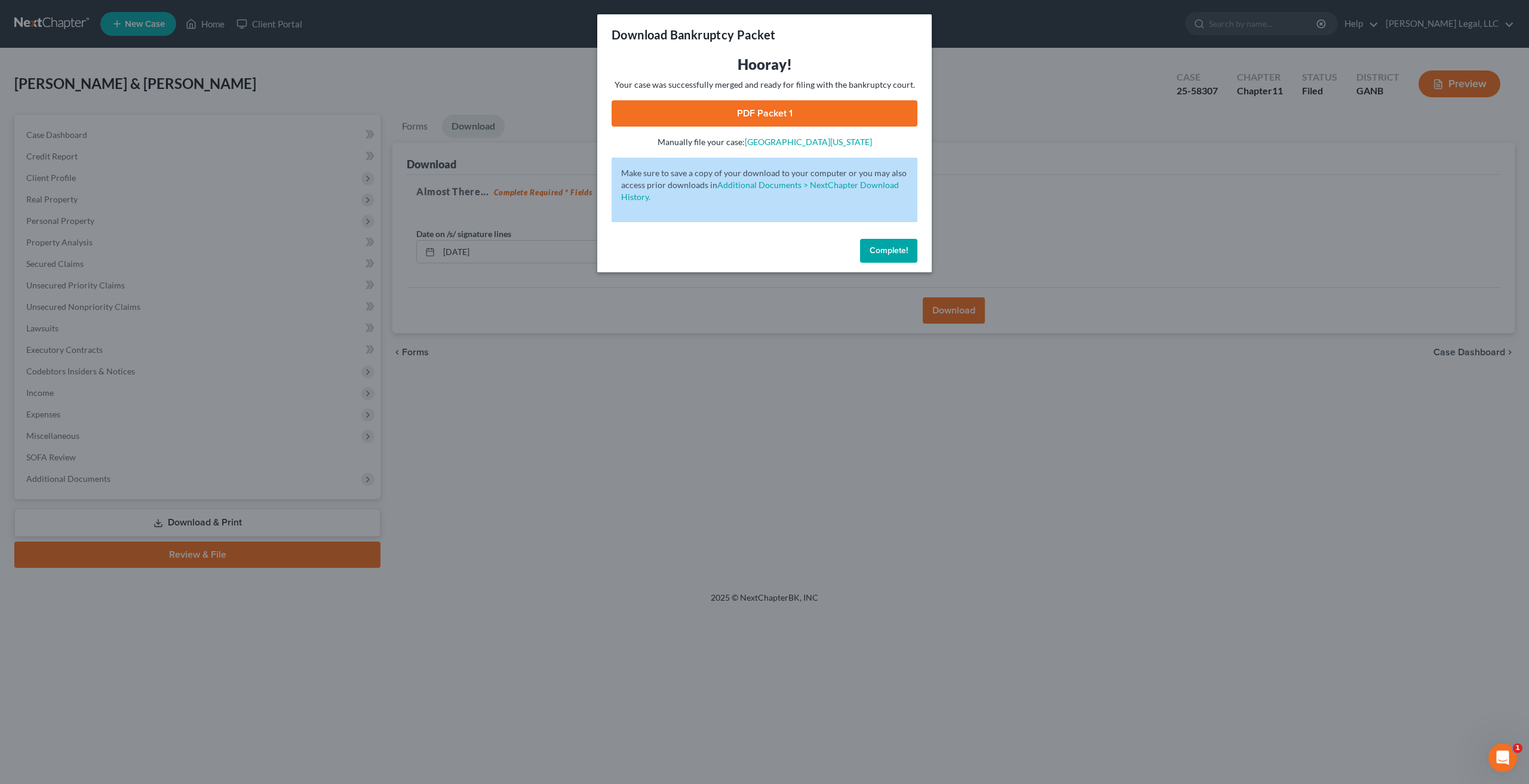
click at [857, 109] on link "PDF Packet 1" at bounding box center [764, 113] width 306 height 26
click at [894, 261] on button "Complete!" at bounding box center [888, 251] width 58 height 24
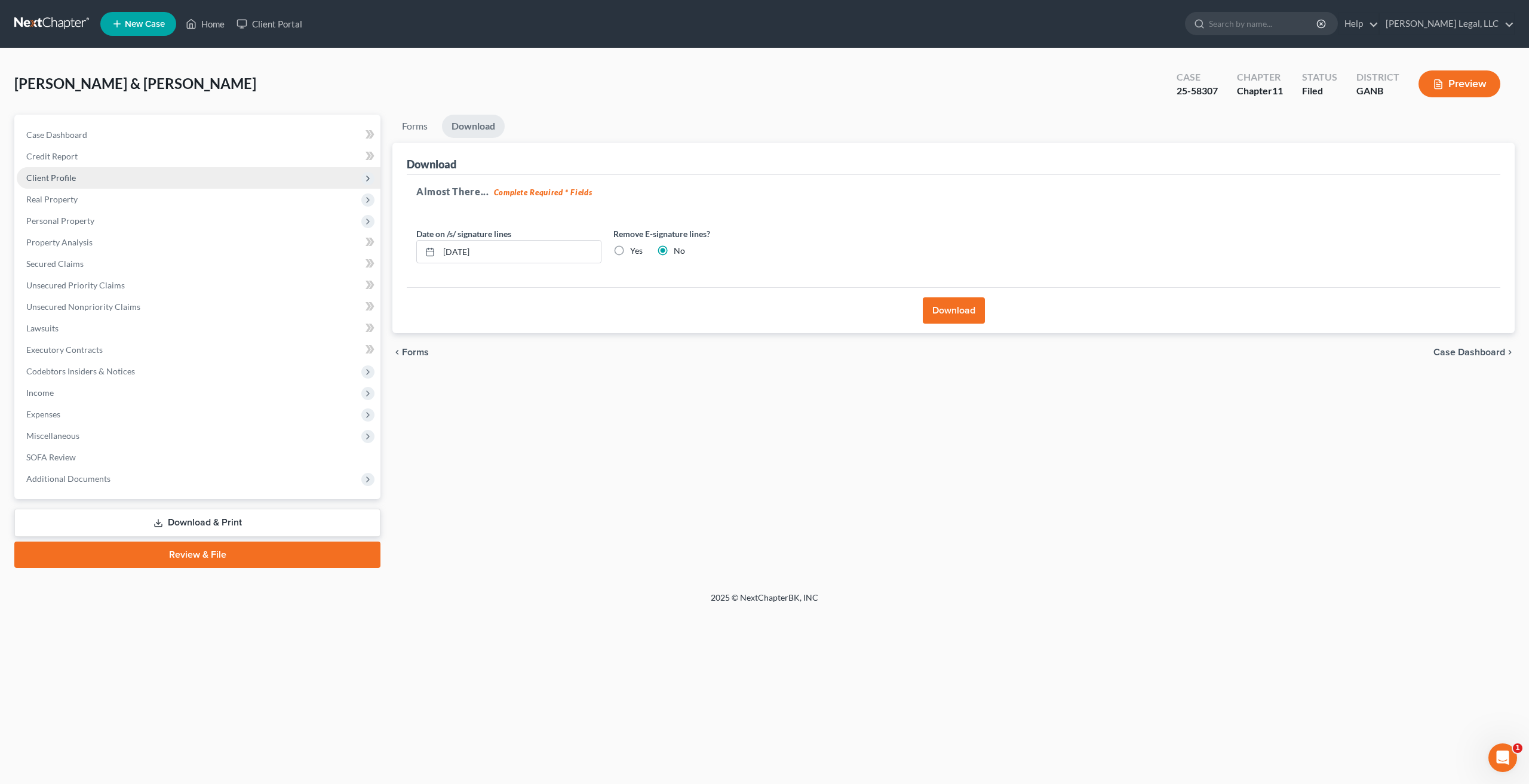
click at [76, 177] on span "Client Profile" at bounding box center [198, 177] width 364 height 21
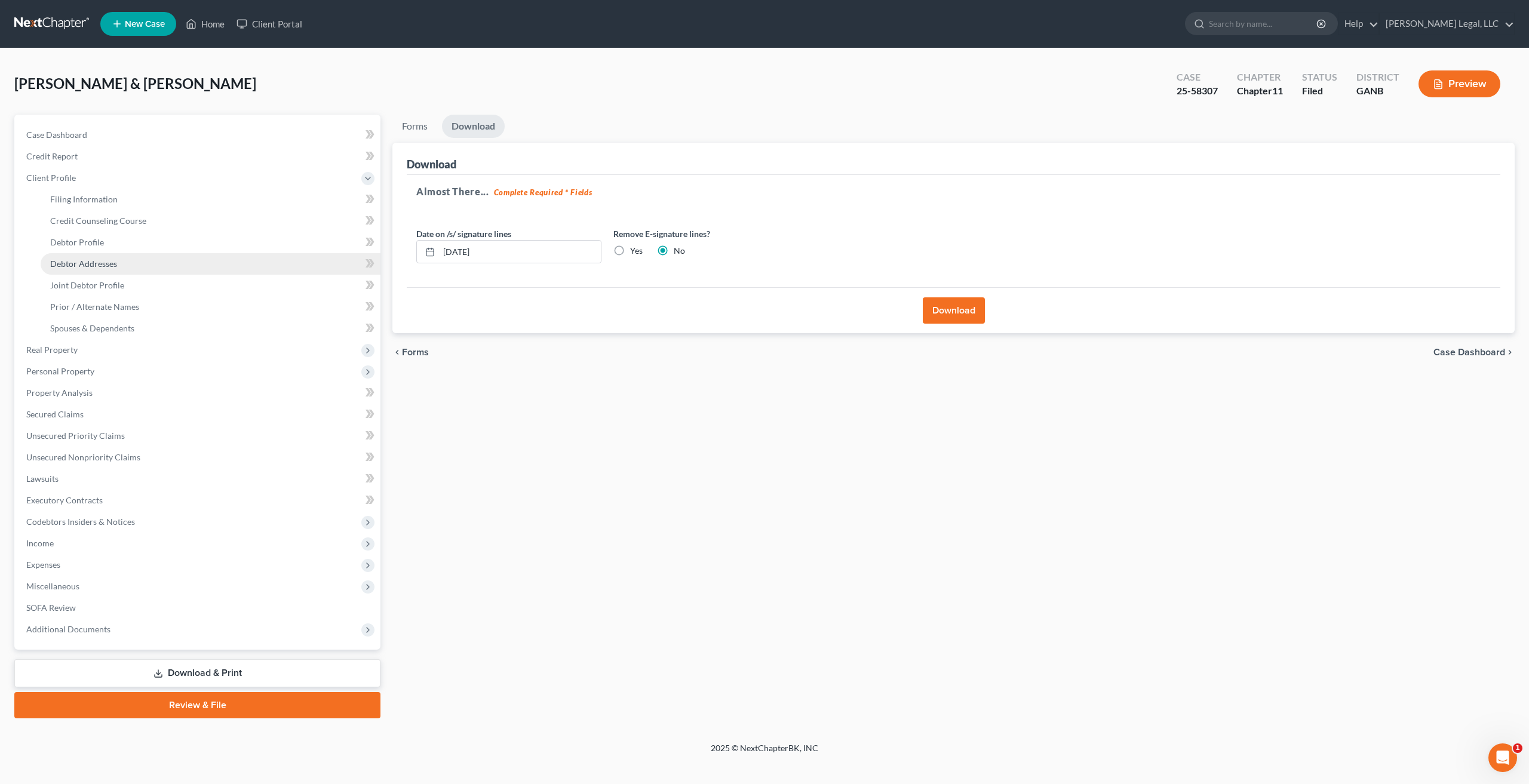
click at [105, 266] on span "Debtor Addresses" at bounding box center [83, 263] width 67 height 10
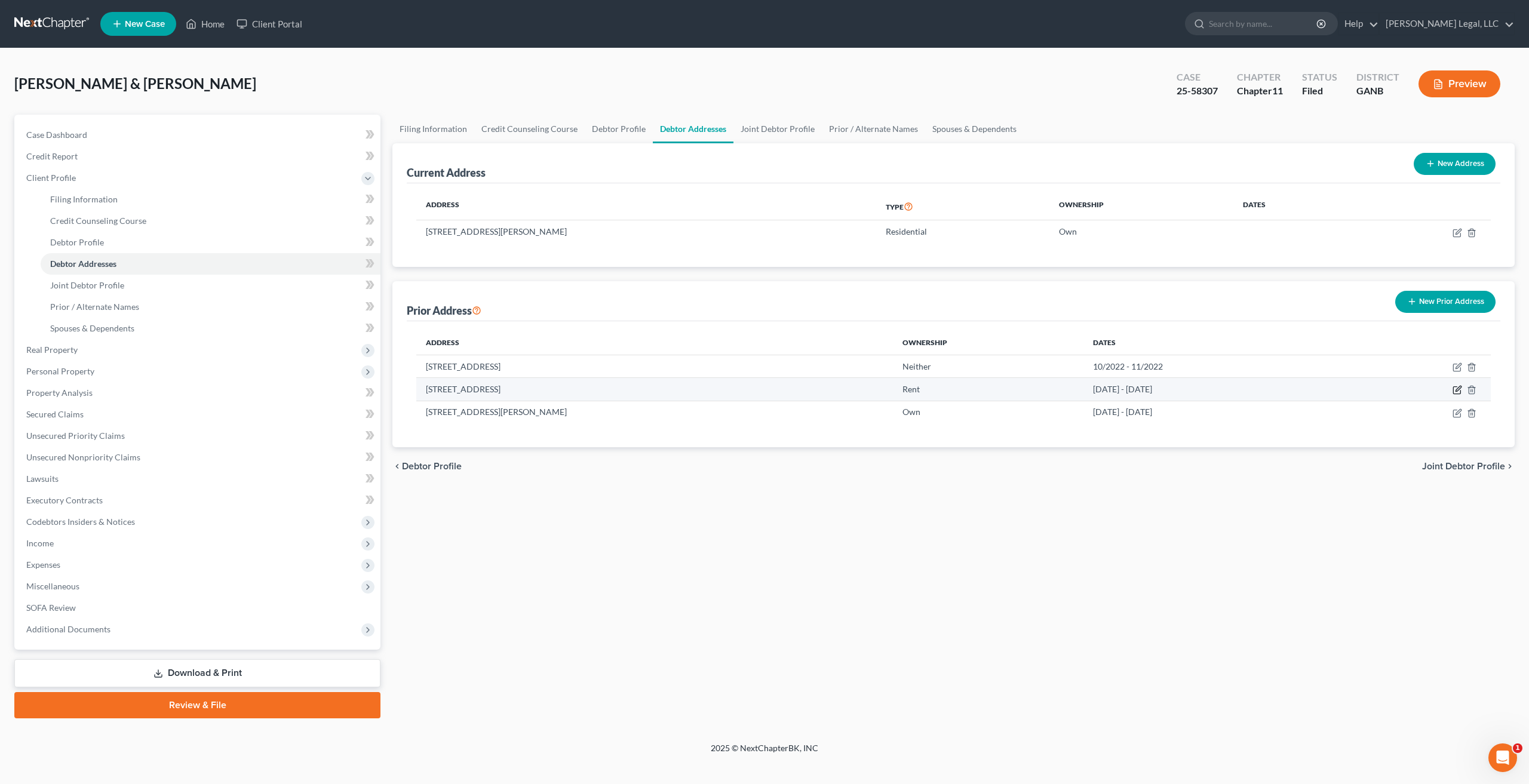
click at [1456, 389] on icon "button" at bounding box center [1457, 389] width 9 height 9
select select "9"
select select "63"
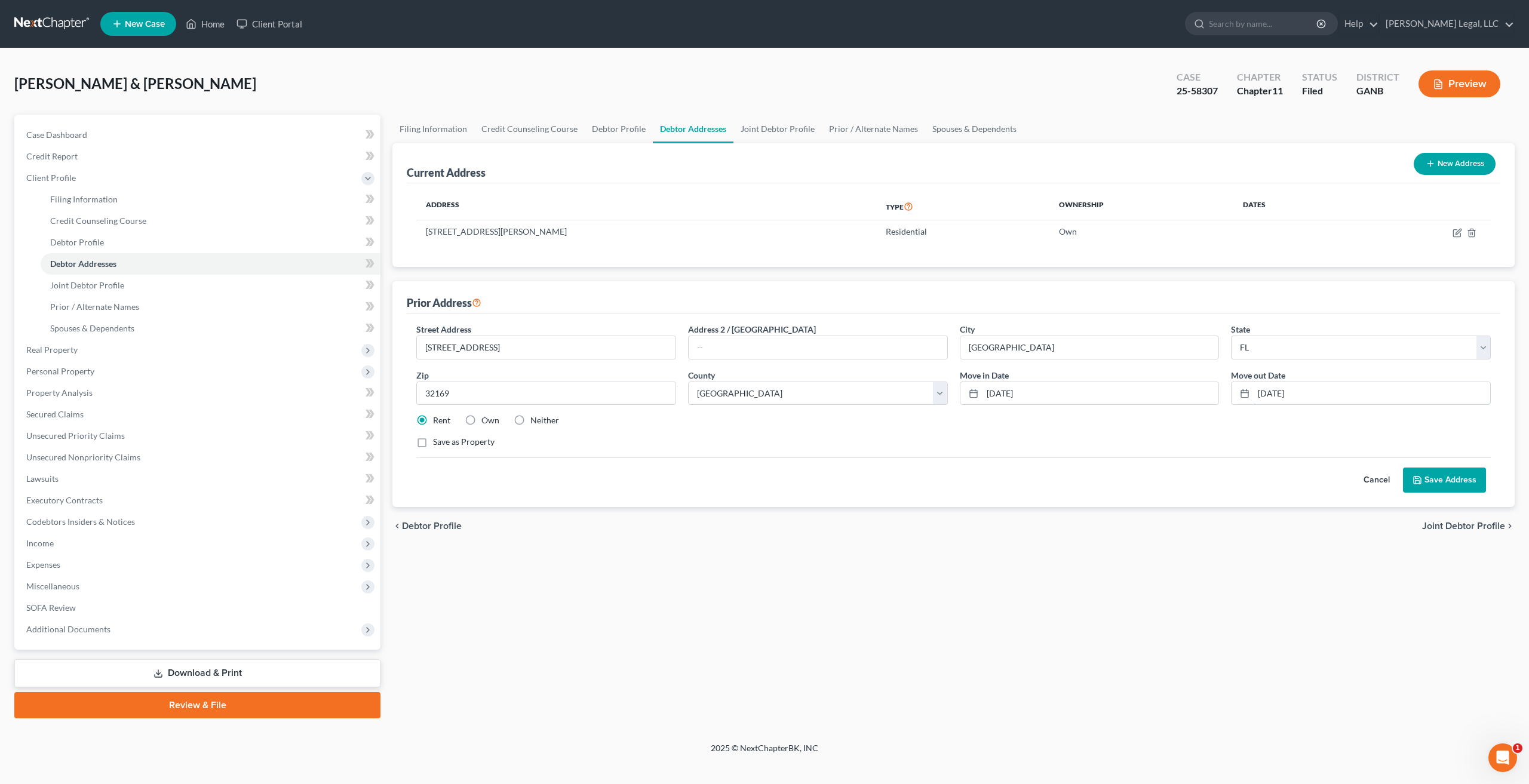
click at [1456, 389] on input "[DATE]" at bounding box center [1371, 393] width 237 height 23
click at [1011, 389] on input "[DATE]" at bounding box center [1100, 393] width 237 height 23
type input "07/2022"
click at [1283, 397] on input "[DATE]" at bounding box center [1371, 393] width 237 height 23
type input "09/2022"
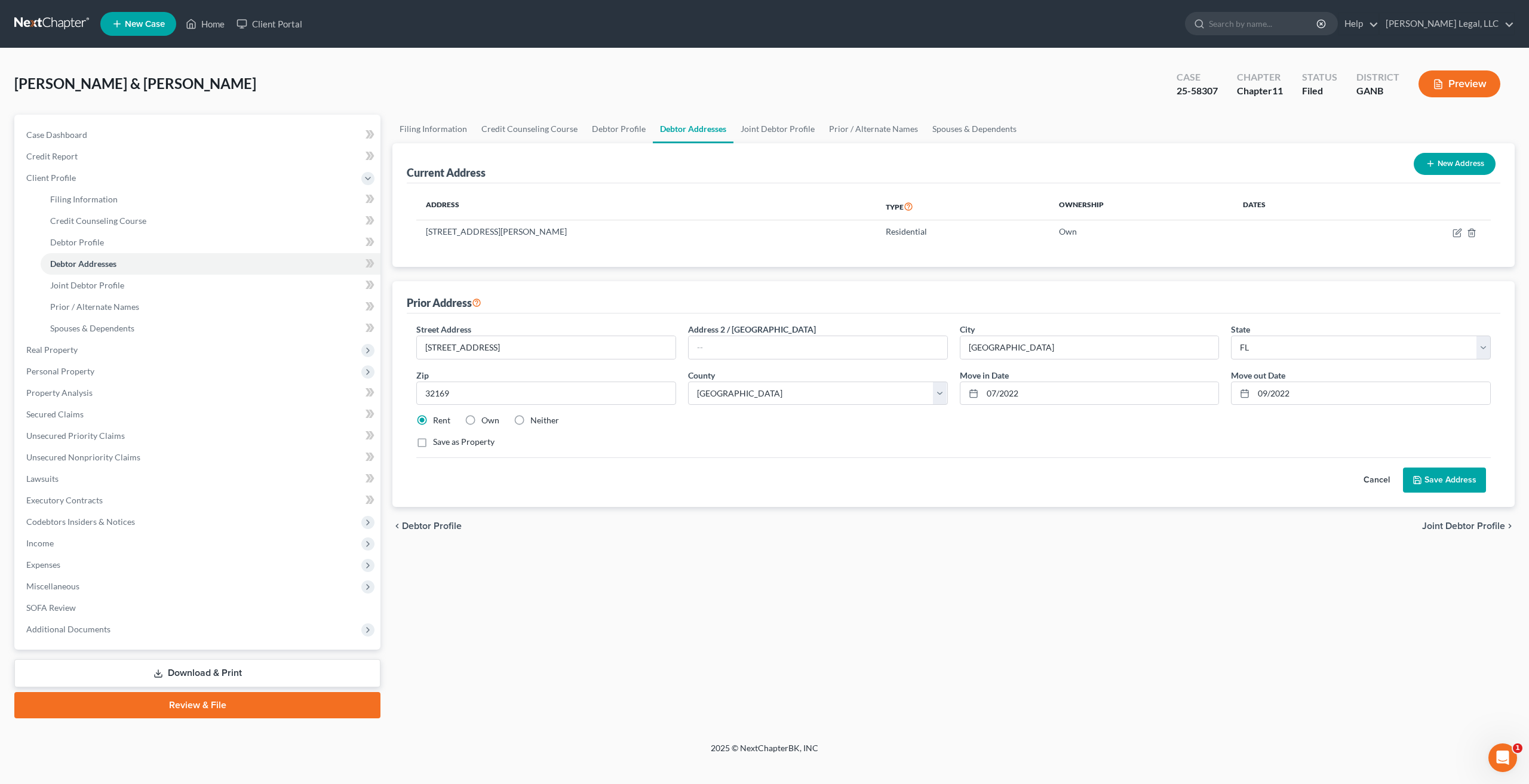
click at [1449, 491] on button "Save Address" at bounding box center [1444, 480] width 83 height 25
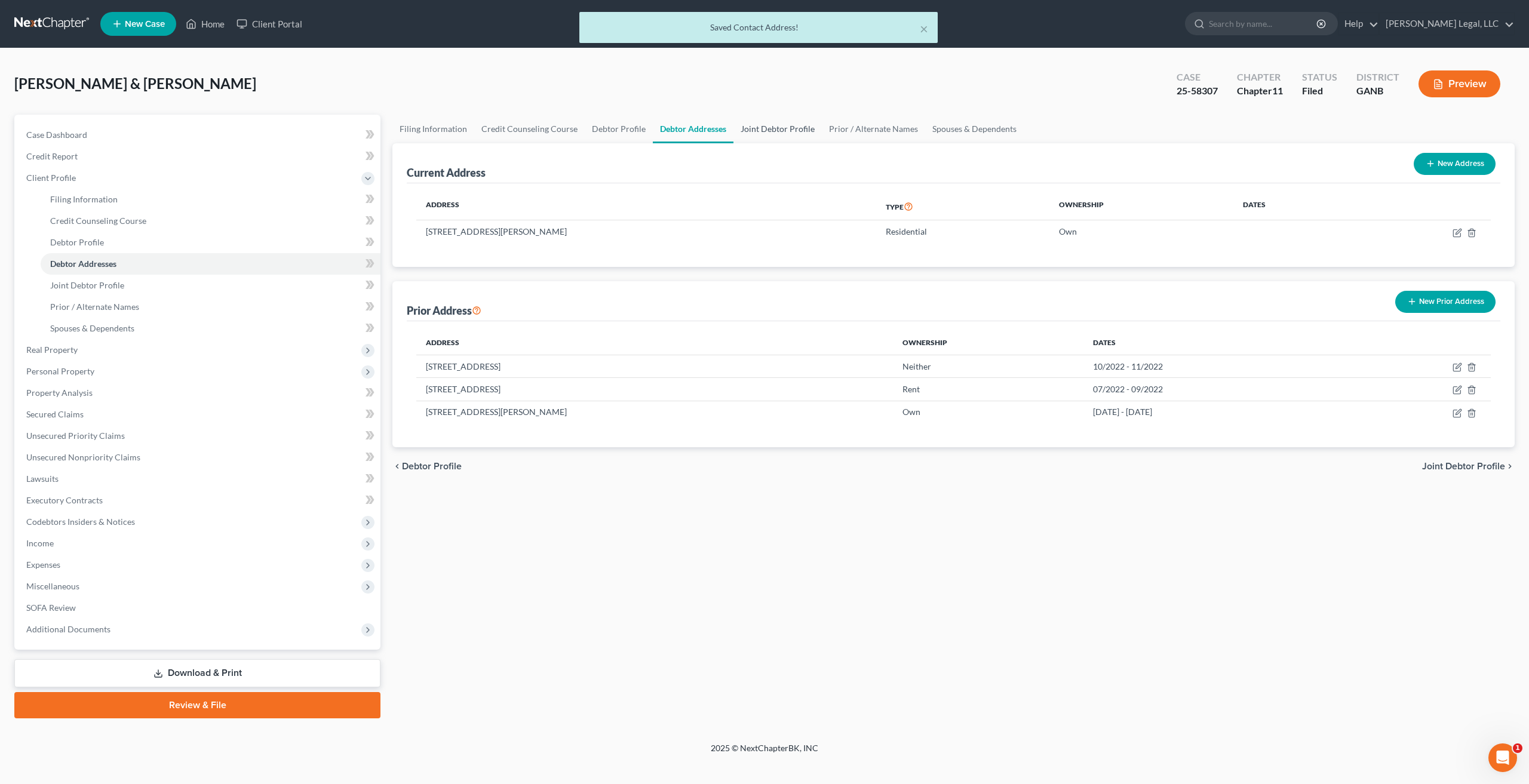
click at [774, 134] on link "Joint Debtor Profile" at bounding box center [777, 128] width 88 height 28
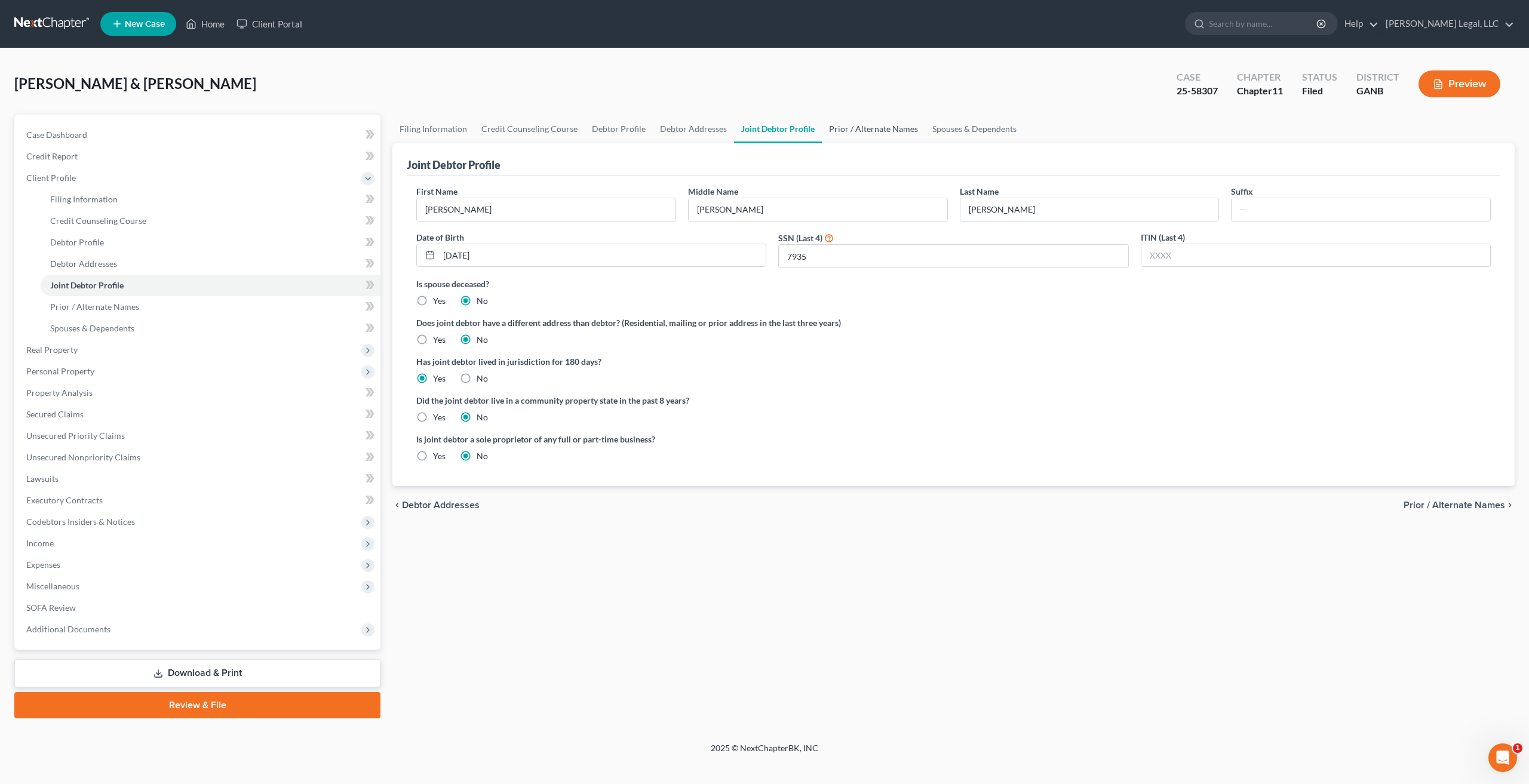
click at [875, 116] on link "Prior / Alternate Names" at bounding box center [873, 128] width 103 height 28
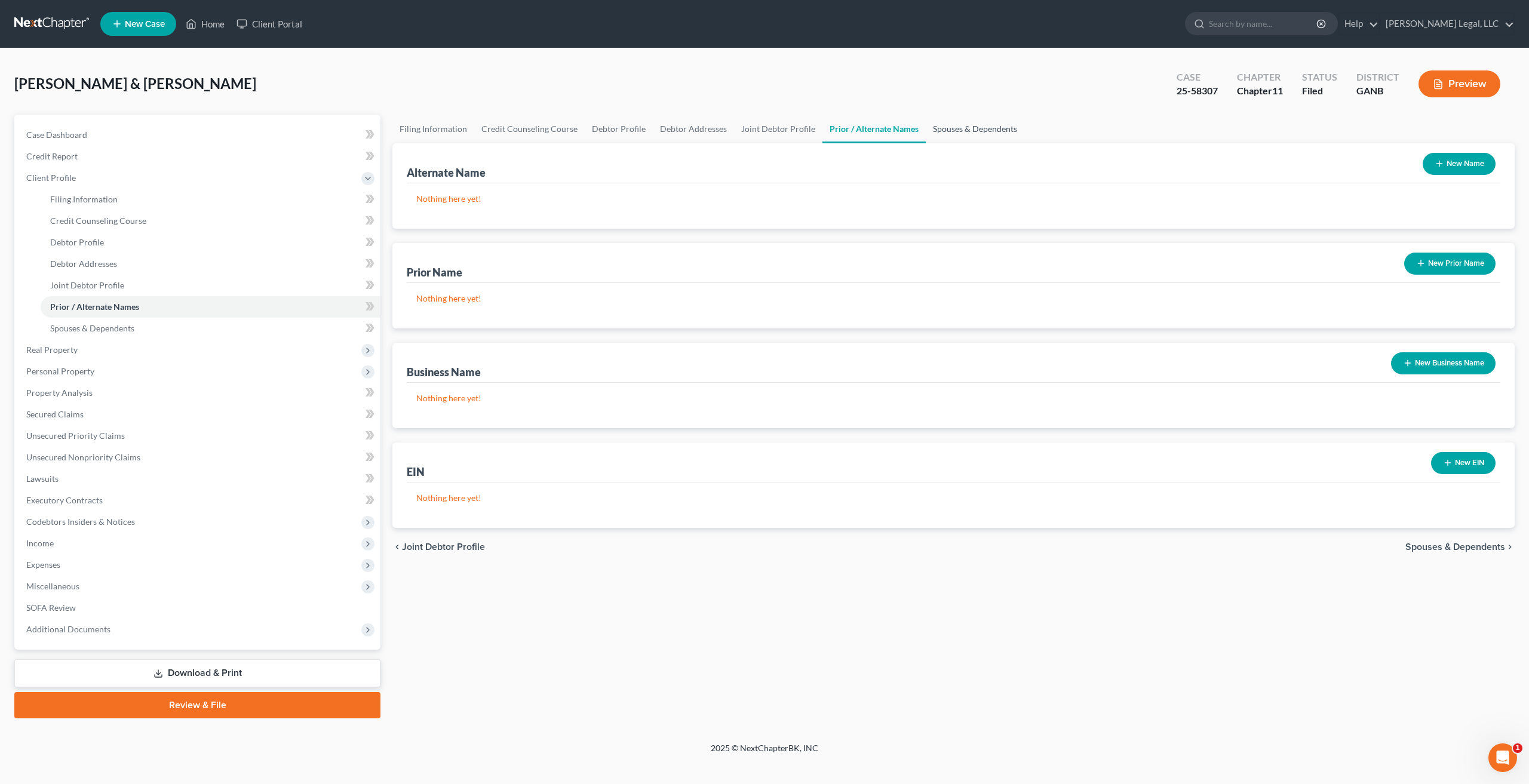
click at [972, 126] on link "Spouses & Dependents" at bounding box center [975, 128] width 99 height 28
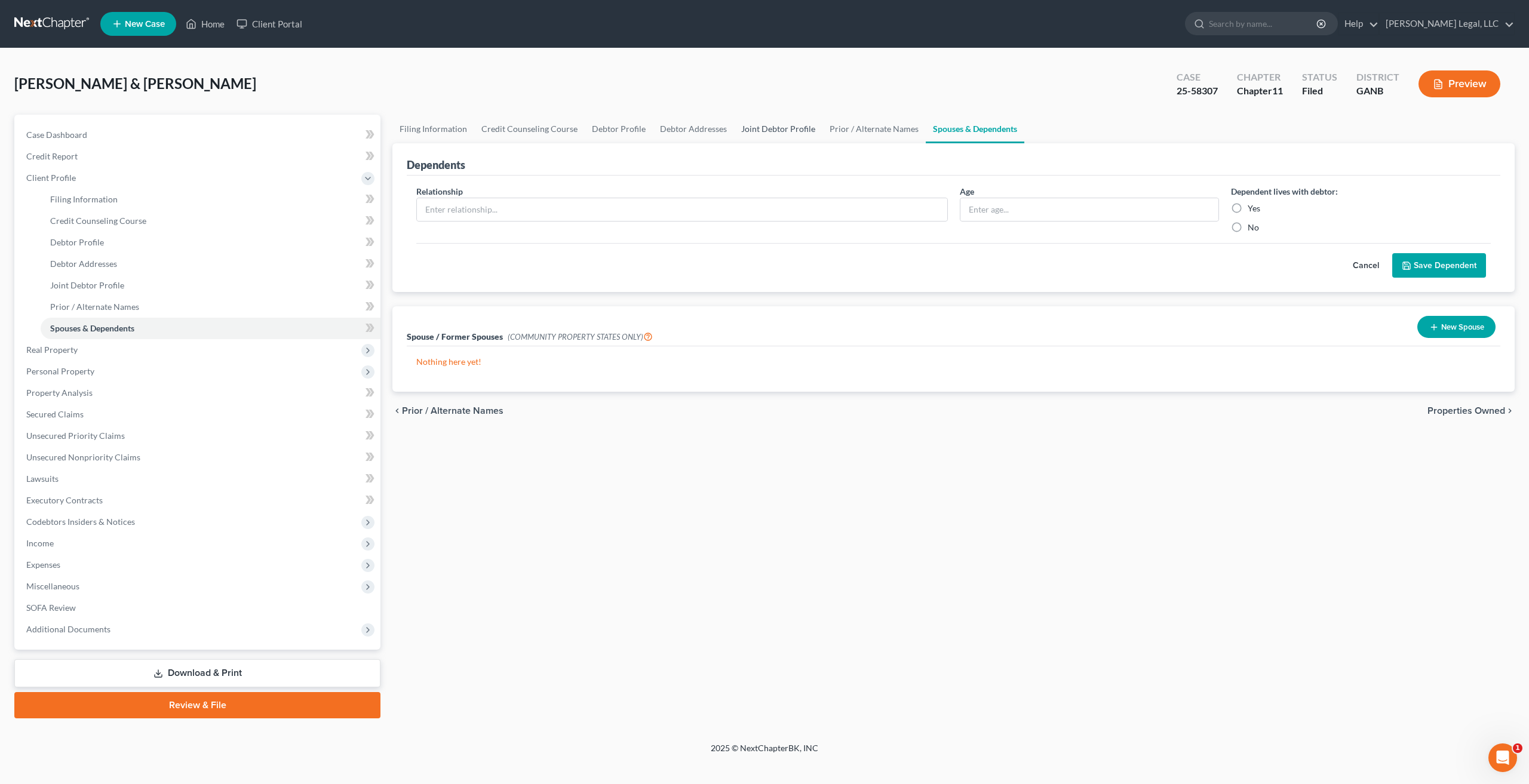
click at [763, 130] on link "Joint Debtor Profile" at bounding box center [778, 128] width 88 height 28
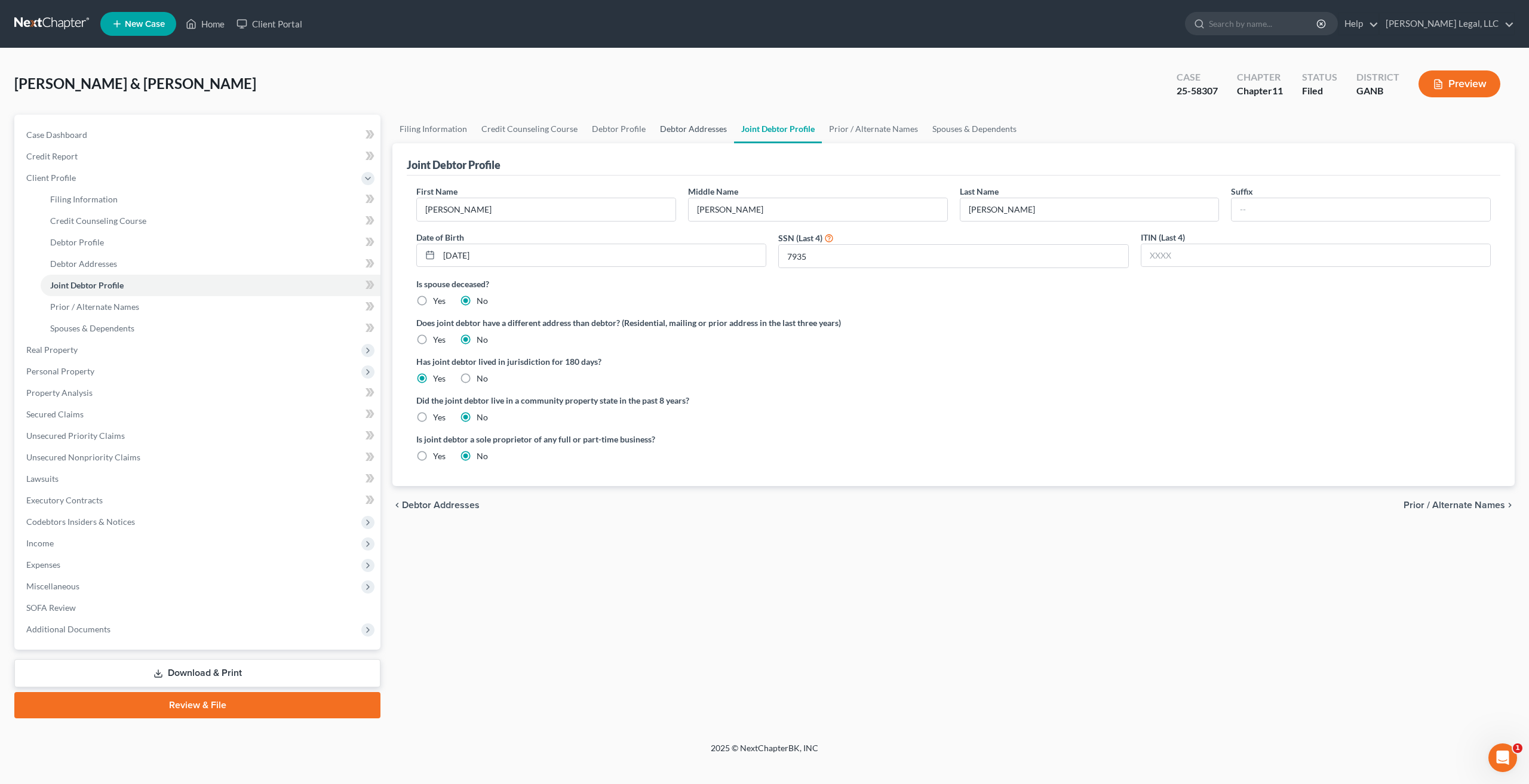
click at [686, 129] on link "Debtor Addresses" at bounding box center [693, 128] width 81 height 28
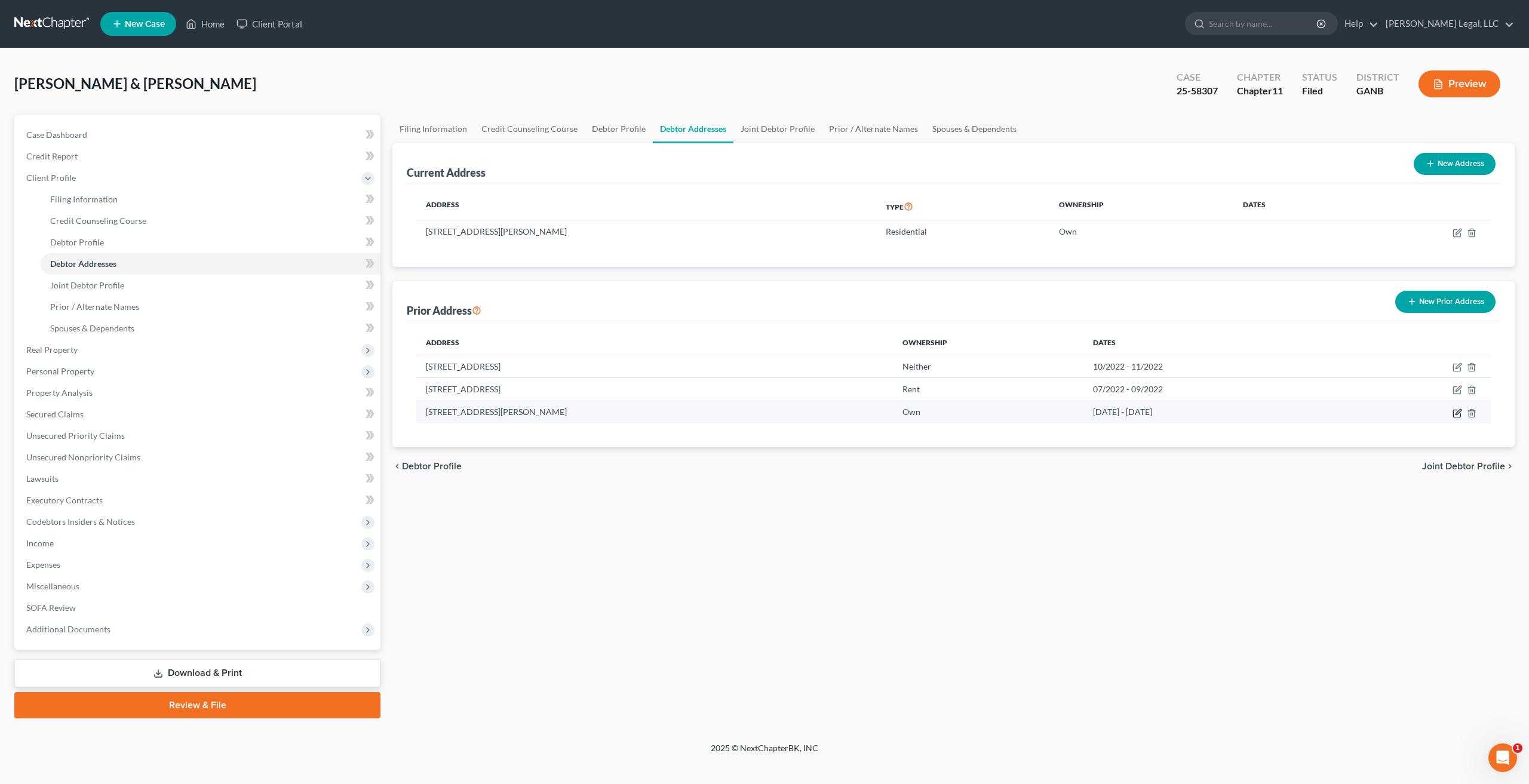
click at [1453, 412] on icon "button" at bounding box center [1456, 413] width 7 height 7
select select "10"
select select "59"
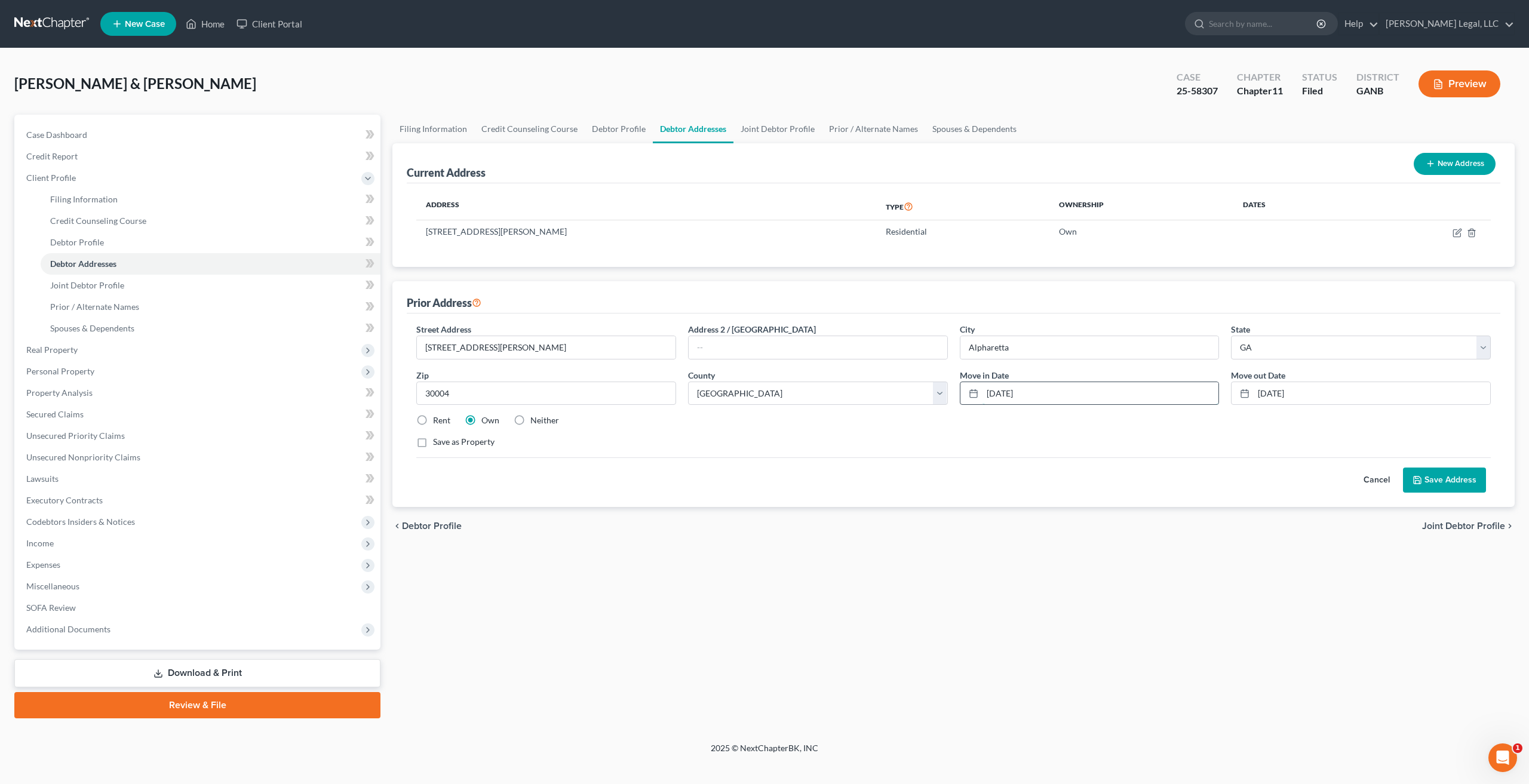
click at [1008, 391] on input "[DATE]" at bounding box center [1100, 393] width 237 height 23
type input "10/2004"
click at [1279, 391] on input "[DATE]" at bounding box center [1371, 393] width 237 height 23
type input "07/2022"
click at [1467, 489] on button "Save Address" at bounding box center [1444, 480] width 83 height 25
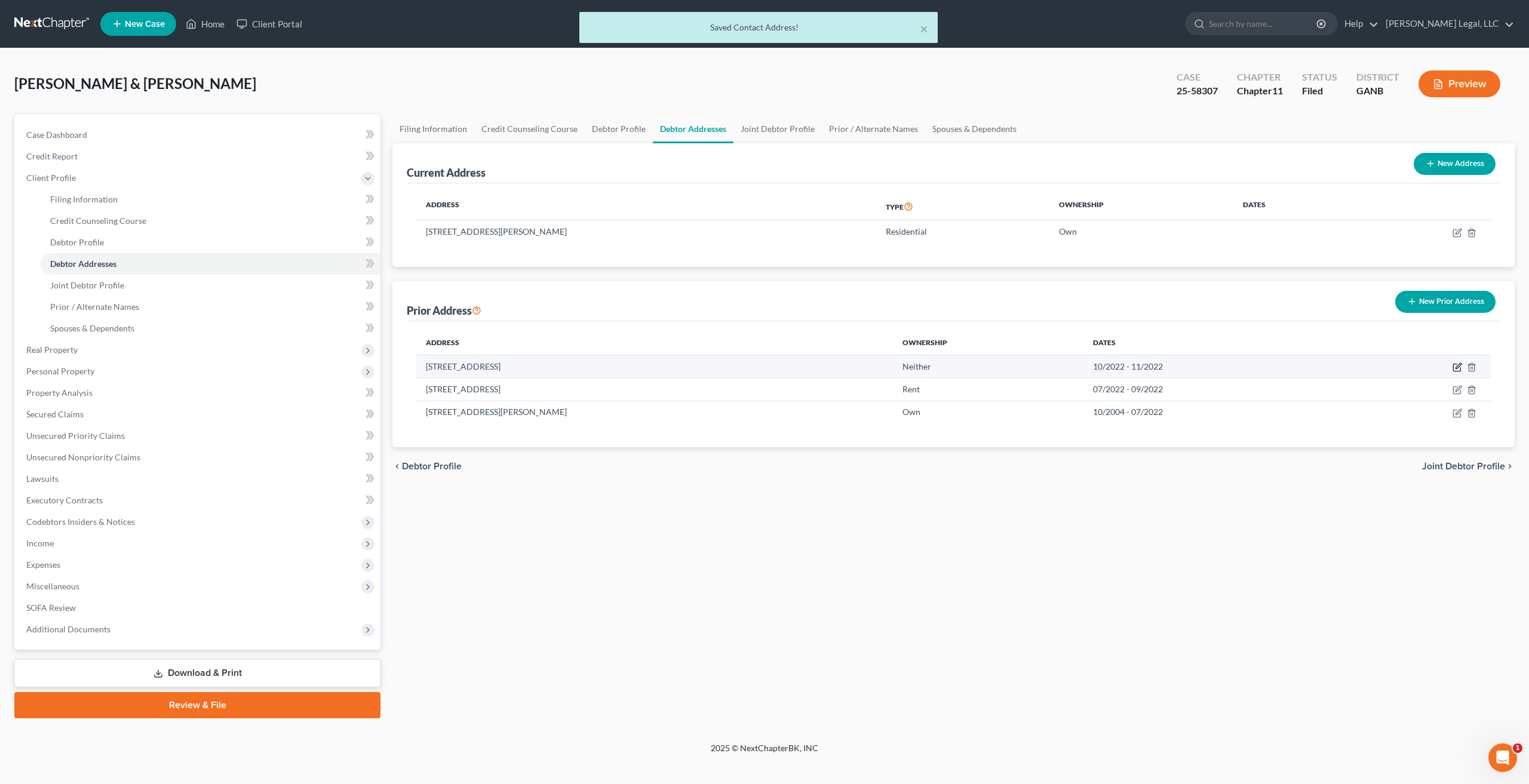
click at [1457, 368] on icon "button" at bounding box center [1457, 367] width 9 height 9
select select "10"
select select "42"
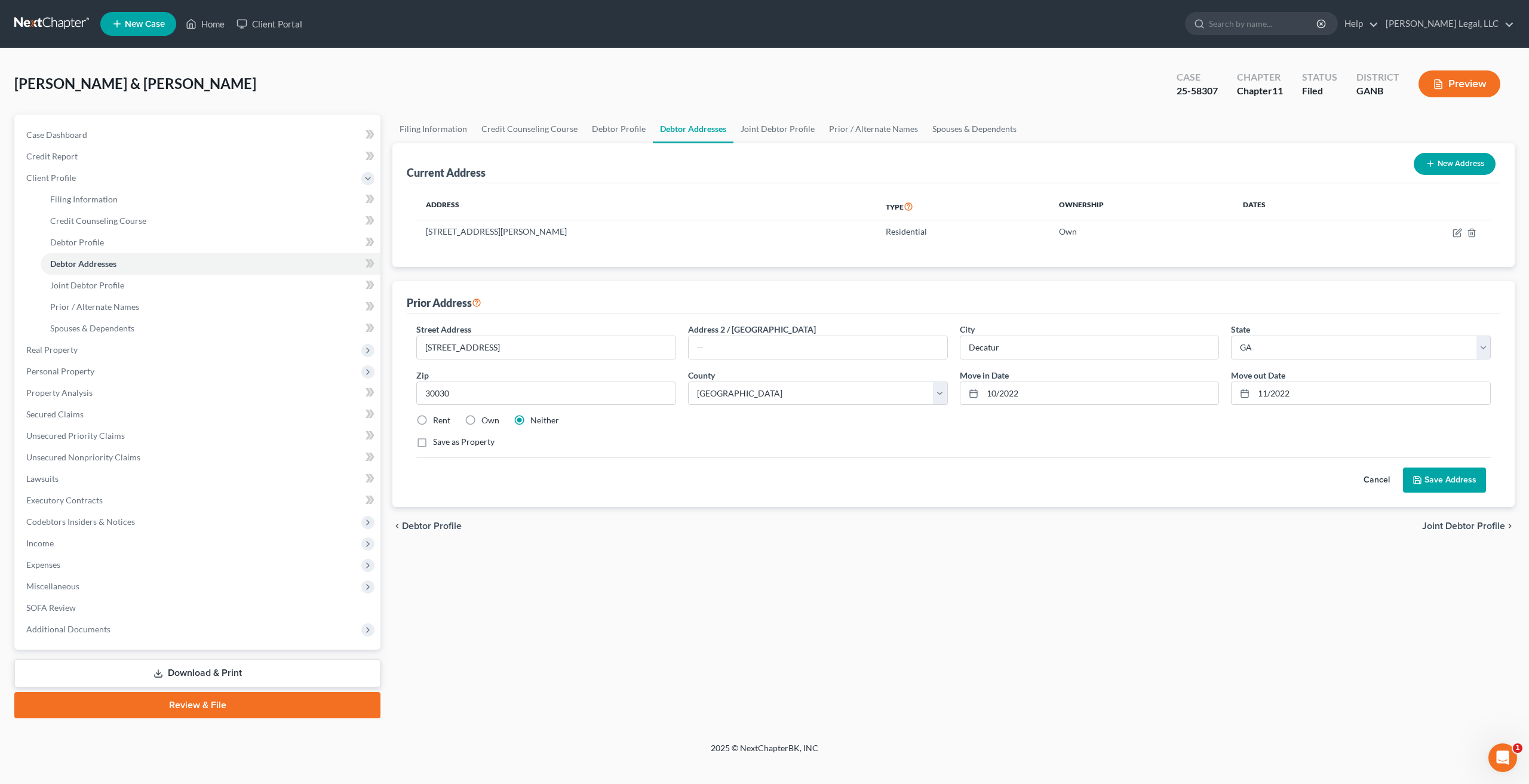
click at [482, 420] on label "Own" at bounding box center [490, 420] width 18 height 12
click at [486, 420] on input "Own" at bounding box center [490, 418] width 8 height 8
radio input "true"
click at [1463, 481] on button "Save Address" at bounding box center [1444, 480] width 83 height 25
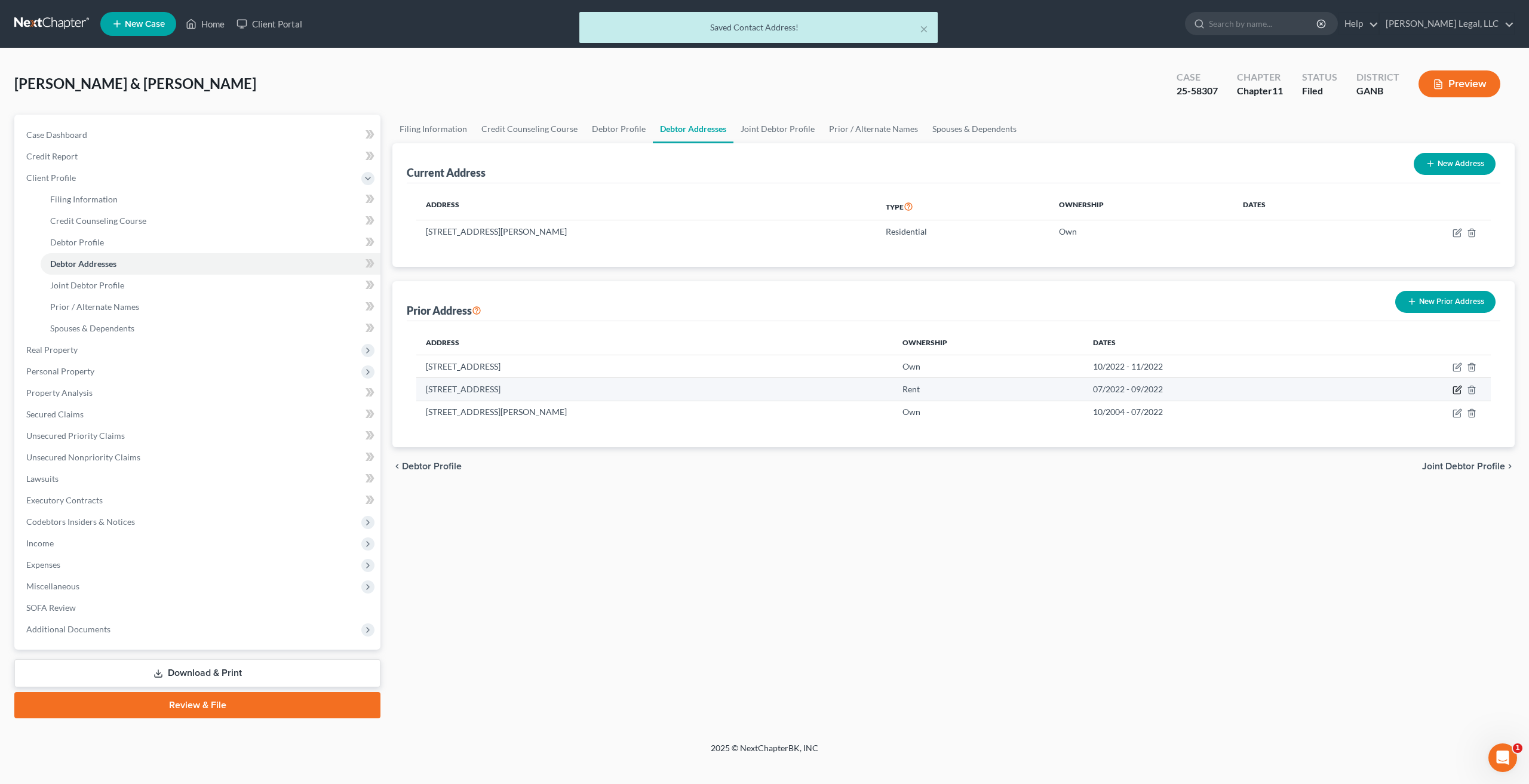
click at [1455, 391] on icon "button" at bounding box center [1457, 389] width 9 height 9
select select "9"
select select "63"
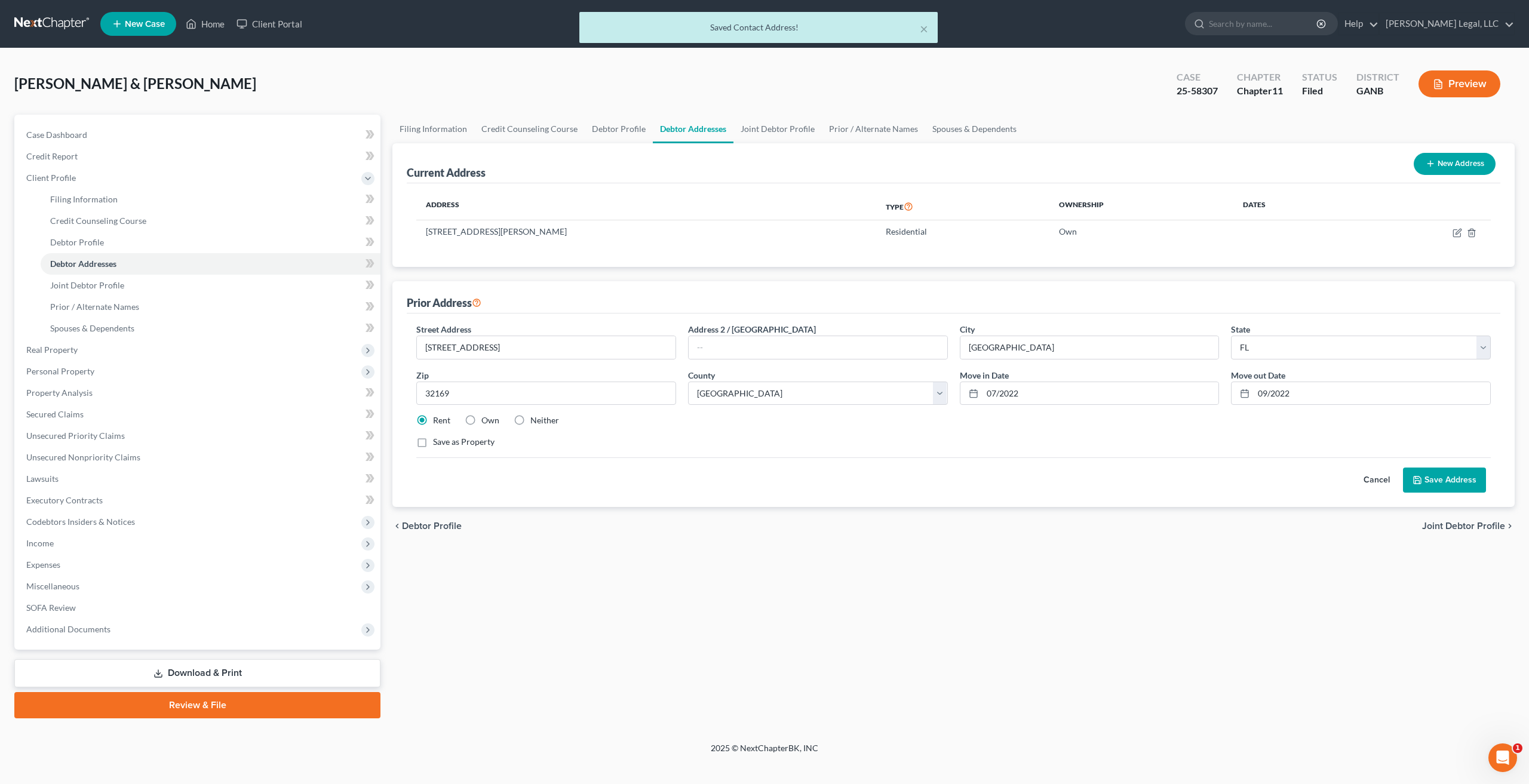
click at [482, 417] on label "Own" at bounding box center [490, 420] width 18 height 12
click at [486, 417] on input "Own" at bounding box center [490, 418] width 8 height 8
radio input "true"
click at [1465, 471] on button "Save Address" at bounding box center [1444, 480] width 83 height 25
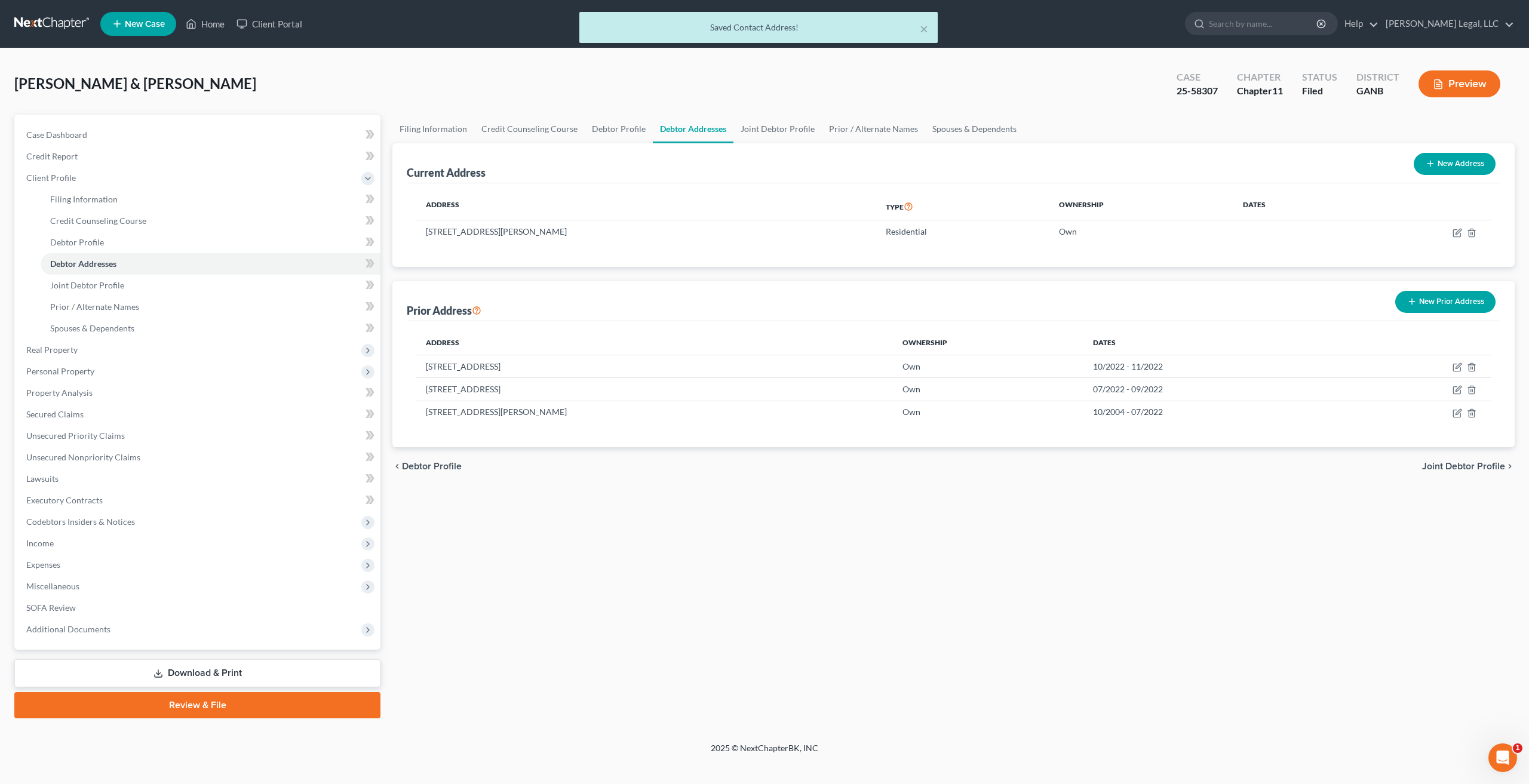
click at [237, 674] on link "Download & Print" at bounding box center [197, 673] width 366 height 28
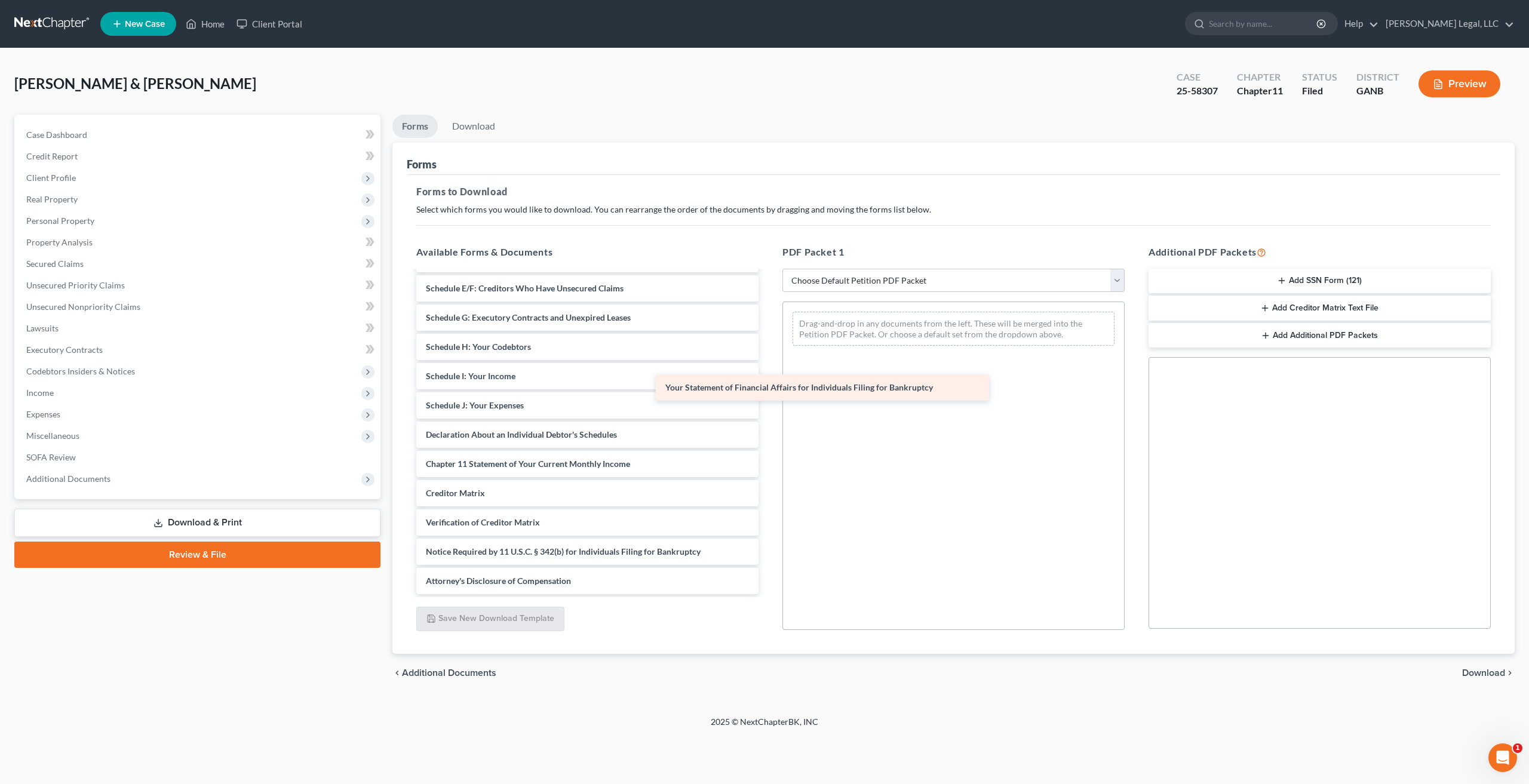
scroll to position [230, 0]
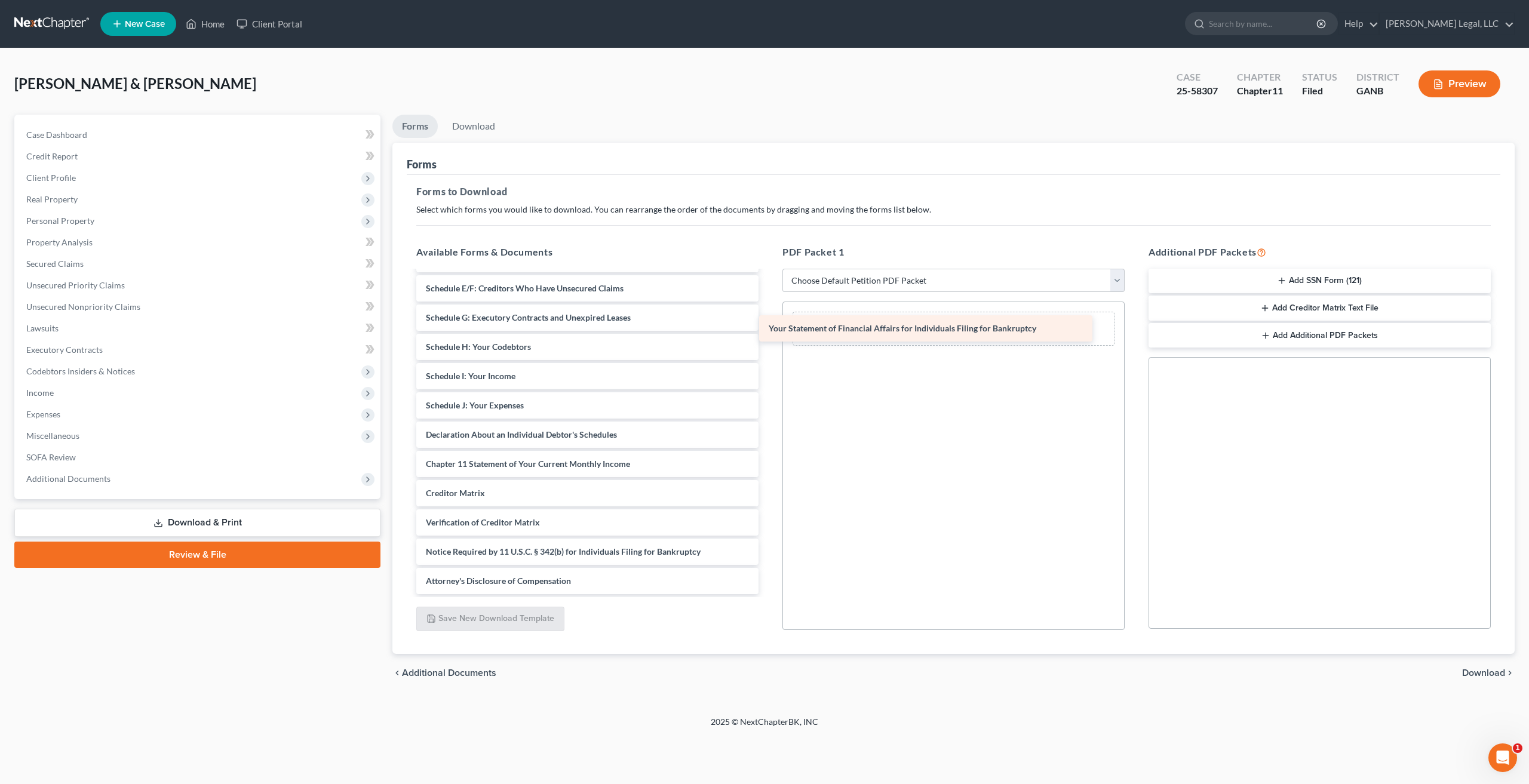
drag, startPoint x: 573, startPoint y: 439, endPoint x: 917, endPoint y: 332, distance: 360.3
click at [768, 332] on div "Your Statement of Financial Affairs for Individuals Filing for Bankruptcy [PERS…" at bounding box center [587, 317] width 361 height 553
click at [1493, 671] on span "Download" at bounding box center [1483, 673] width 43 height 9
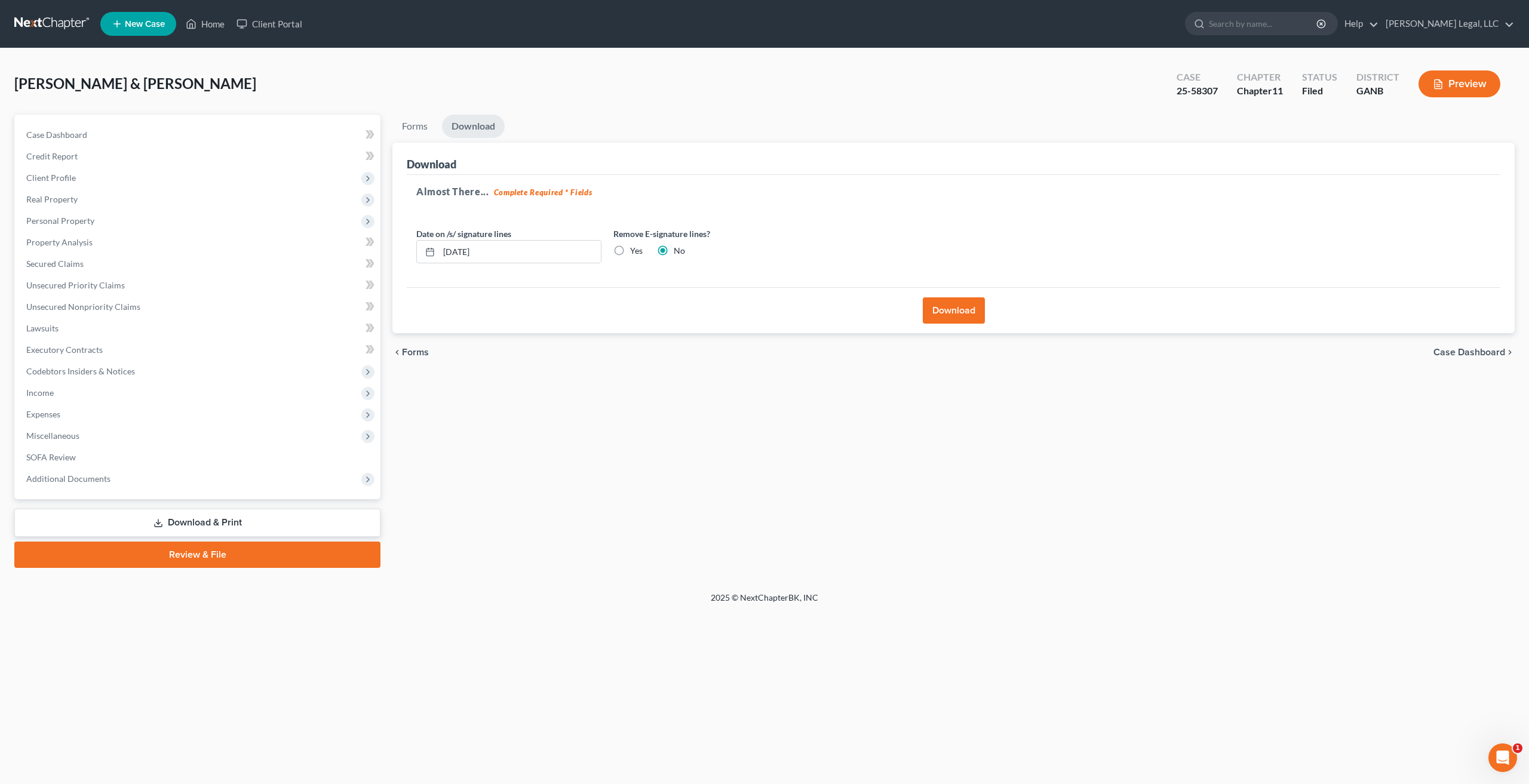
click at [954, 309] on button "Download" at bounding box center [954, 311] width 62 height 26
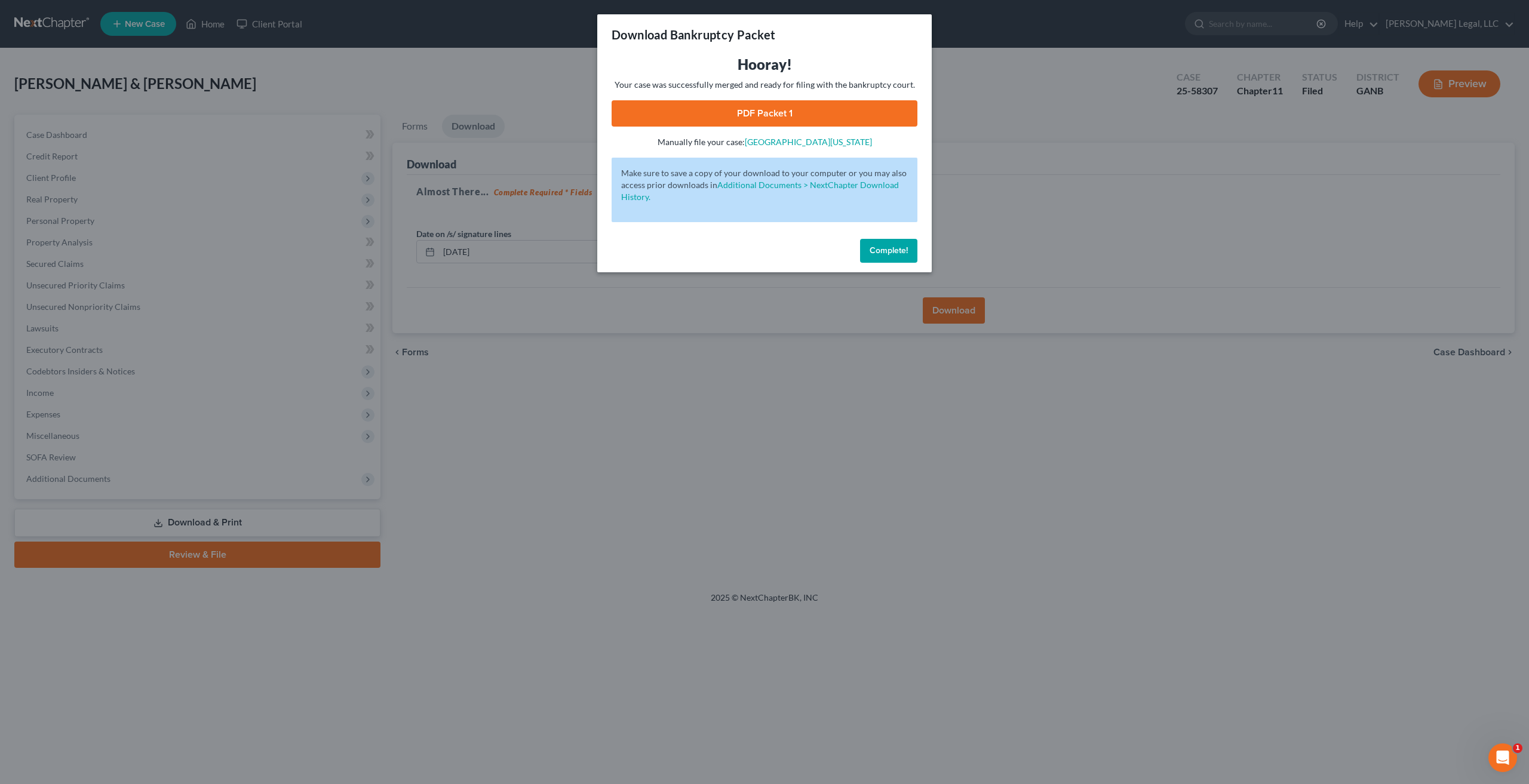
click at [780, 107] on link "PDF Packet 1" at bounding box center [764, 113] width 306 height 26
click at [895, 248] on span "Complete!" at bounding box center [888, 250] width 38 height 10
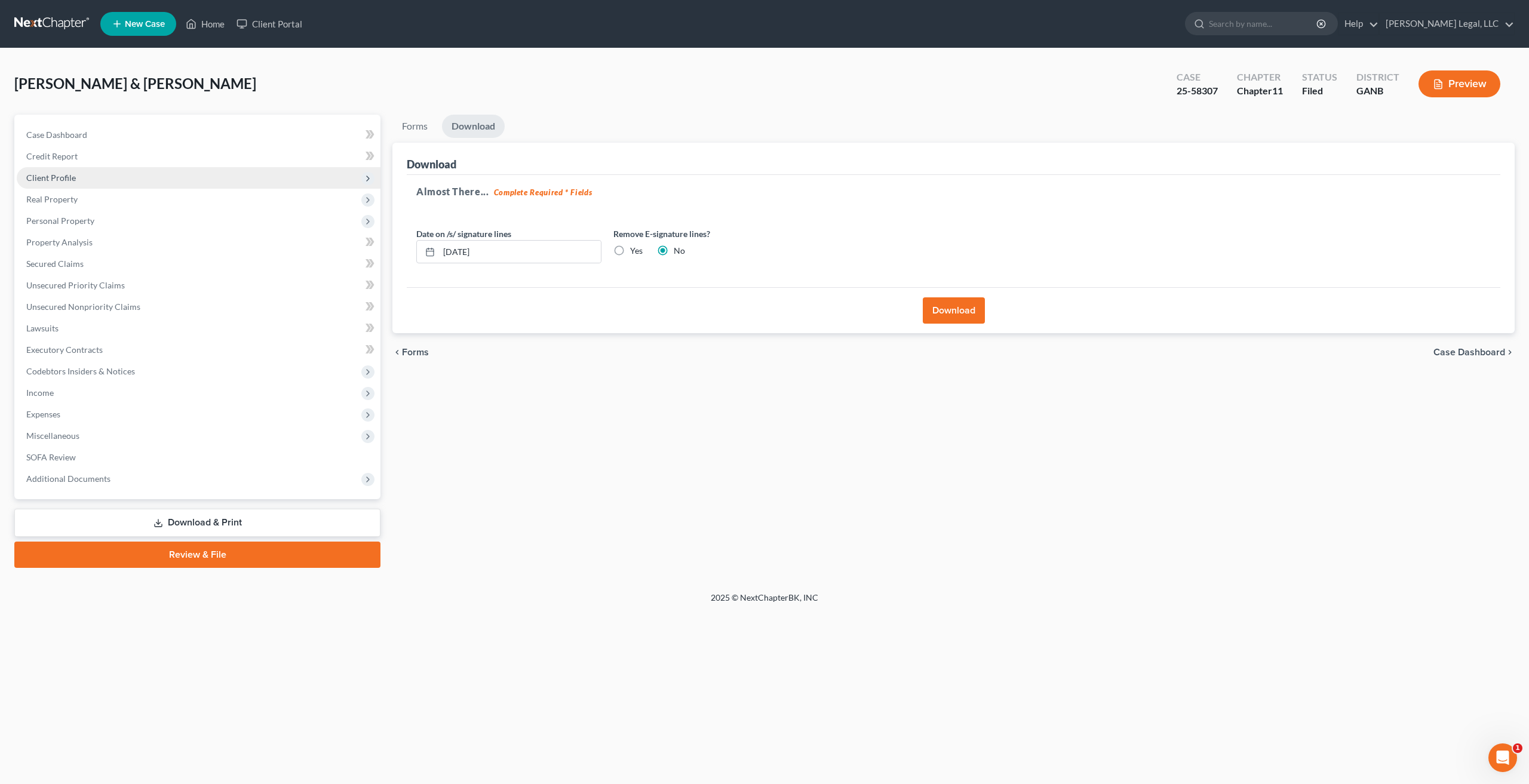
click at [60, 173] on span "Client Profile" at bounding box center [51, 177] width 50 height 10
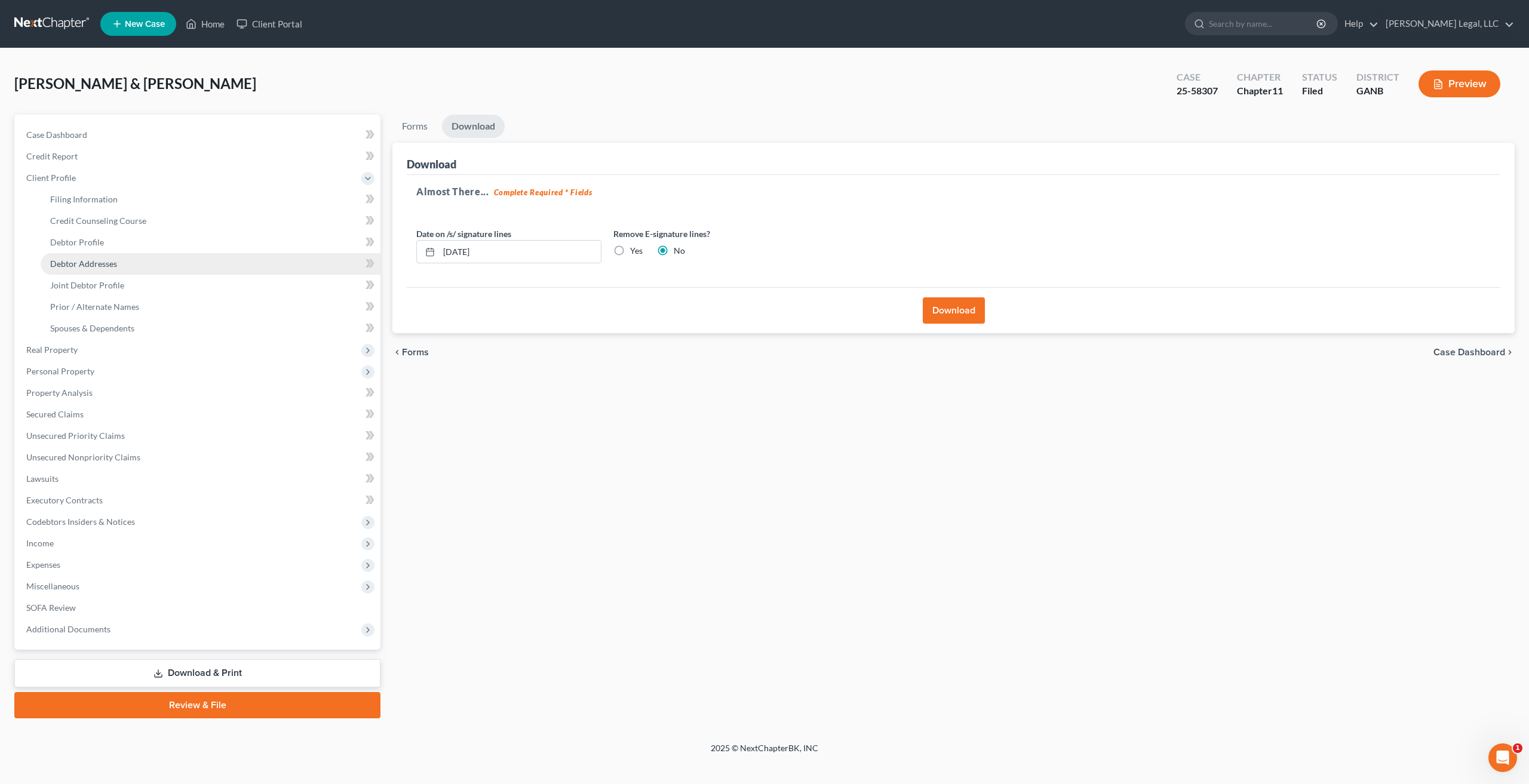
click at [95, 263] on span "Debtor Addresses" at bounding box center [83, 263] width 67 height 10
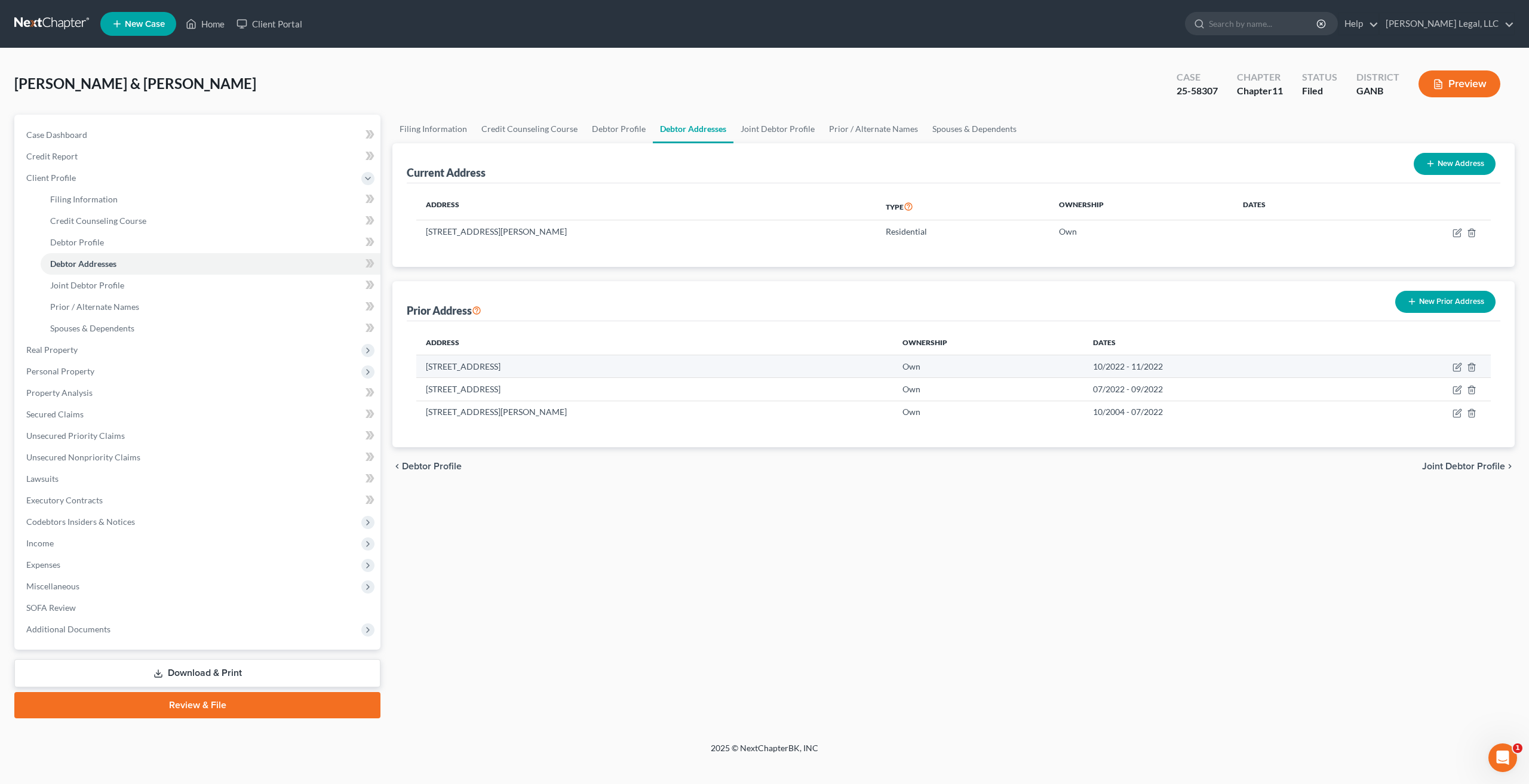
click at [1005, 366] on td "Own" at bounding box center [988, 366] width 191 height 23
click at [1460, 369] on icon "button" at bounding box center [1456, 368] width 7 height 7
select select "10"
select select "42"
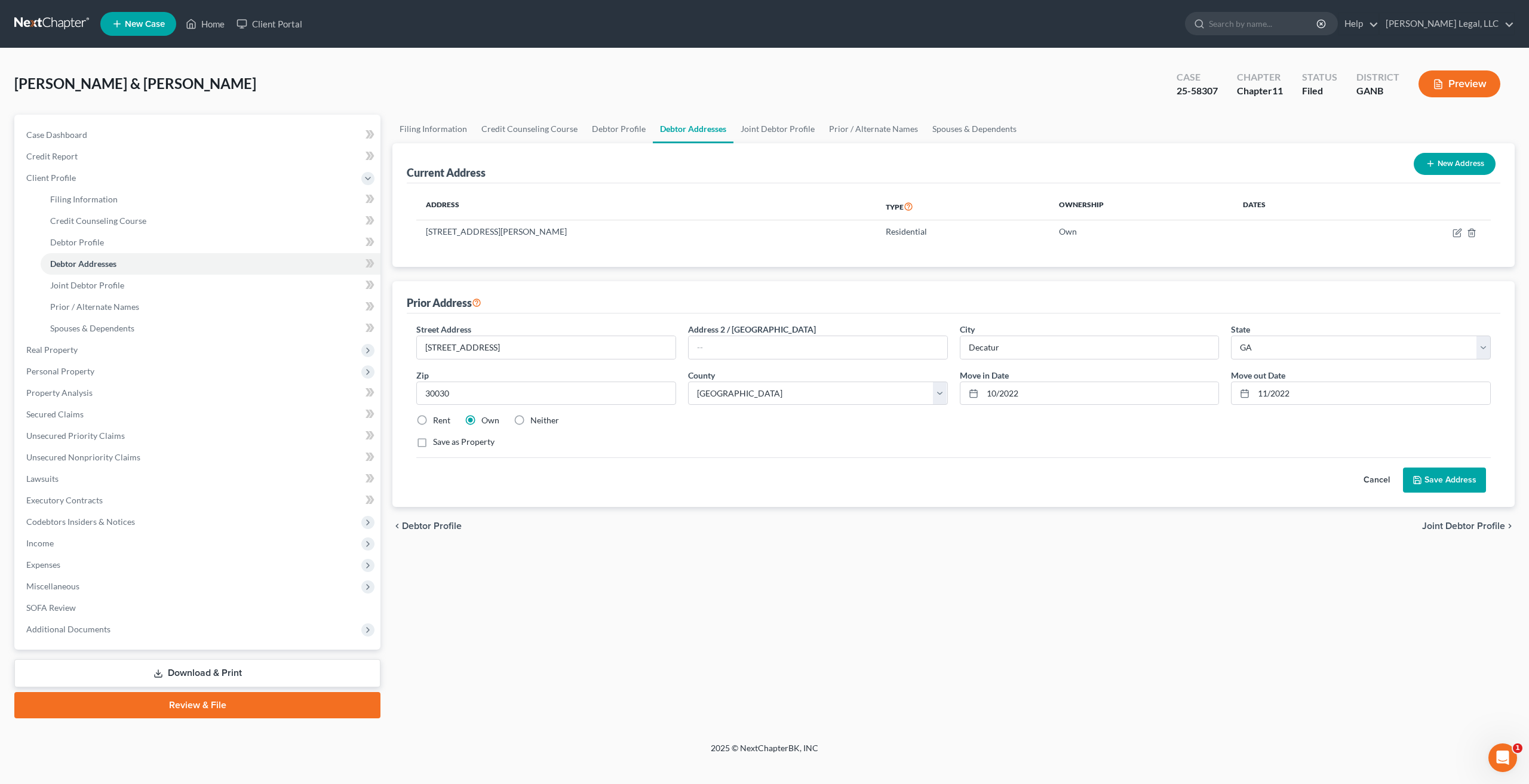
click at [530, 416] on label "Neither" at bounding box center [544, 420] width 28 height 12
click at [535, 416] on input "Neither" at bounding box center [539, 418] width 8 height 8
radio input "true"
click at [1467, 479] on button "Save Address" at bounding box center [1444, 480] width 83 height 25
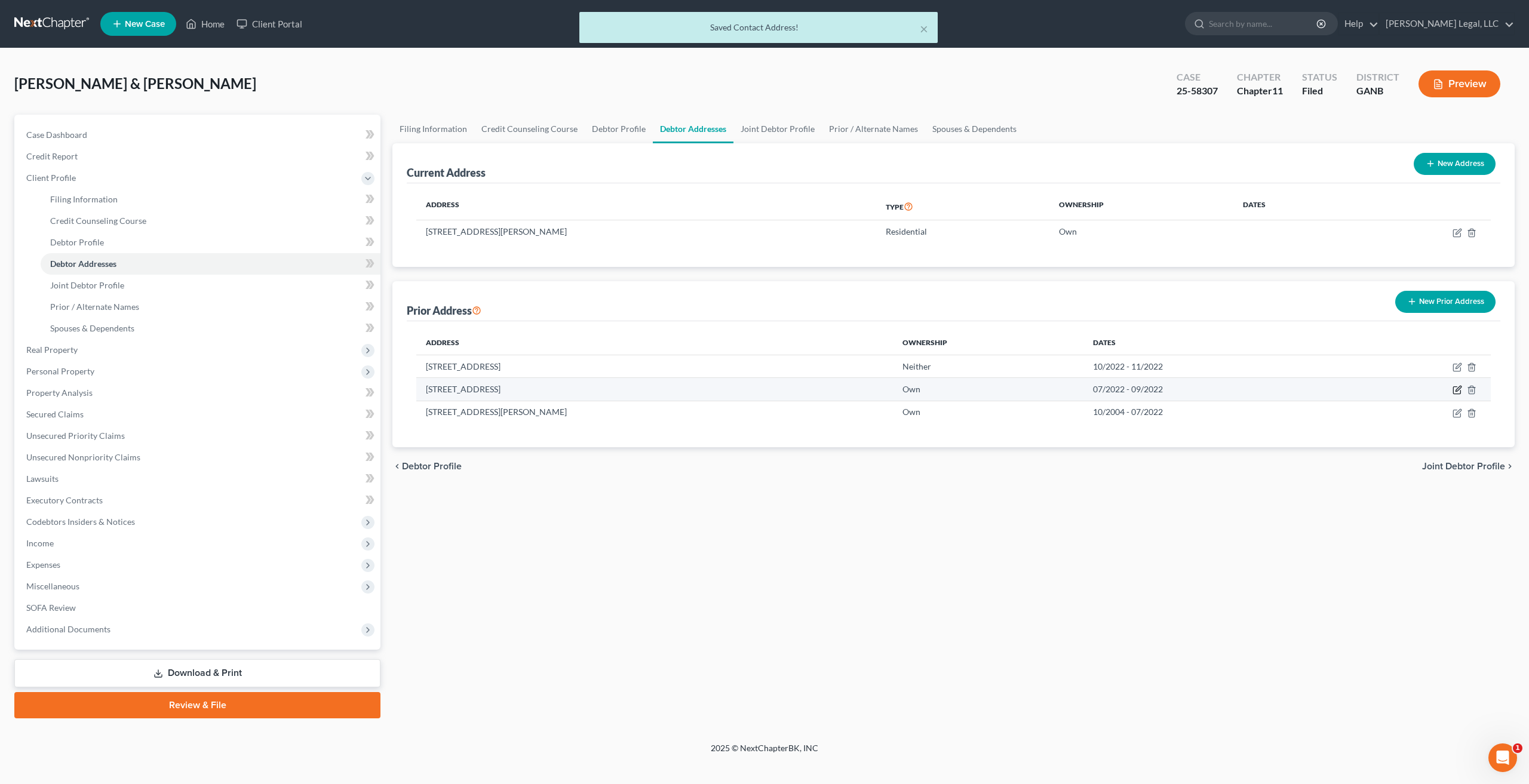
click at [1455, 392] on icon "button" at bounding box center [1457, 389] width 9 height 9
select select "9"
select select "63"
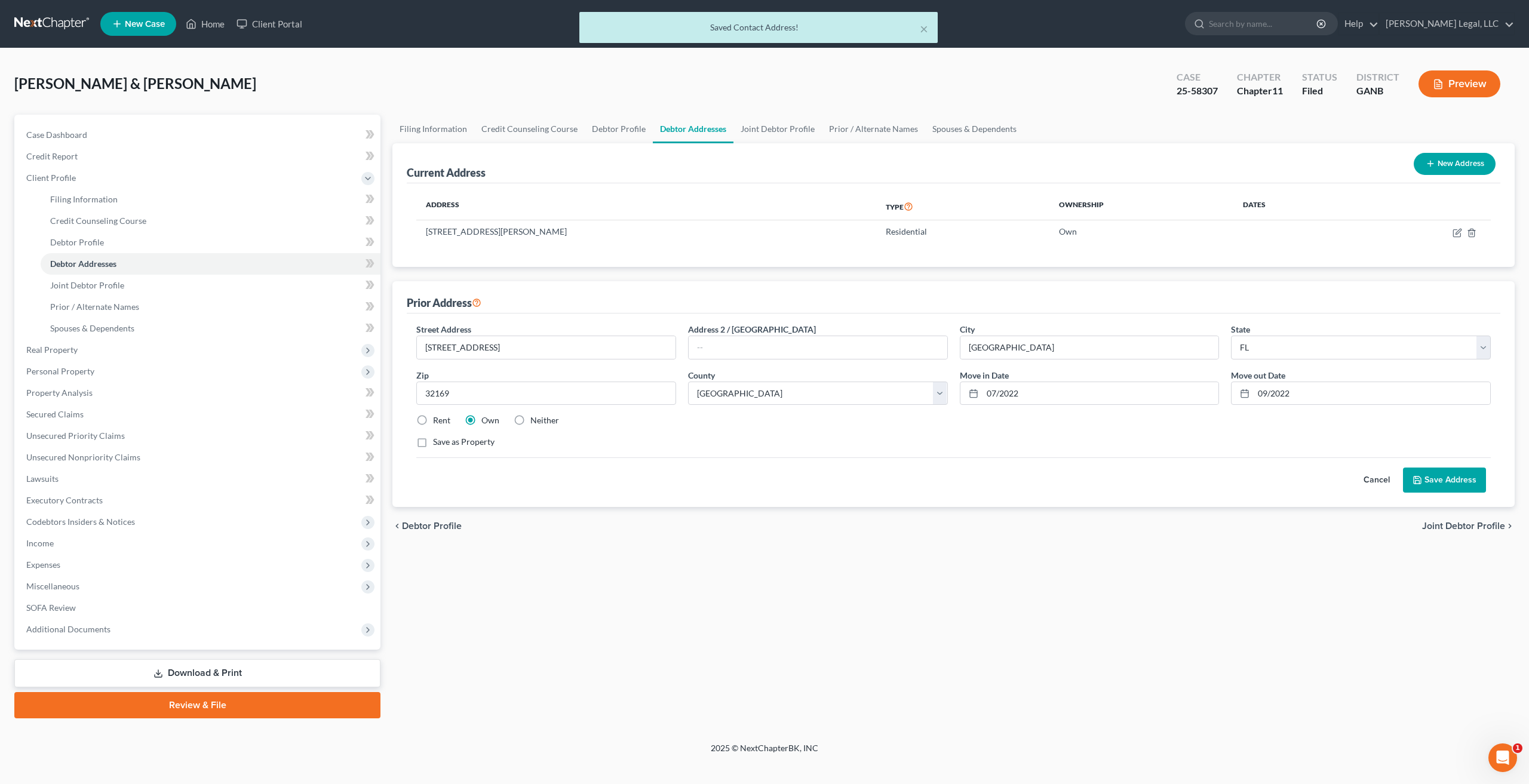
click at [433, 421] on label "Rent" at bounding box center [442, 420] width 17 height 12
click at [438, 421] on input "Rent" at bounding box center [442, 418] width 8 height 8
radio input "true"
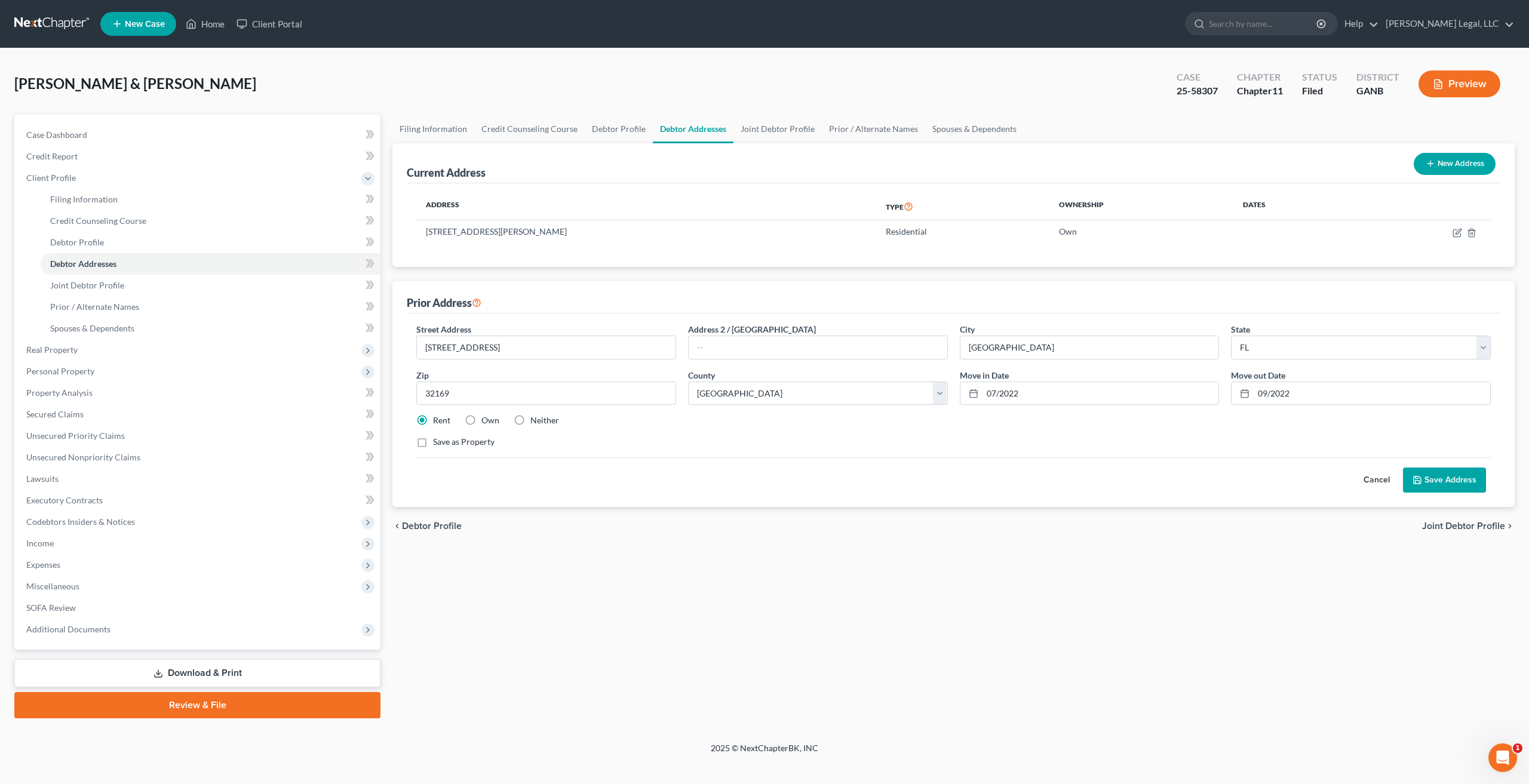
click at [1475, 469] on button "Save Address" at bounding box center [1444, 480] width 83 height 25
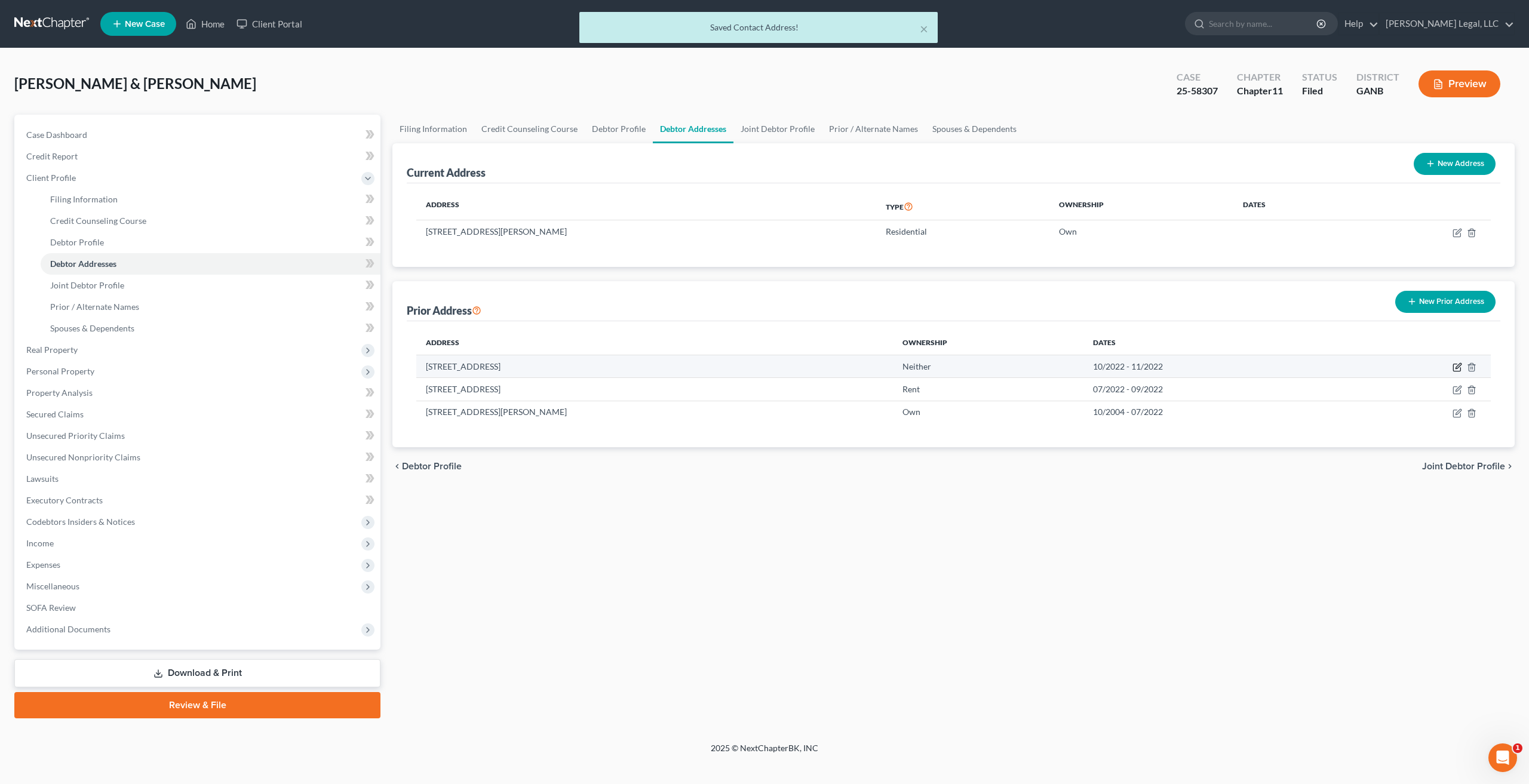
click at [1459, 369] on icon "button" at bounding box center [1457, 367] width 9 height 9
select select "10"
select select "42"
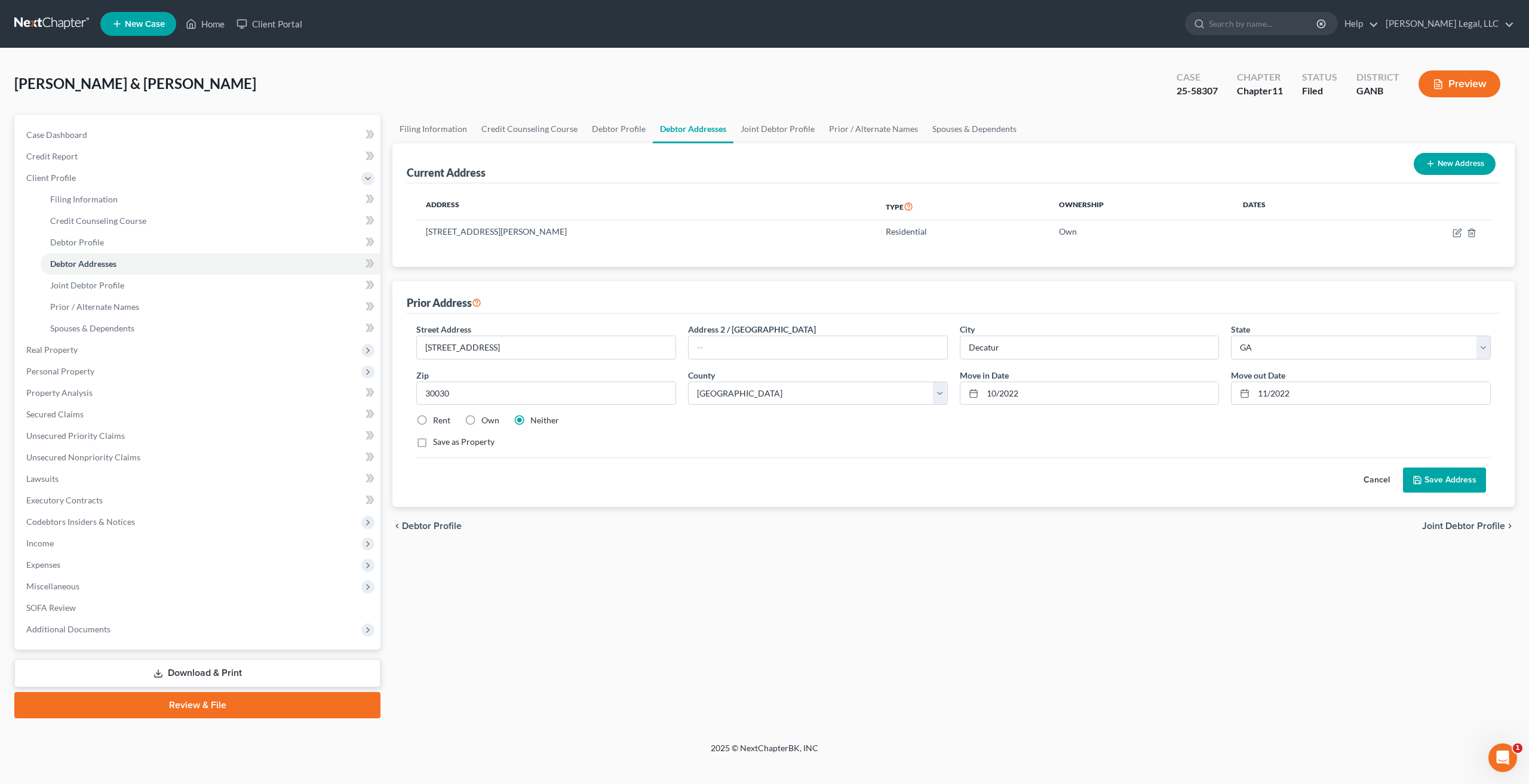
click at [1426, 477] on button "Save Address" at bounding box center [1444, 480] width 83 height 25
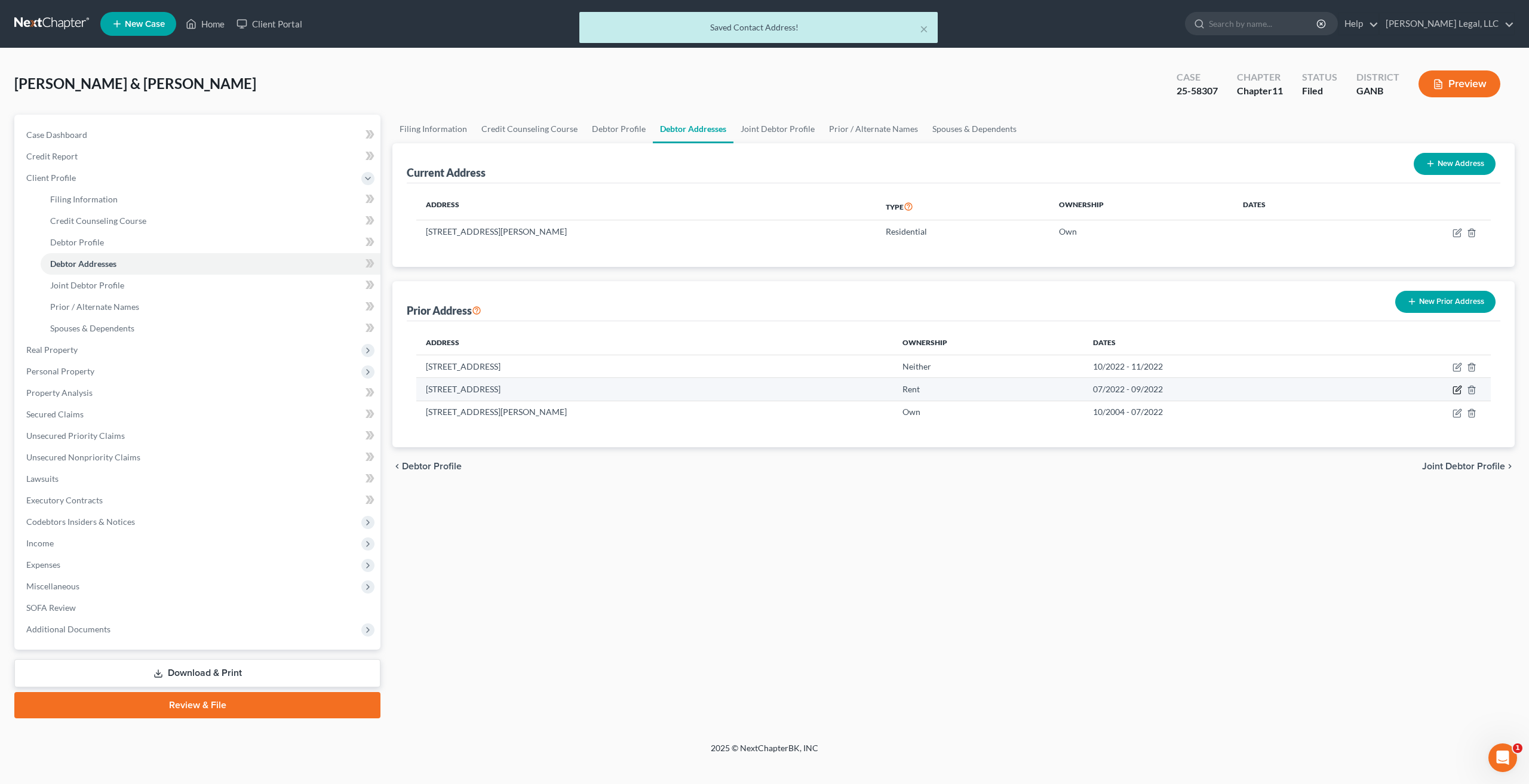
click at [1457, 393] on icon "button" at bounding box center [1457, 389] width 9 height 9
select select "9"
select select "63"
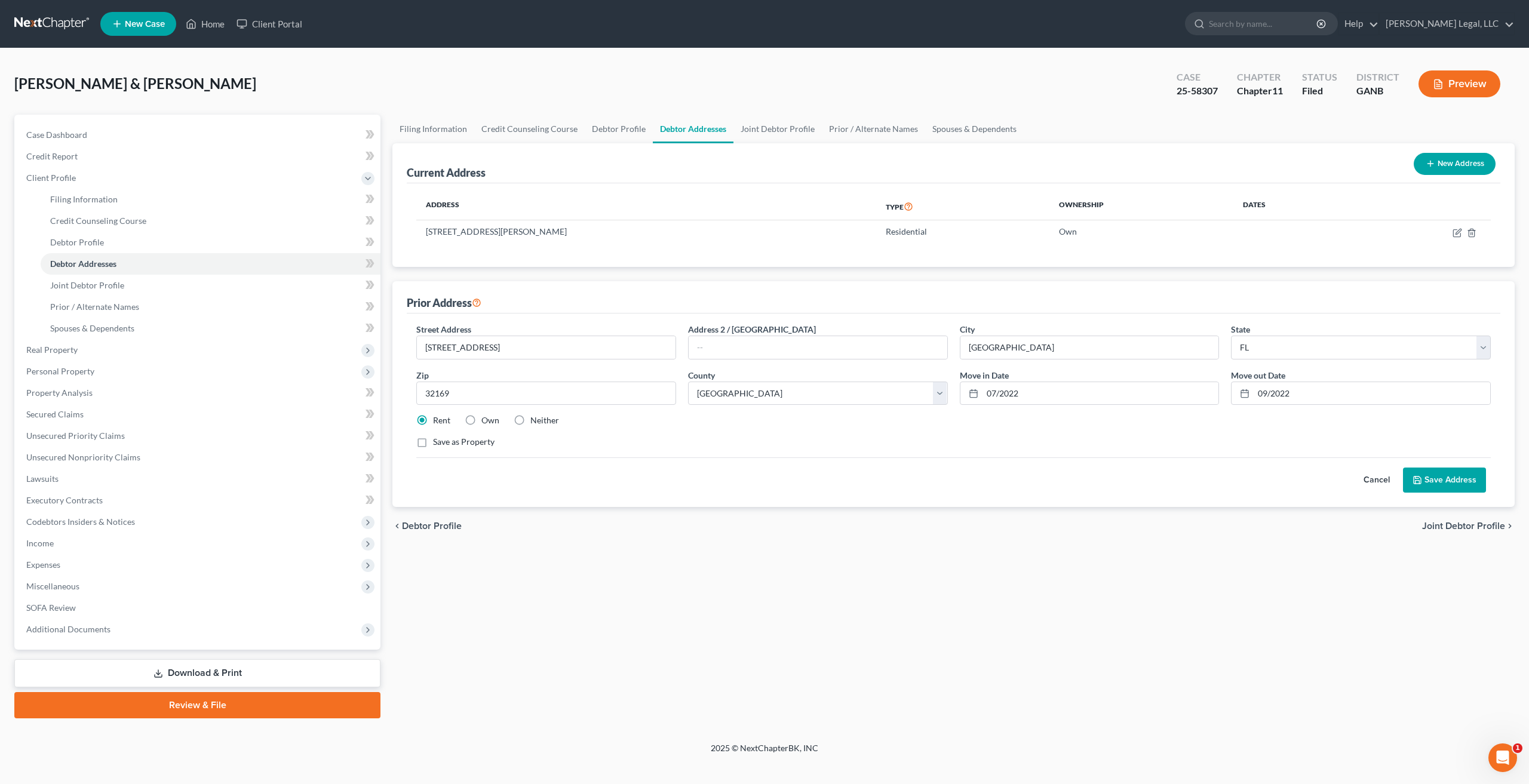
click at [1369, 469] on button "Cancel" at bounding box center [1376, 480] width 52 height 24
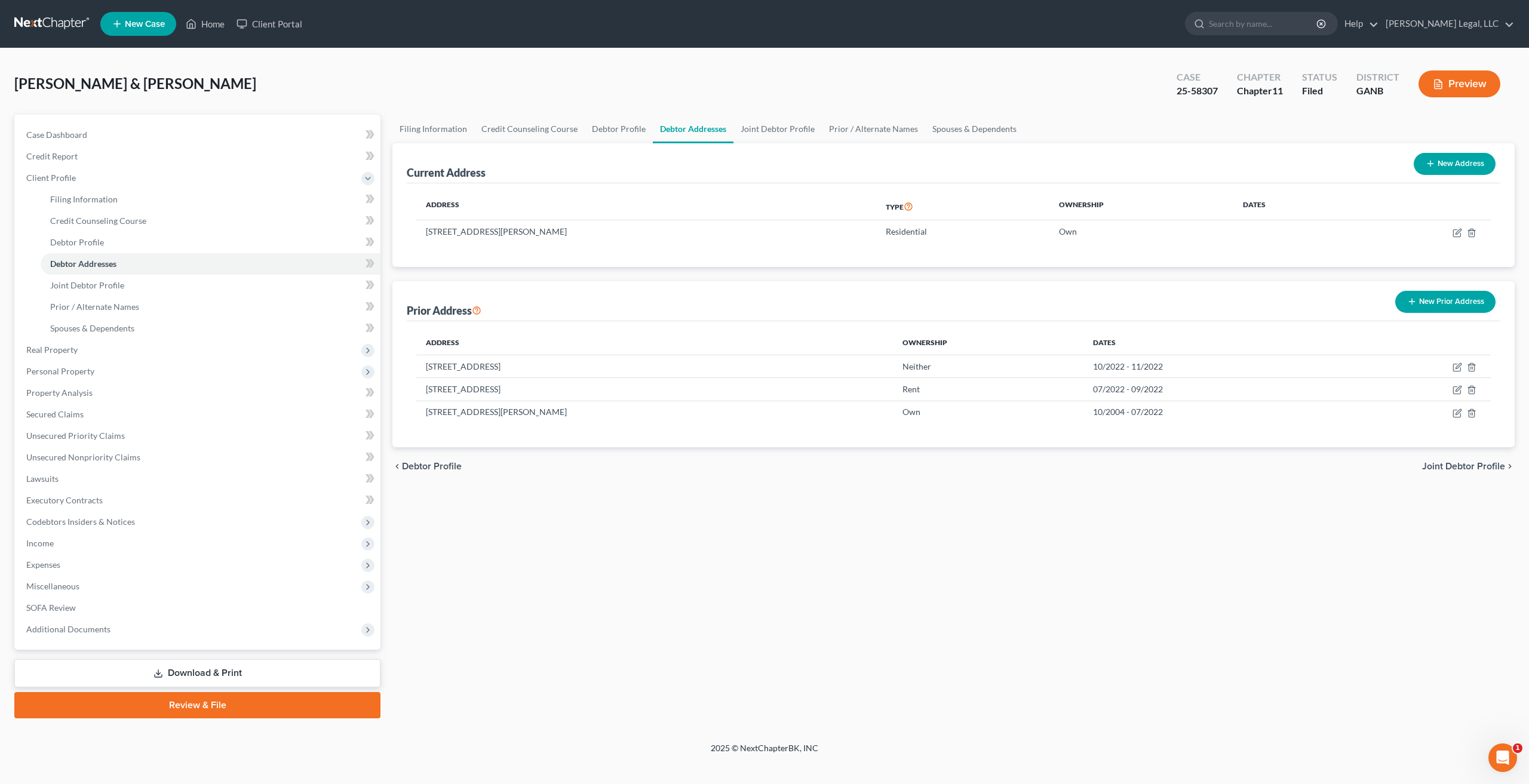
click at [1371, 471] on div "chevron_left Debtor Profile Joint Debtor Profile chevron_right" at bounding box center [953, 466] width 1122 height 38
click at [1499, 758] on icon "Open Intercom Messenger" at bounding box center [1501, 756] width 20 height 20
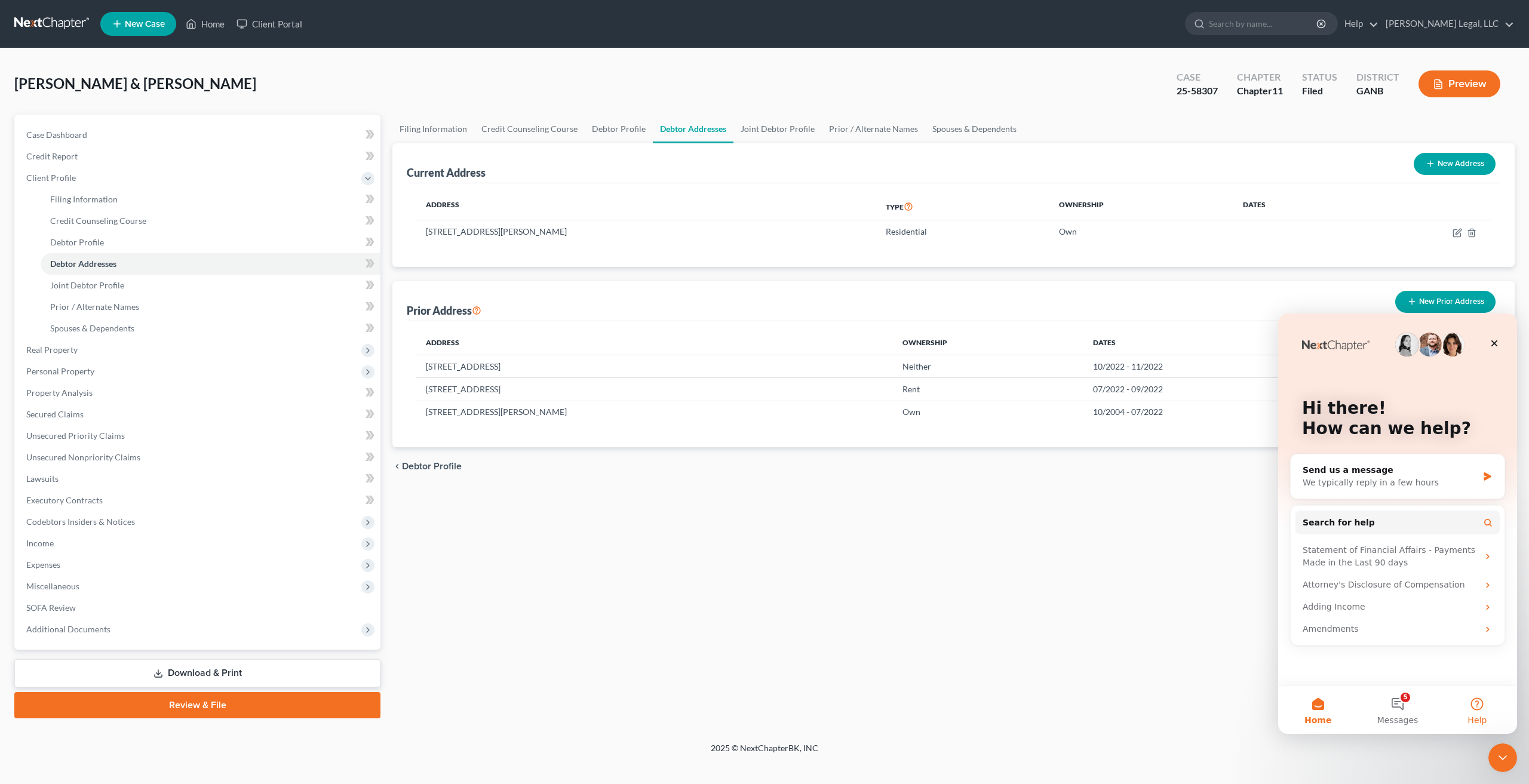
click at [1479, 705] on button "Help" at bounding box center [1477, 710] width 79 height 48
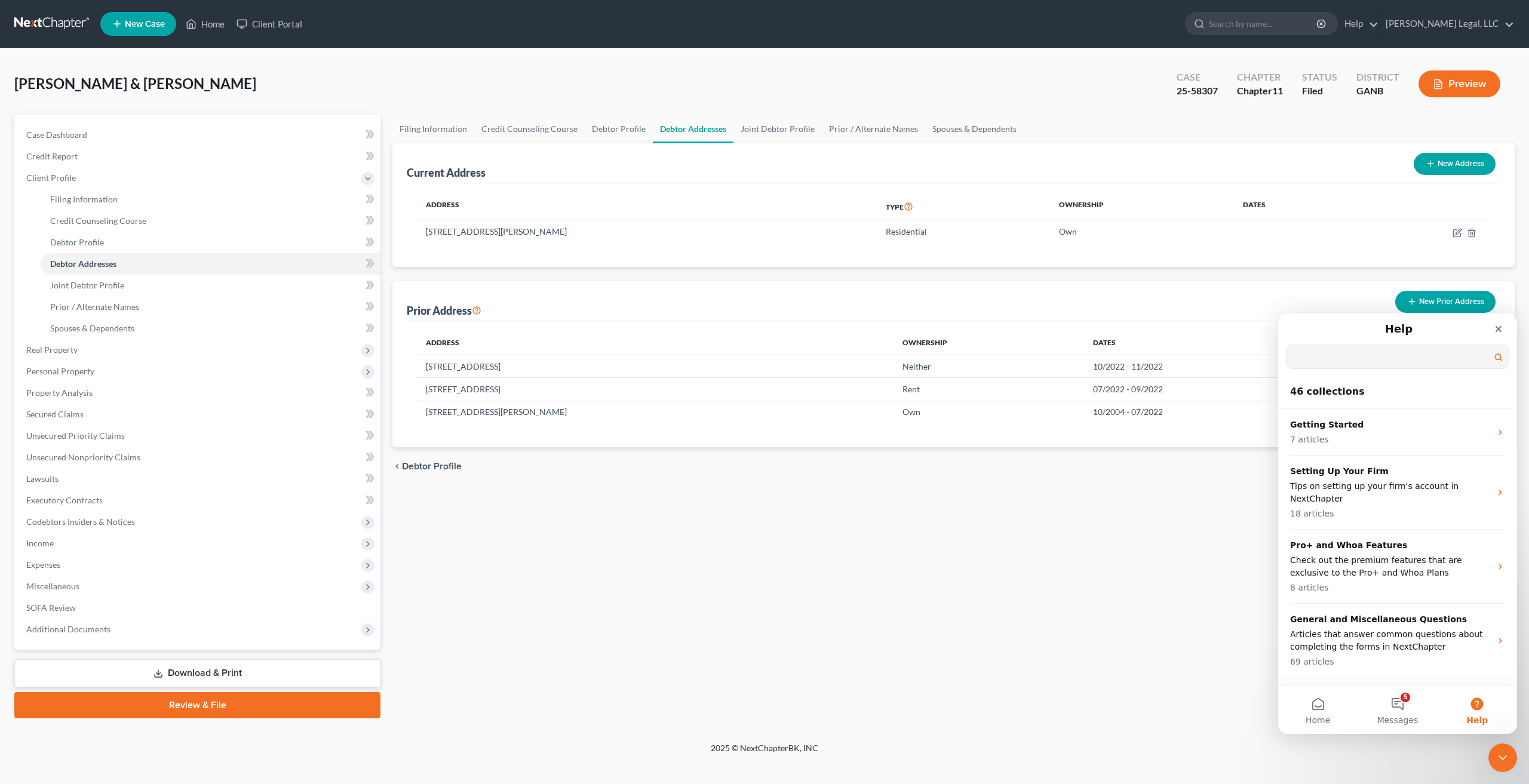
click at [1383, 368] on input "Search for help" at bounding box center [1397, 356] width 222 height 23
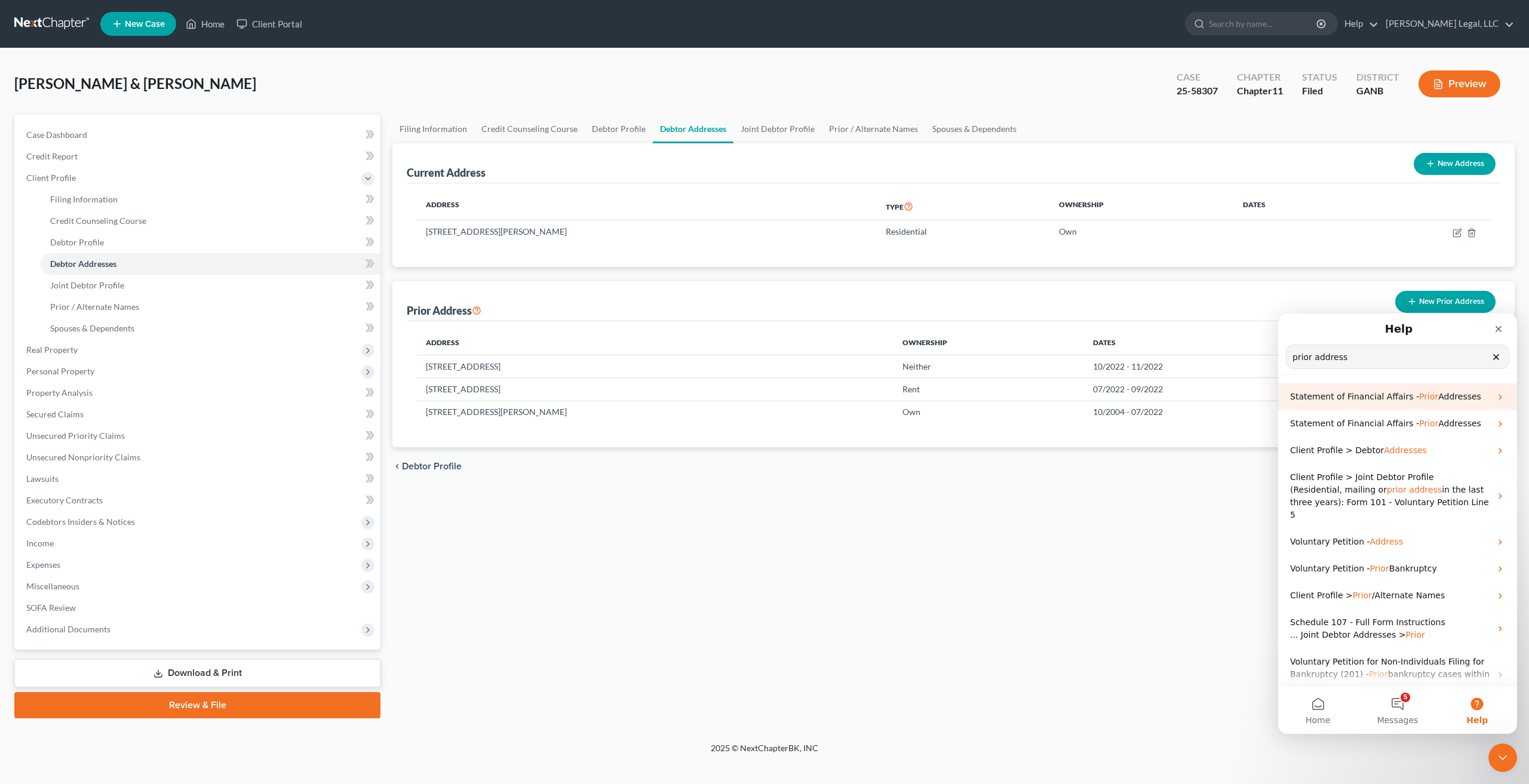
type input "prior address"
click at [1362, 393] on span "Statement of Financial Affairs -" at bounding box center [1354, 396] width 129 height 9
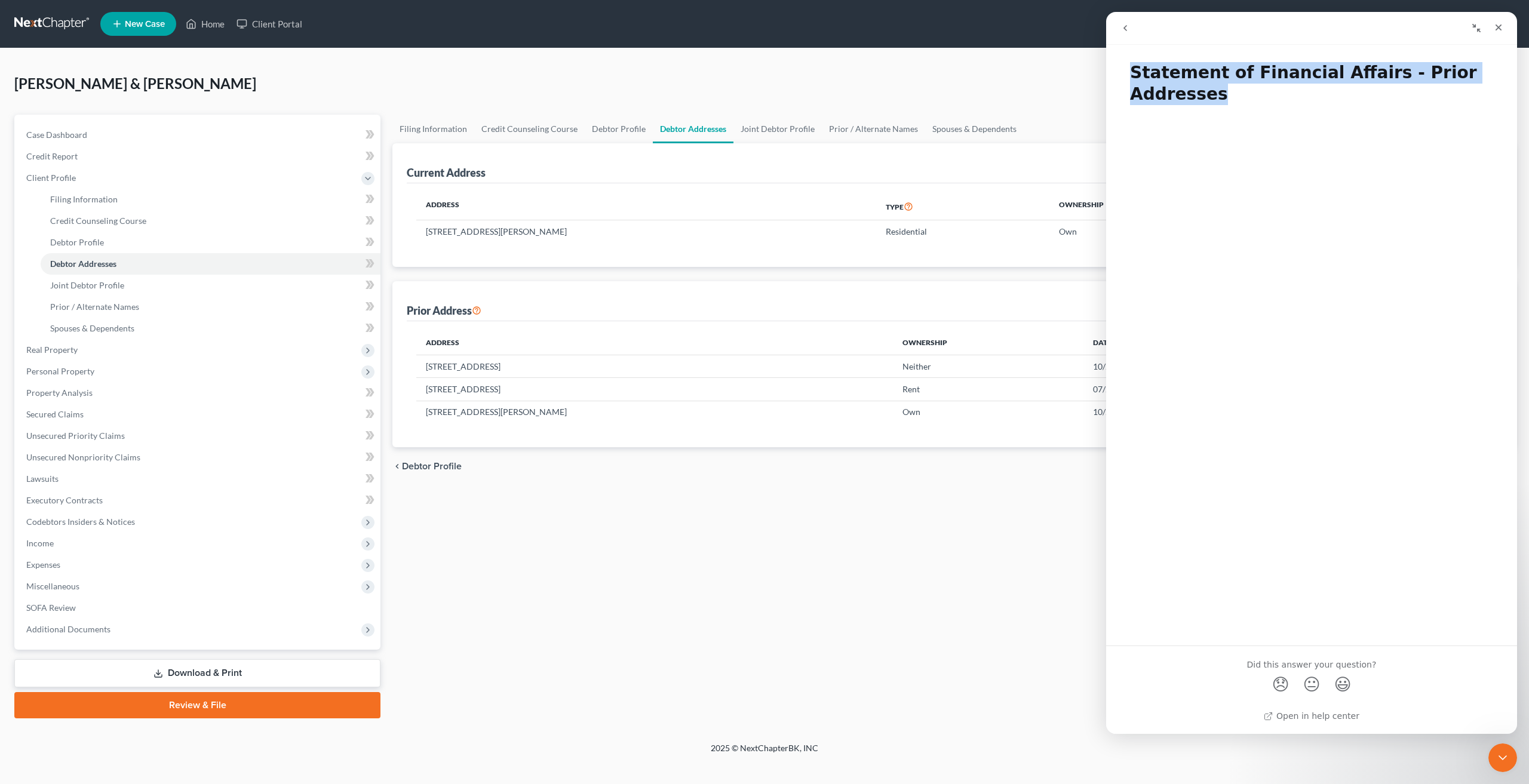
drag, startPoint x: 1267, startPoint y: 105, endPoint x: 1119, endPoint y: 26, distance: 167.8
click at [1119, 26] on div "Statement of Financial Affairs - Prior Addresses Statement of Financial Affairs…" at bounding box center [1311, 373] width 411 height 722
click at [1119, 26] on button "go back" at bounding box center [1125, 28] width 23 height 23
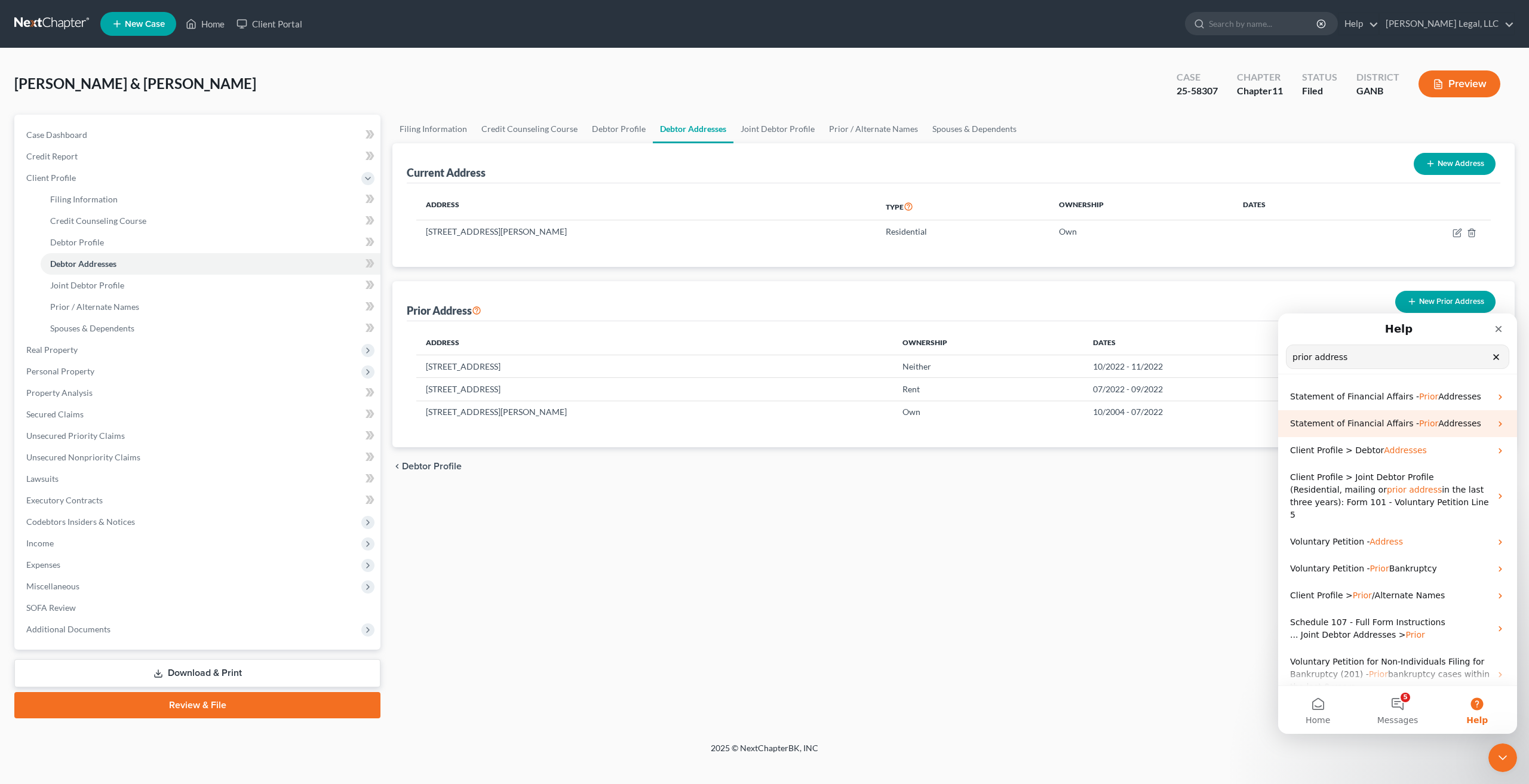
click at [1440, 426] on span "Addresses" at bounding box center [1459, 423] width 43 height 9
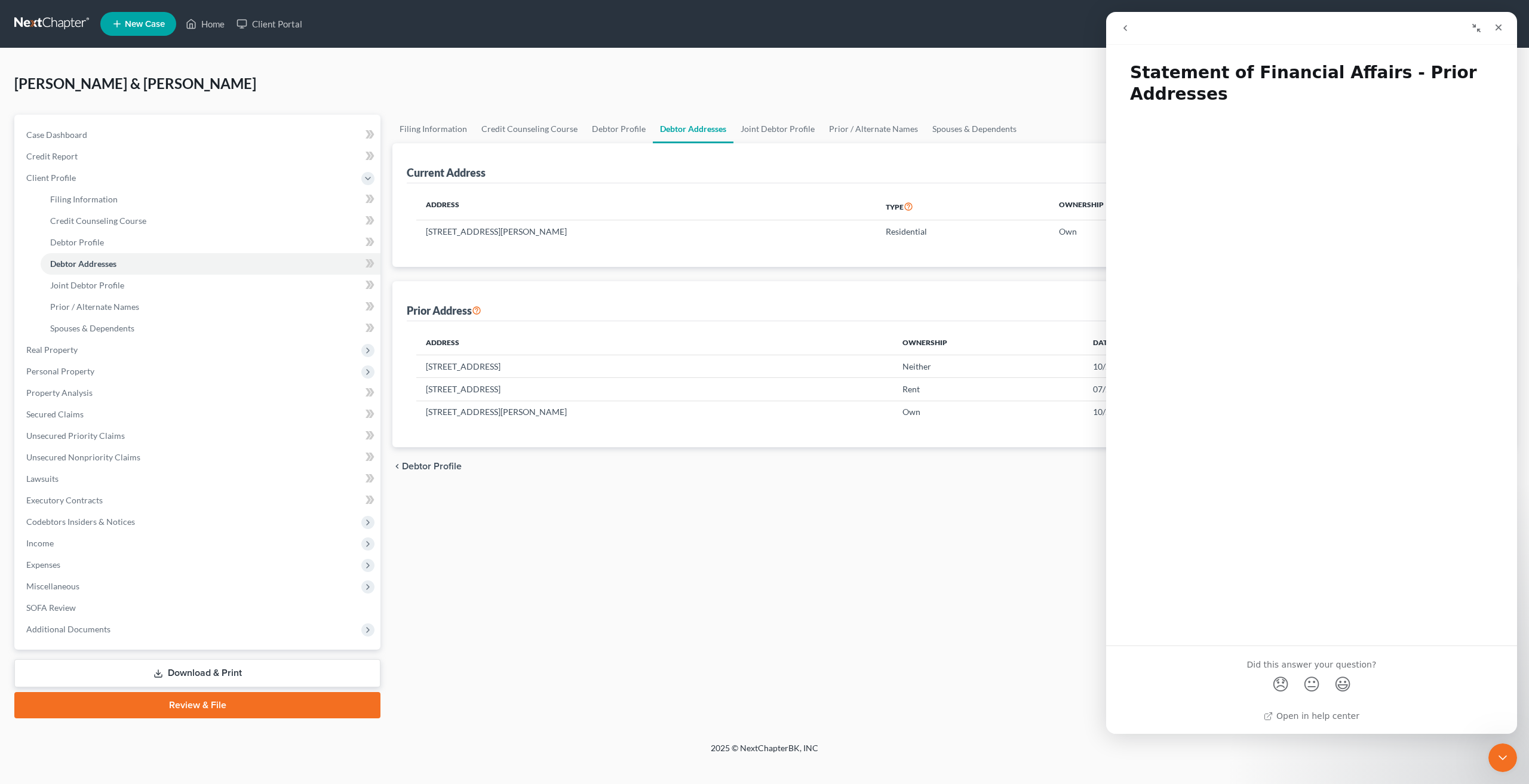
click at [1129, 28] on icon "go back" at bounding box center [1125, 28] width 9 height 9
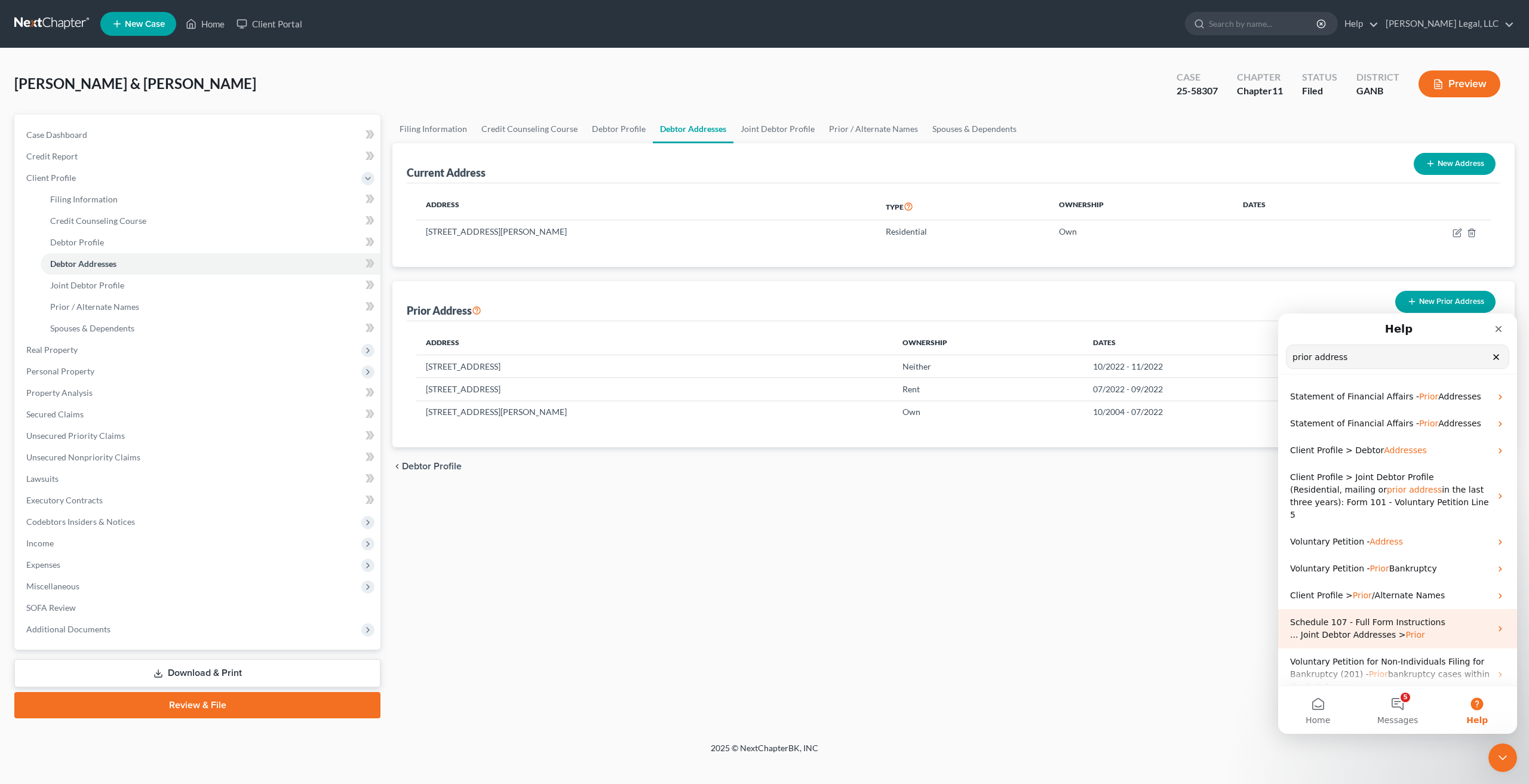
scroll to position [79, 0]
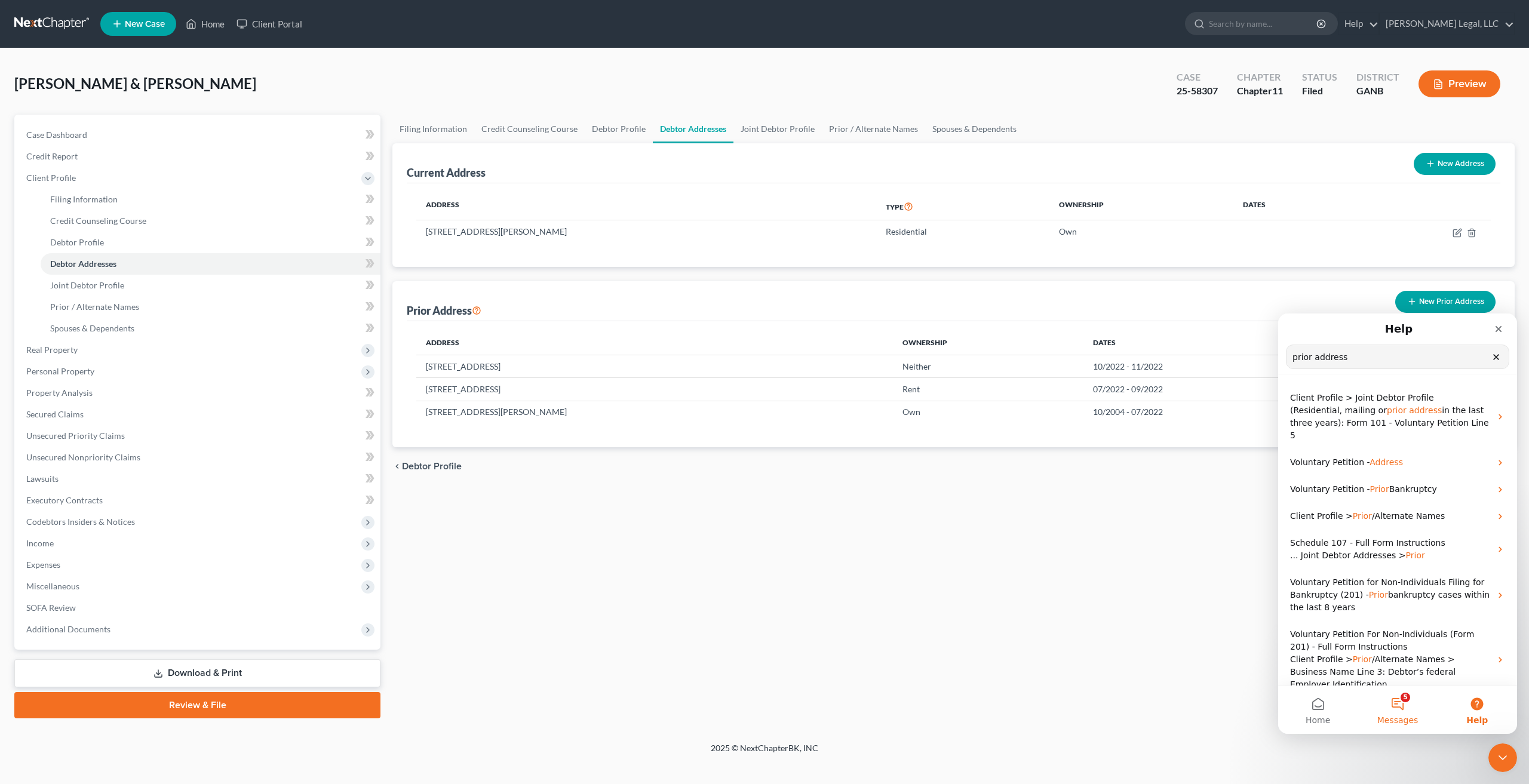
click at [1396, 700] on button "5 Messages" at bounding box center [1397, 710] width 79 height 48
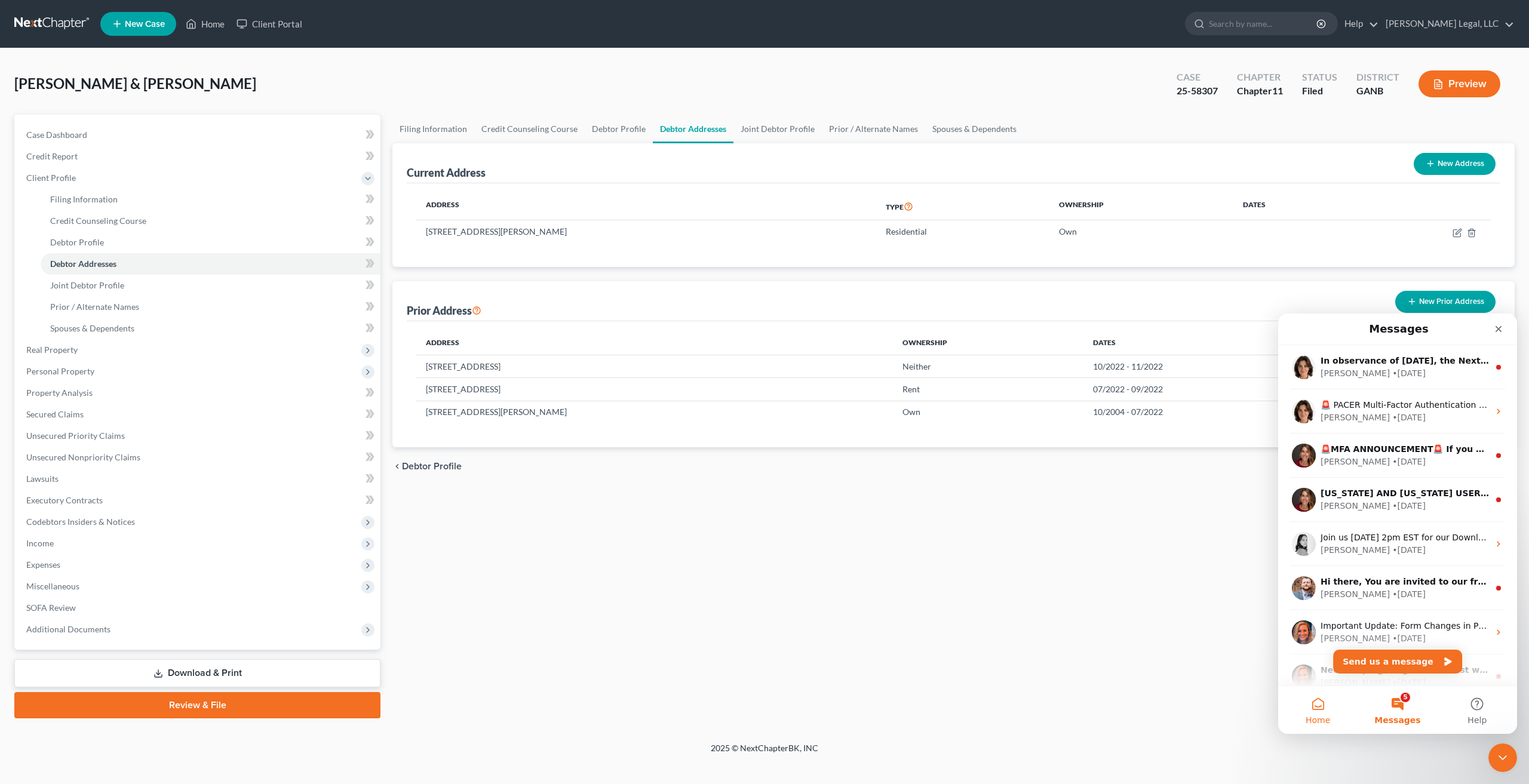
click at [1320, 705] on button "Home" at bounding box center [1318, 710] width 79 height 48
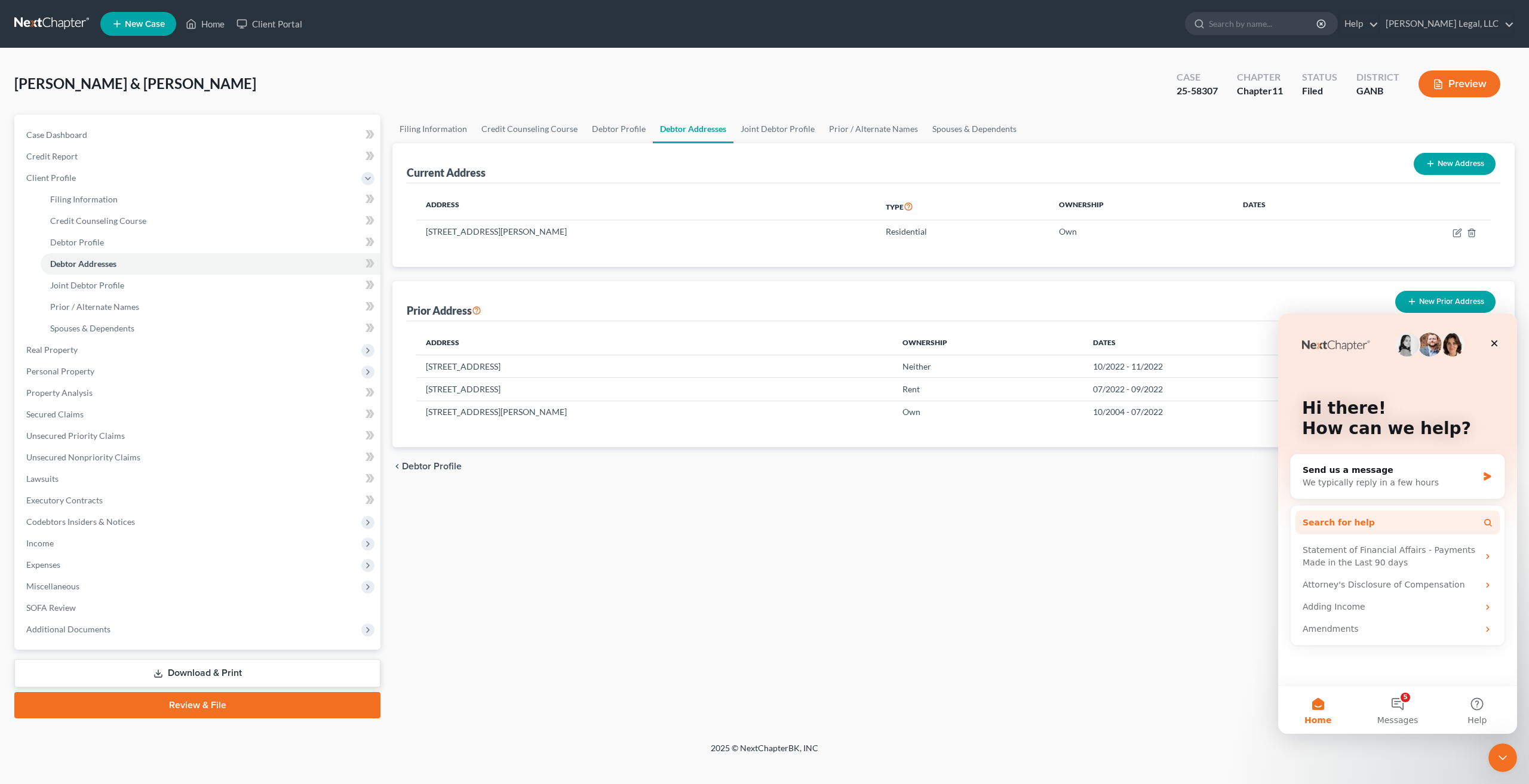
click at [1383, 518] on button "Search for help" at bounding box center [1397, 522] width 204 height 24
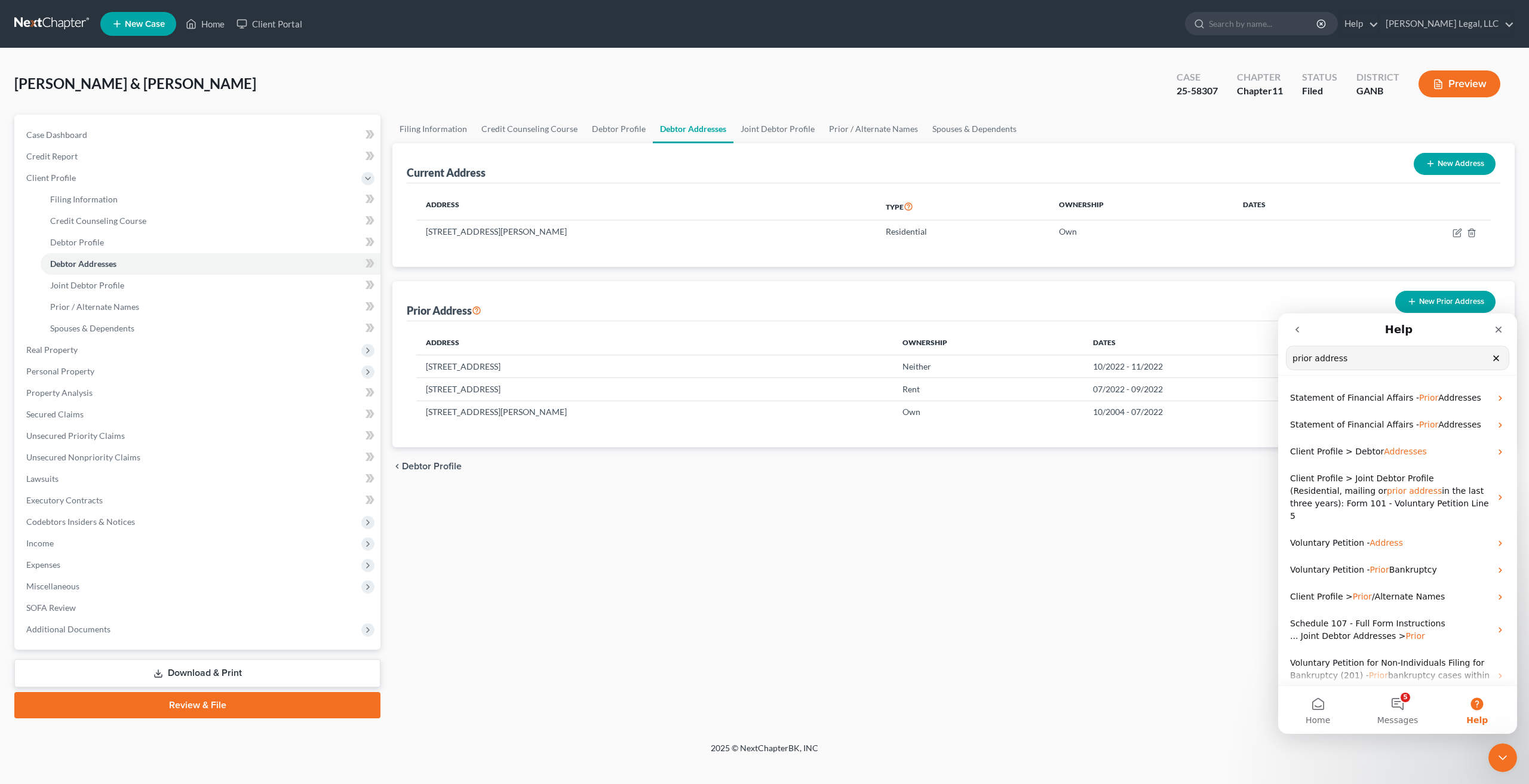
click at [1299, 325] on icon "go back" at bounding box center [1297, 329] width 9 height 9
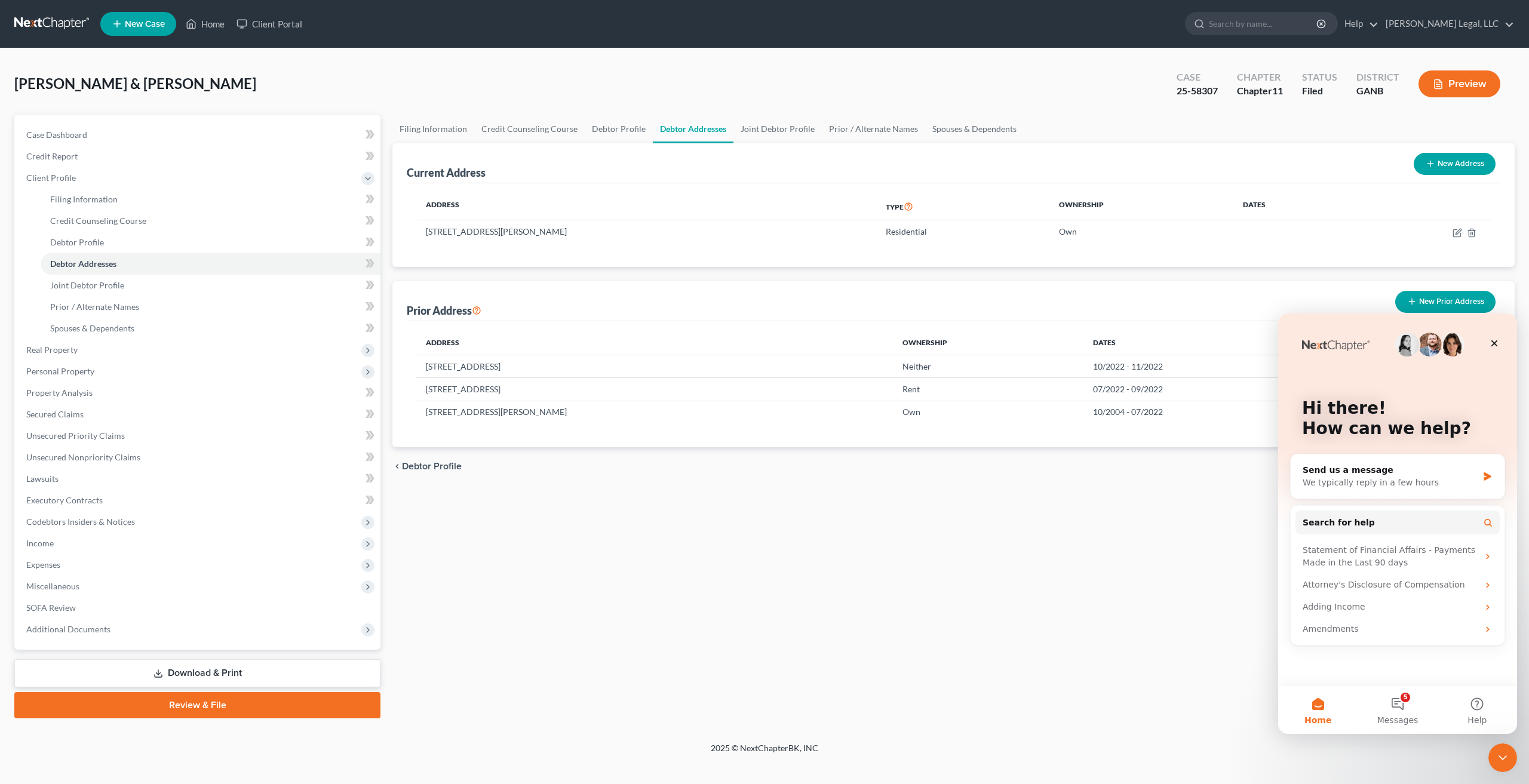
click at [1046, 631] on div "Filing Information Credit Counseling Course Debtor Profile Debtor Addresses Joi…" at bounding box center [953, 416] width 1134 height 603
click at [30, 22] on link at bounding box center [52, 24] width 76 height 21
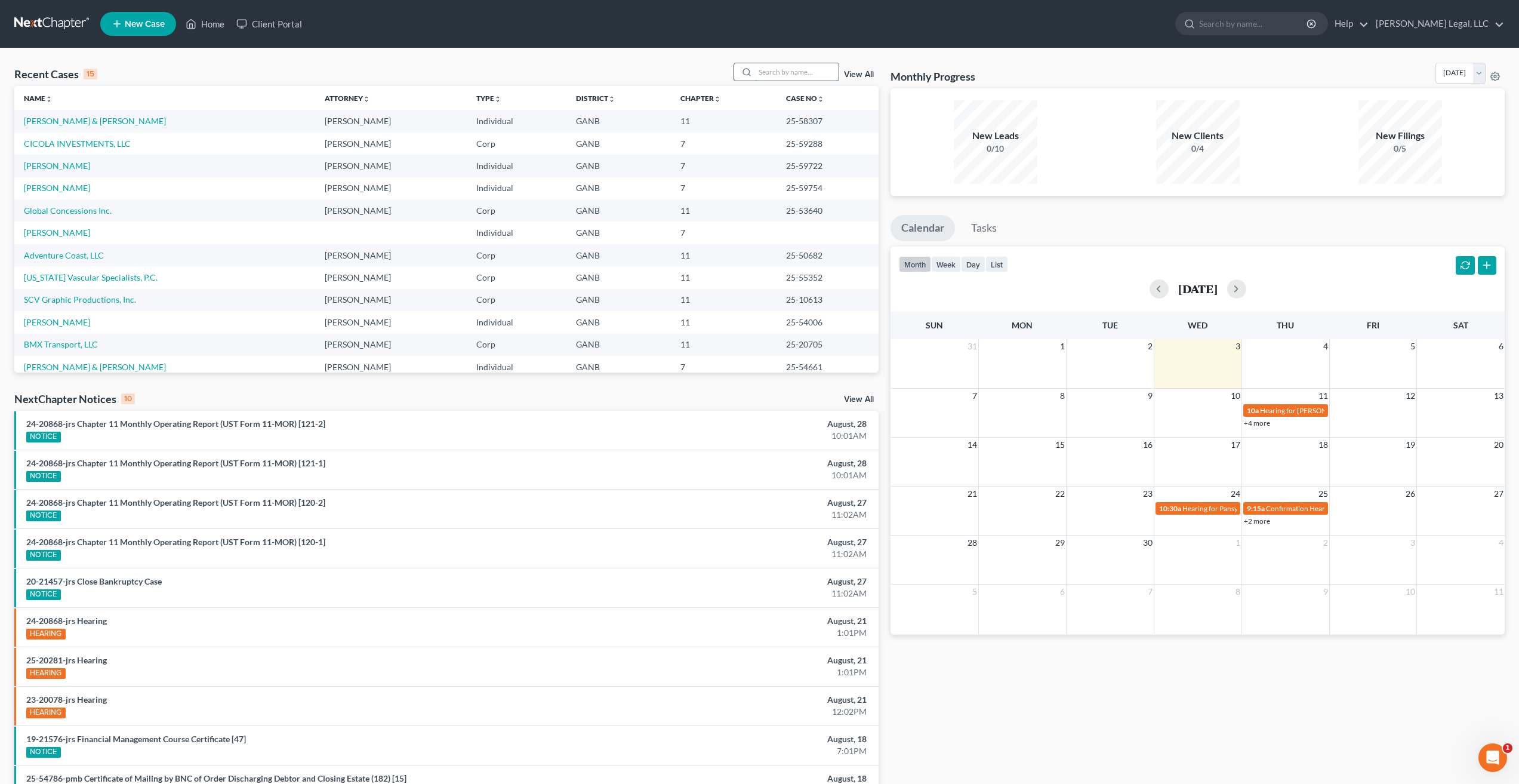
click at [786, 76] on input "search" at bounding box center [797, 72] width 83 height 17
type input "barnett"
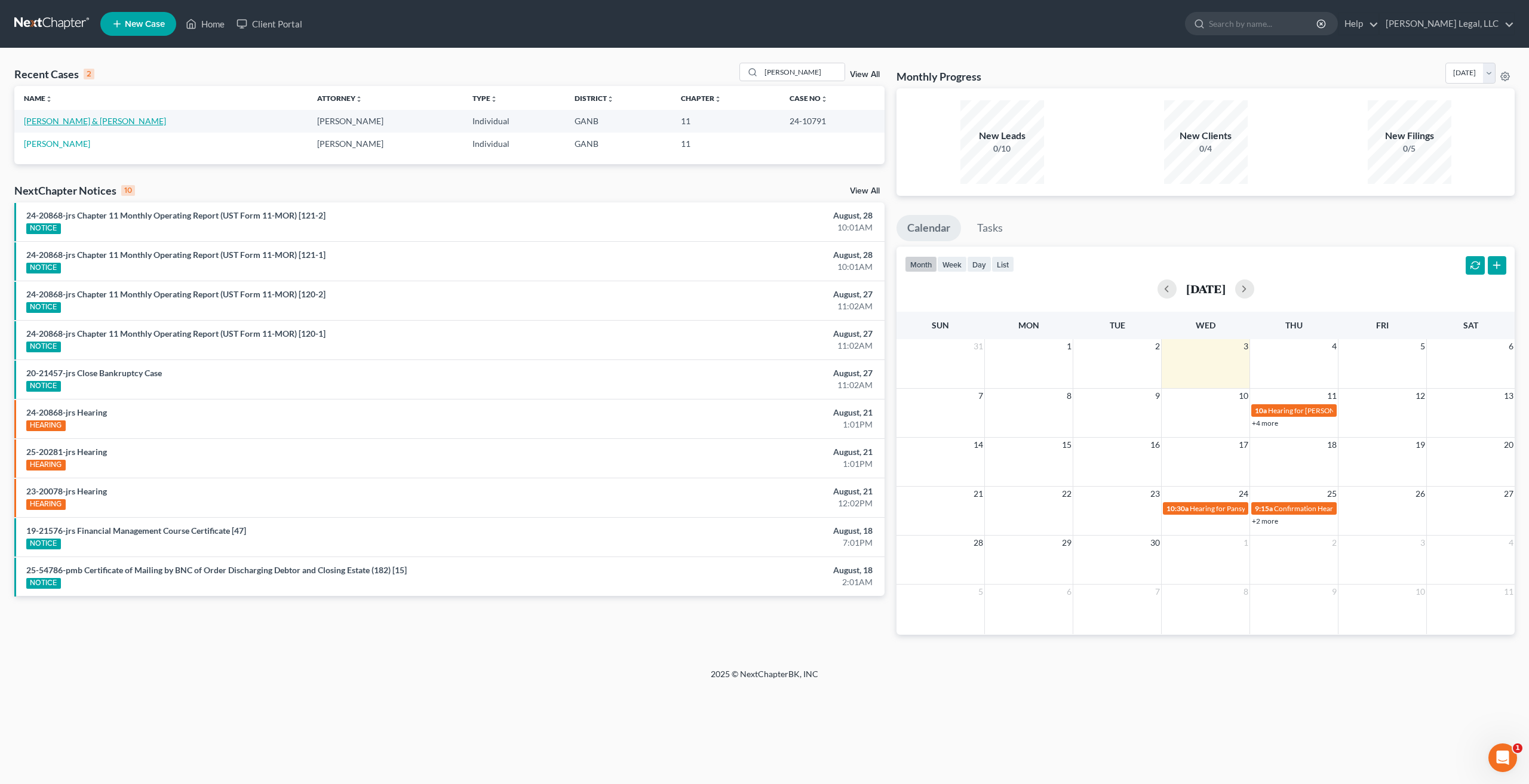
click at [78, 119] on link "Barnett, Andrea & Eddie" at bounding box center [95, 121] width 142 height 10
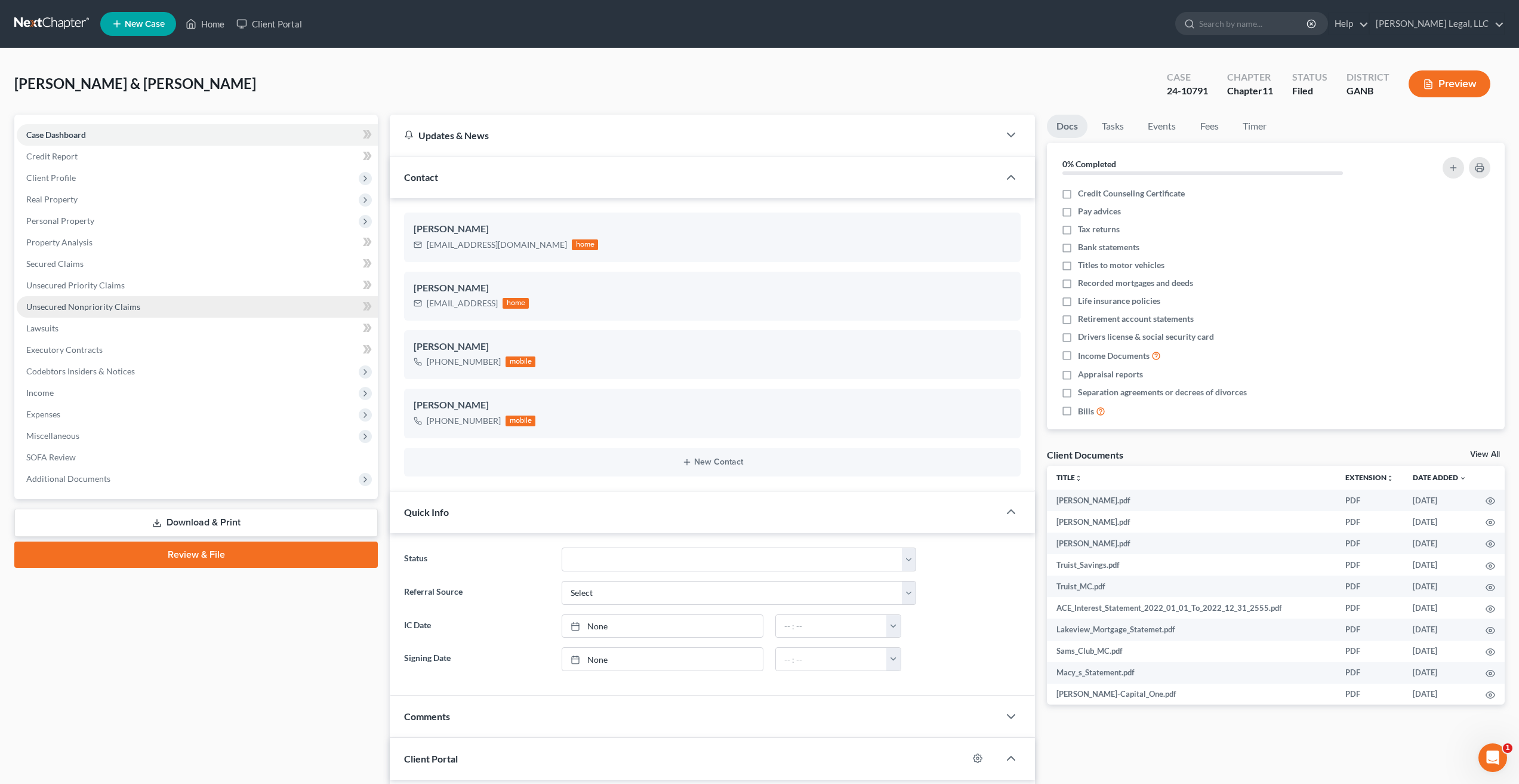
click at [77, 306] on span "Unsecured Nonpriority Claims" at bounding box center [83, 306] width 114 height 10
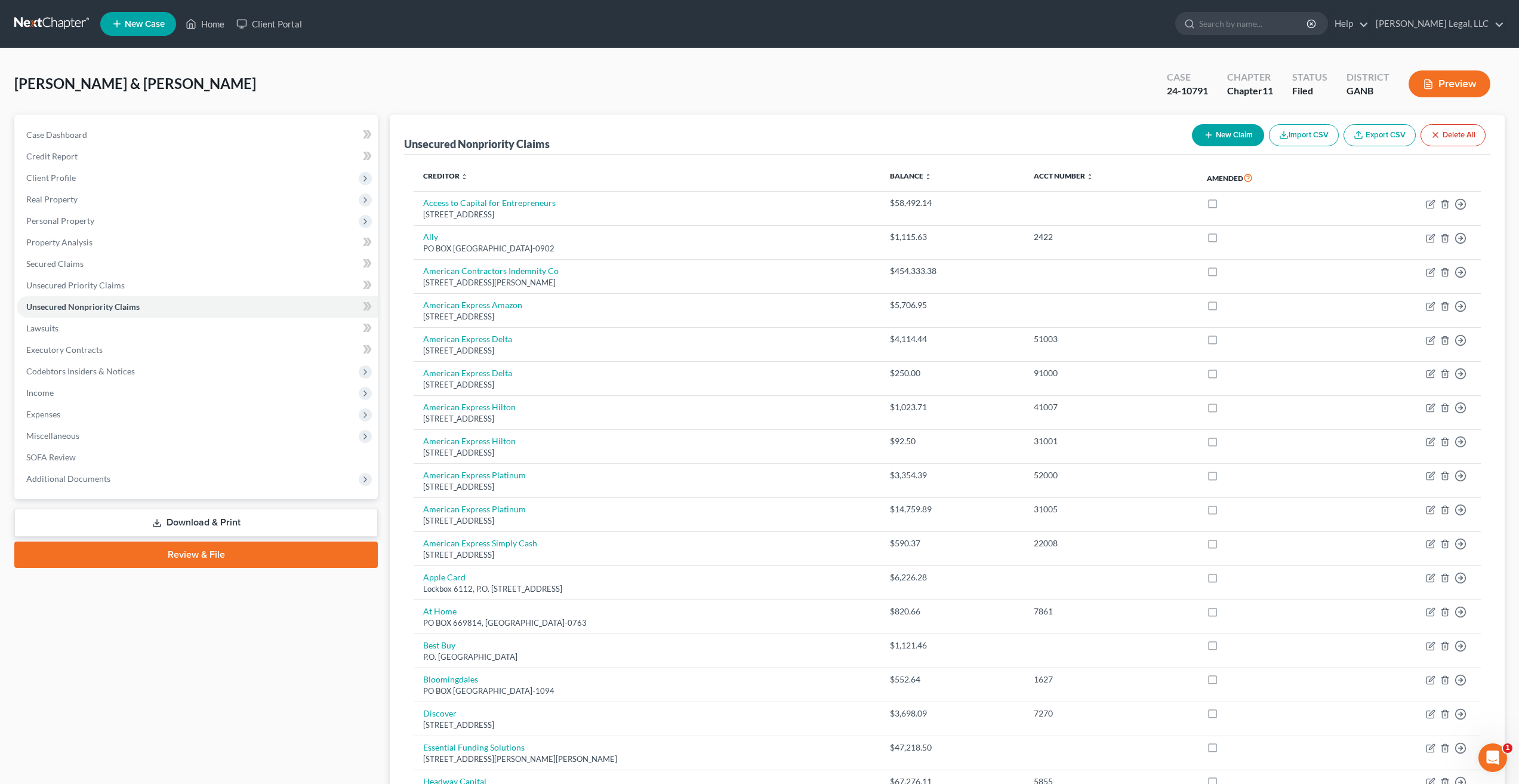
click at [26, 29] on link at bounding box center [52, 24] width 76 height 21
